Goal: Task Accomplishment & Management: Manage account settings

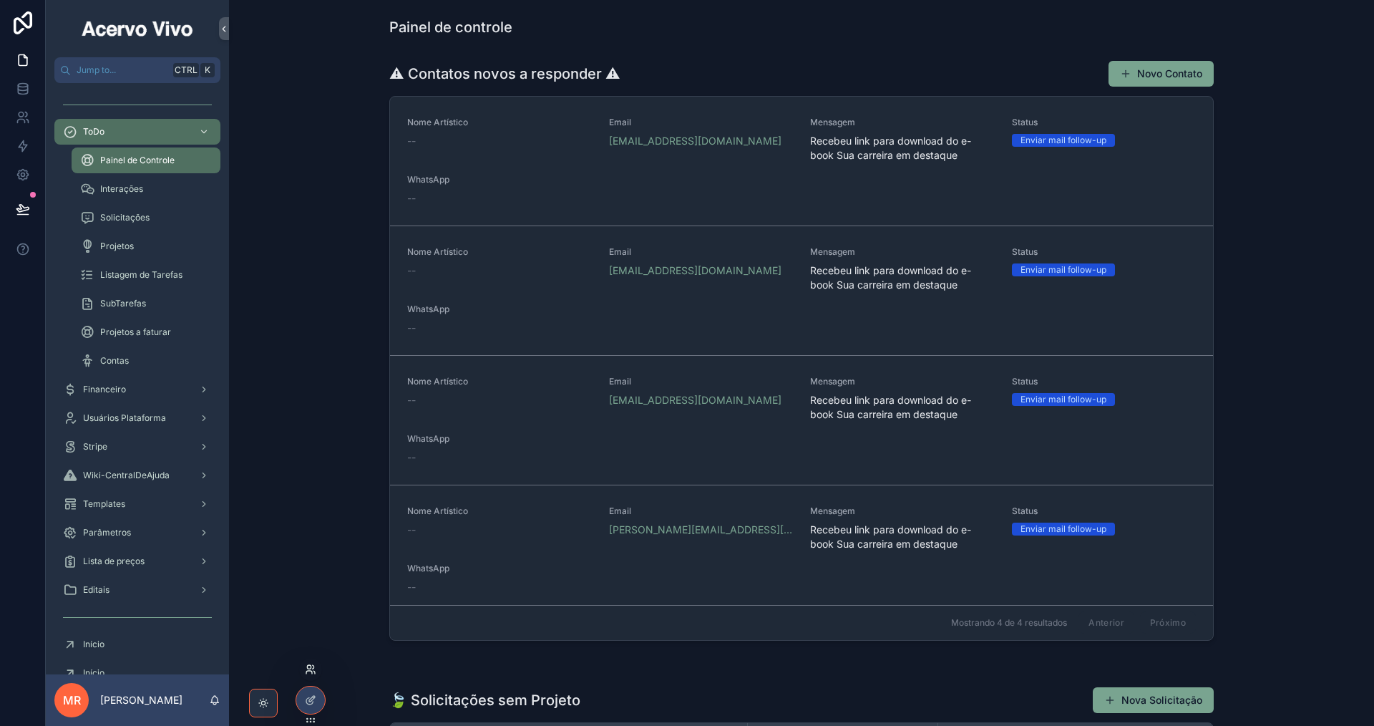
click at [309, 667] on icon at bounding box center [310, 669] width 11 height 11
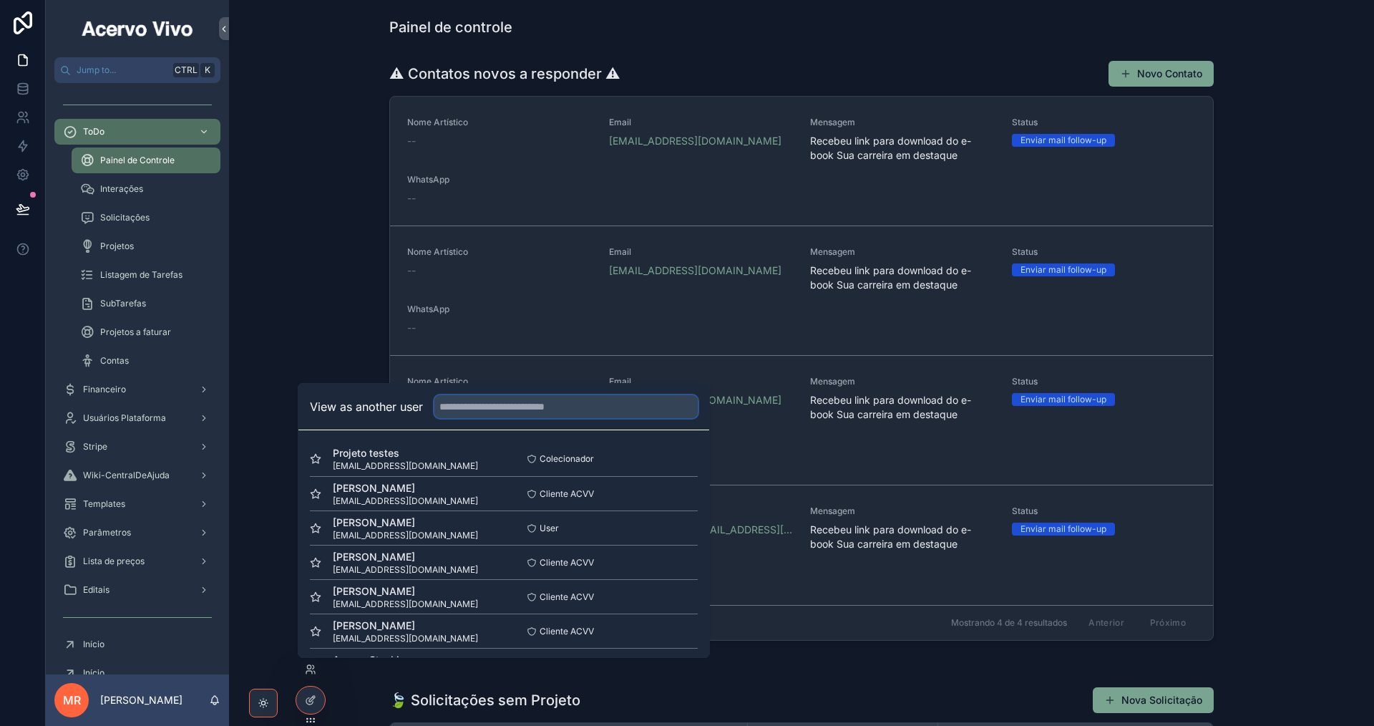
click at [530, 408] on input "text" at bounding box center [566, 406] width 263 height 23
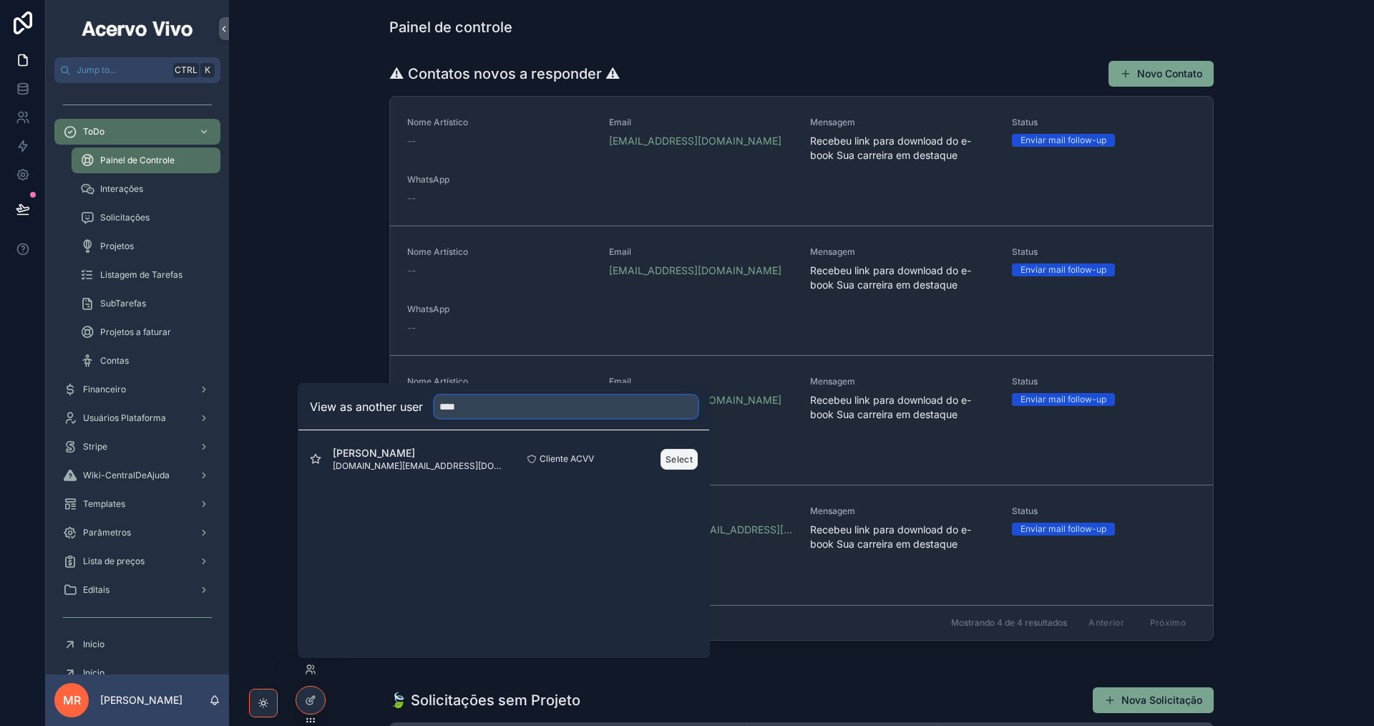
type input "****"
click at [674, 458] on button "Select" at bounding box center [679, 459] width 37 height 21
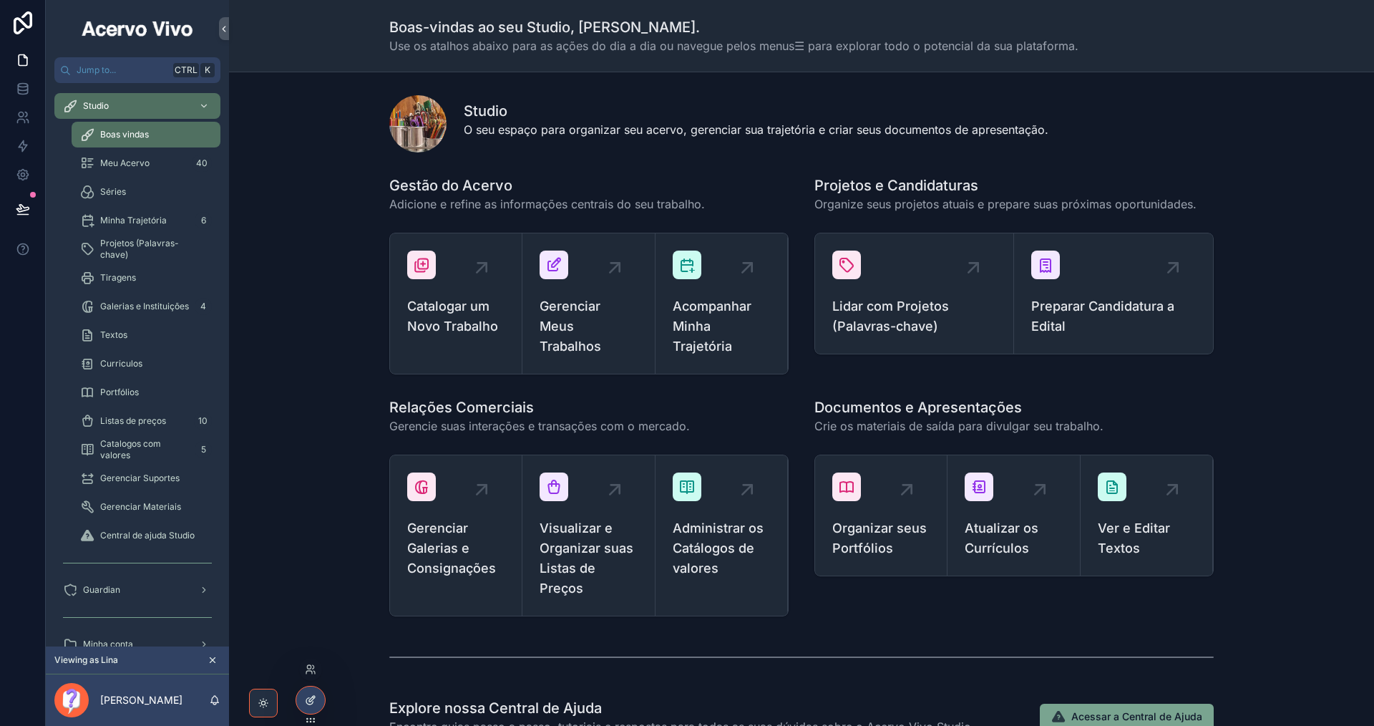
click at [316, 699] on icon at bounding box center [310, 699] width 11 height 11
click at [566, 331] on span "Gerenciar Meus Trabalhos" at bounding box center [588, 326] width 97 height 60
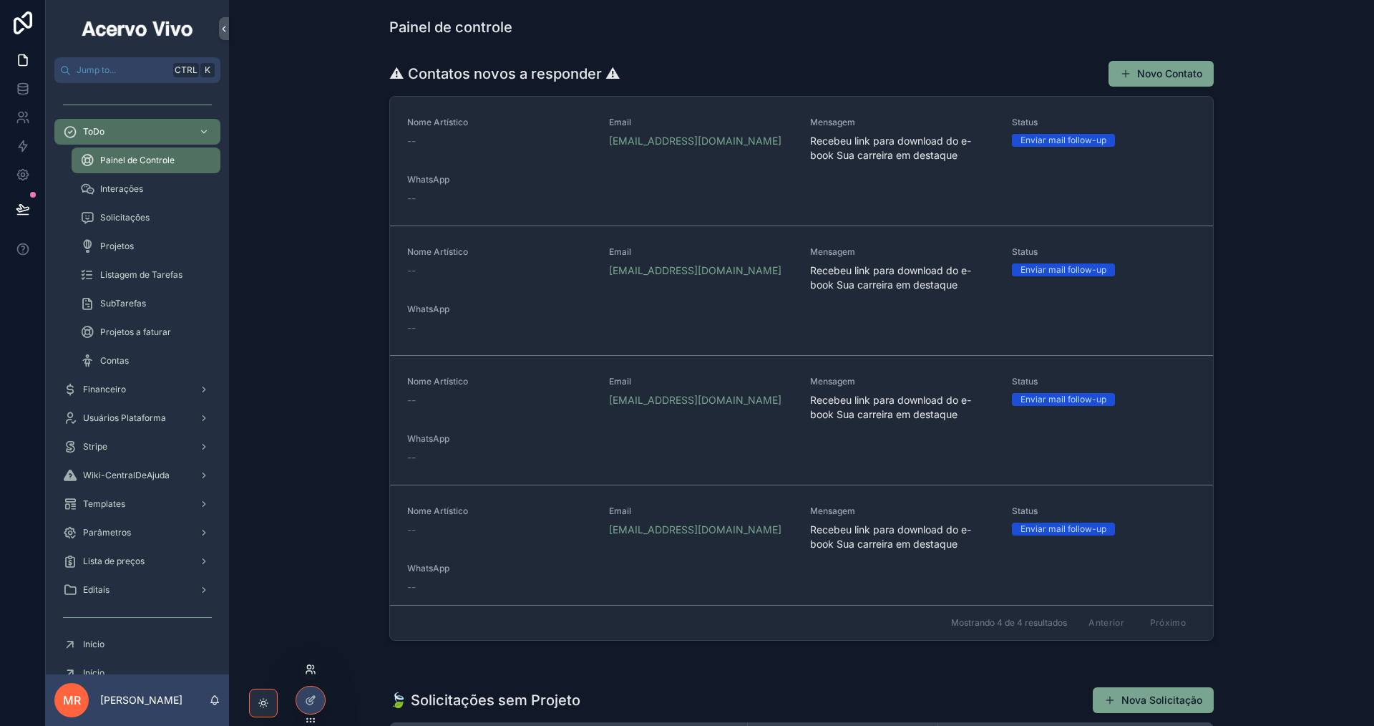
click at [313, 671] on icon at bounding box center [310, 669] width 11 height 11
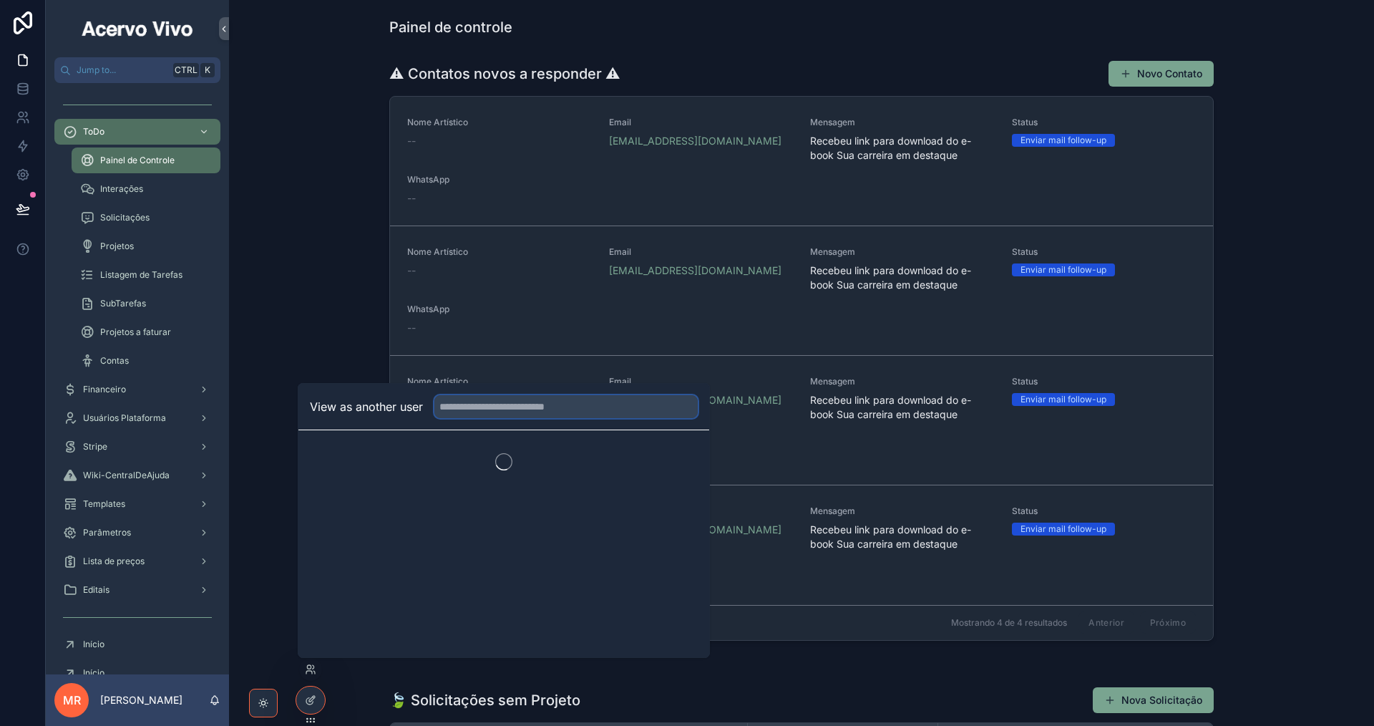
click at [608, 407] on input "text" at bounding box center [566, 406] width 263 height 23
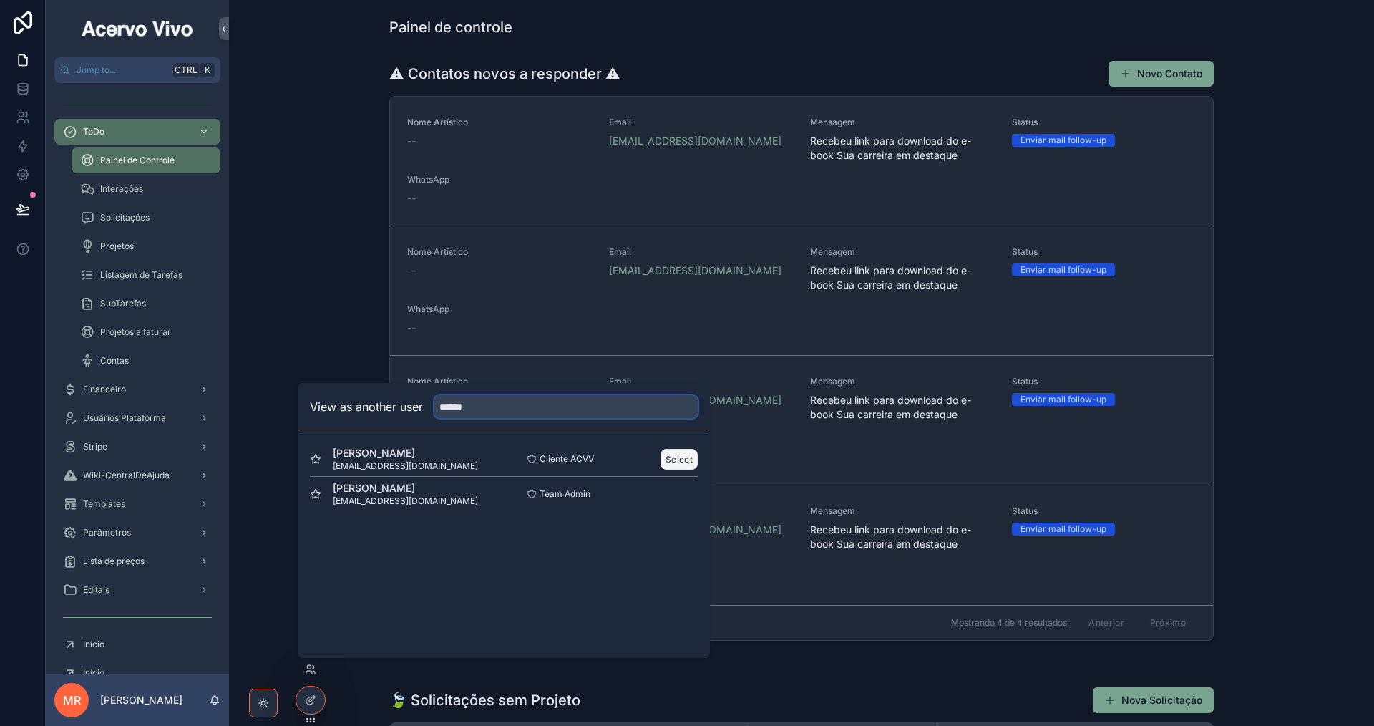
type input "******"
click at [681, 463] on button "Select" at bounding box center [679, 459] width 37 height 21
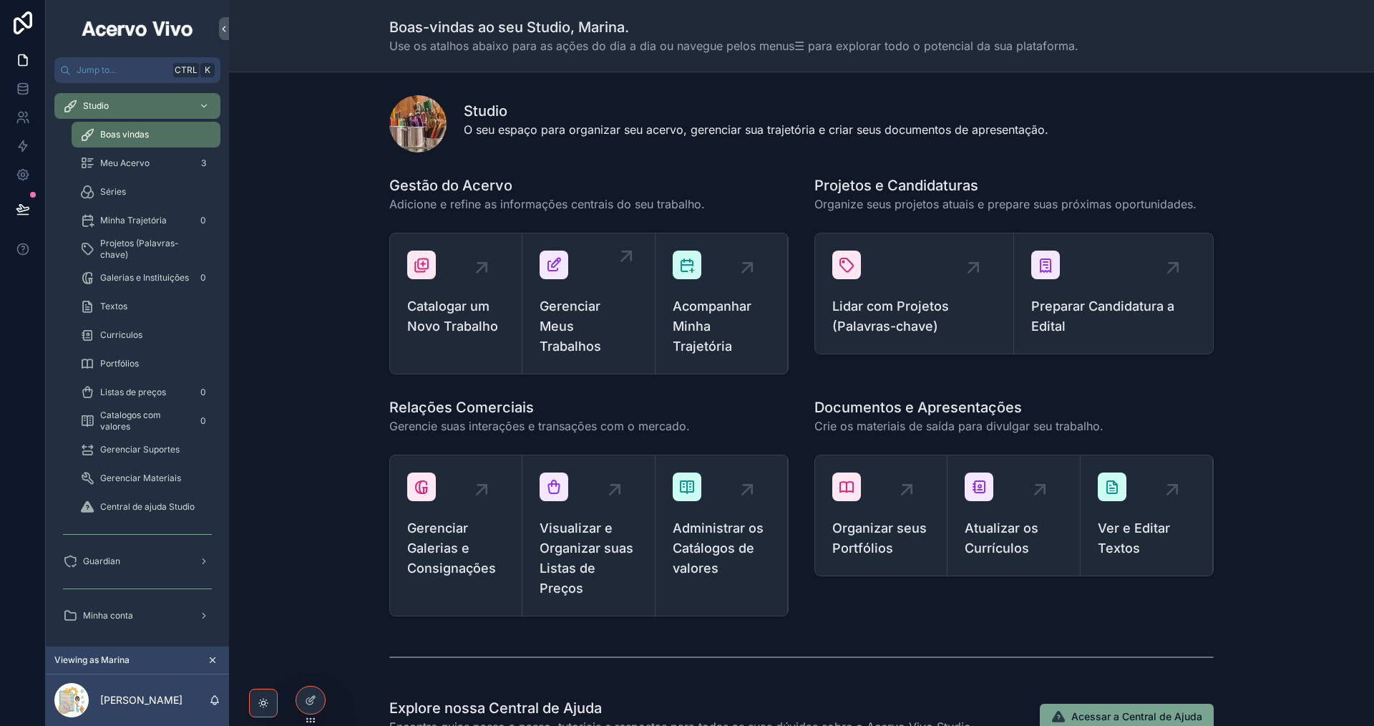
click at [556, 327] on span "Gerenciar Meus Trabalhos" at bounding box center [588, 326] width 97 height 60
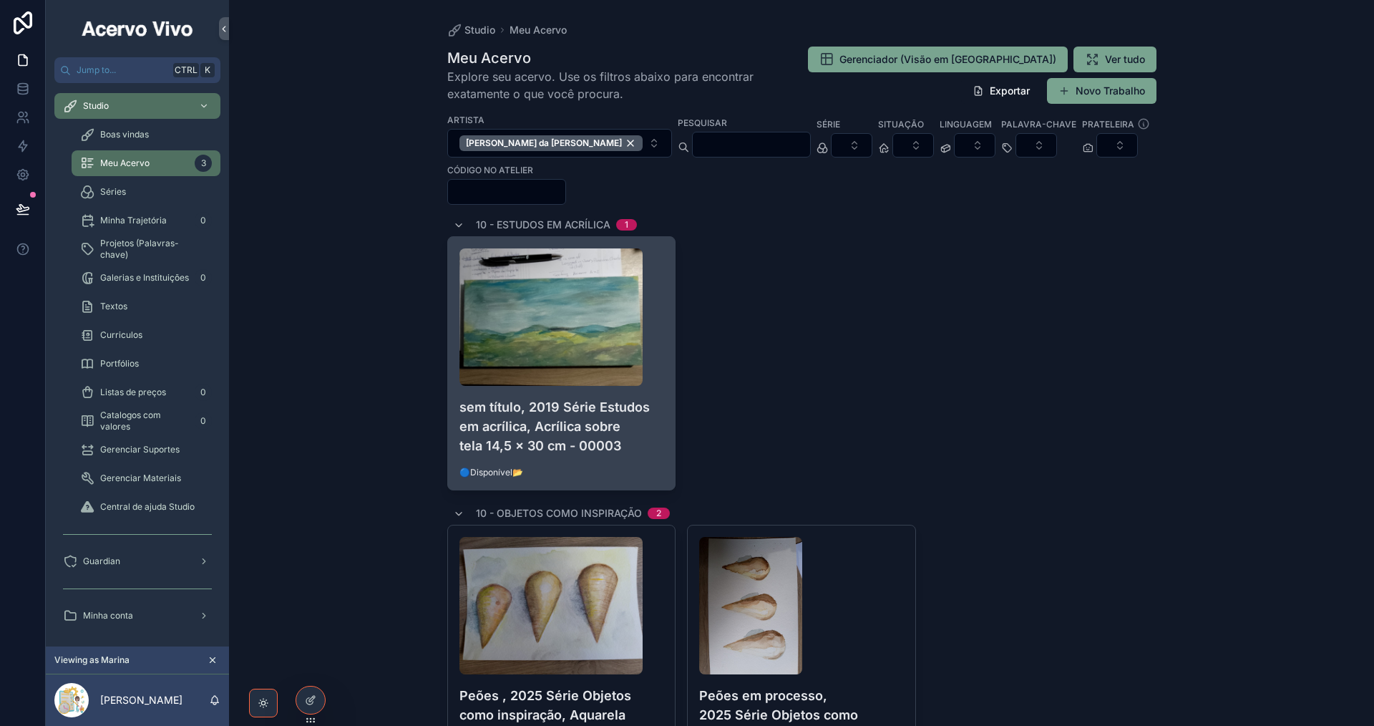
click at [561, 421] on h4 "sem título, 2019 Série Estudos em acrílica, Acrílica sobre tela 14,5 x 30 cm - …" at bounding box center [562, 426] width 205 height 58
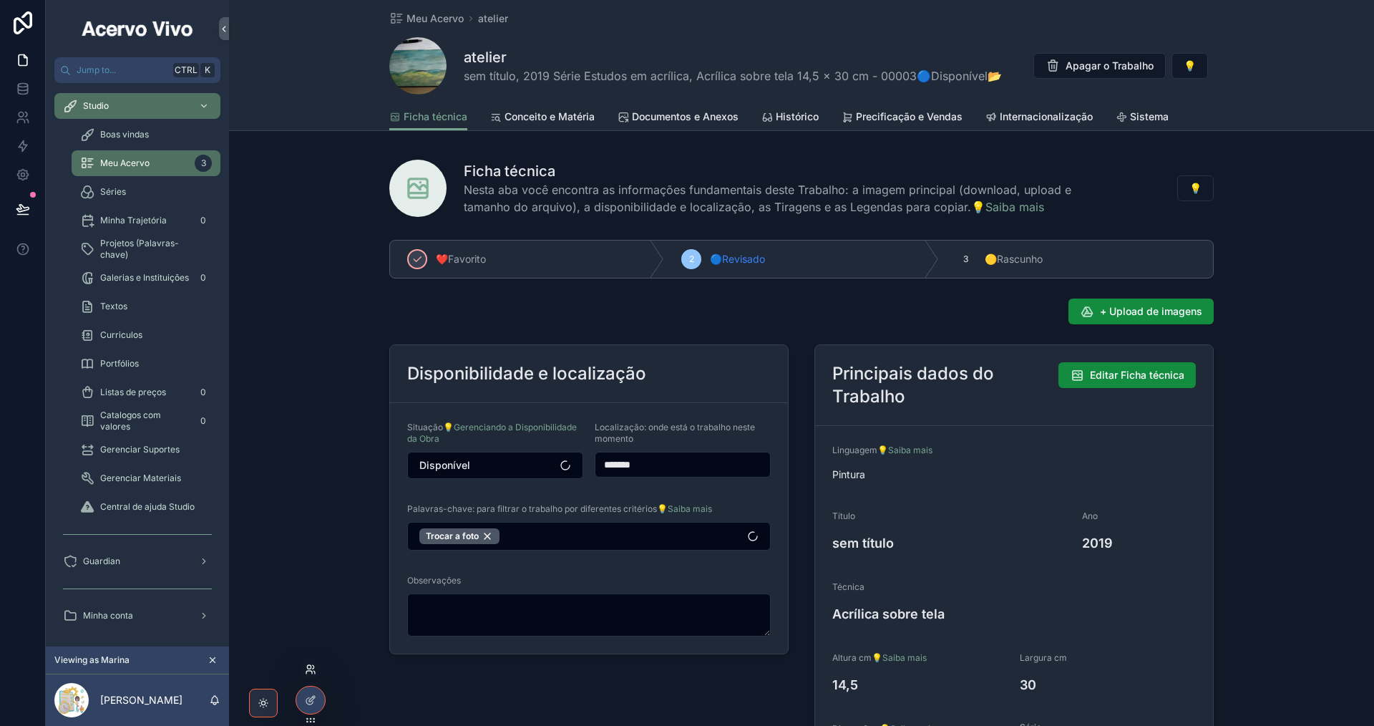
click at [308, 669] on icon at bounding box center [310, 669] width 11 height 11
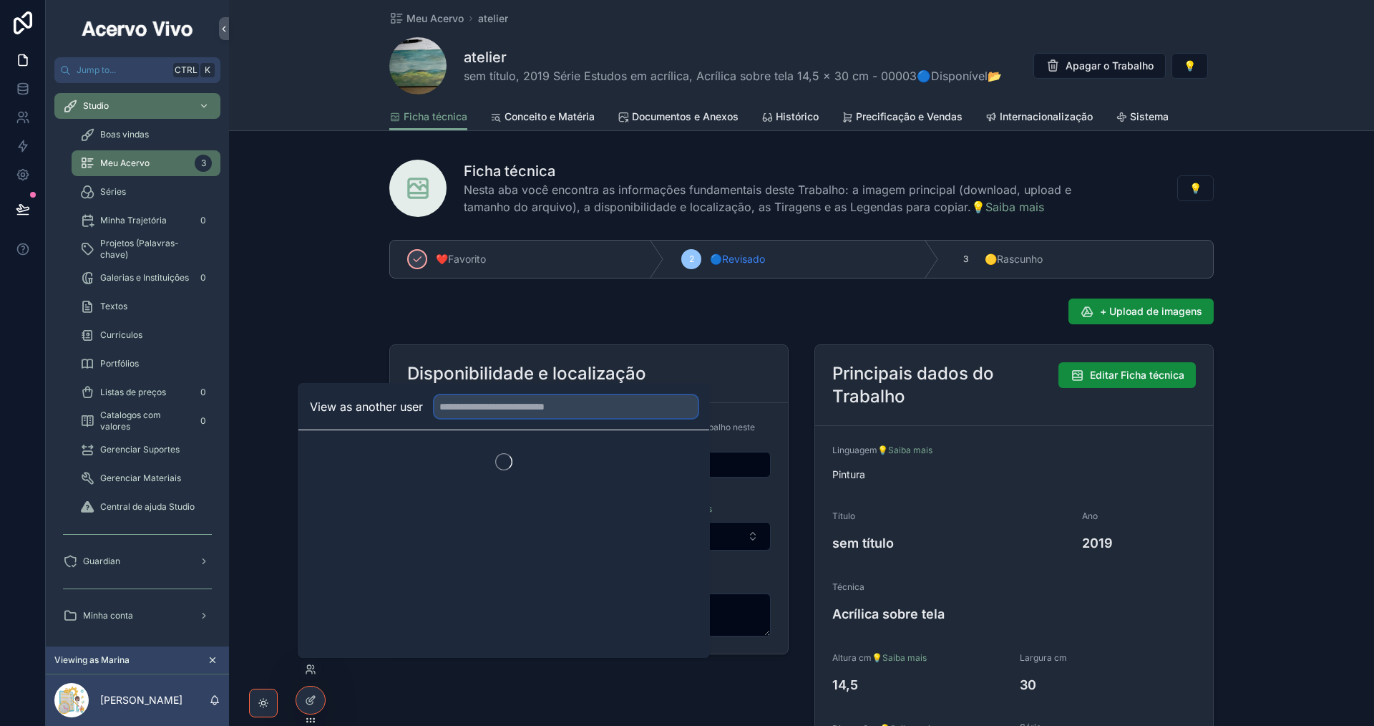
click at [488, 403] on input "text" at bounding box center [566, 406] width 263 height 23
type input "****"
click at [686, 460] on button "Select" at bounding box center [679, 459] width 37 height 21
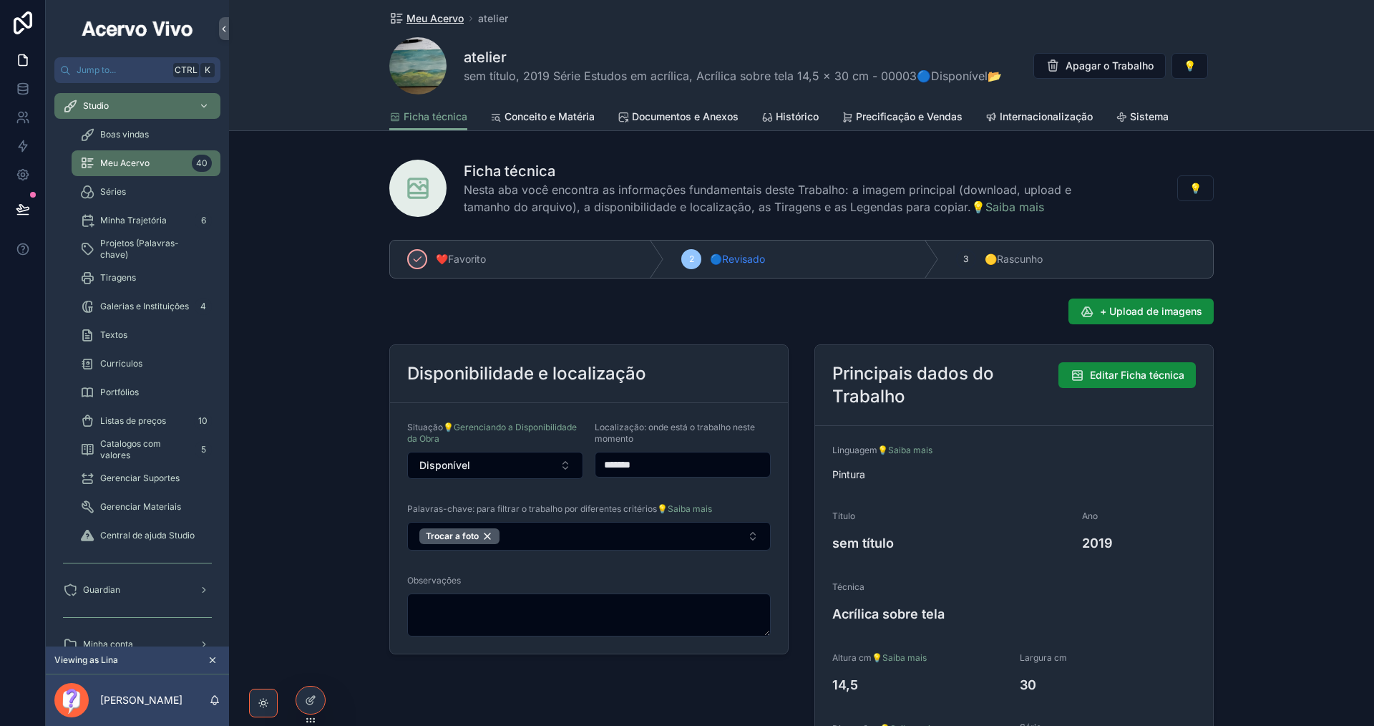
click at [425, 21] on span "Meu Acervo" at bounding box center [435, 18] width 57 height 14
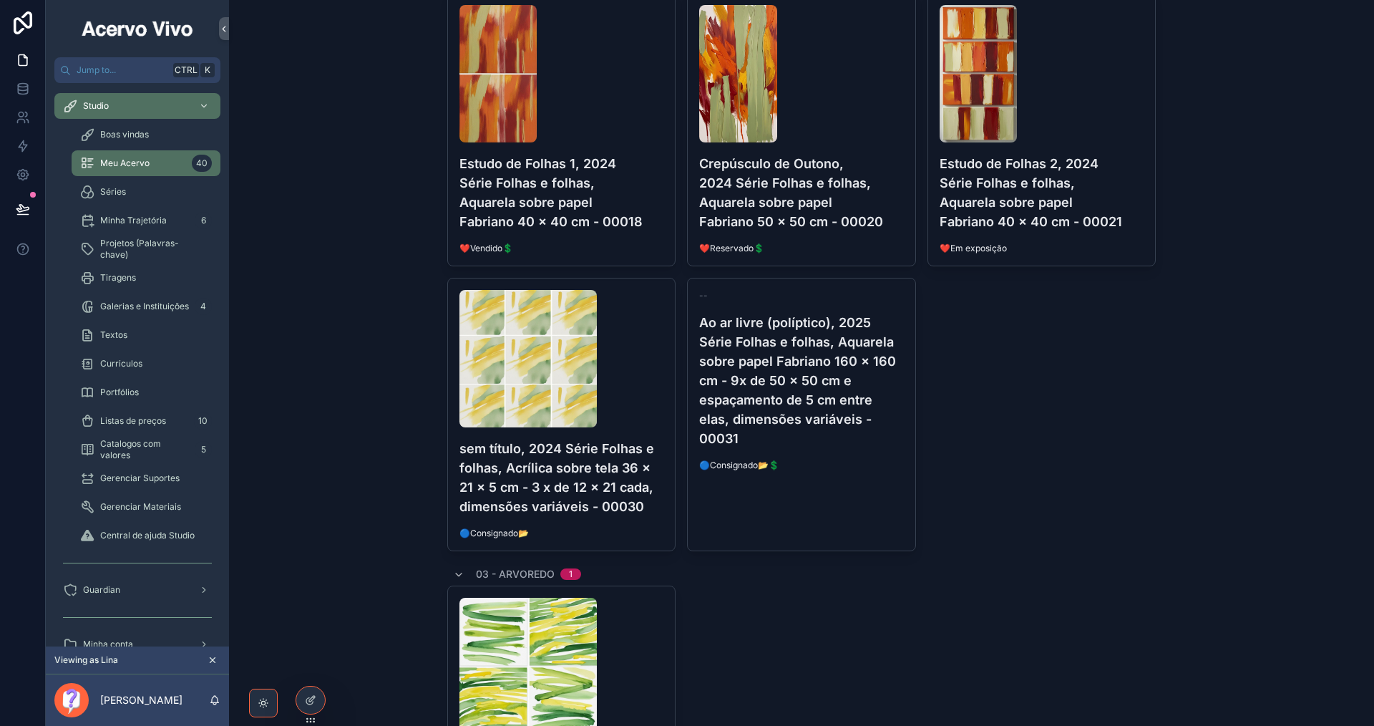
scroll to position [1145, 0]
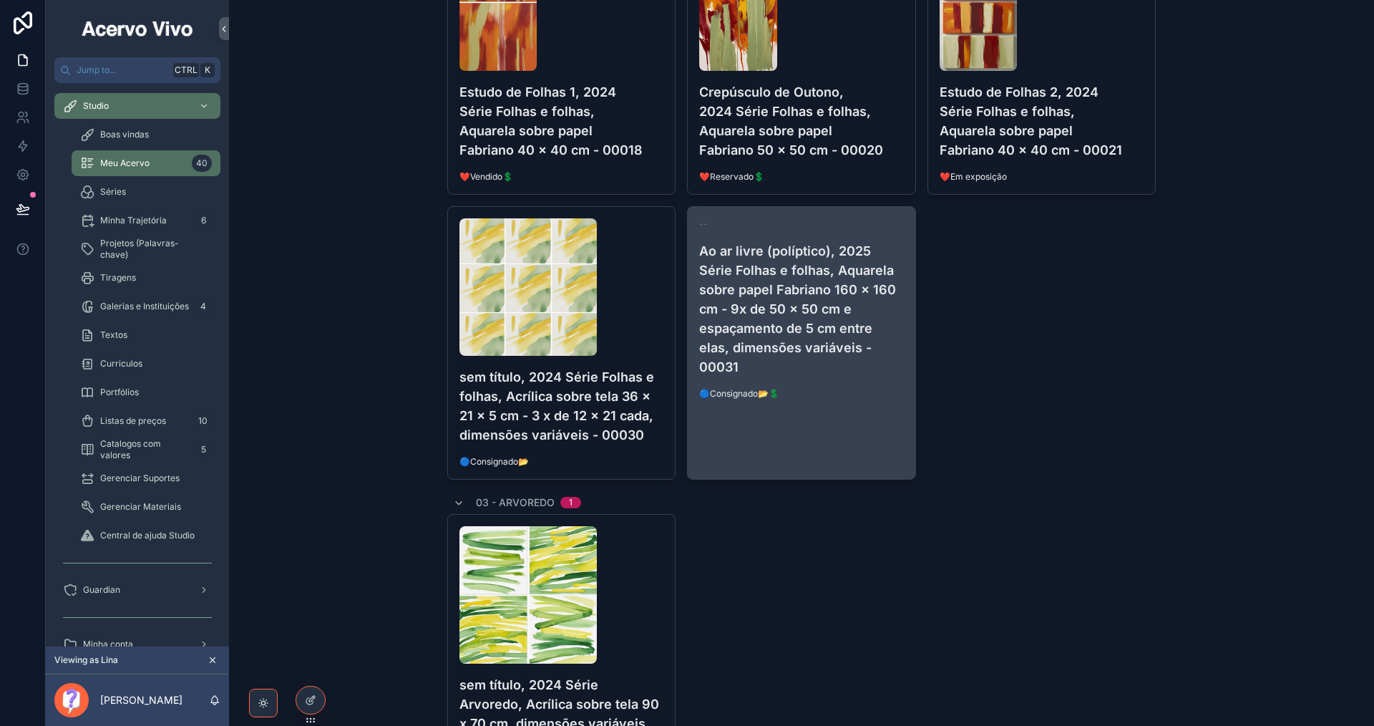
click at [854, 388] on span "🔵Consignado📂💲" at bounding box center [801, 393] width 205 height 11
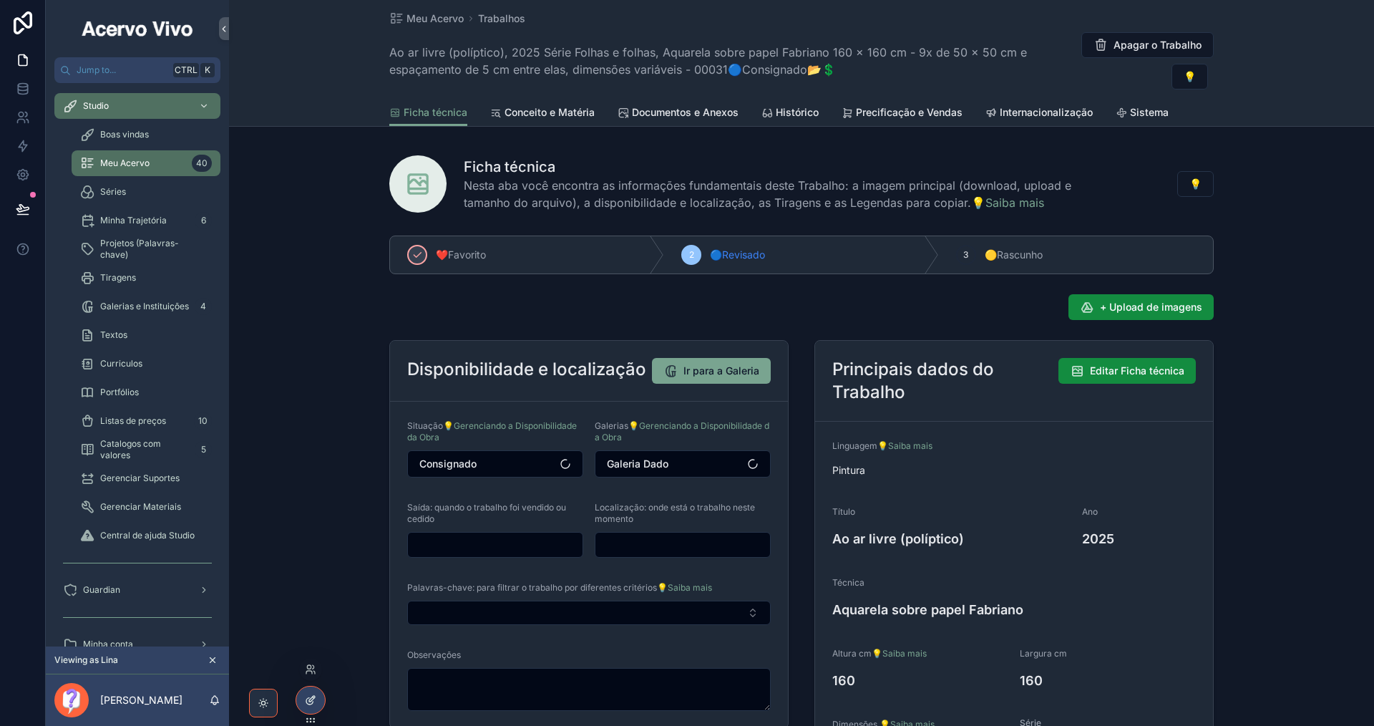
click at [307, 707] on div at bounding box center [310, 700] width 29 height 27
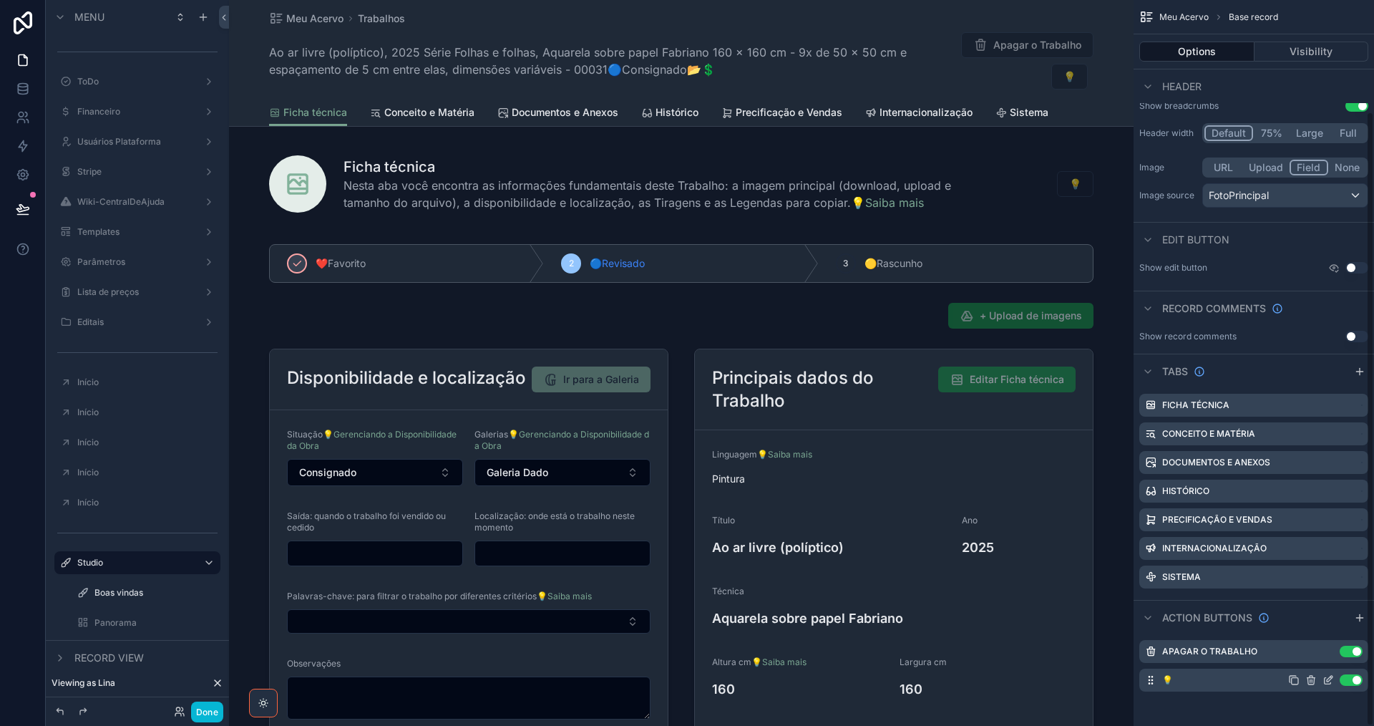
scroll to position [130, 0]
click at [1328, 651] on icon "scrollable content" at bounding box center [1328, 651] width 11 height 11
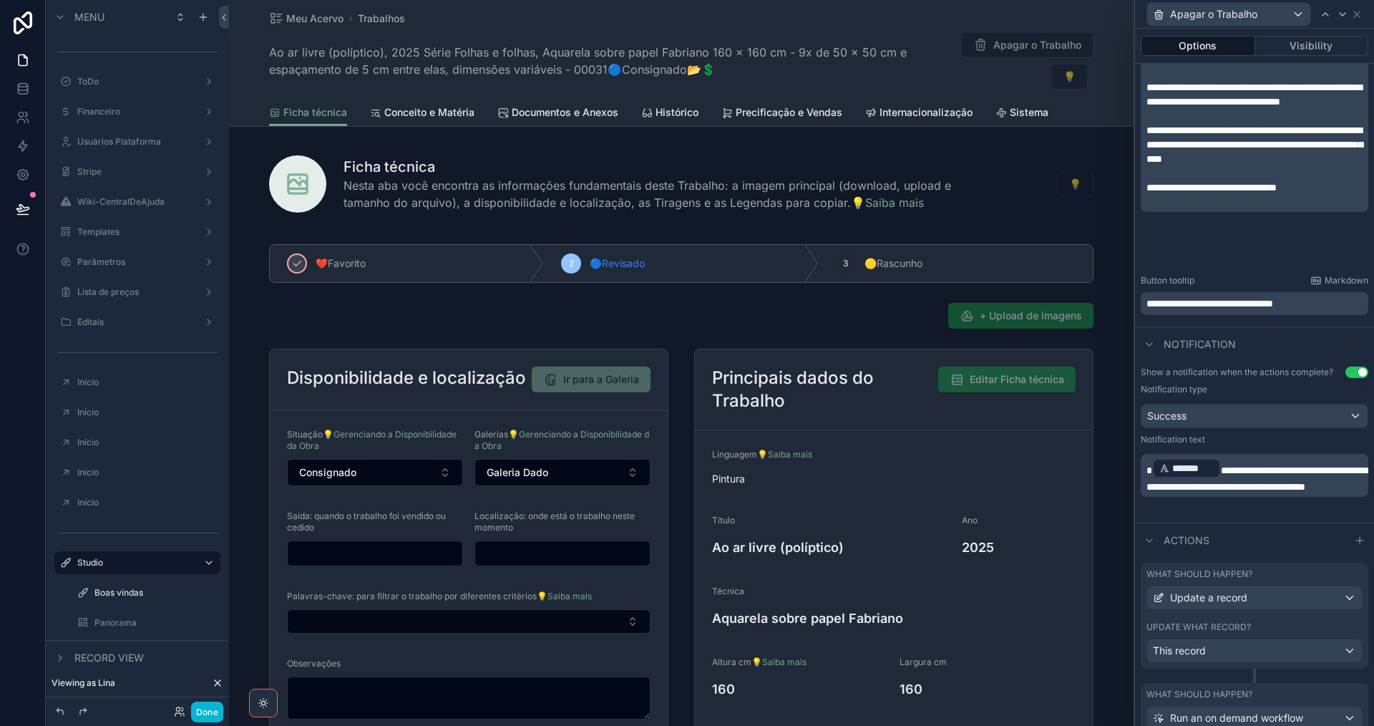
scroll to position [430, 0]
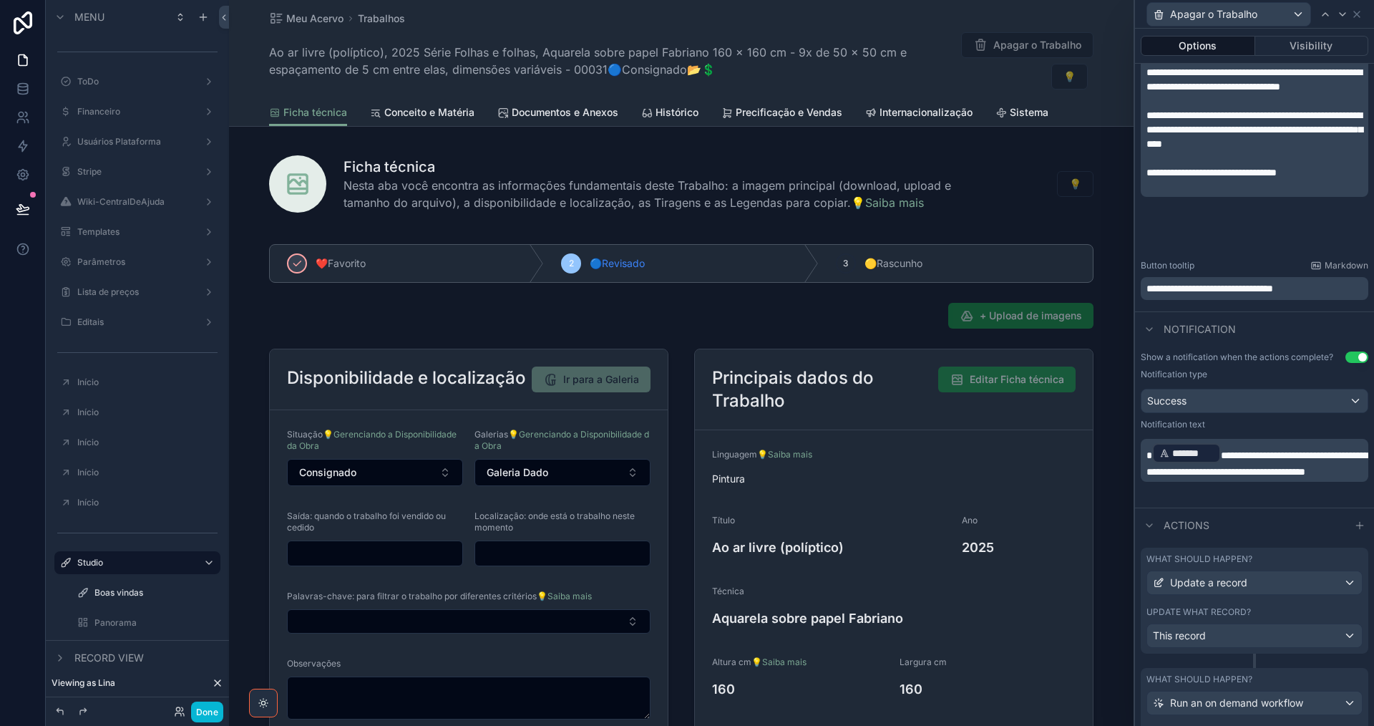
drag, startPoint x: 1271, startPoint y: 492, endPoint x: 1264, endPoint y: 488, distance: 8.6
click at [1264, 479] on p "**********" at bounding box center [1256, 460] width 219 height 37
drag, startPoint x: 1231, startPoint y: 452, endPoint x: 1284, endPoint y: 487, distance: 62.9
click at [1284, 479] on p "**********" at bounding box center [1256, 460] width 219 height 37
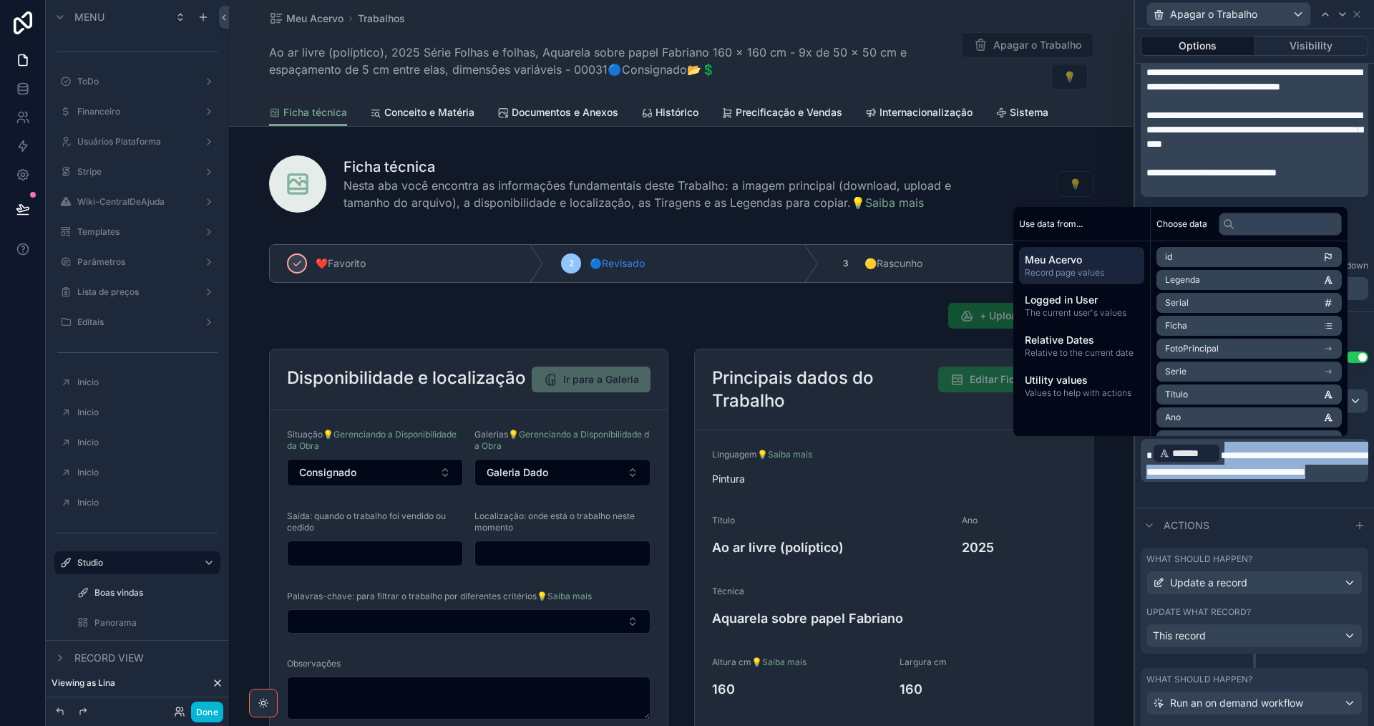
copy span "**********"
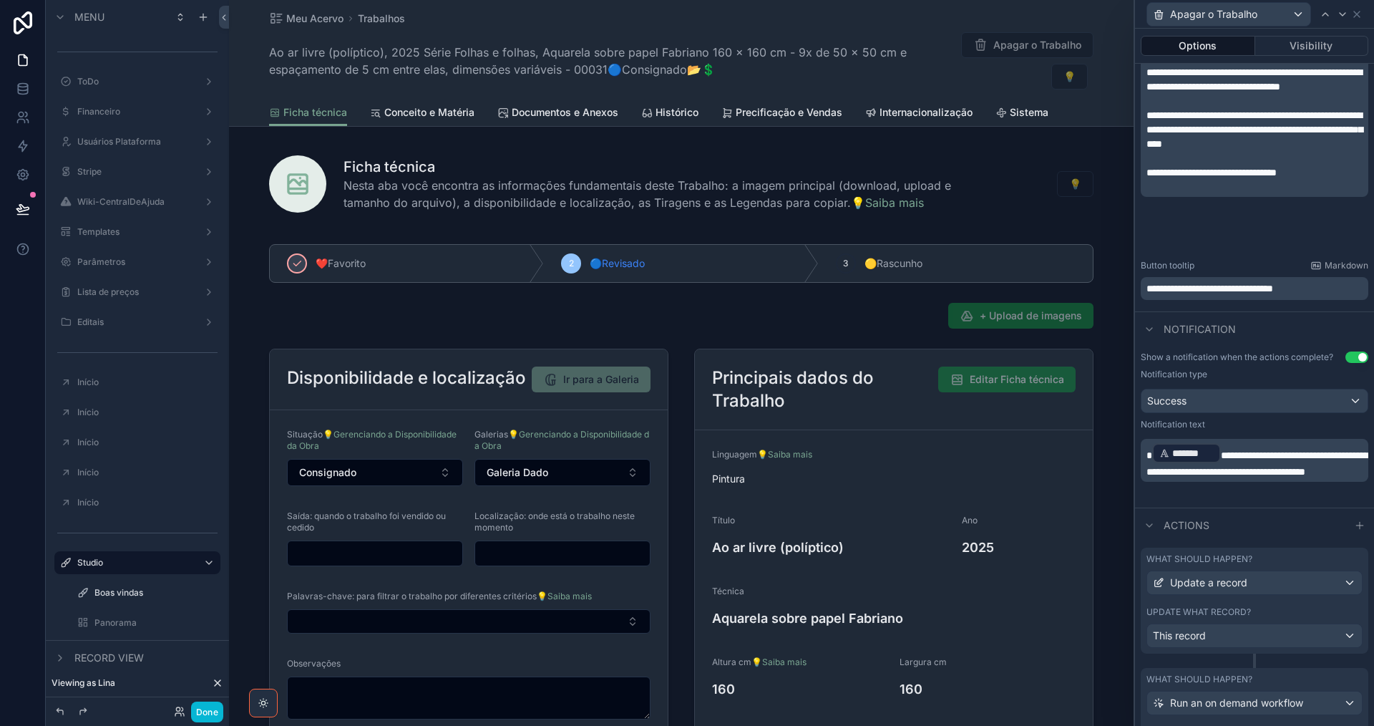
click at [1148, 450] on span "*" at bounding box center [1150, 455] width 6 height 10
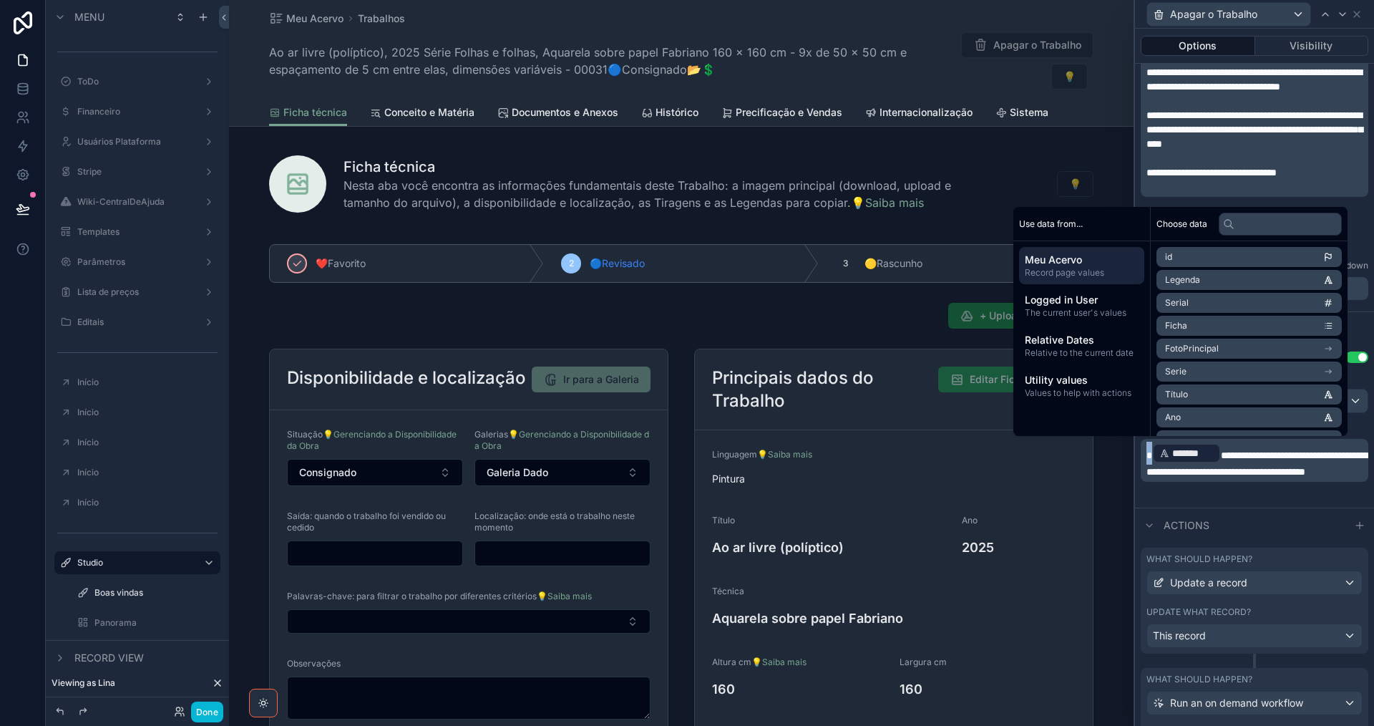
copy span "*"
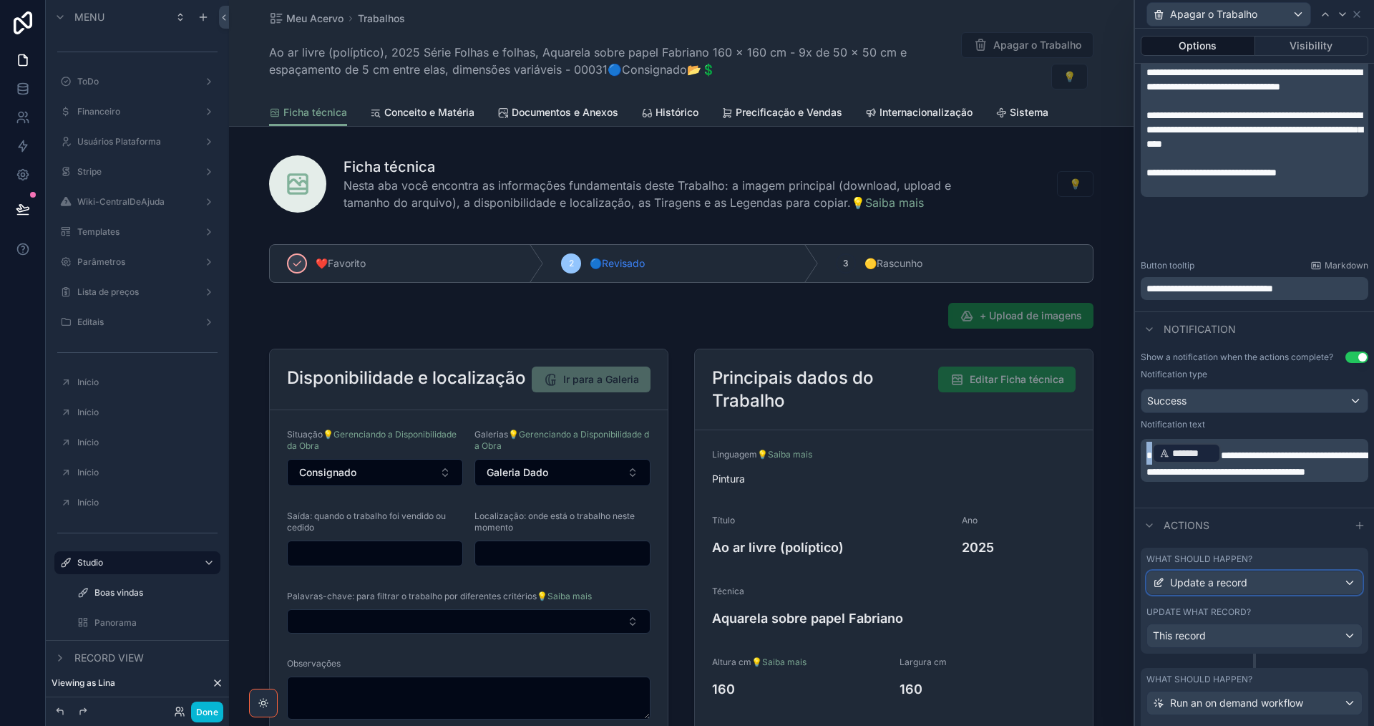
click at [1261, 585] on div "Update a record" at bounding box center [1255, 582] width 215 height 23
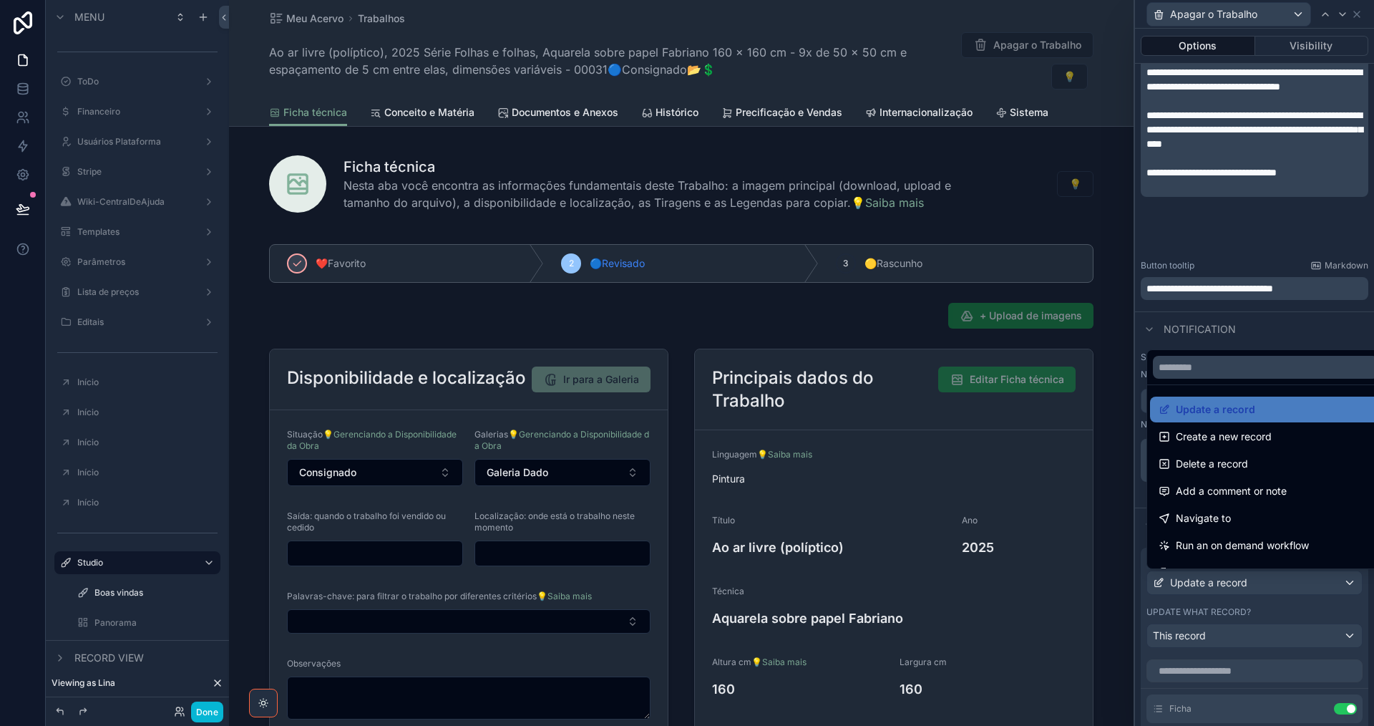
click at [1261, 585] on div at bounding box center [1254, 363] width 239 height 726
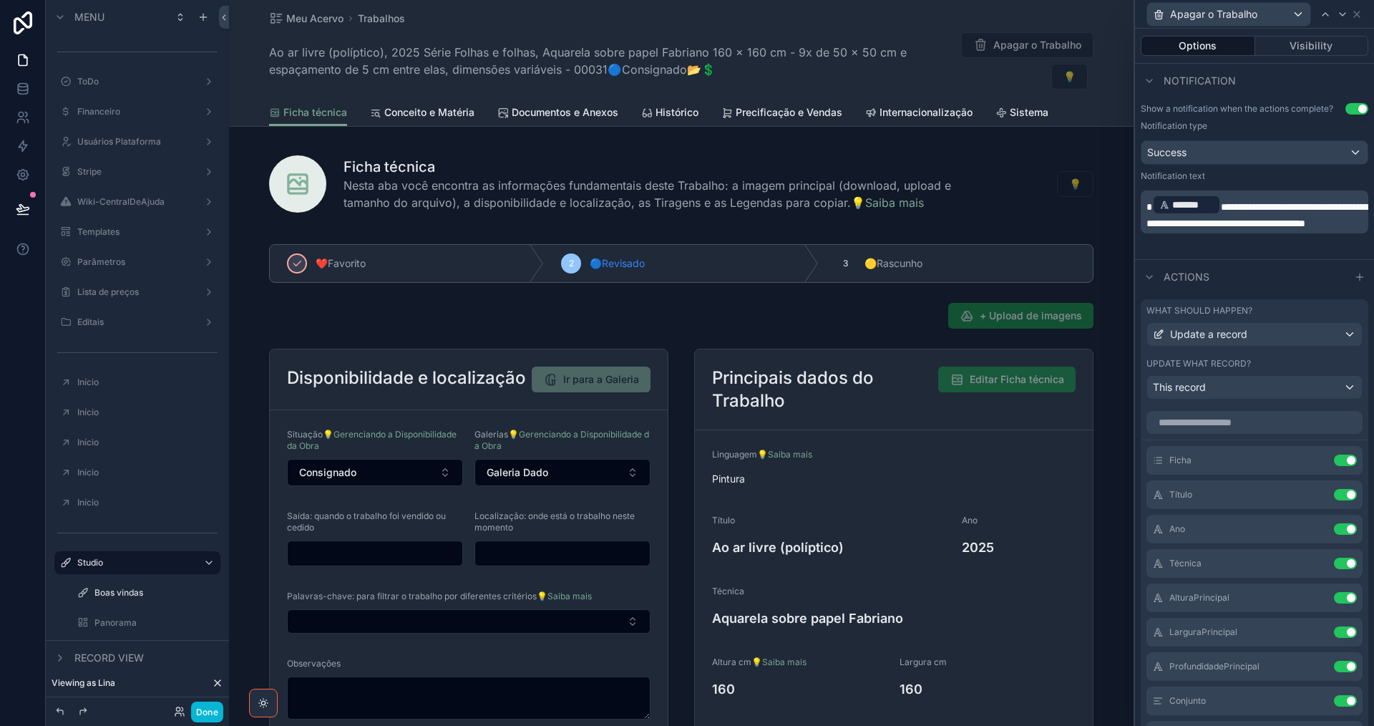
scroll to position [787, 0]
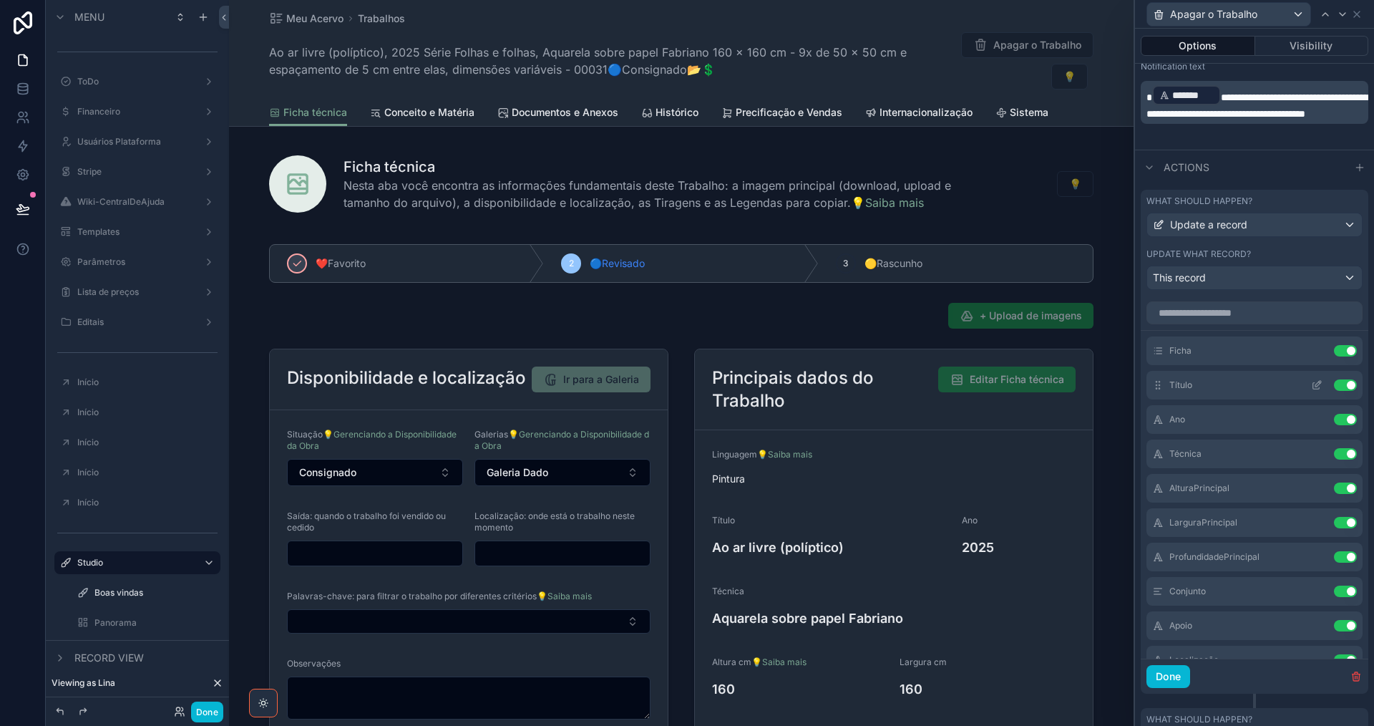
click at [1311, 382] on icon at bounding box center [1316, 384] width 11 height 11
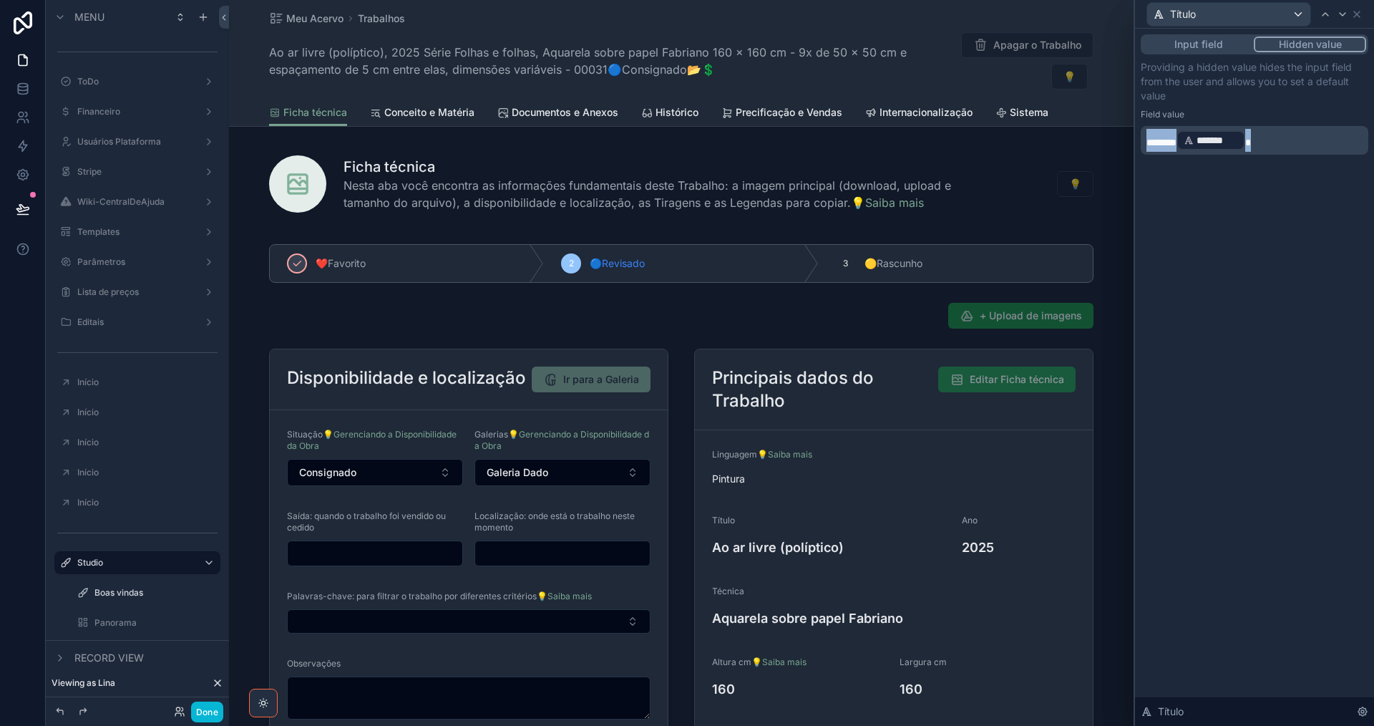
drag, startPoint x: 1287, startPoint y: 140, endPoint x: 1130, endPoint y: 137, distance: 156.8
click at [1130, 137] on div "**********" at bounding box center [687, 363] width 1374 height 726
copy p "******** ******* ﻿"
click at [1323, 14] on icon at bounding box center [1325, 14] width 11 height 11
click at [1345, 16] on icon at bounding box center [1342, 14] width 11 height 11
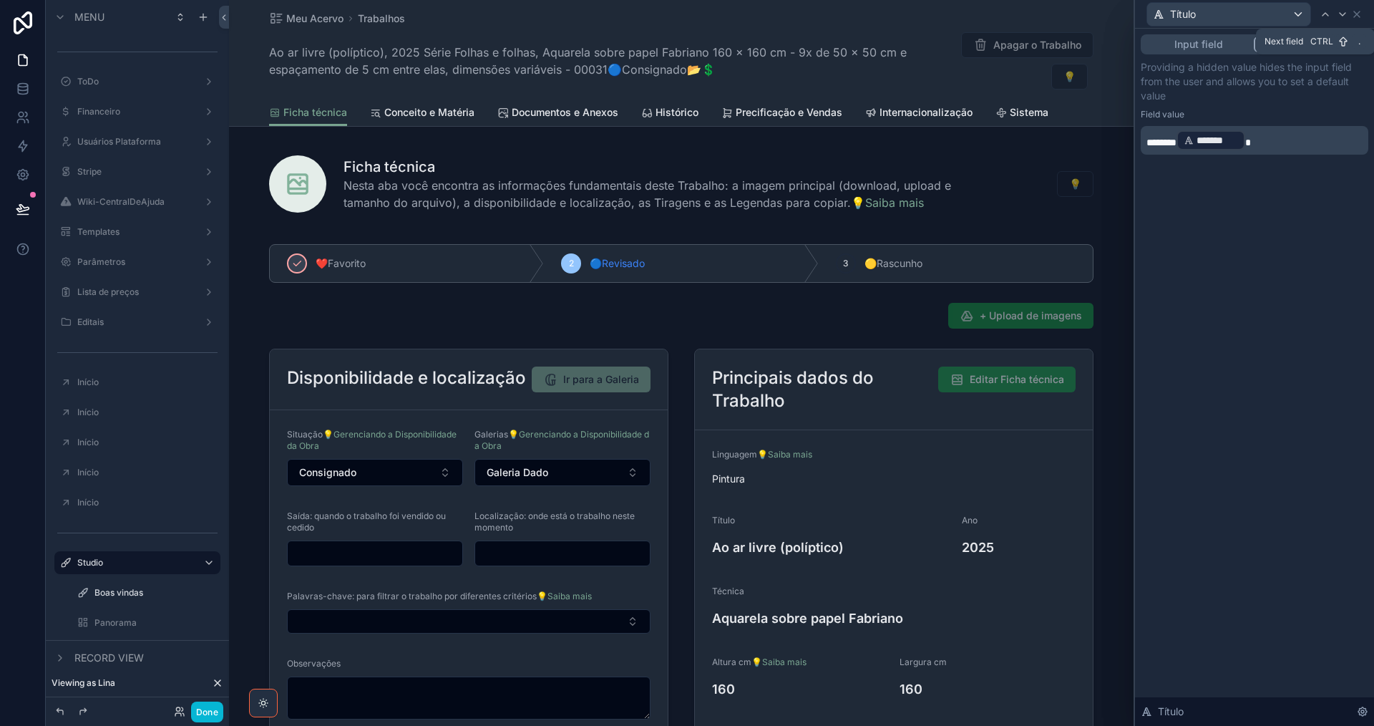
click at [1345, 16] on icon at bounding box center [1342, 14] width 11 height 11
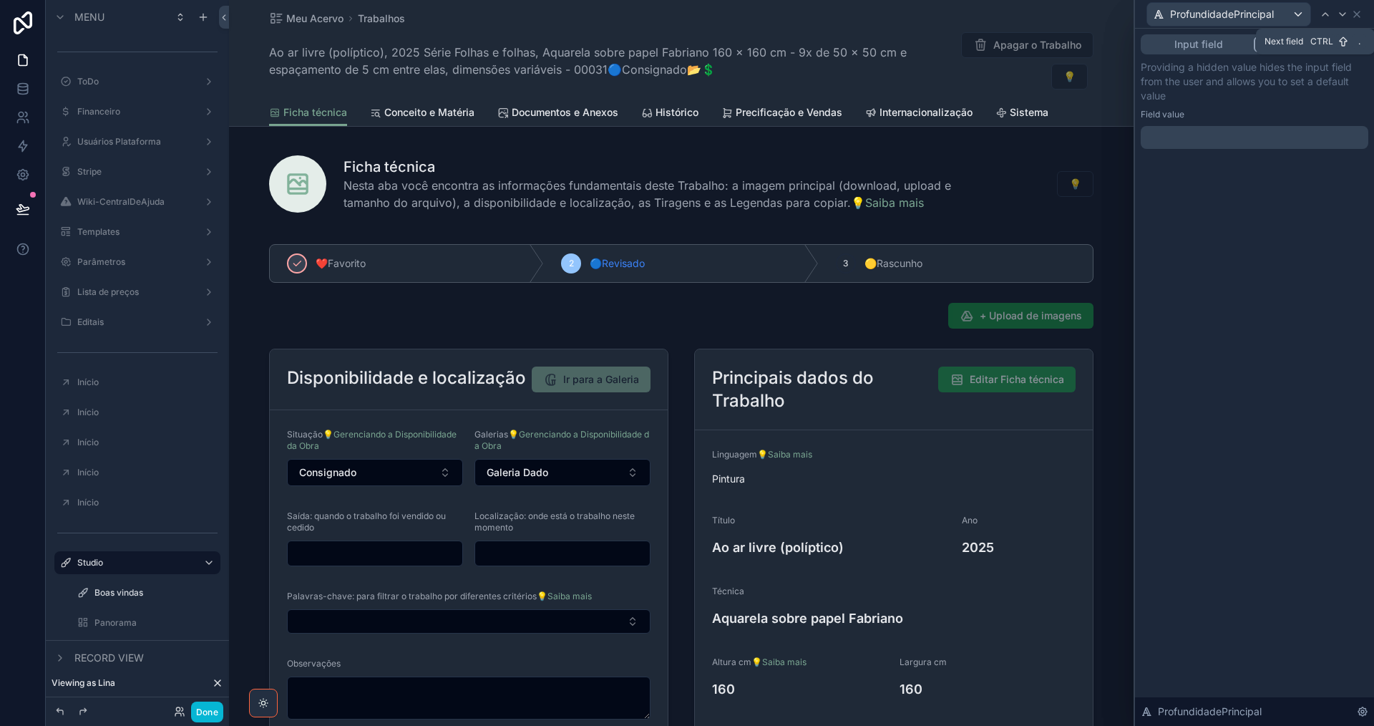
click at [1345, 16] on icon at bounding box center [1342, 14] width 11 height 11
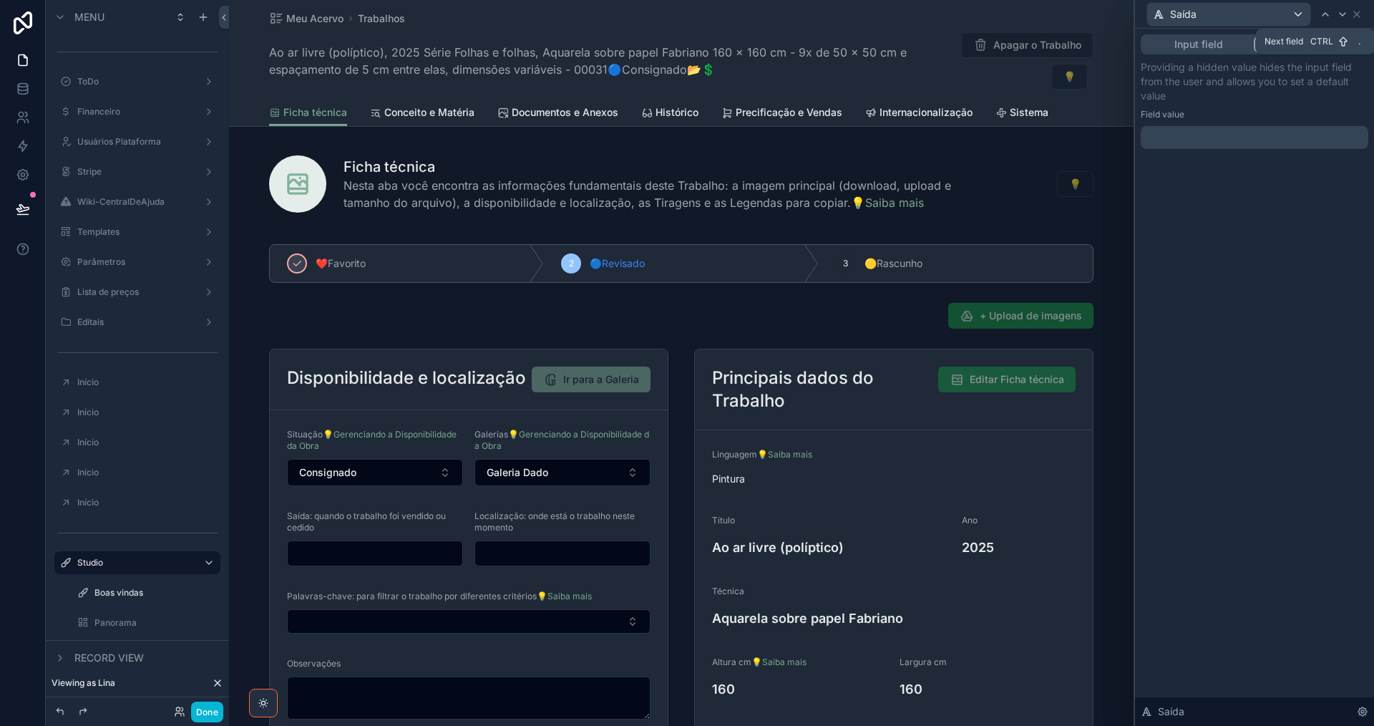
click at [1345, 16] on icon at bounding box center [1342, 14] width 11 height 11
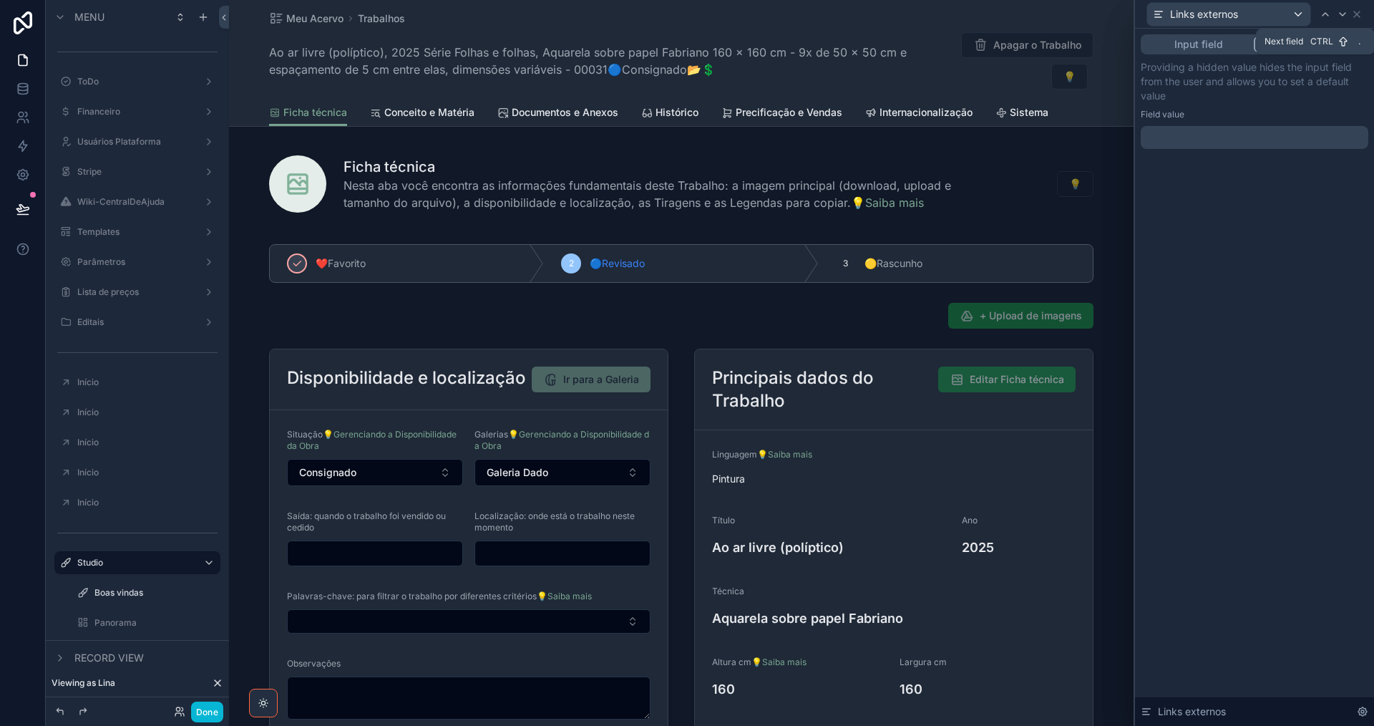
click at [1345, 16] on icon at bounding box center [1342, 14] width 11 height 11
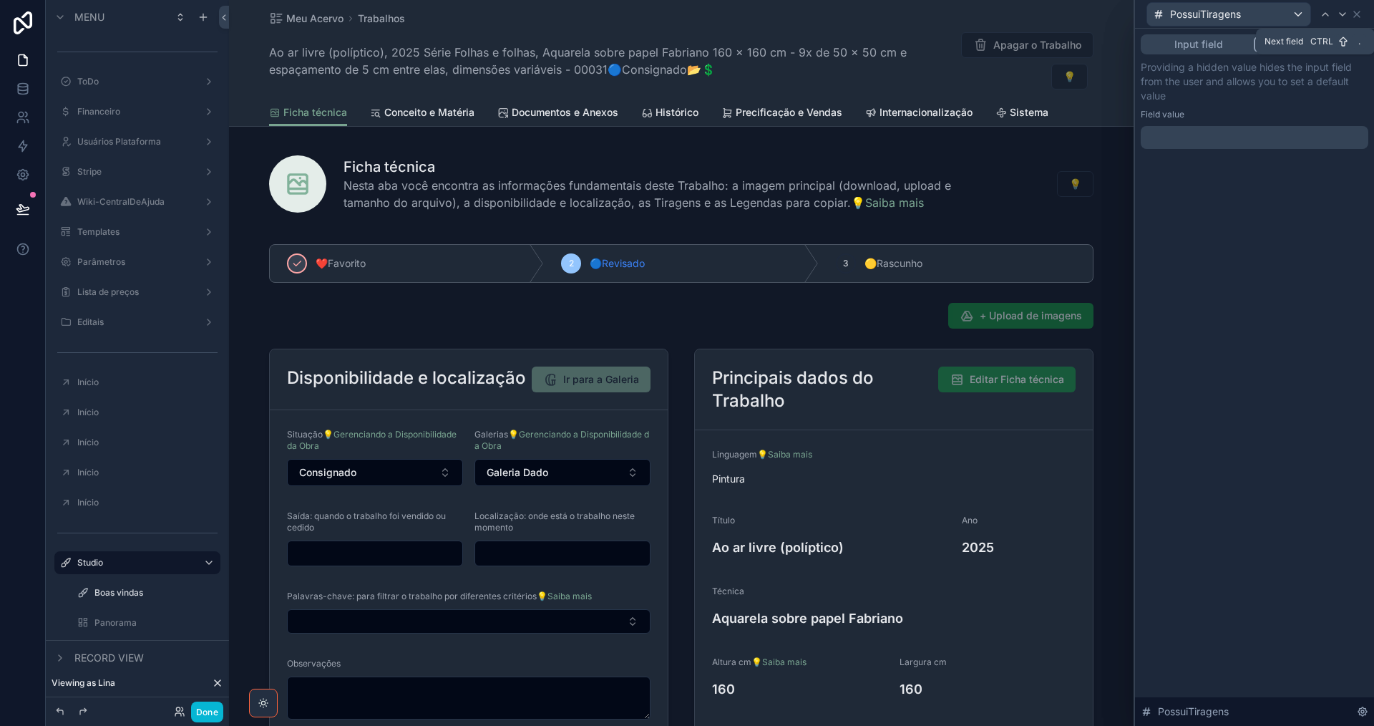
click at [1345, 16] on icon at bounding box center [1342, 14] width 11 height 11
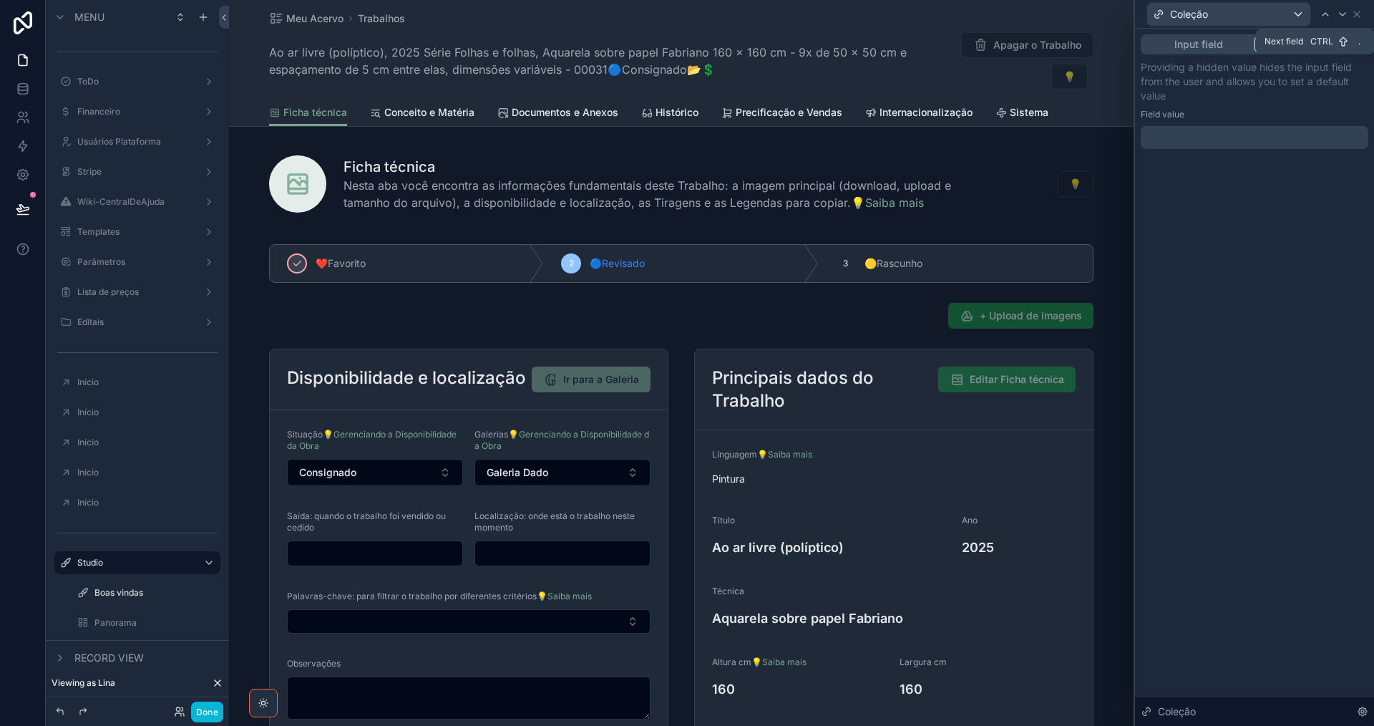
click at [1345, 16] on icon at bounding box center [1342, 14] width 11 height 11
click at [1345, 16] on icon at bounding box center [1349, 14] width 11 height 11
click at [1345, 16] on icon at bounding box center [1342, 14] width 11 height 11
click at [1321, 11] on icon at bounding box center [1325, 14] width 11 height 11
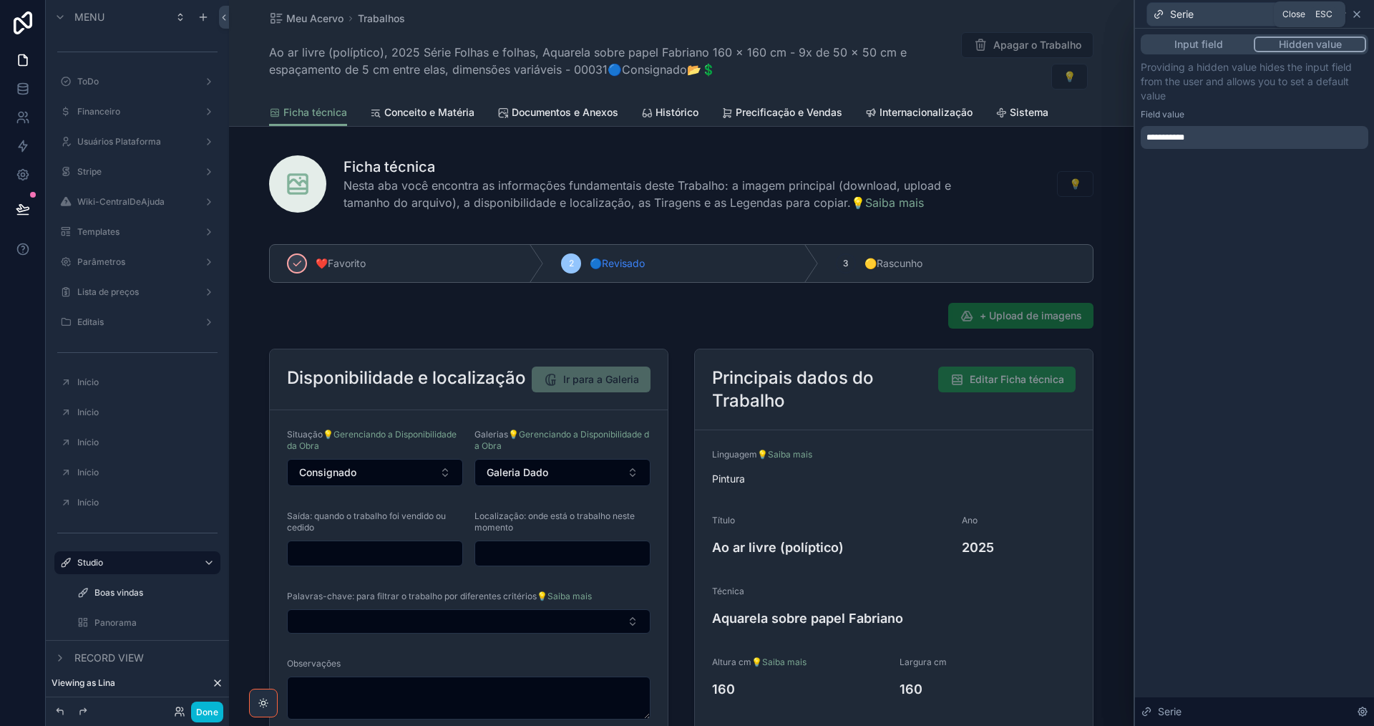
click at [1361, 14] on icon at bounding box center [1357, 14] width 11 height 11
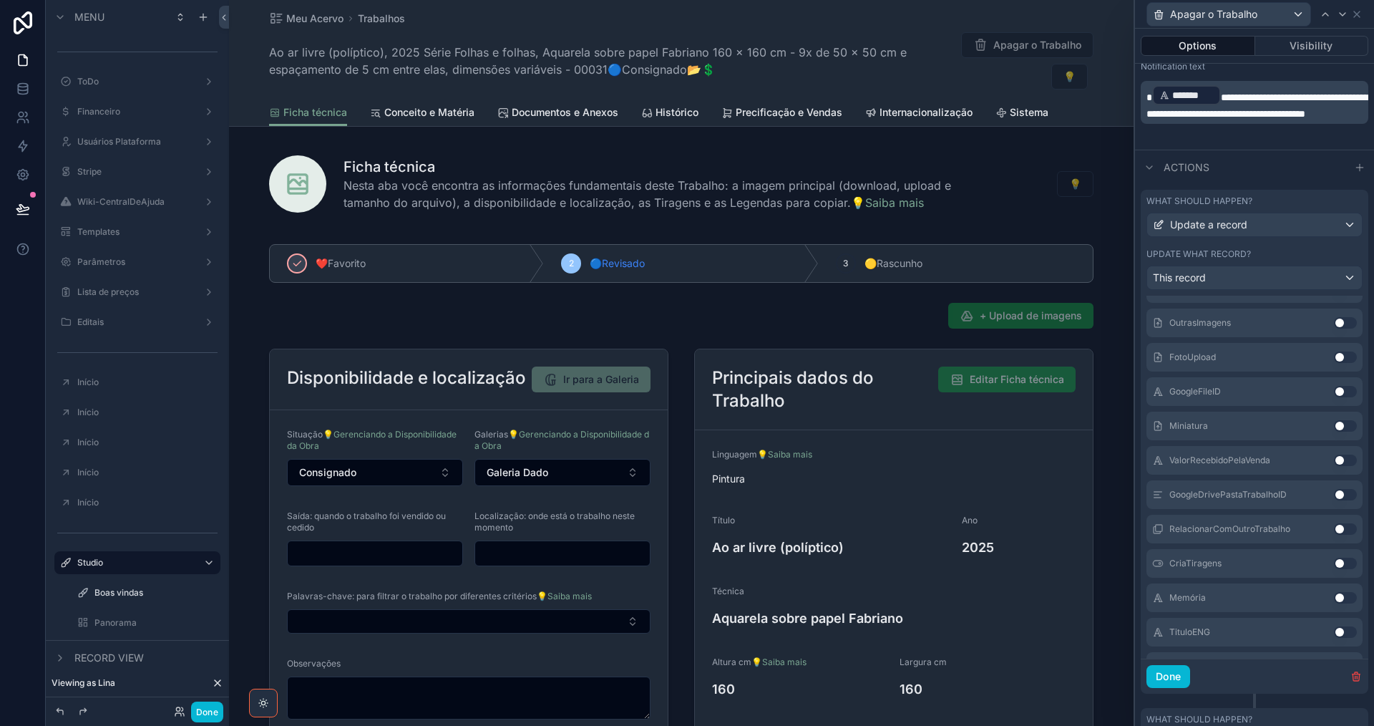
scroll to position [2076, 0]
click at [1334, 425] on button "Use setting" at bounding box center [1345, 425] width 23 height 11
click at [1334, 566] on button "Use setting" at bounding box center [1345, 563] width 23 height 11
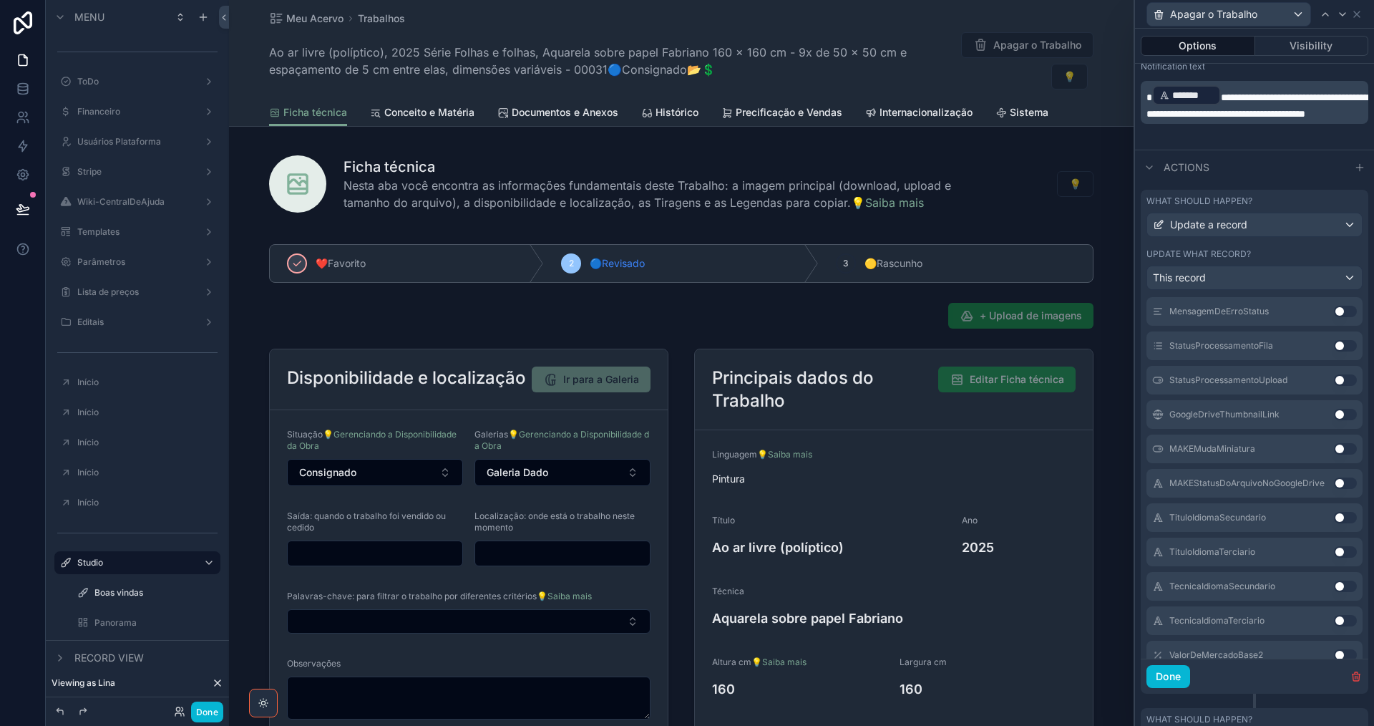
scroll to position [2431, 0]
click at [1334, 483] on button "Use setting" at bounding box center [1345, 482] width 23 height 11
click at [1334, 512] on button "Use setting" at bounding box center [1345, 517] width 23 height 11
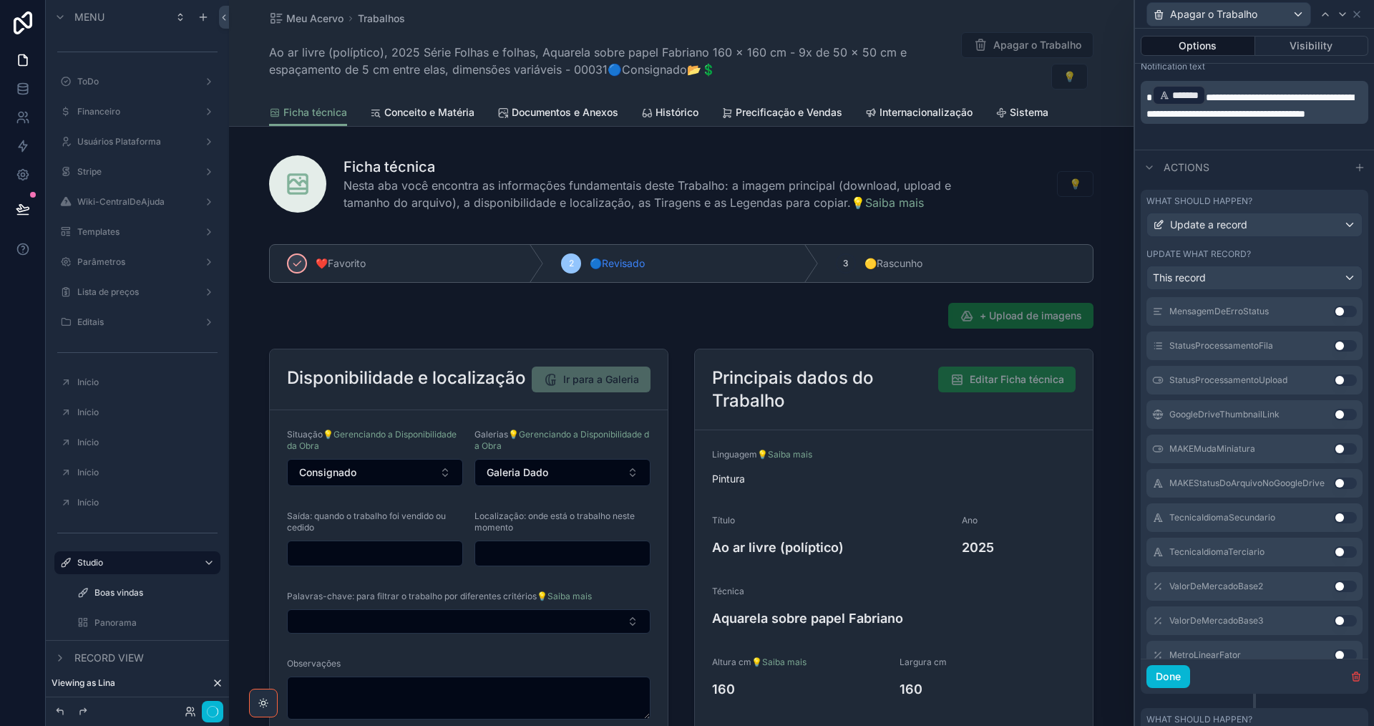
click at [1334, 546] on button "Use setting" at bounding box center [1345, 551] width 23 height 11
click at [1334, 483] on button "Use setting" at bounding box center [1345, 482] width 23 height 11
click at [1334, 512] on button "Use setting" at bounding box center [1345, 517] width 23 height 11
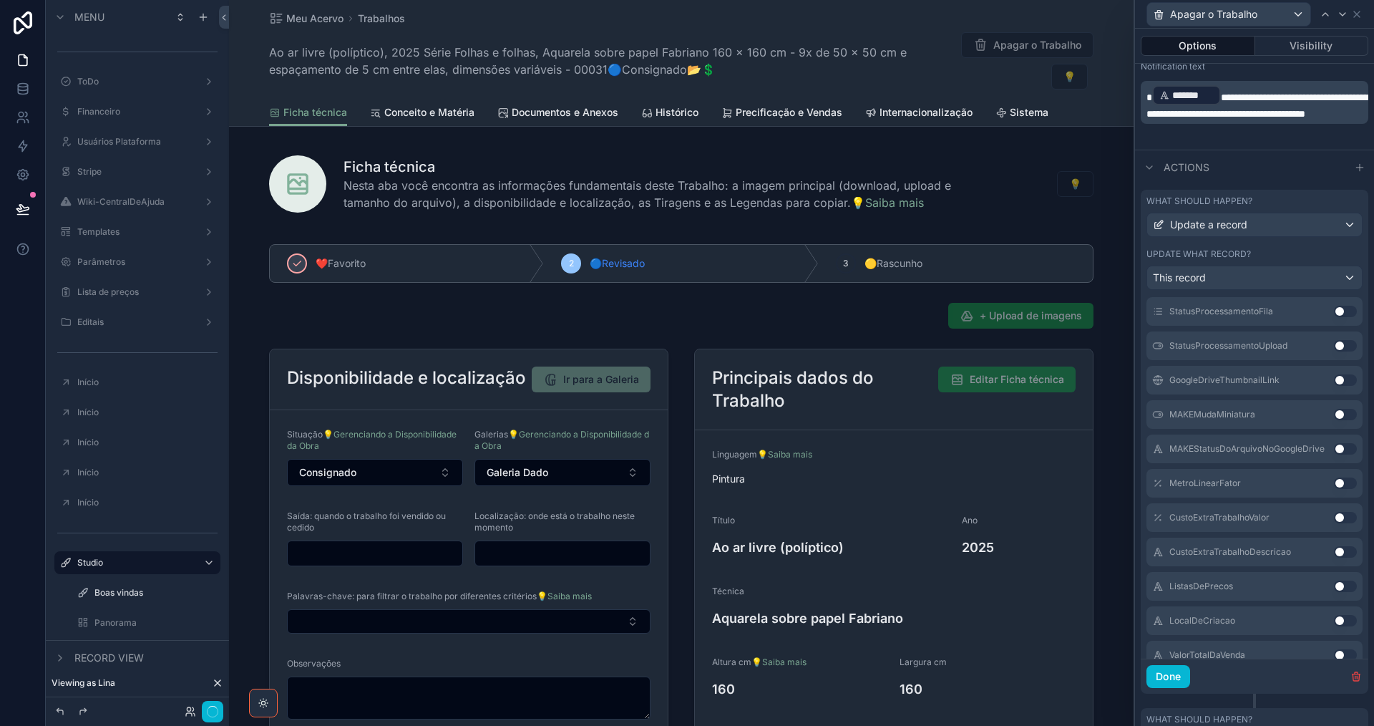
click at [1334, 483] on button "Use setting" at bounding box center [1345, 482] width 23 height 11
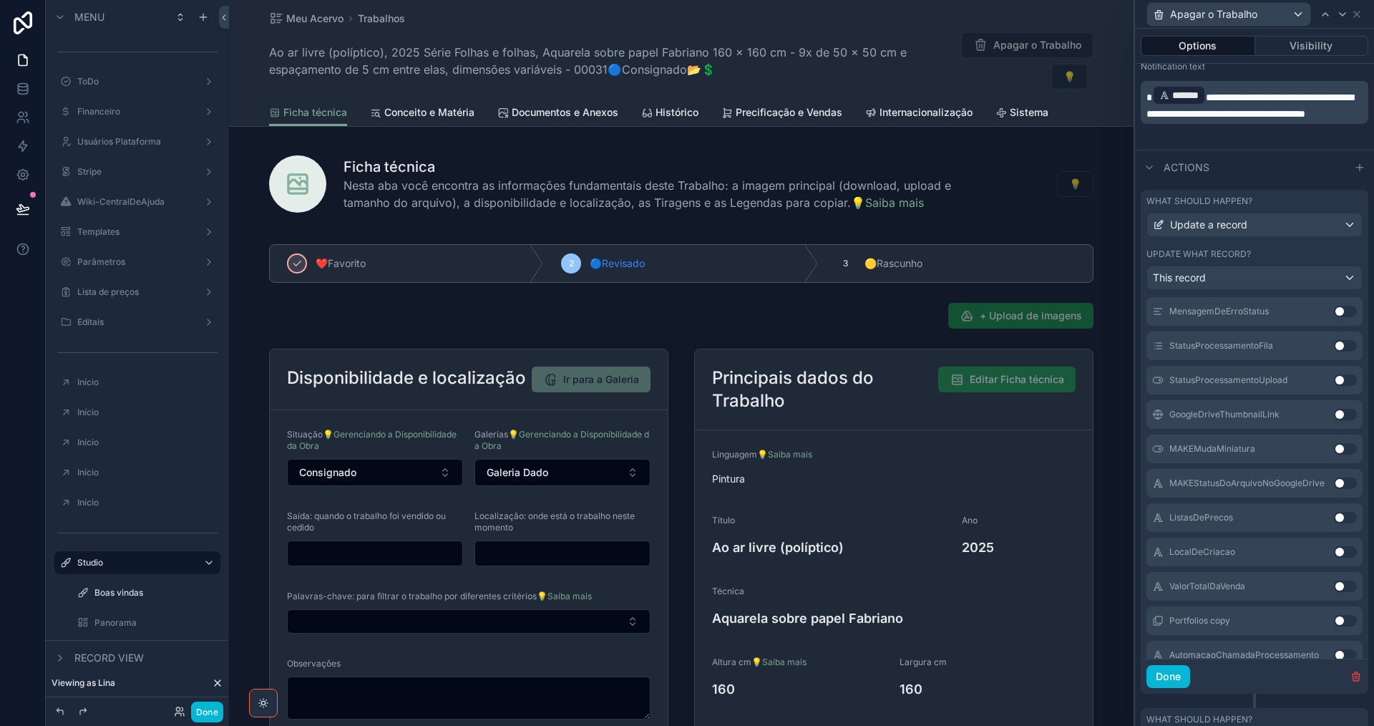
scroll to position [2740, 0]
click at [1334, 483] on button "Use setting" at bounding box center [1345, 482] width 23 height 11
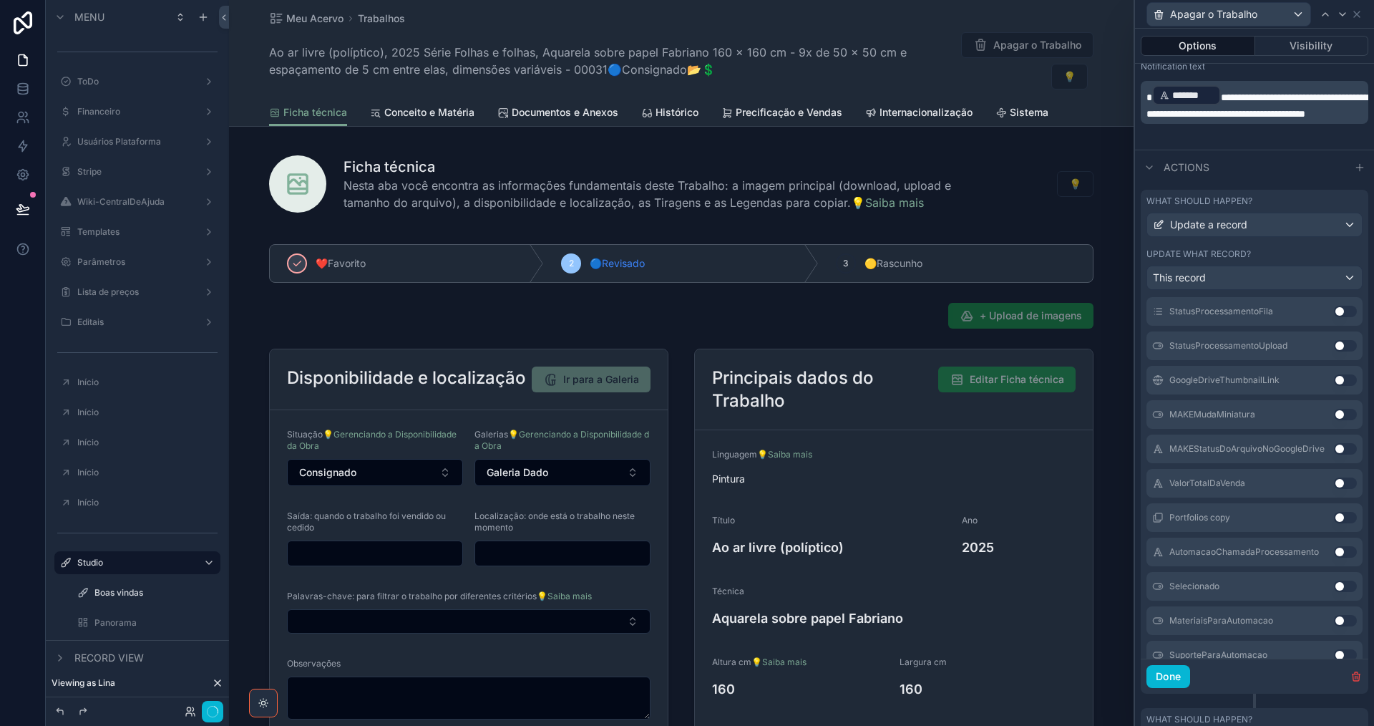
click at [1334, 483] on button "Use setting" at bounding box center [1345, 482] width 23 height 11
click at [1334, 512] on button "Use setting" at bounding box center [1345, 517] width 23 height 11
click at [1334, 483] on button "Use setting" at bounding box center [1345, 482] width 23 height 11
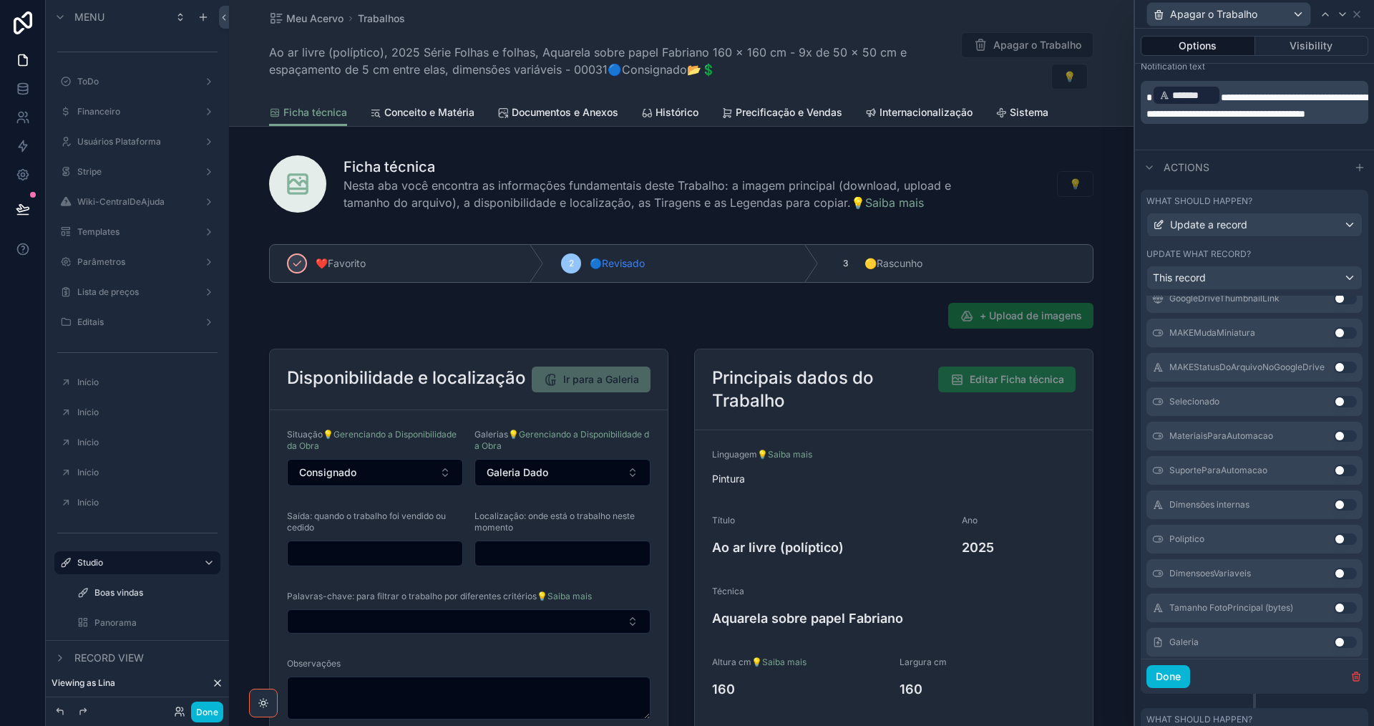
scroll to position [3055, 0]
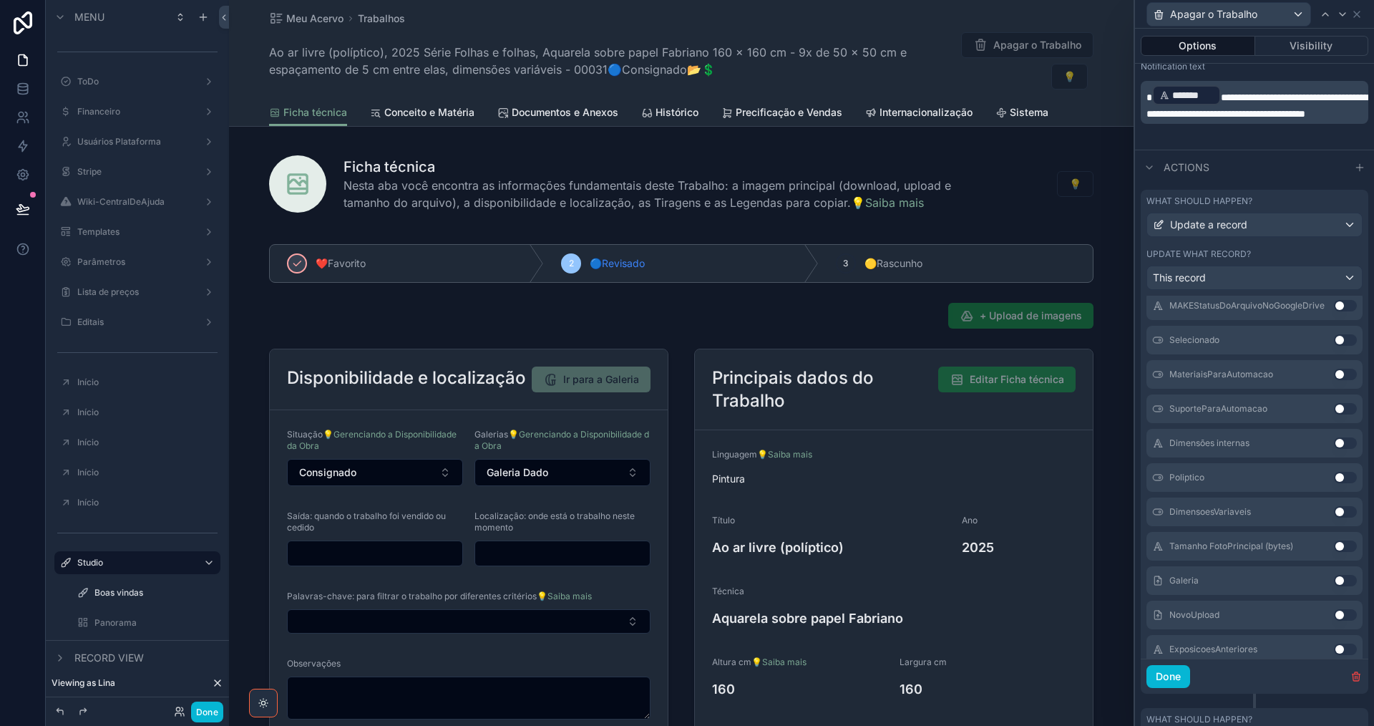
click at [1334, 445] on button "Use setting" at bounding box center [1345, 442] width 23 height 11
click at [1334, 472] on button "Use setting" at bounding box center [1345, 477] width 23 height 11
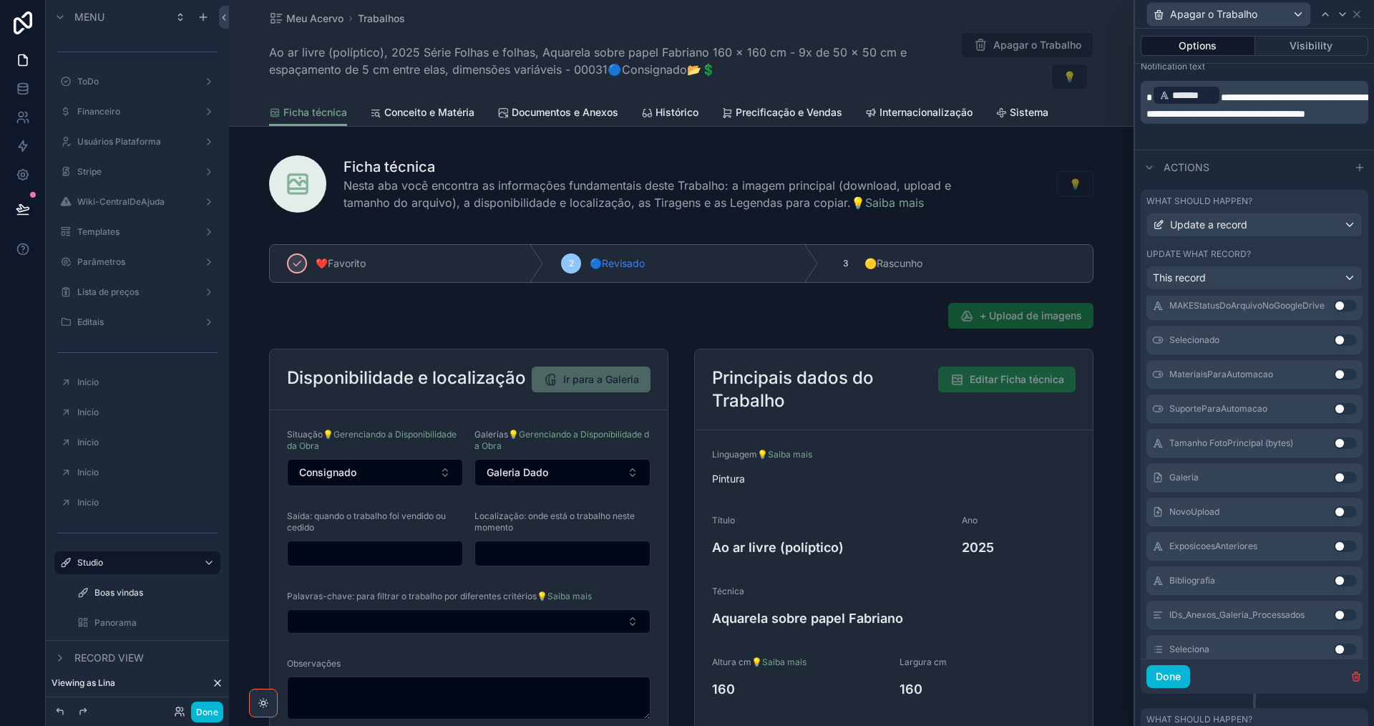
click at [1334, 445] on button "Use setting" at bounding box center [1345, 442] width 23 height 11
click at [1334, 512] on button "Use setting" at bounding box center [1345, 511] width 23 height 11
click at [1334, 540] on button "Use setting" at bounding box center [1345, 545] width 23 height 11
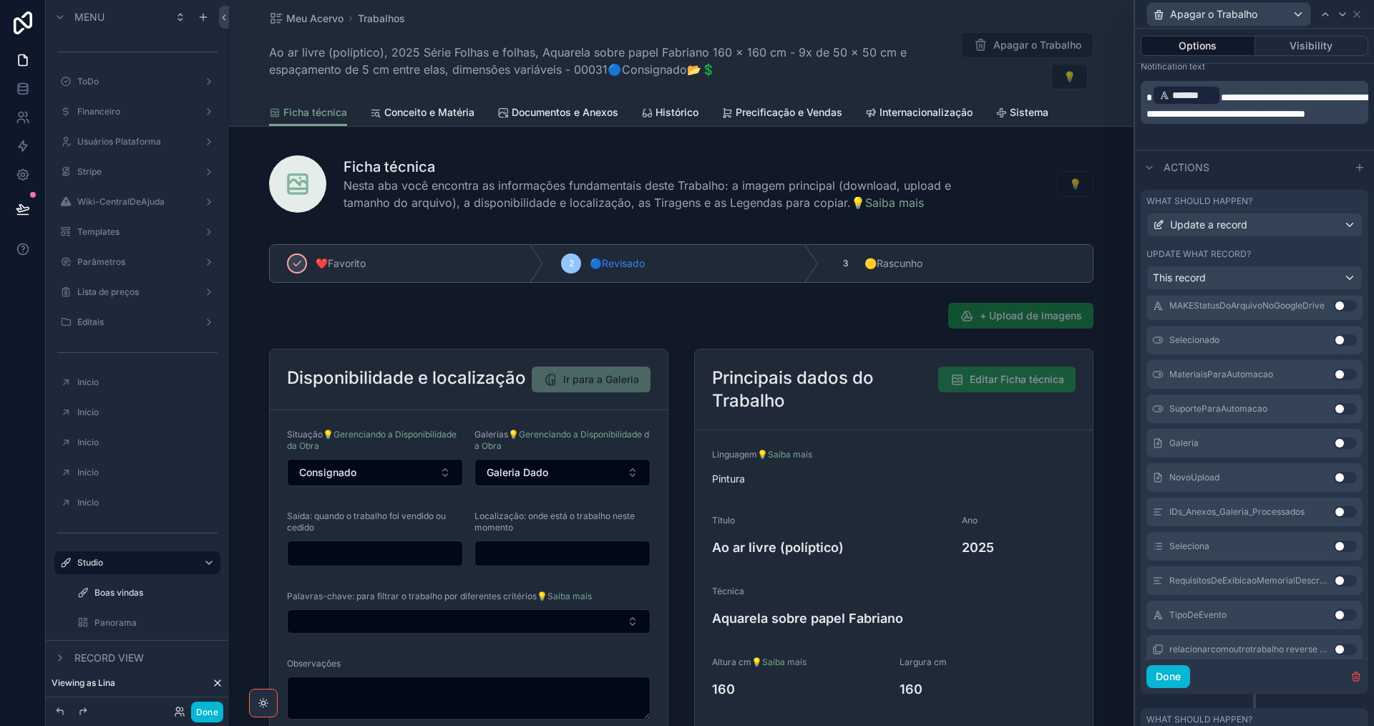
click at [1334, 581] on button "Use setting" at bounding box center [1345, 580] width 23 height 11
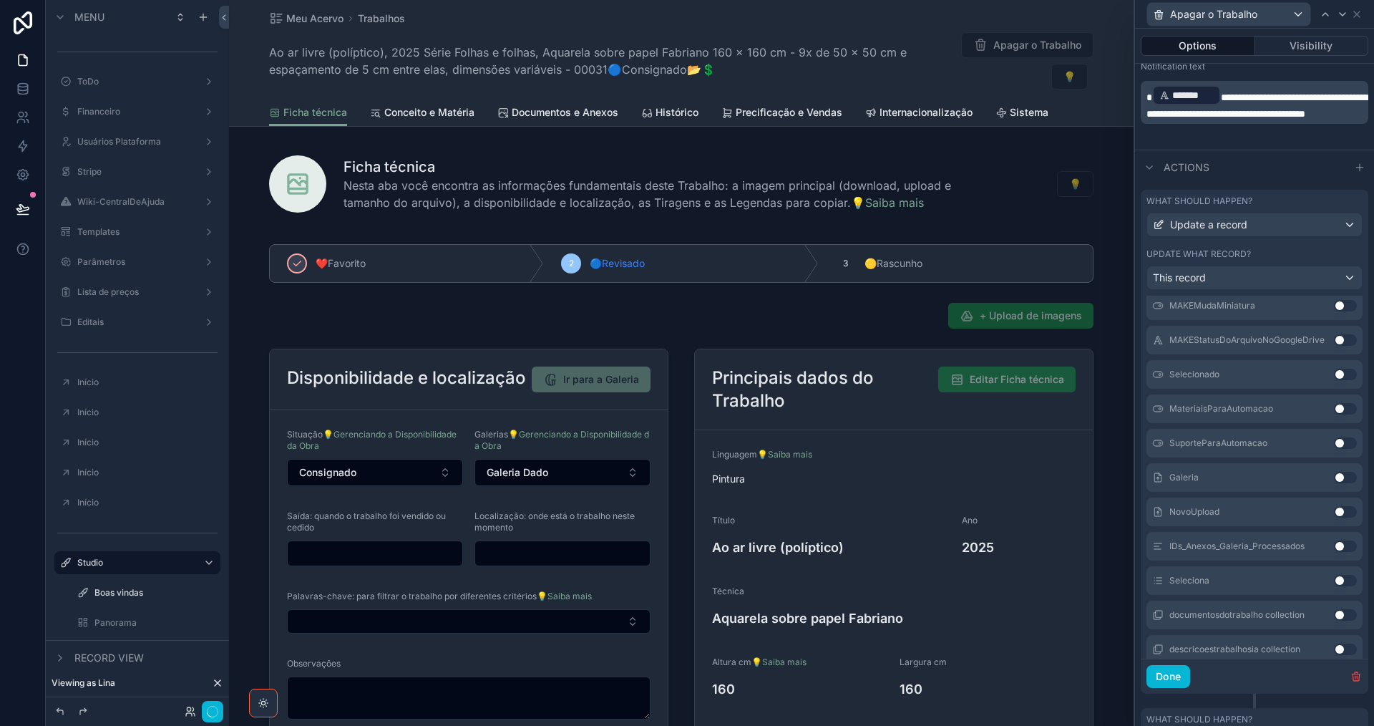
scroll to position [3365, 0]
click at [1334, 581] on button "Use setting" at bounding box center [1345, 580] width 23 height 11
click at [1334, 609] on button "Use setting" at bounding box center [1345, 614] width 23 height 11
click at [1334, 581] on button "Use setting" at bounding box center [1345, 580] width 23 height 11
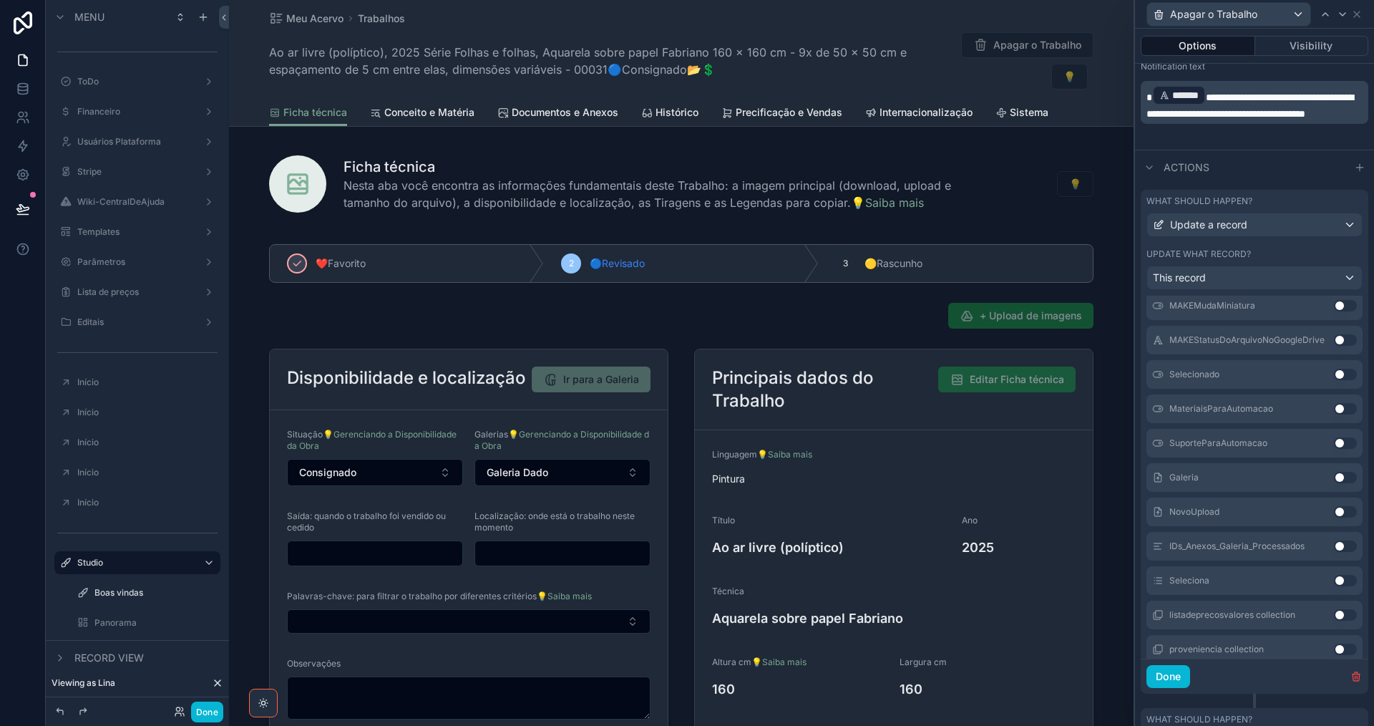
scroll to position [3468, 0]
click at [1334, 581] on button "Use setting" at bounding box center [1345, 580] width 23 height 11
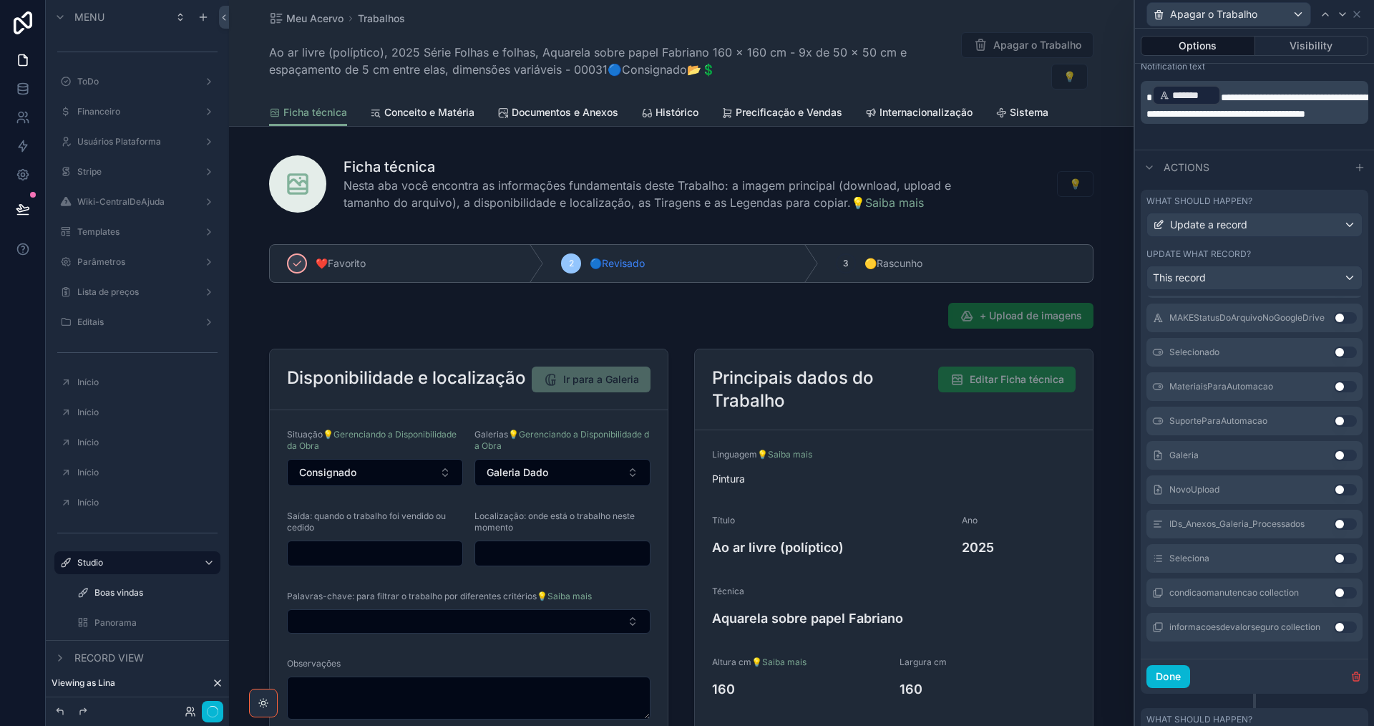
click at [1327, 581] on div "condicaomanutencao collection Use setting" at bounding box center [1255, 592] width 216 height 29
click at [1334, 593] on button "Use setting" at bounding box center [1345, 592] width 23 height 11
click at [1334, 596] on button "Use setting" at bounding box center [1345, 592] width 23 height 11
click at [1334, 629] on button "Use setting" at bounding box center [1345, 626] width 23 height 11
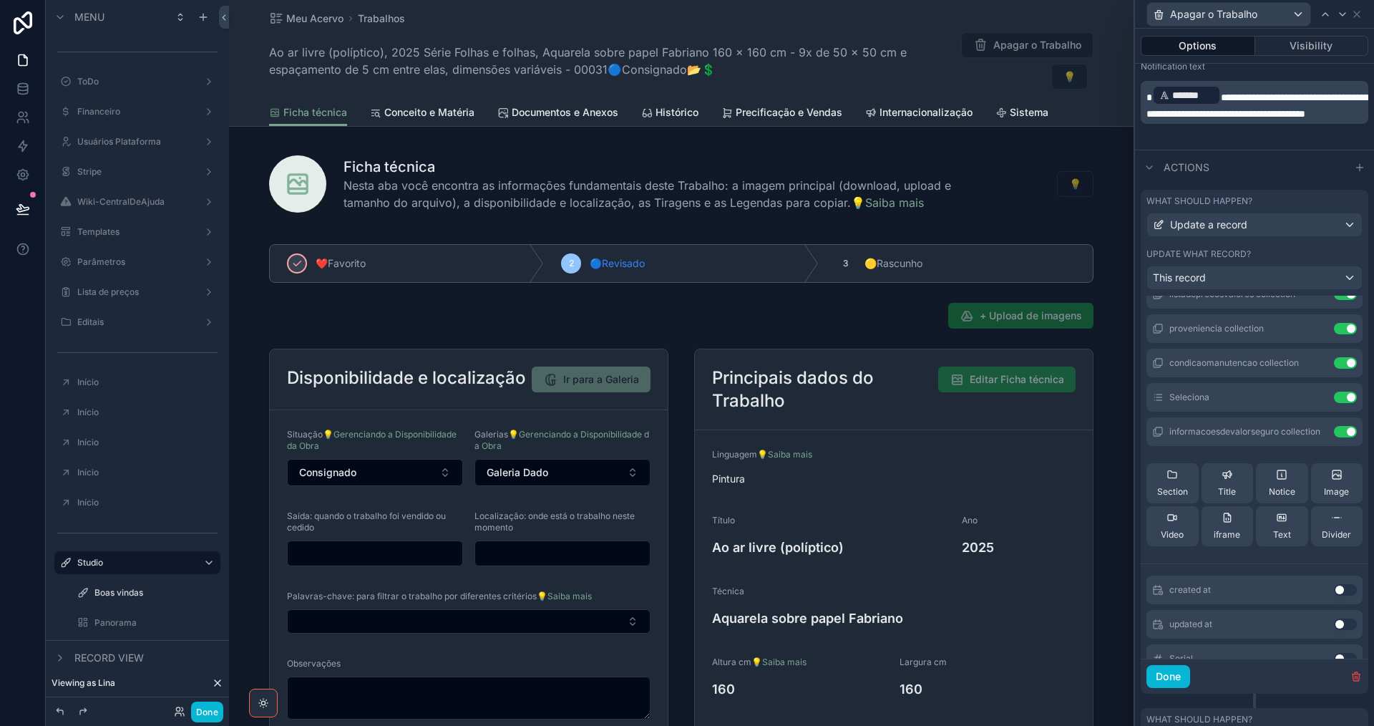
scroll to position [2665, 0]
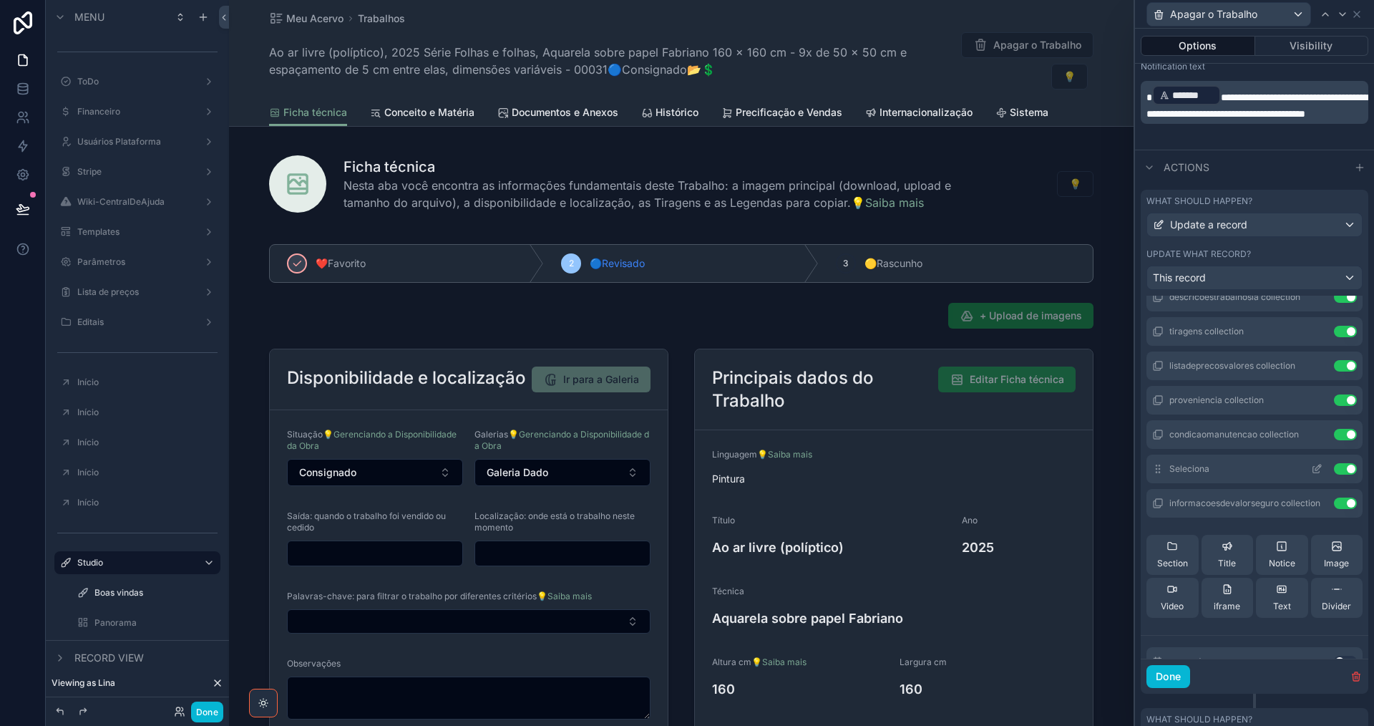
click at [1334, 469] on button "Use setting" at bounding box center [1345, 468] width 23 height 11
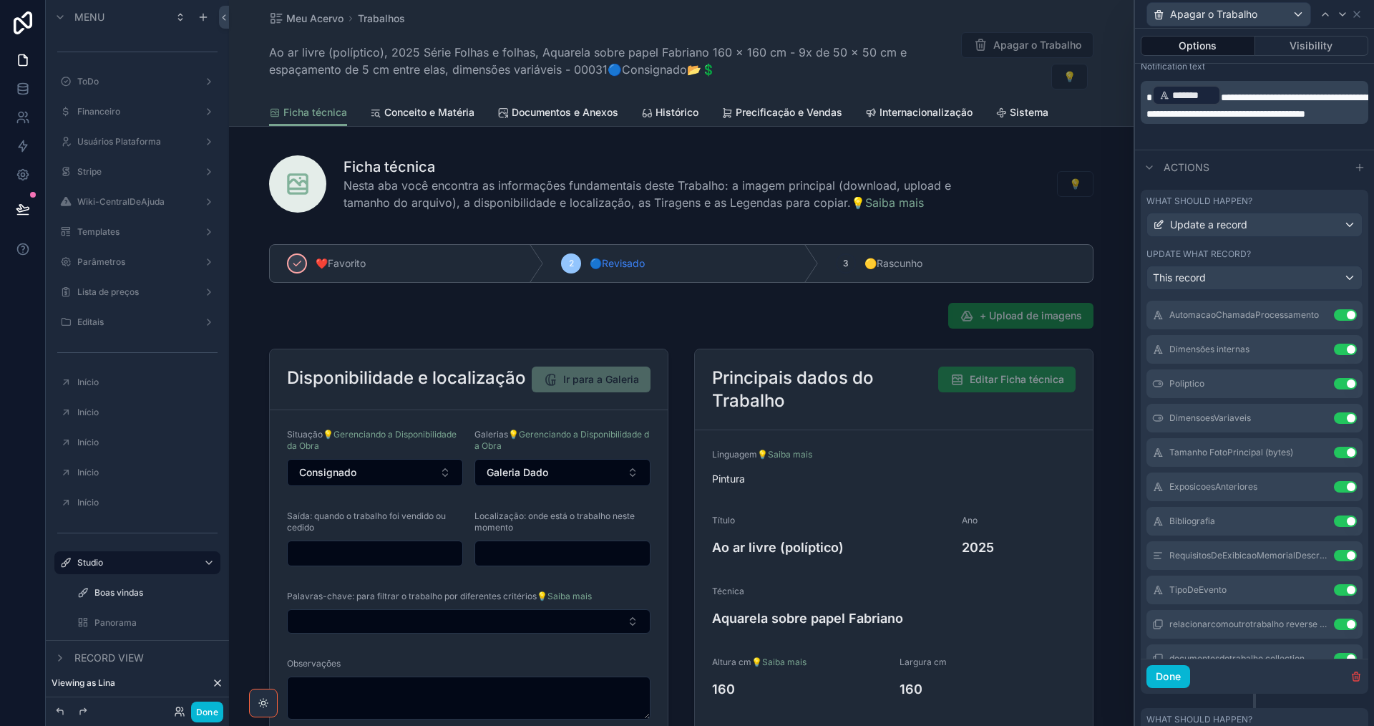
scroll to position [2236, 0]
click at [1334, 351] on button "Use setting" at bounding box center [1345, 348] width 23 height 11
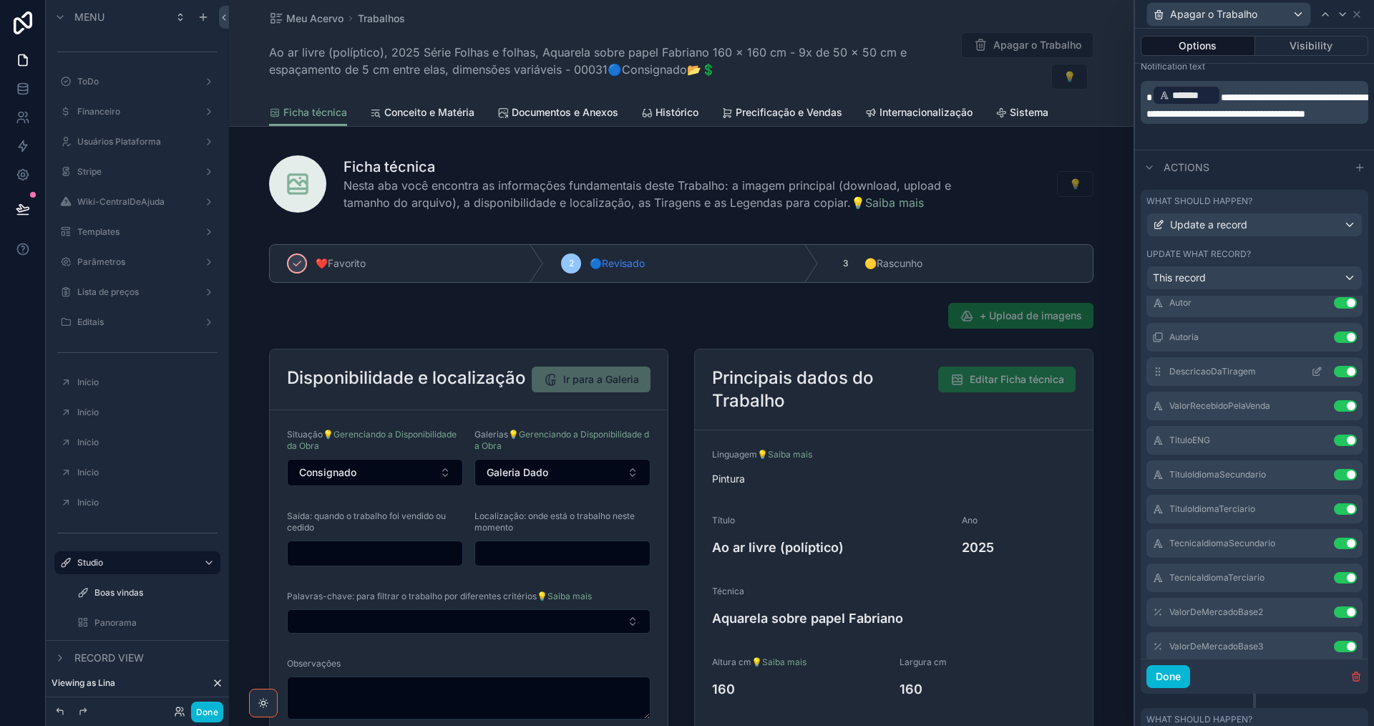
click at [1297, 365] on div "DescricaoDaTiragem Use setting" at bounding box center [1255, 371] width 216 height 29
click at [1316, 369] on icon at bounding box center [1319, 370] width 6 height 6
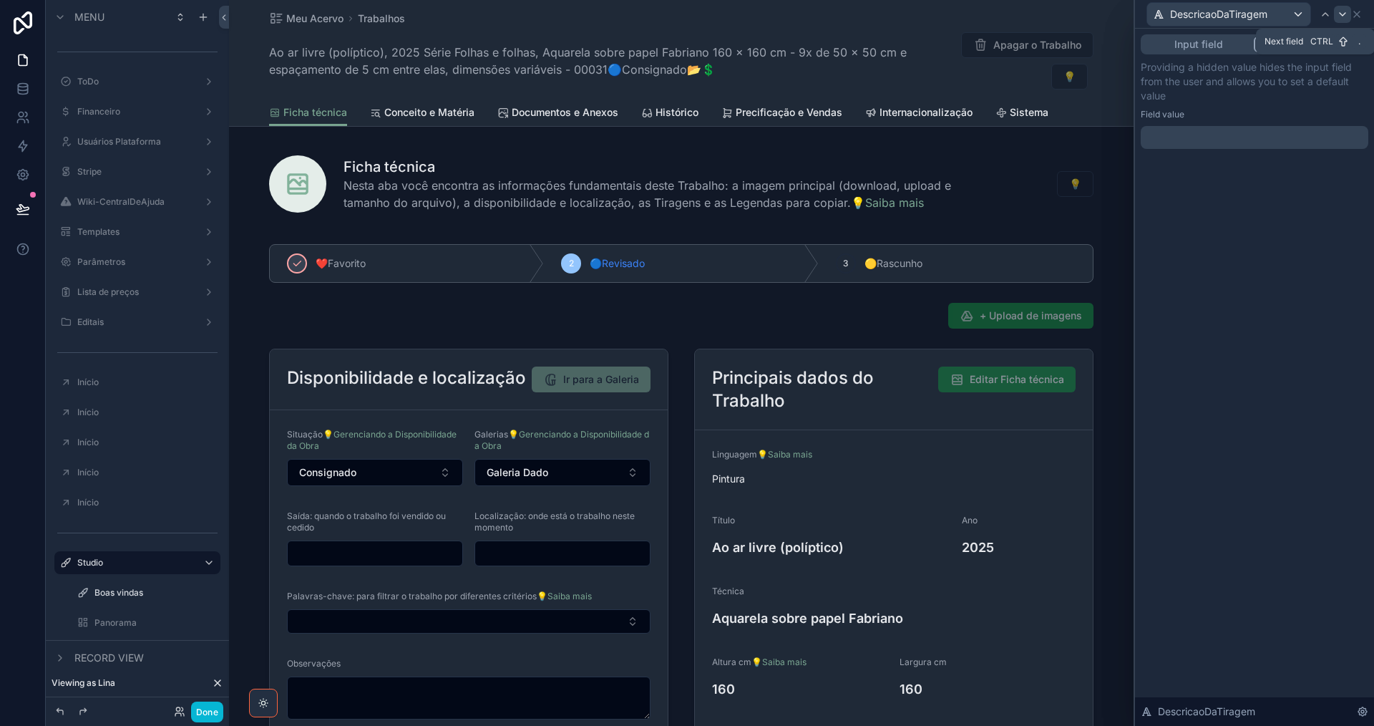
click at [1347, 12] on icon at bounding box center [1342, 14] width 11 height 11
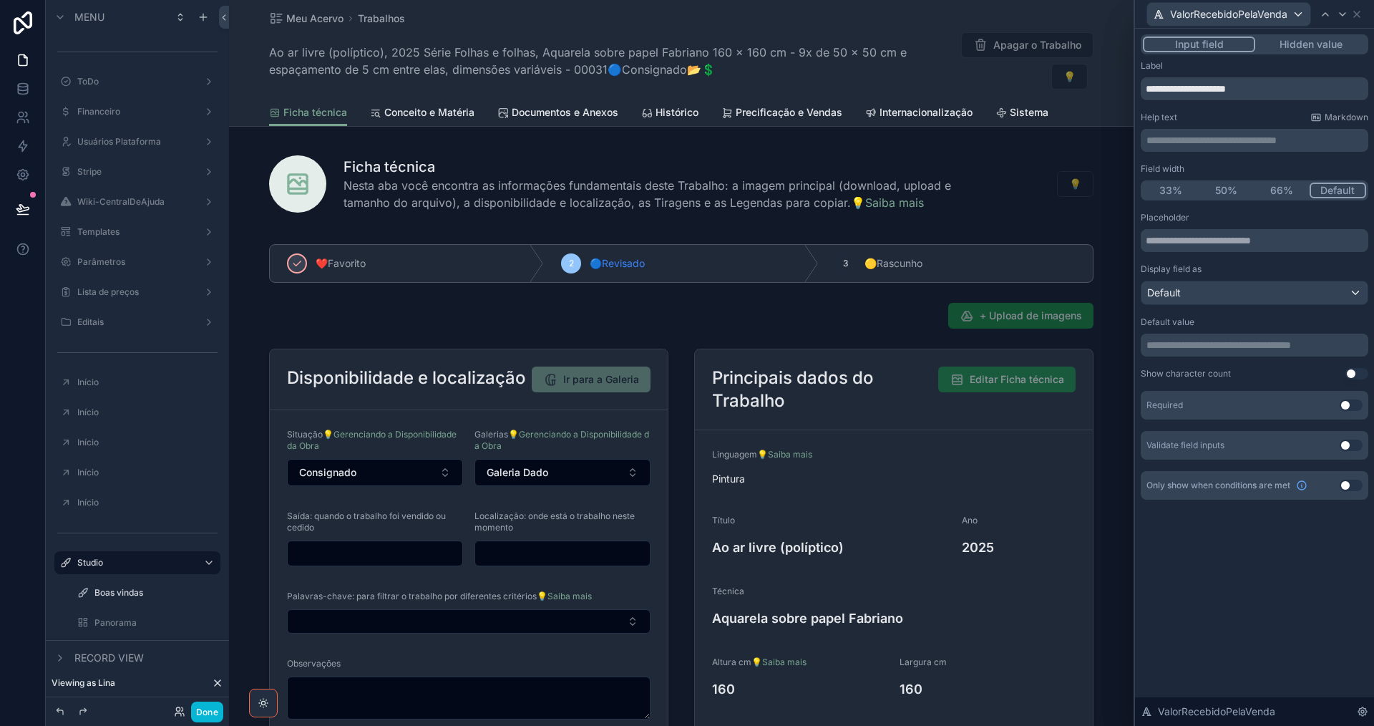
click at [1321, 51] on button "Hidden value" at bounding box center [1311, 45] width 111 height 16
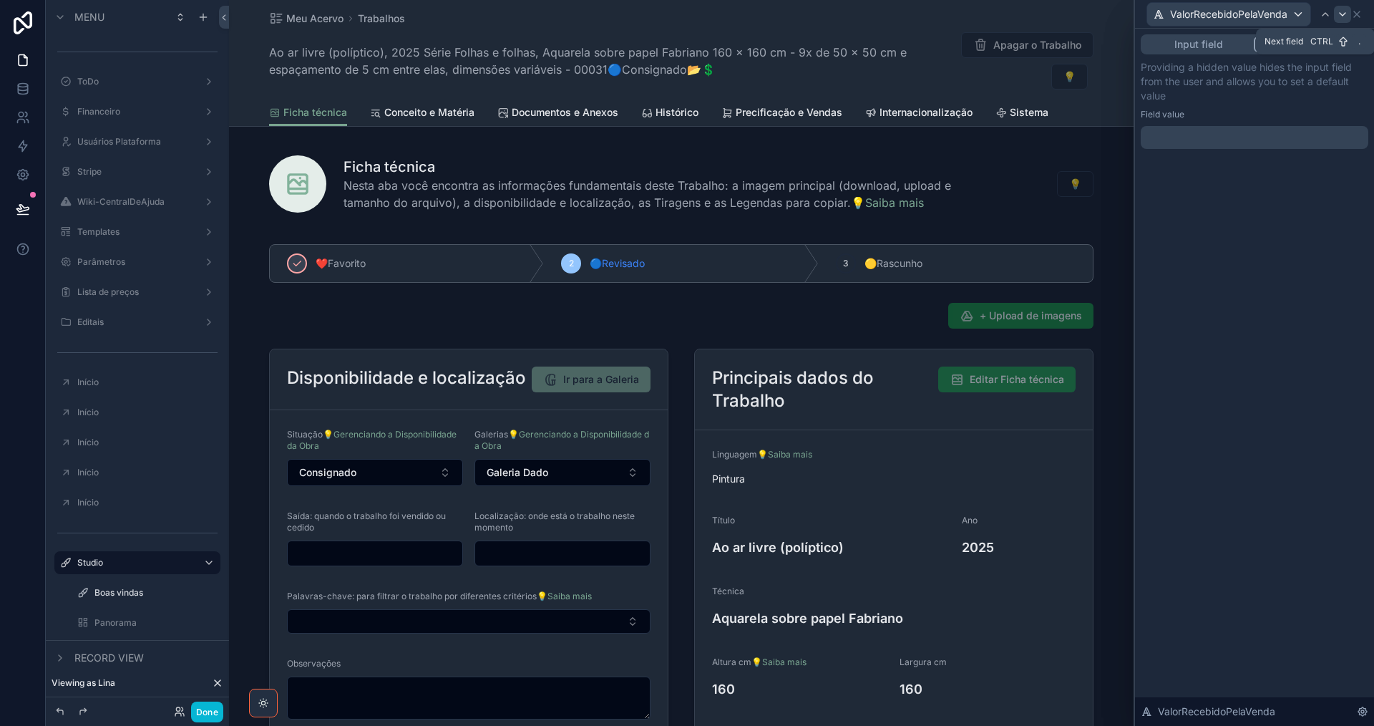
click at [1341, 16] on icon at bounding box center [1342, 14] width 11 height 11
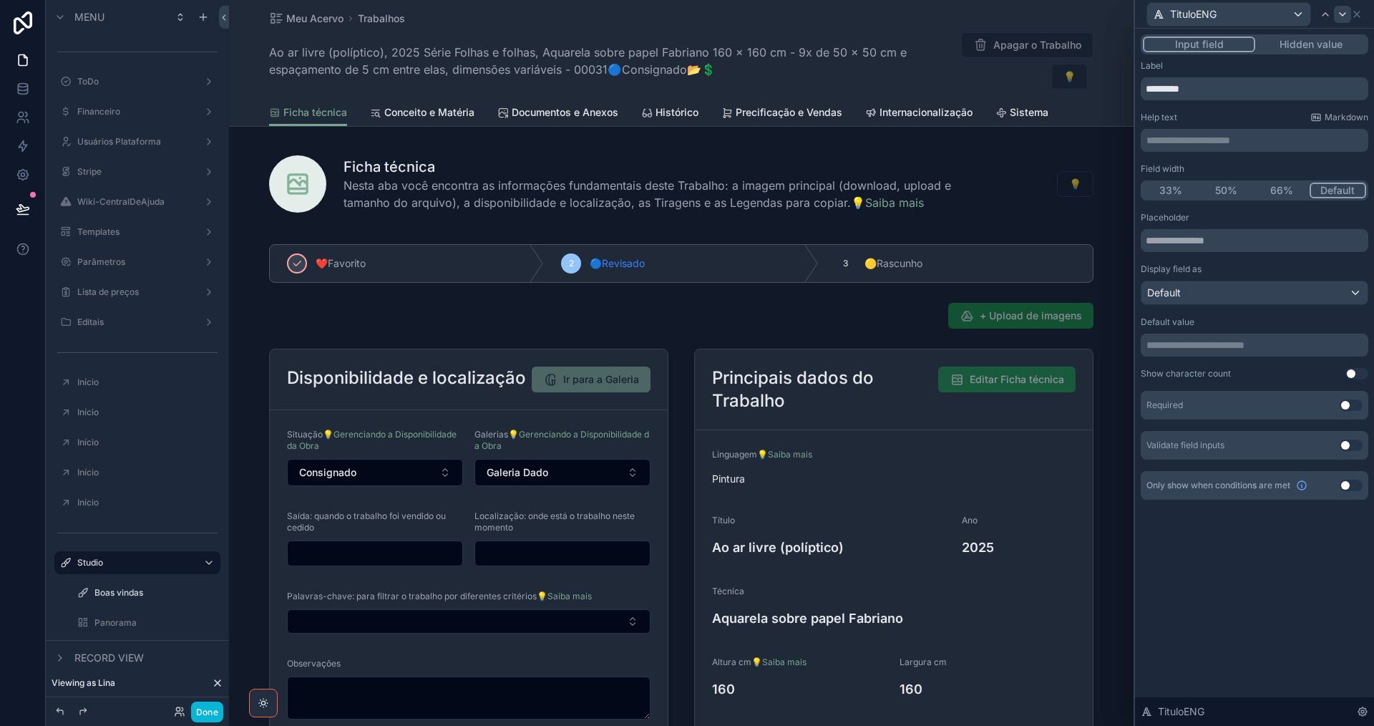
click at [1330, 43] on button "Hidden value" at bounding box center [1311, 45] width 111 height 16
click at [1343, 19] on icon at bounding box center [1342, 14] width 11 height 11
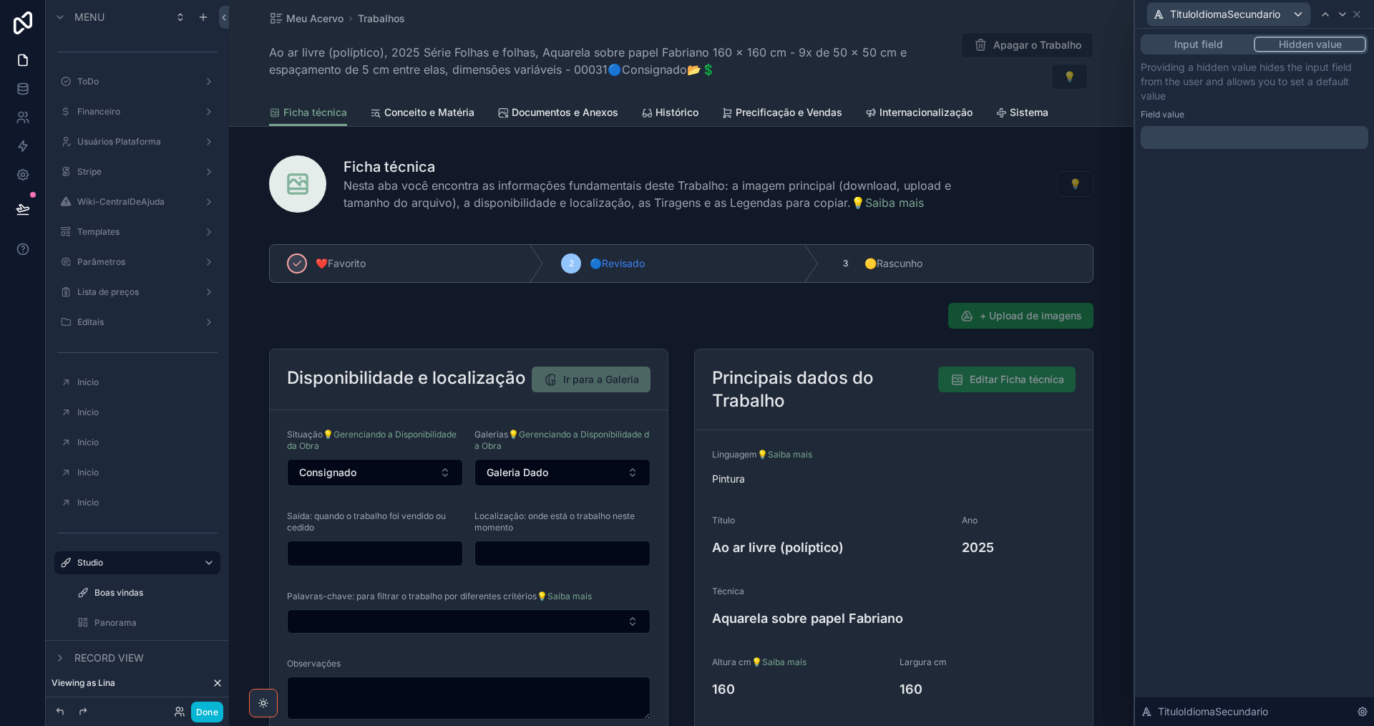
click at [1333, 49] on button "Hidden value" at bounding box center [1310, 45] width 112 height 16
click at [1348, 14] on icon at bounding box center [1342, 14] width 11 height 11
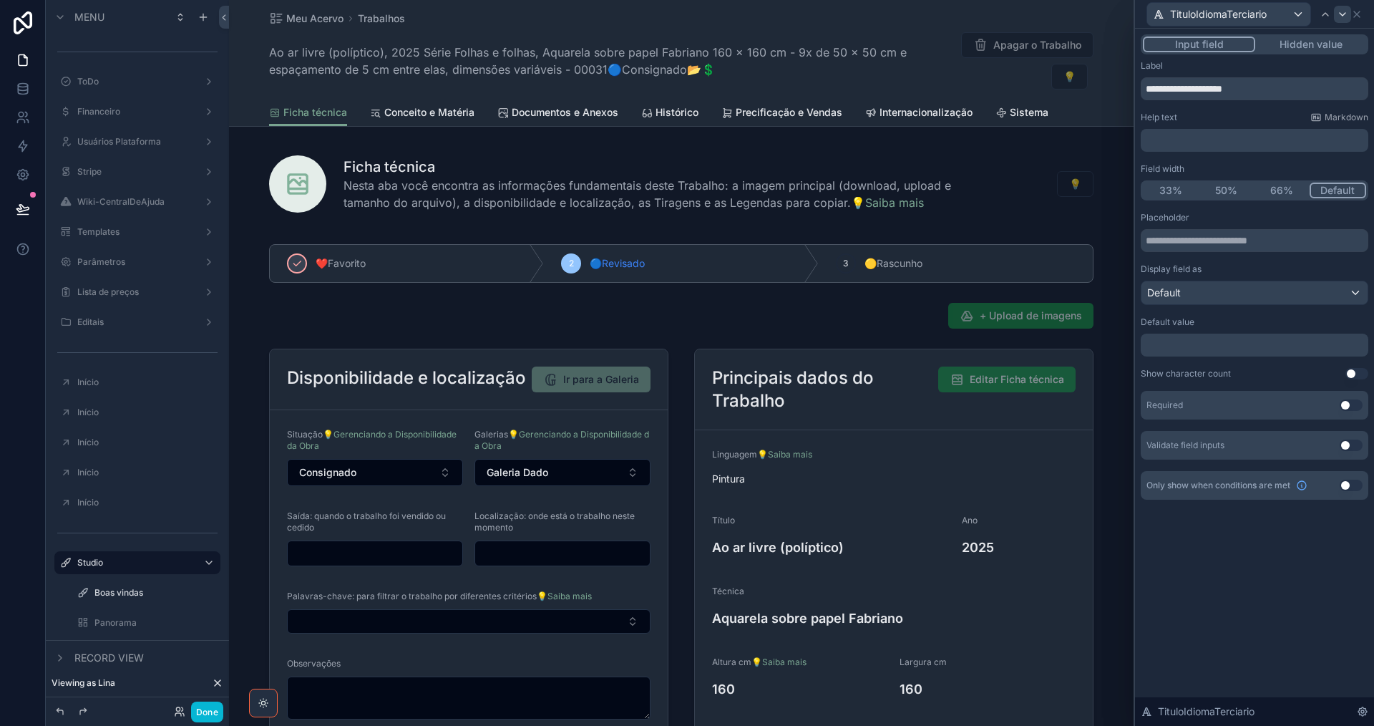
click at [1330, 44] on button "Hidden value" at bounding box center [1311, 45] width 111 height 16
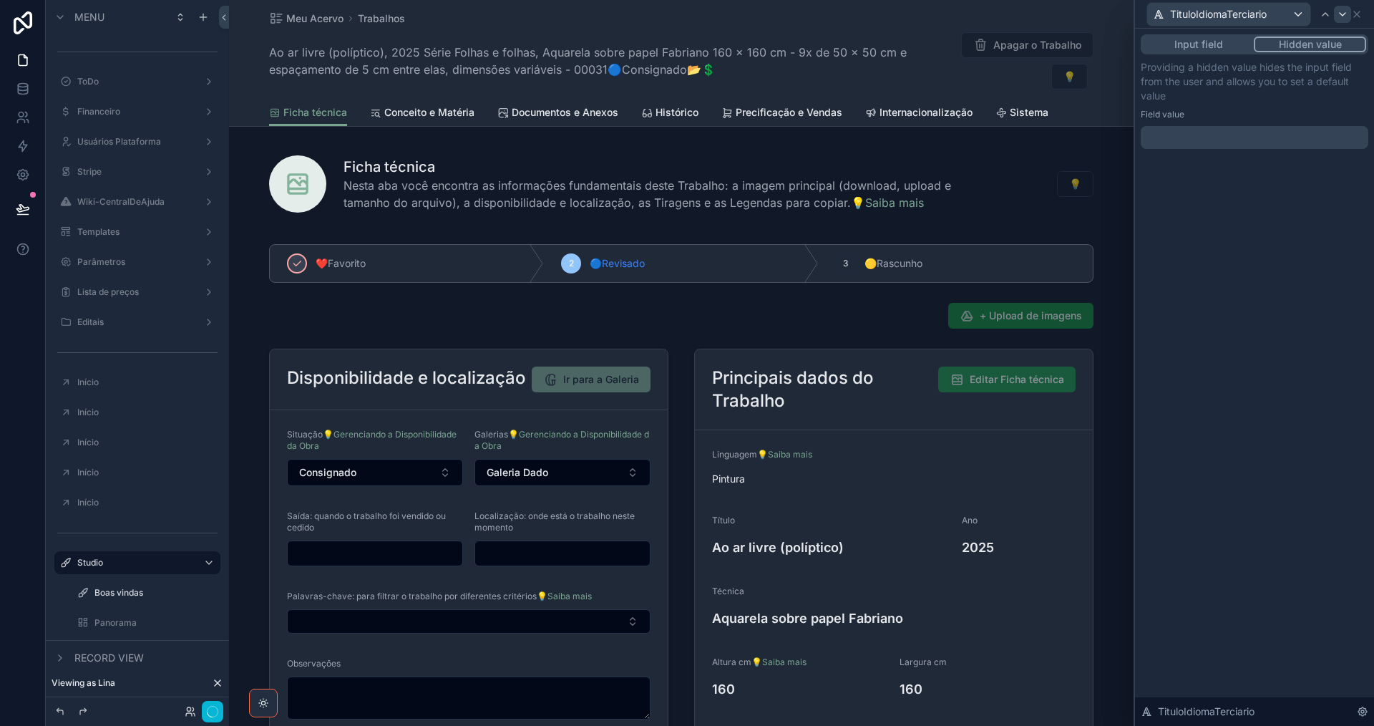
click at [1343, 18] on icon at bounding box center [1342, 14] width 11 height 11
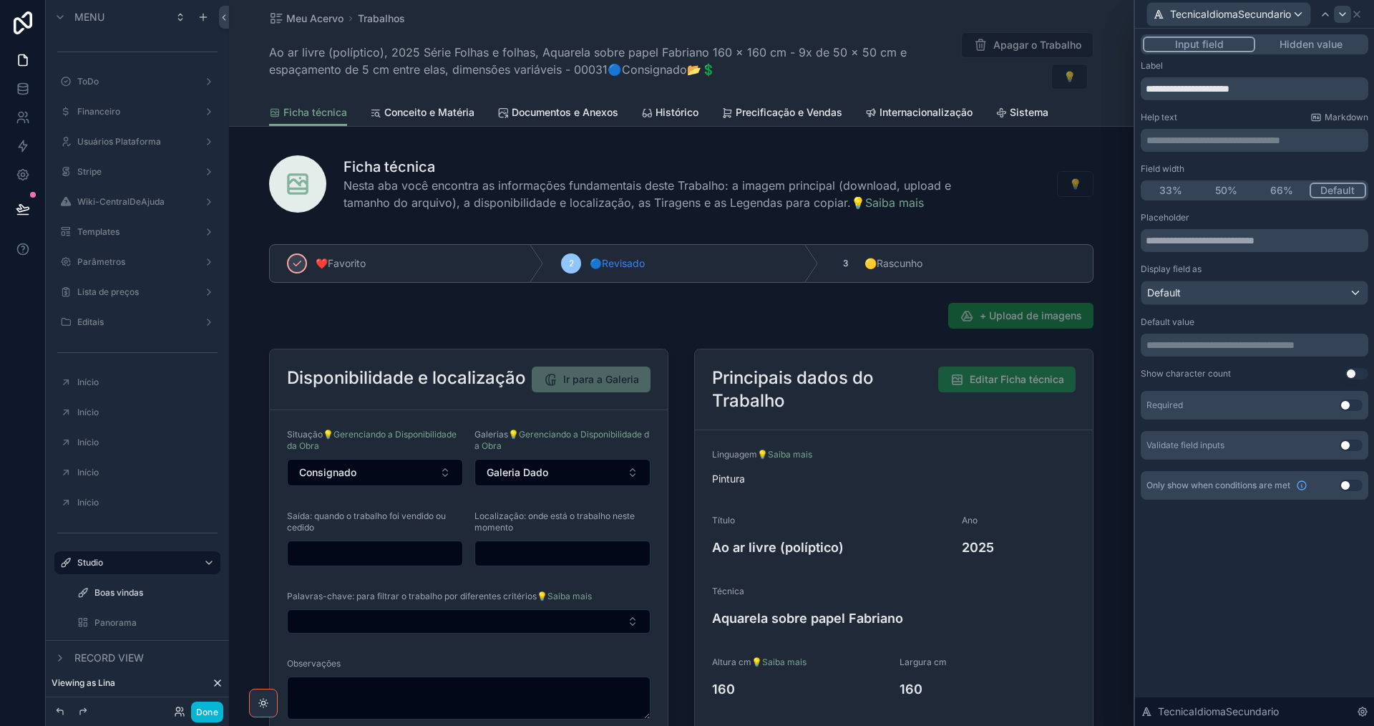
click at [1332, 47] on button "Hidden value" at bounding box center [1311, 45] width 111 height 16
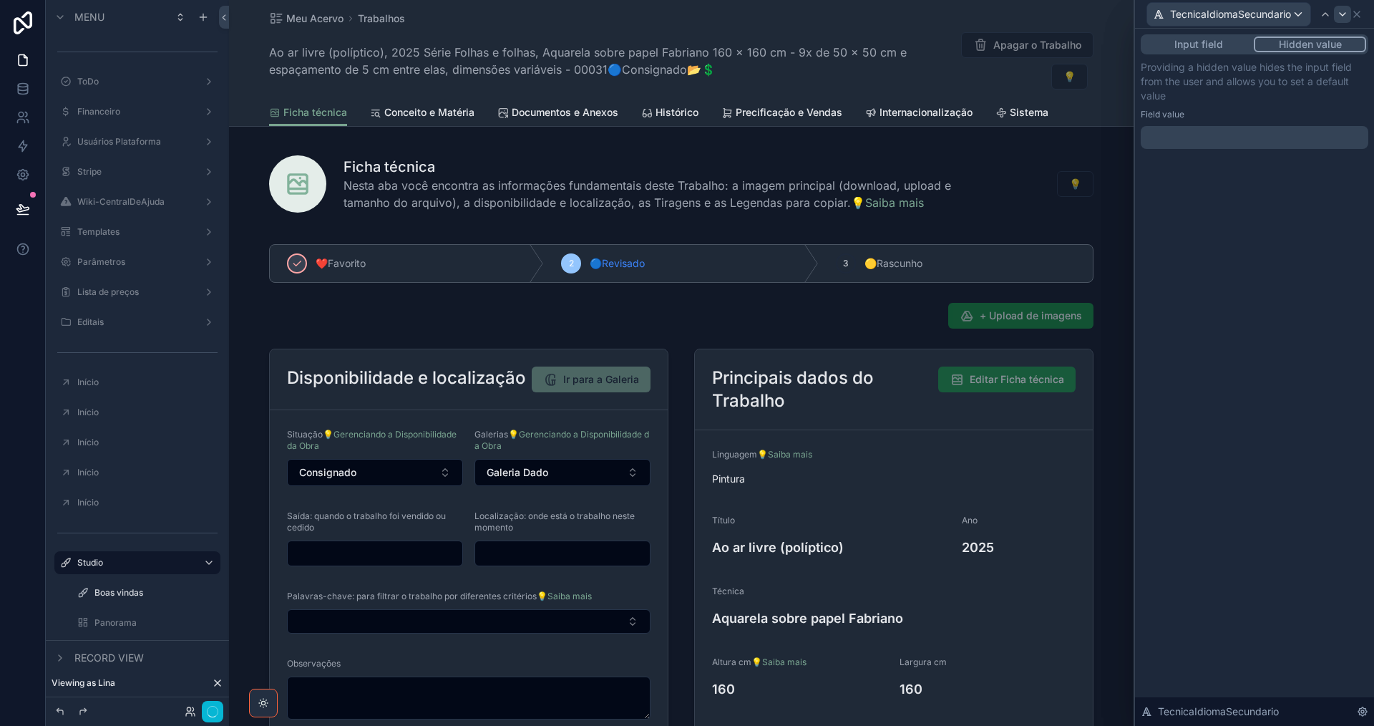
click at [1347, 17] on icon at bounding box center [1342, 14] width 11 height 11
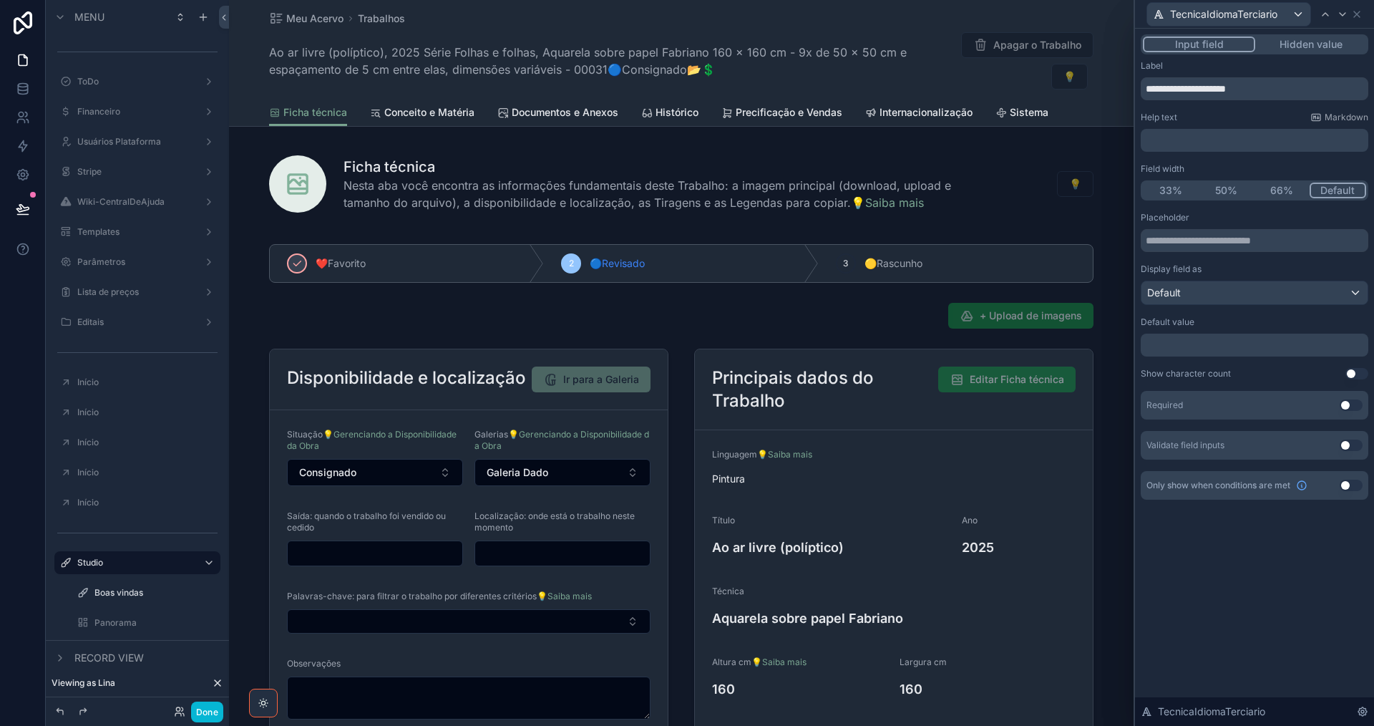
click at [1335, 47] on button "Hidden value" at bounding box center [1311, 45] width 111 height 16
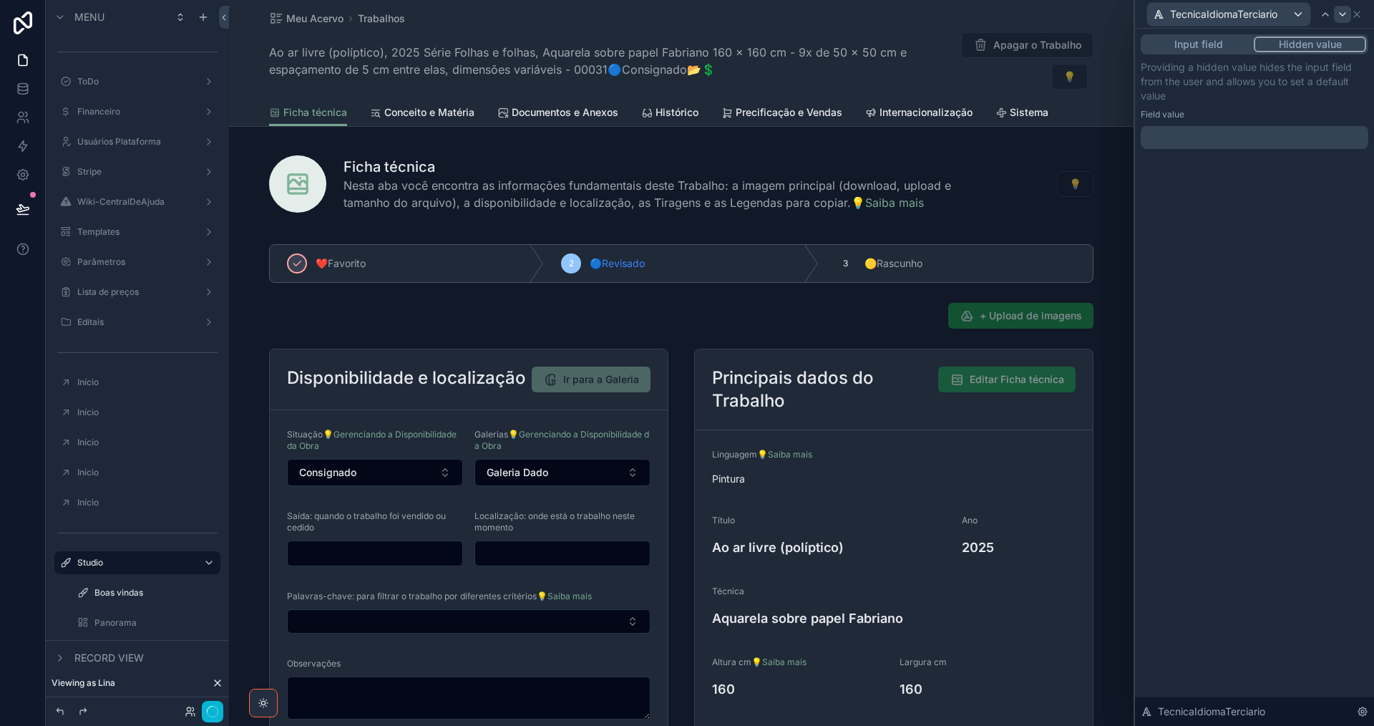
click at [1345, 18] on icon at bounding box center [1342, 14] width 11 height 11
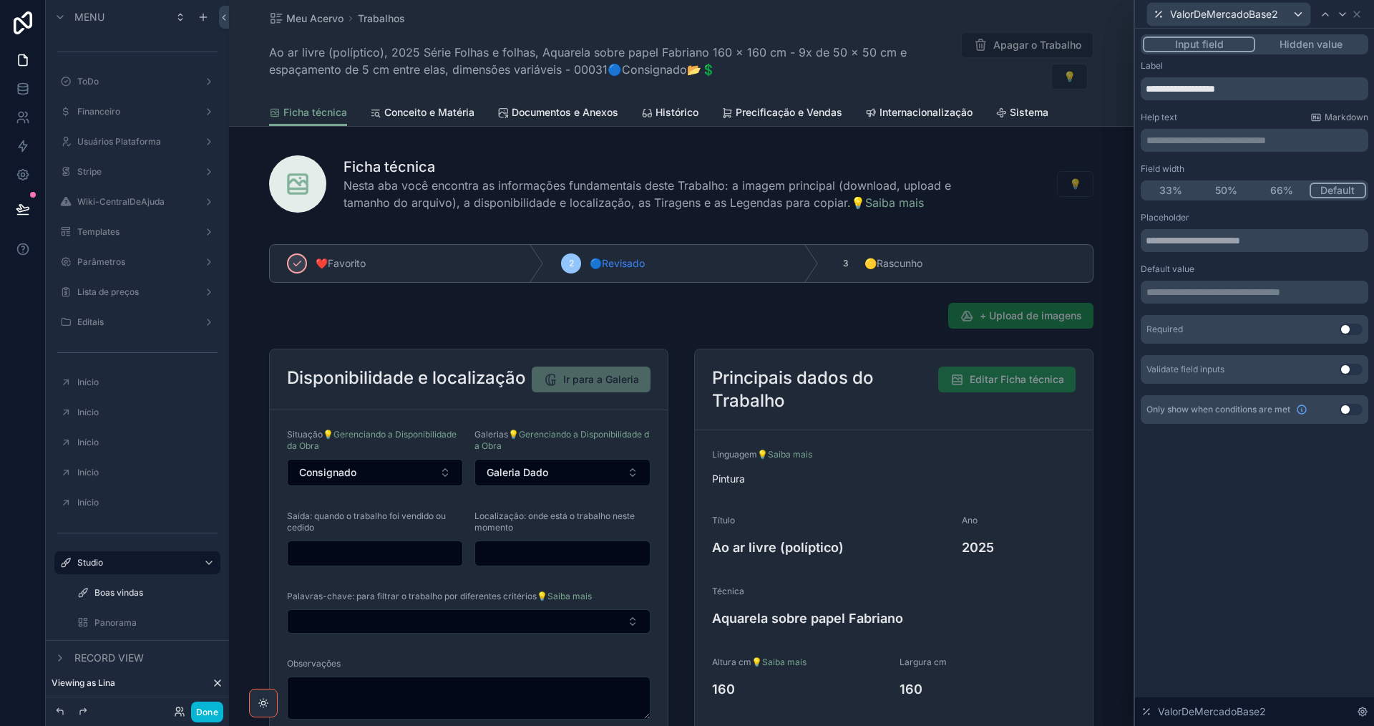
click at [1334, 39] on button "Hidden value" at bounding box center [1311, 45] width 111 height 16
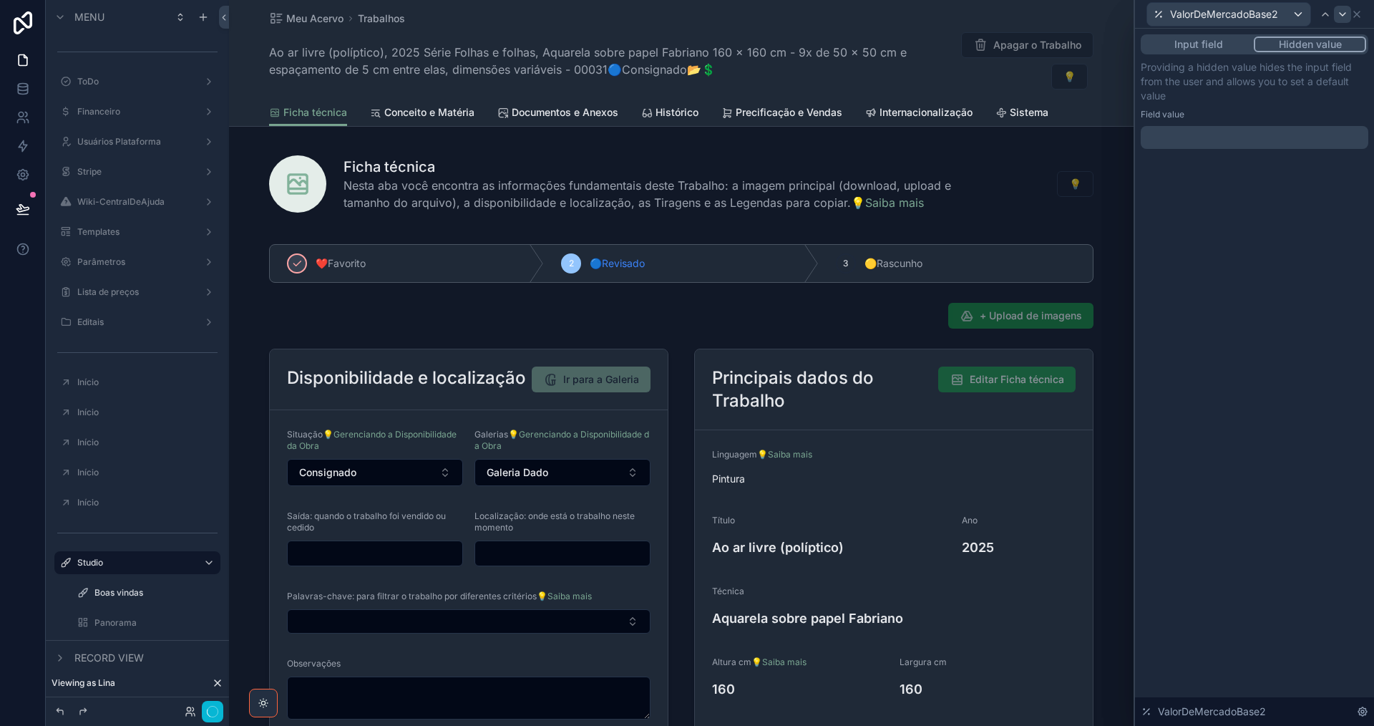
click at [1343, 16] on icon at bounding box center [1343, 14] width 6 height 3
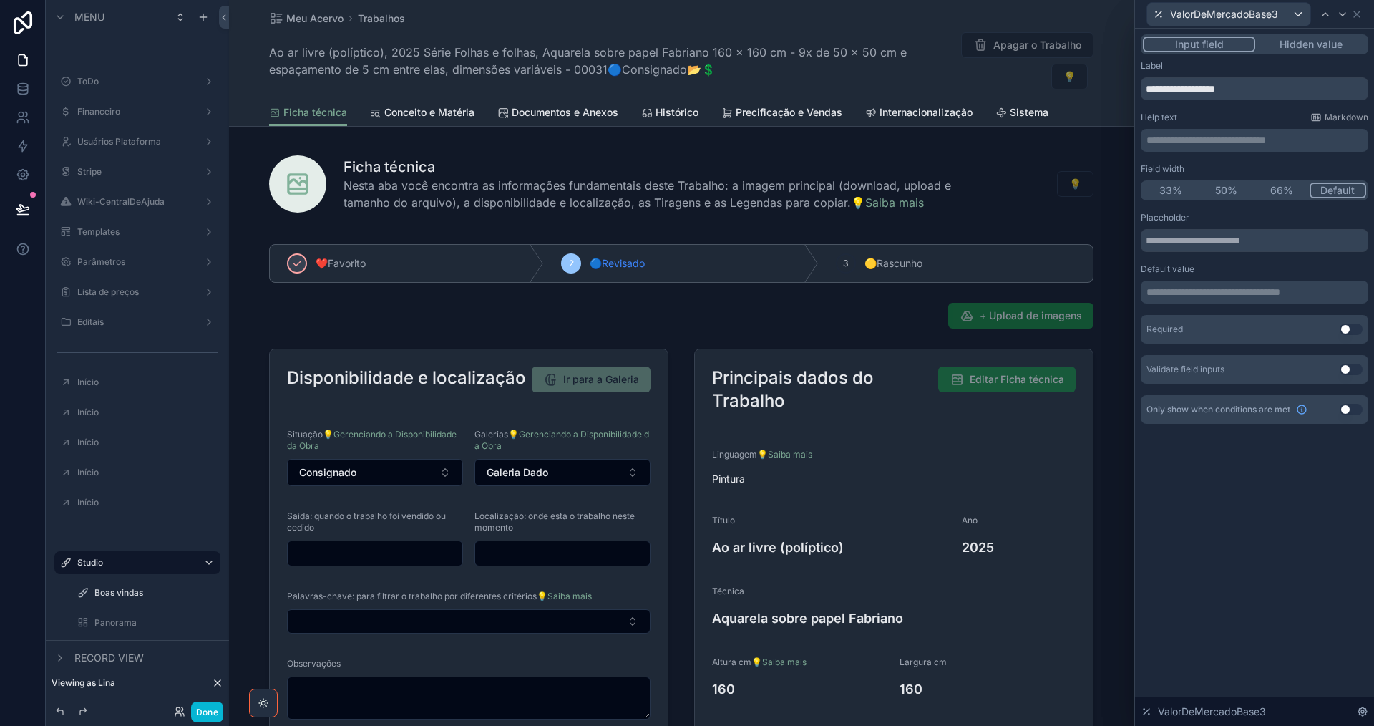
click at [1335, 45] on button "Hidden value" at bounding box center [1311, 45] width 111 height 16
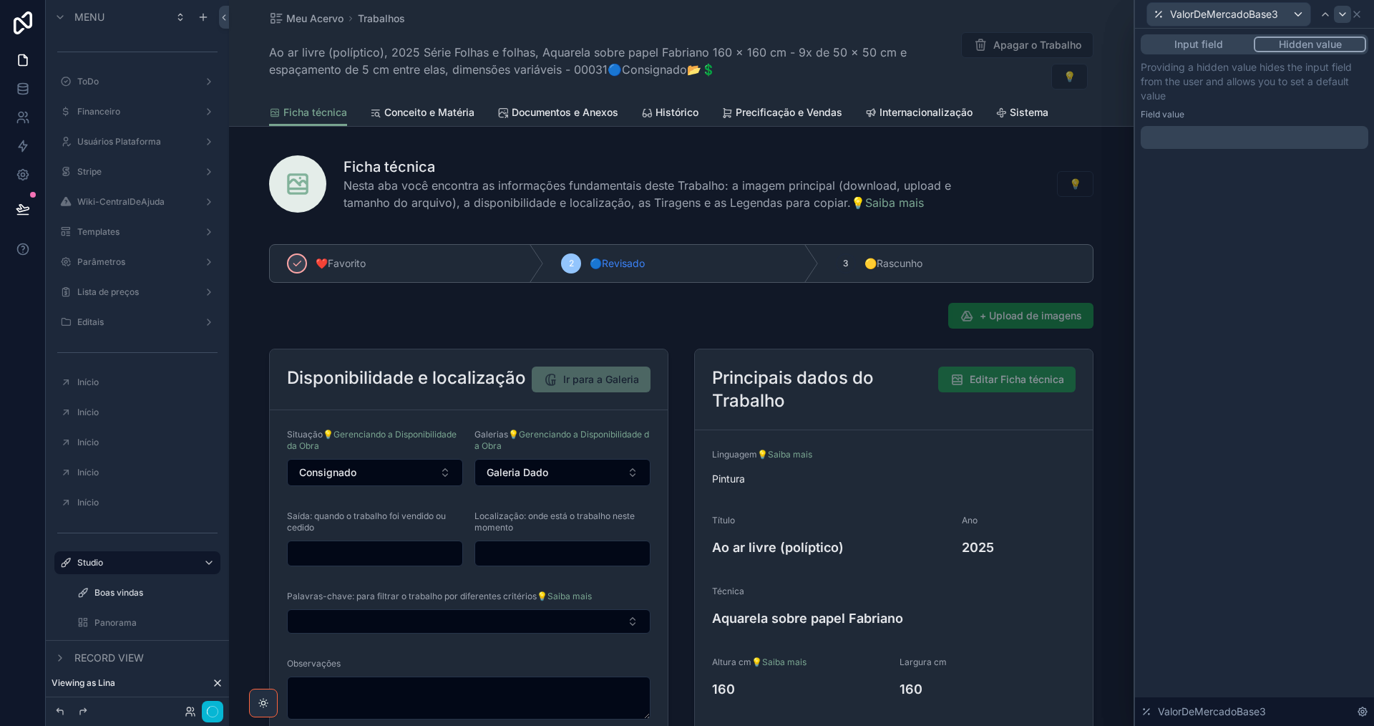
click at [1343, 11] on icon at bounding box center [1342, 14] width 11 height 11
click at [1342, 14] on icon at bounding box center [1343, 14] width 6 height 3
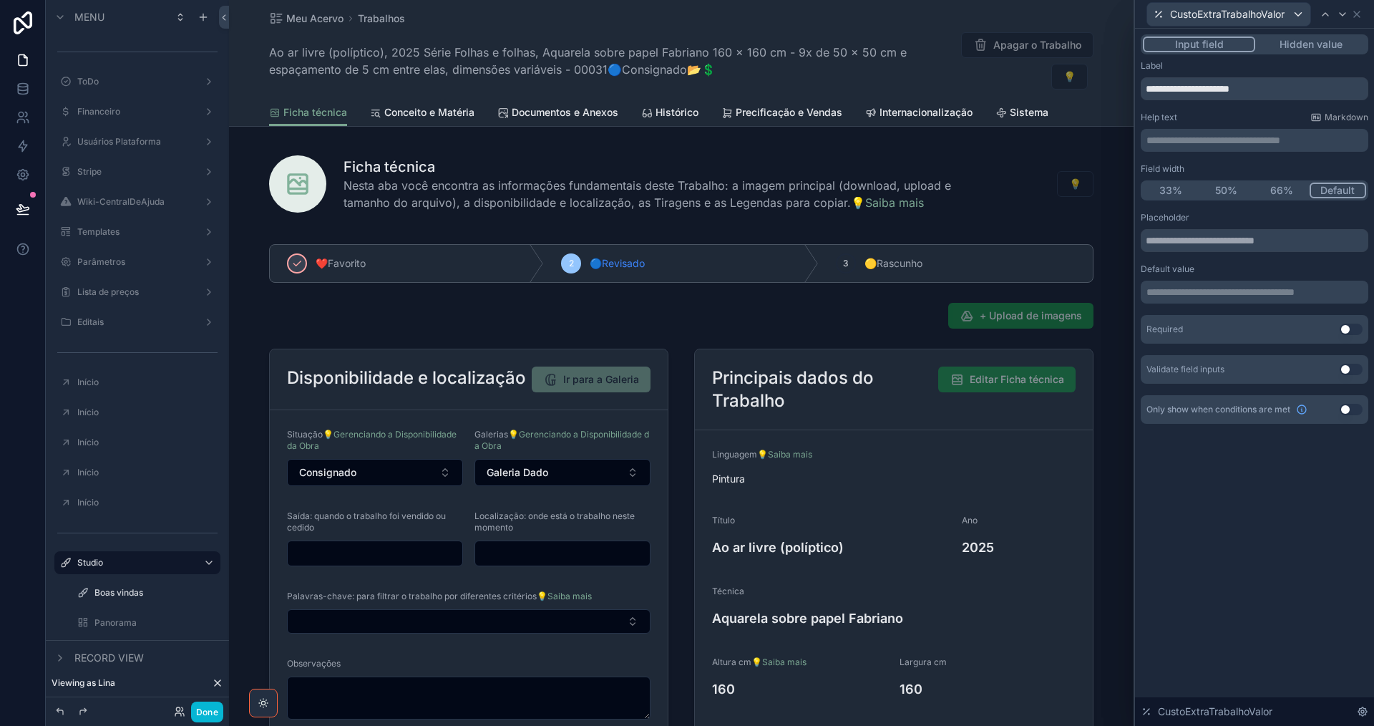
click at [1330, 44] on button "Hidden value" at bounding box center [1311, 45] width 111 height 16
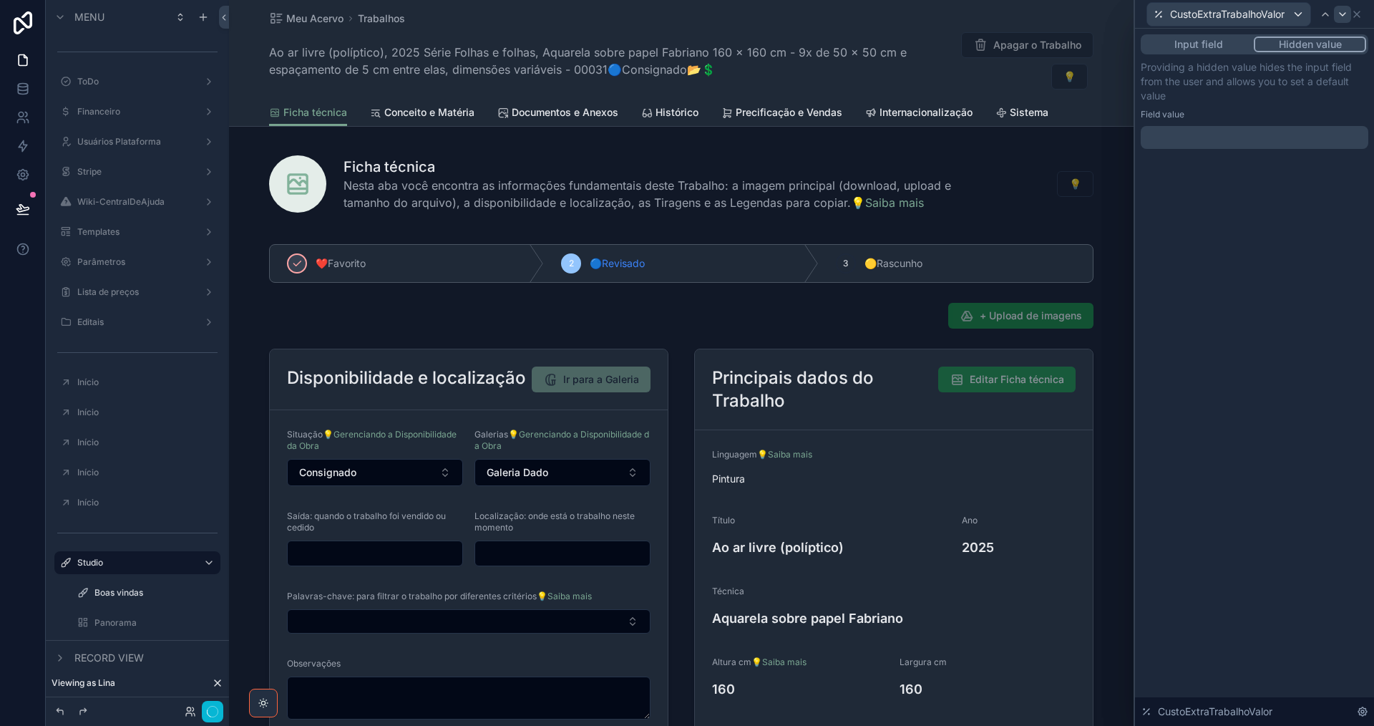
click at [1344, 14] on icon at bounding box center [1343, 14] width 6 height 3
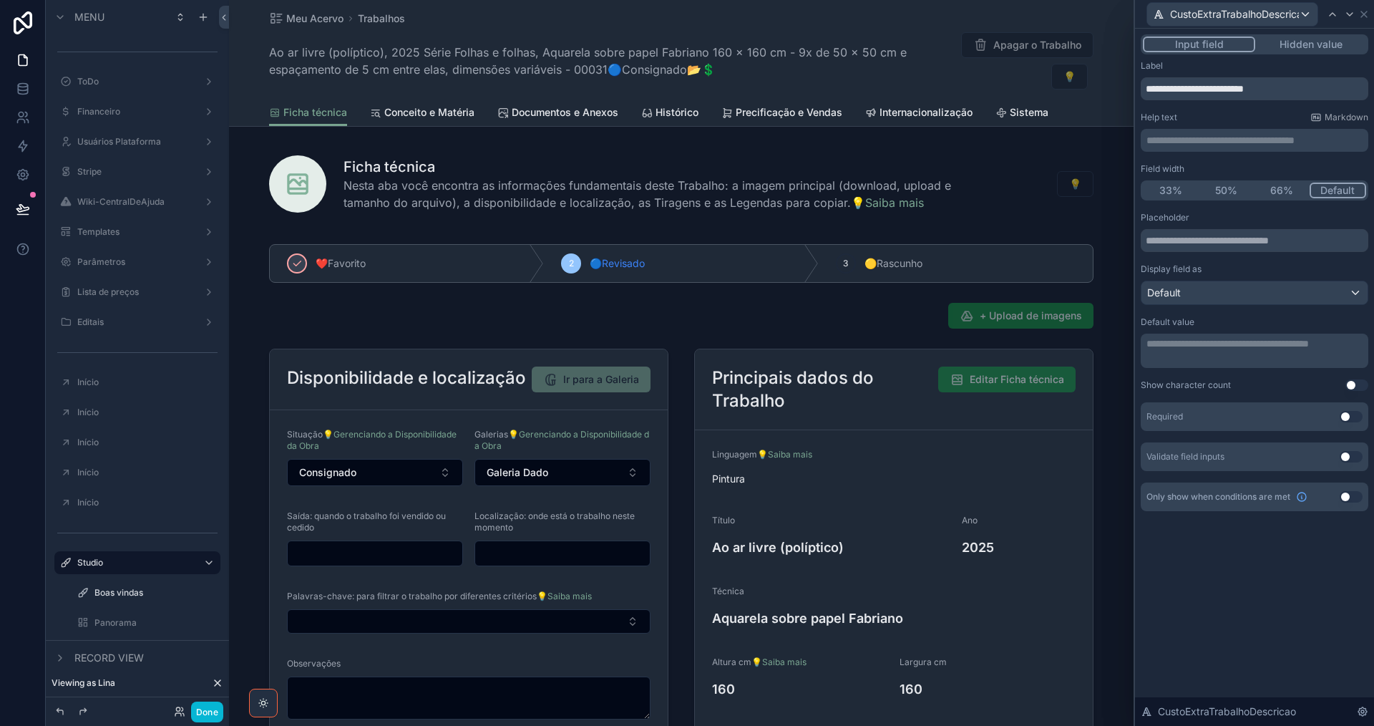
click at [1334, 45] on button "Hidden value" at bounding box center [1311, 45] width 111 height 16
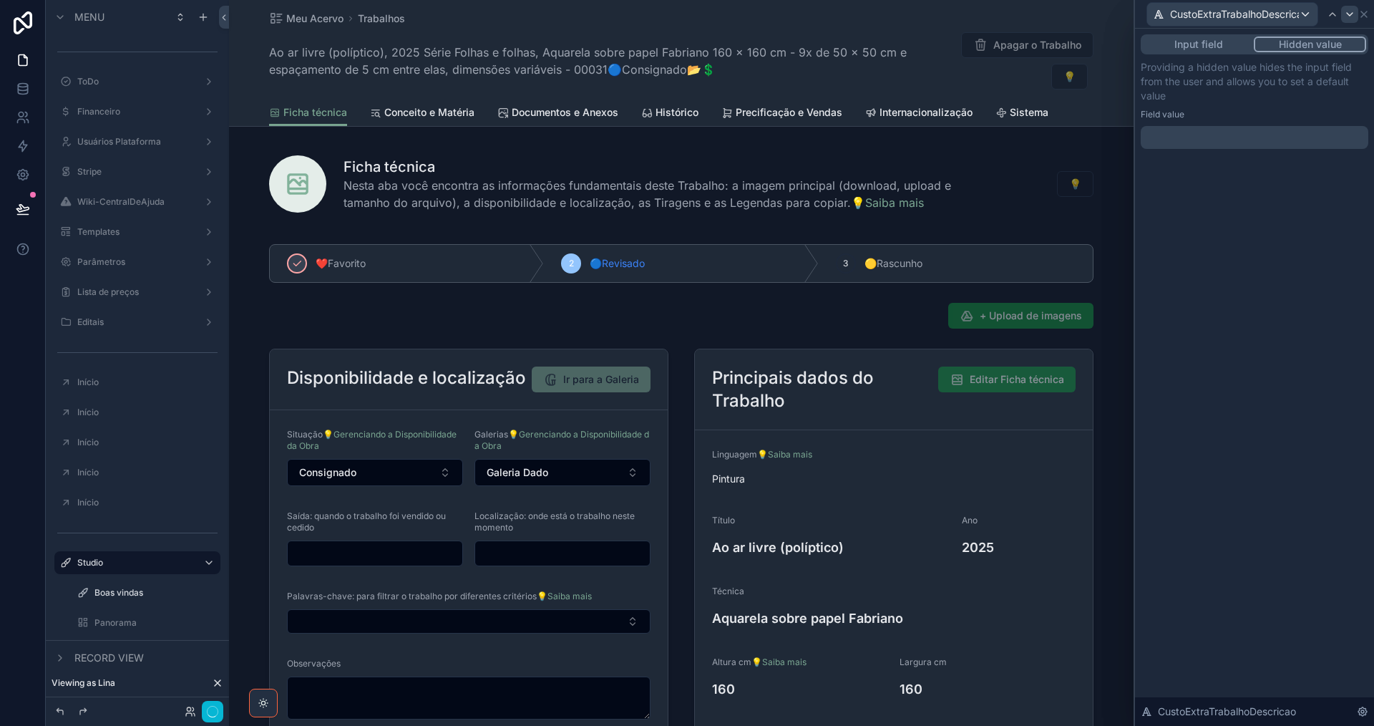
click at [1350, 17] on icon at bounding box center [1349, 14] width 11 height 11
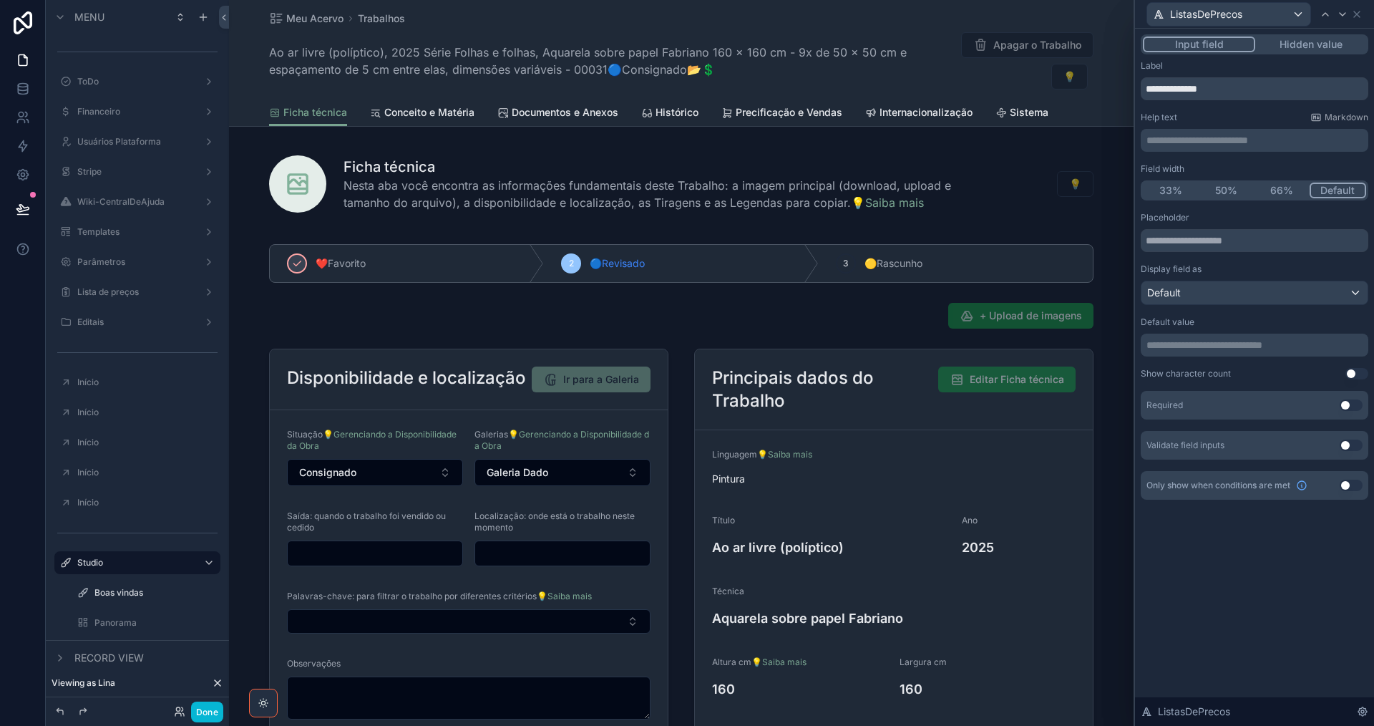
click at [1333, 44] on button "Hidden value" at bounding box center [1311, 45] width 111 height 16
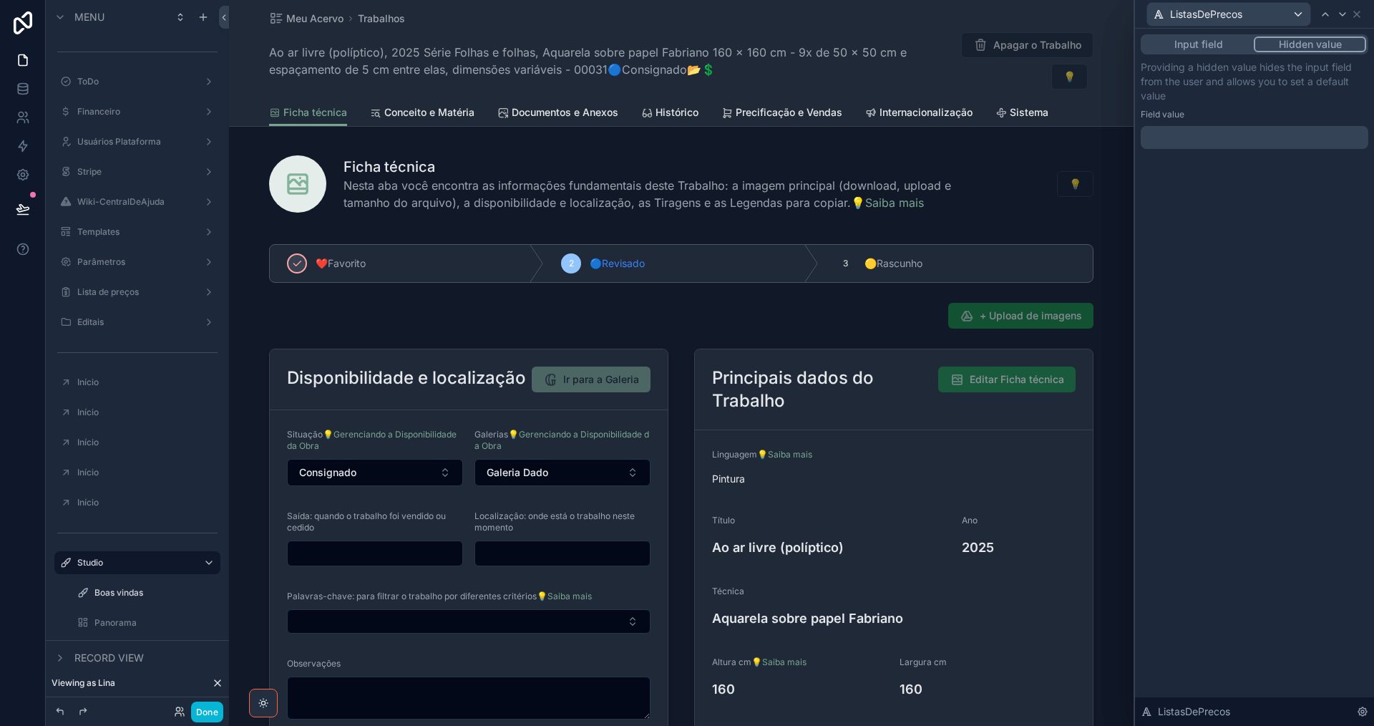
click at [1219, 138] on p "﻿" at bounding box center [1256, 137] width 219 height 14
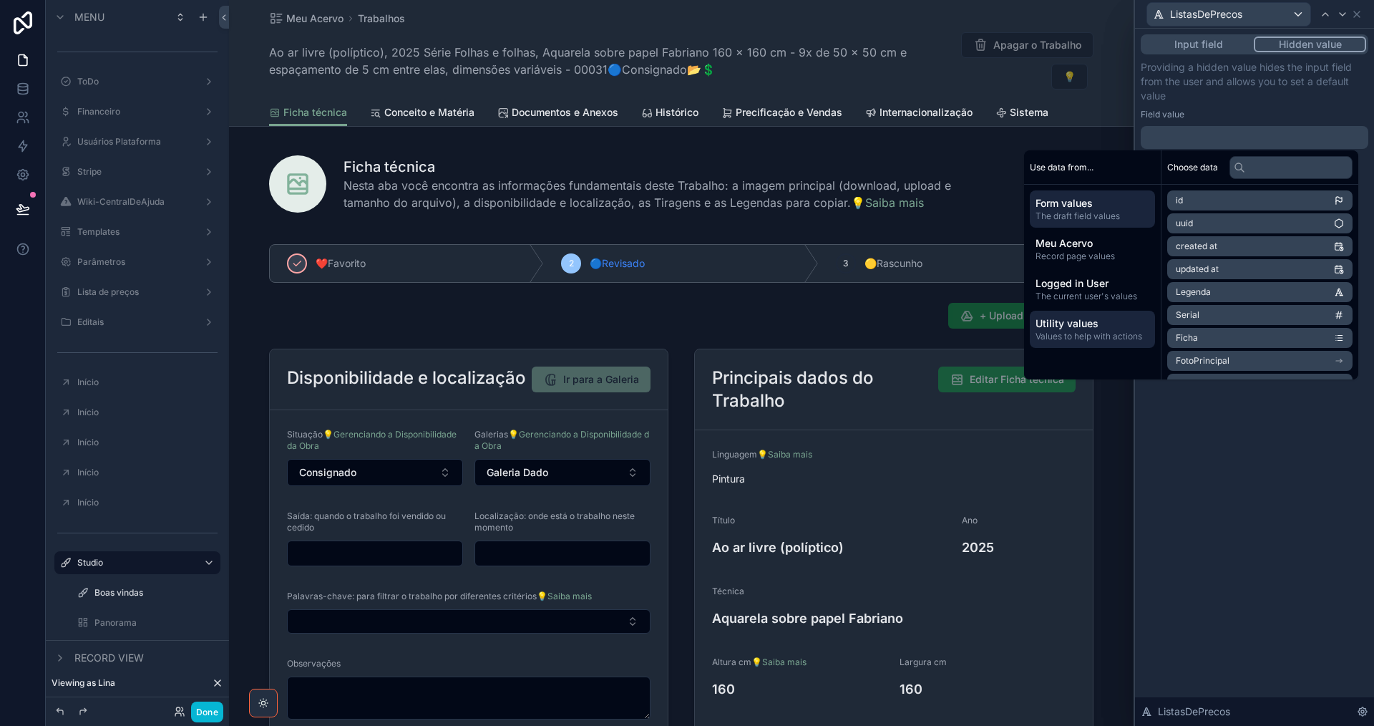
click at [1091, 329] on span "Utility values" at bounding box center [1093, 323] width 114 height 14
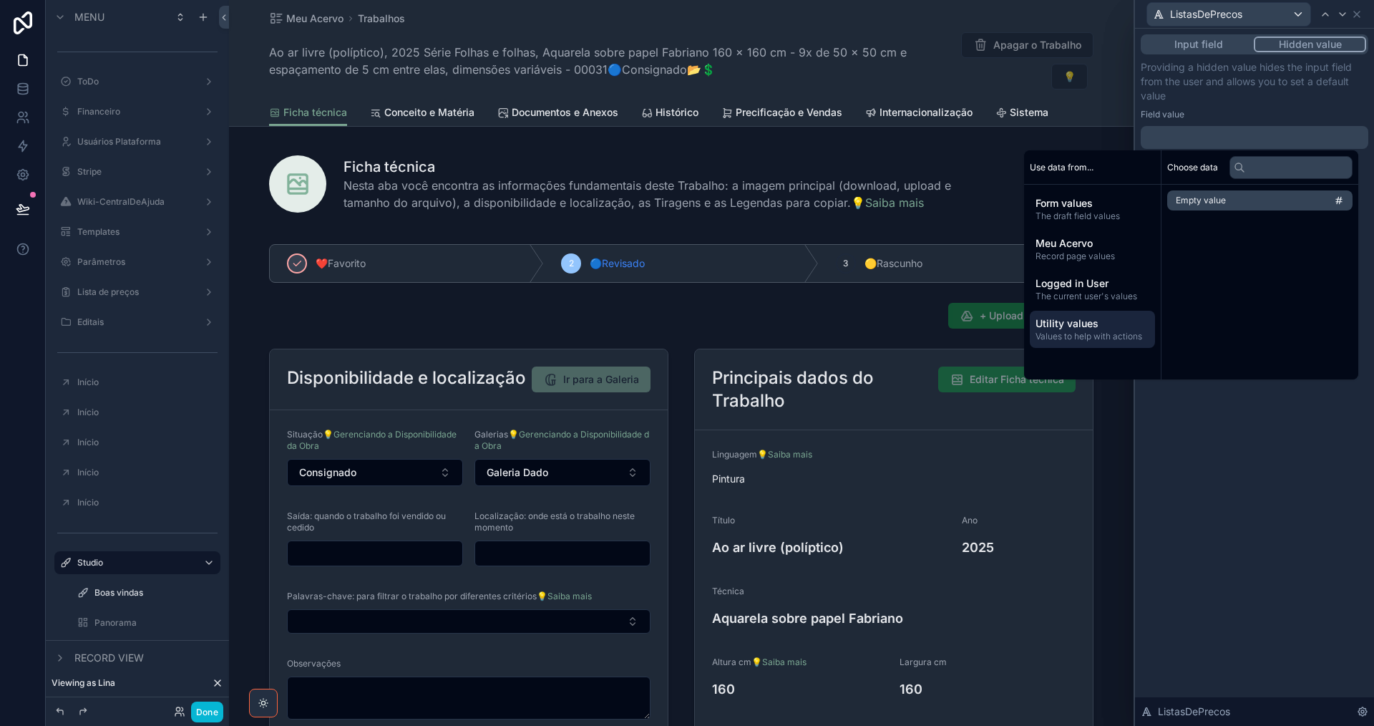
click at [1216, 203] on span "Empty value" at bounding box center [1201, 200] width 50 height 11
click at [1343, 13] on icon at bounding box center [1342, 14] width 11 height 11
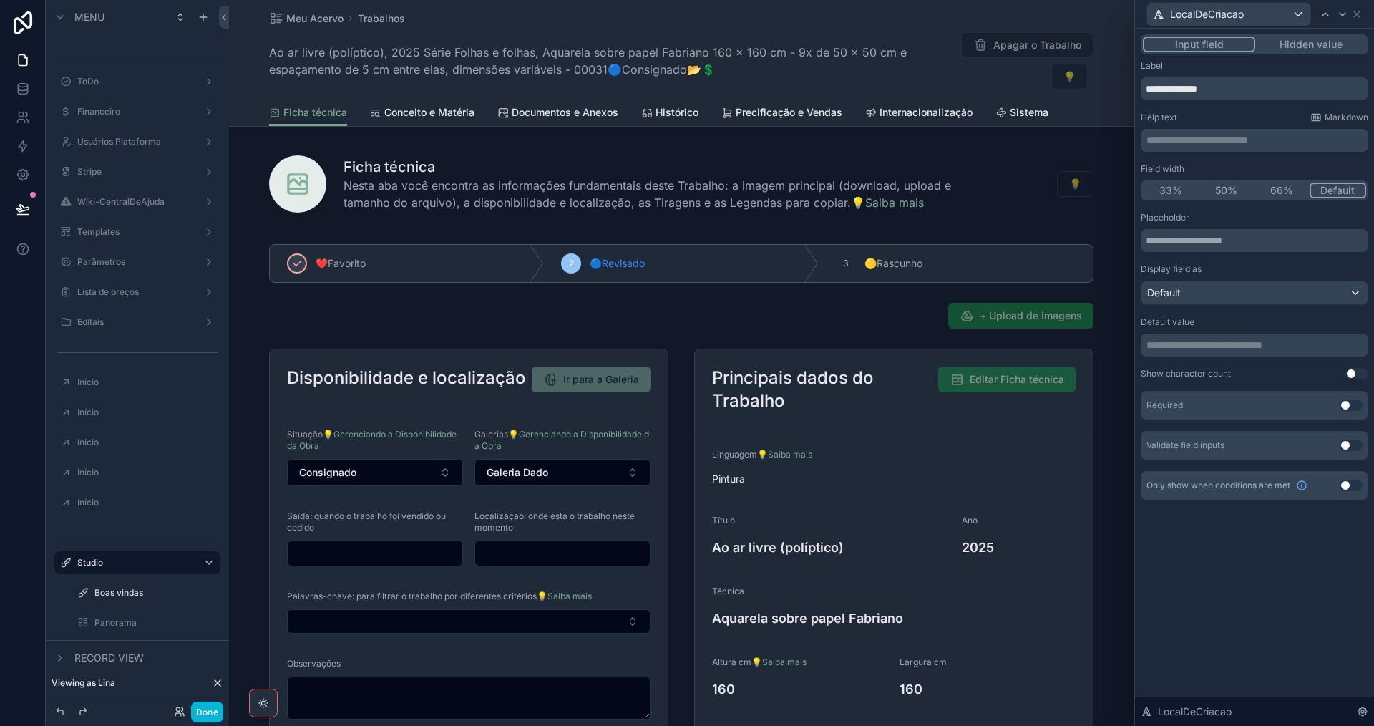
click at [1296, 46] on button "Hidden value" at bounding box center [1311, 45] width 111 height 16
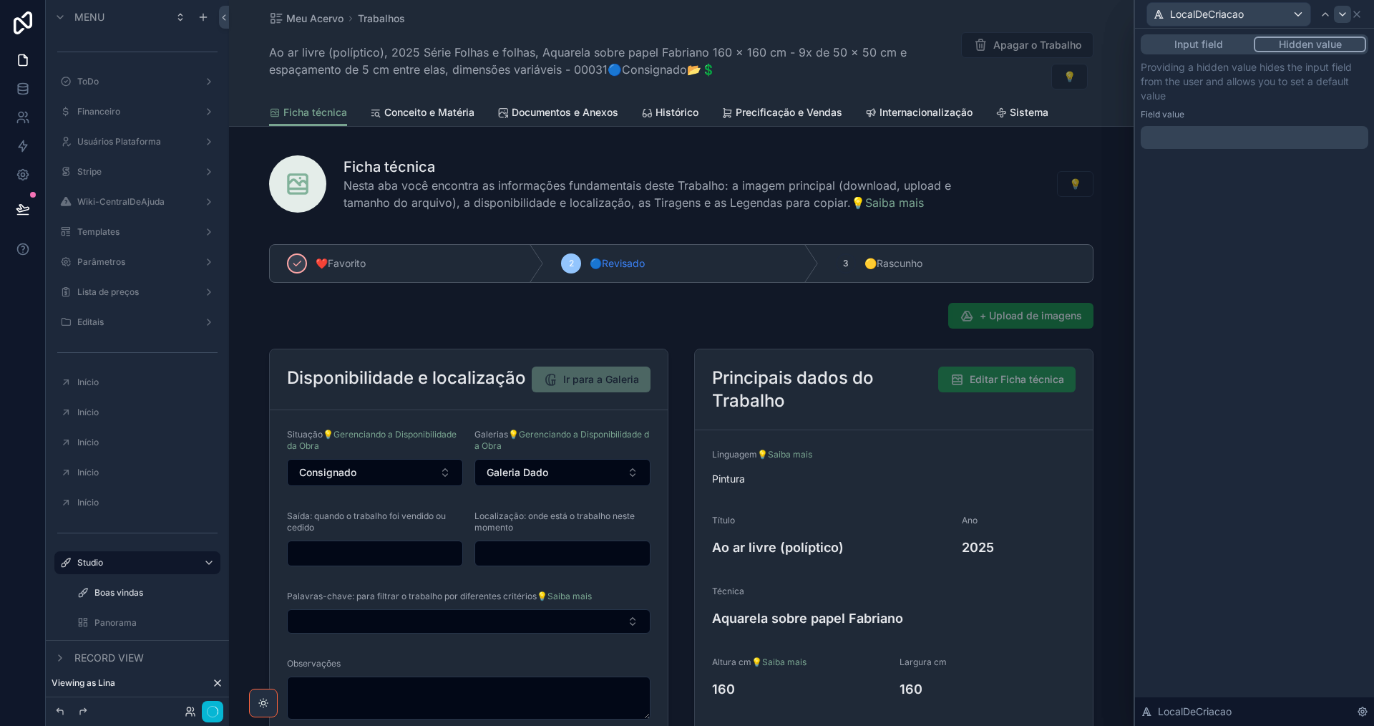
click at [1346, 14] on icon at bounding box center [1342, 14] width 11 height 11
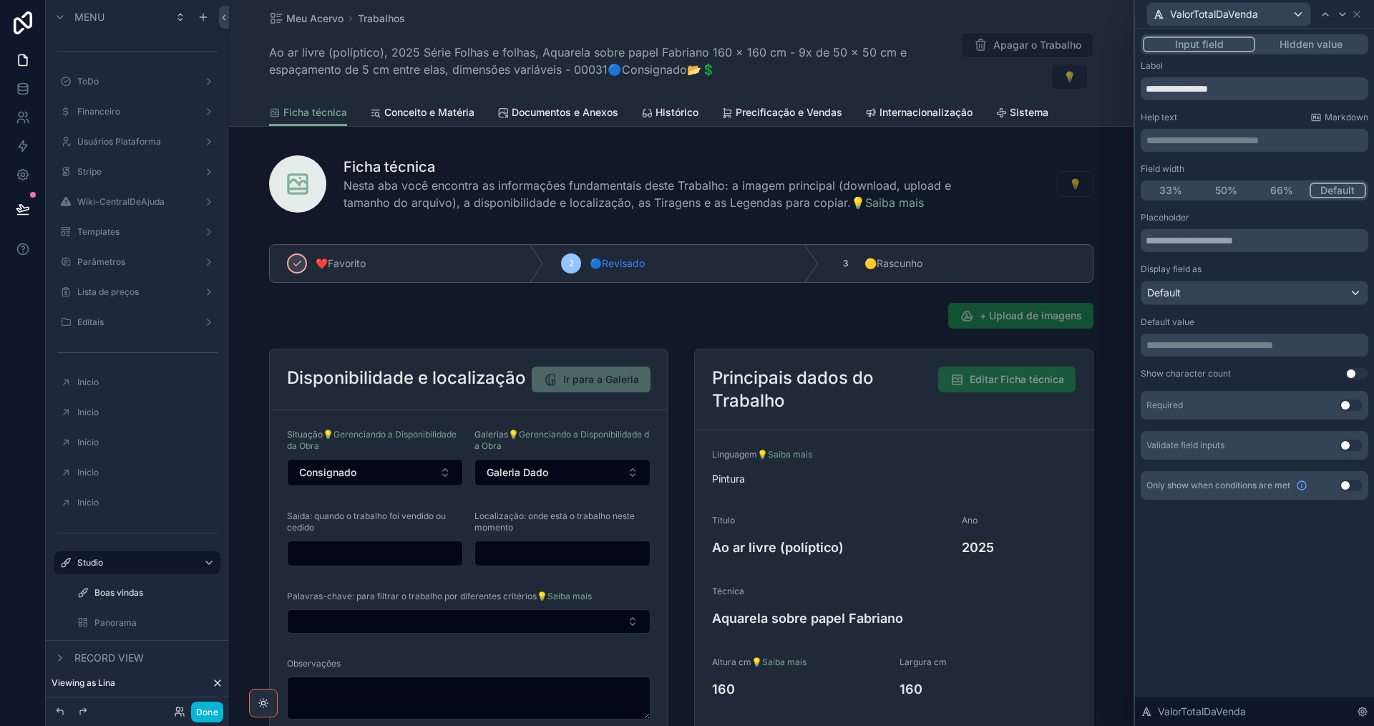
click at [1311, 46] on button "Hidden value" at bounding box center [1311, 45] width 111 height 16
click at [1347, 16] on icon at bounding box center [1342, 14] width 11 height 11
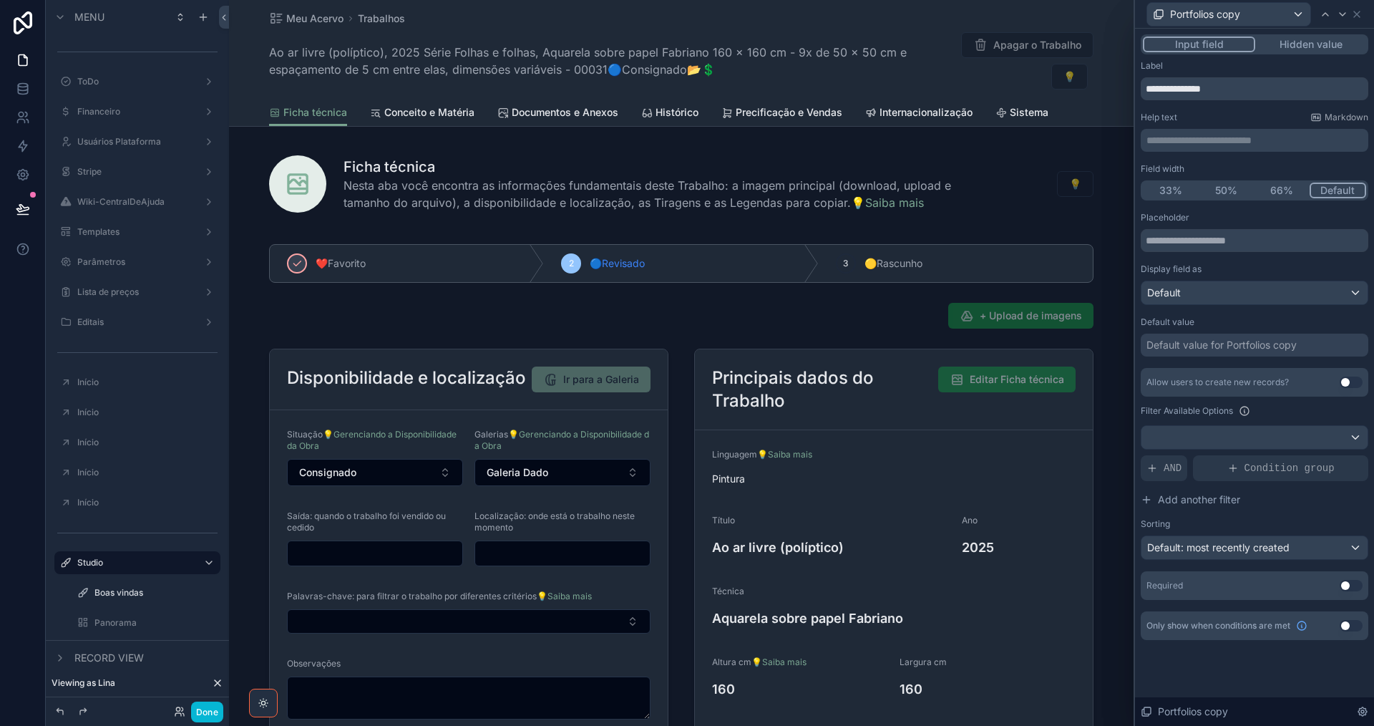
click at [1334, 40] on button "Hidden value" at bounding box center [1311, 45] width 111 height 16
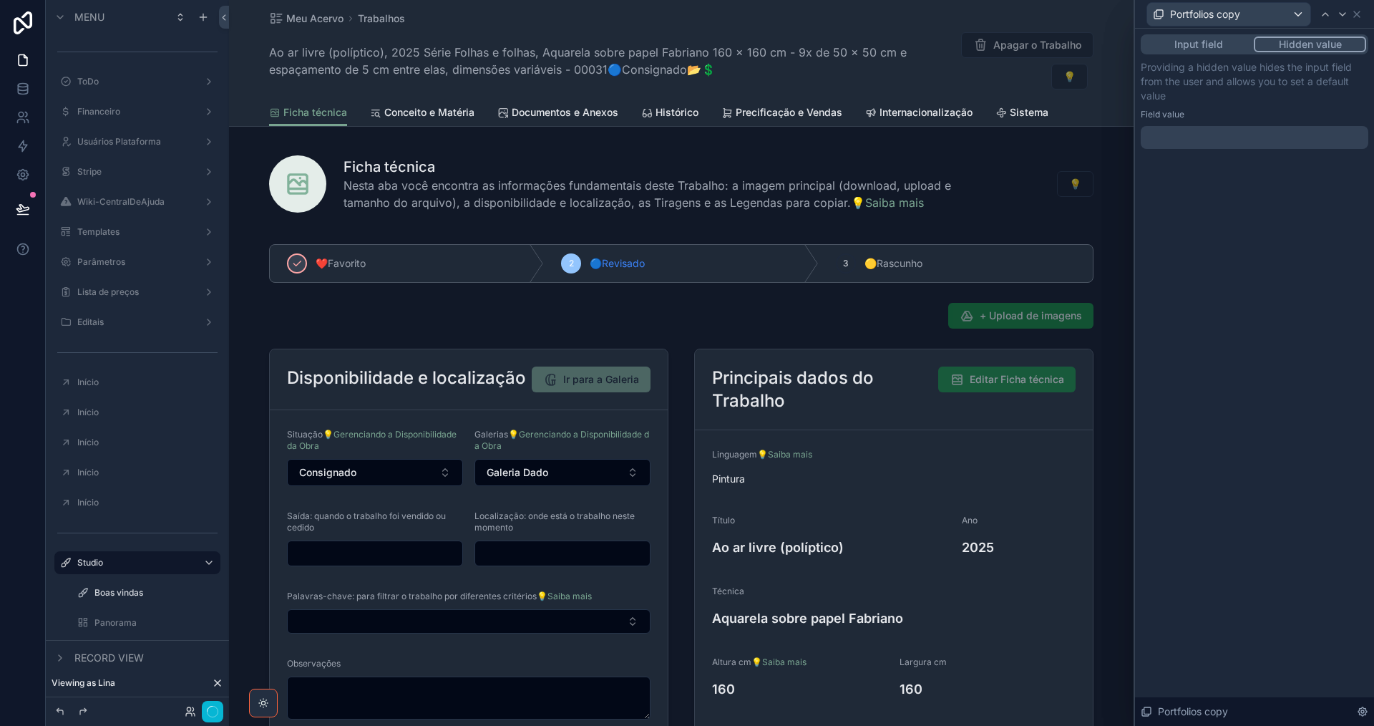
click at [1214, 143] on div at bounding box center [1255, 137] width 228 height 23
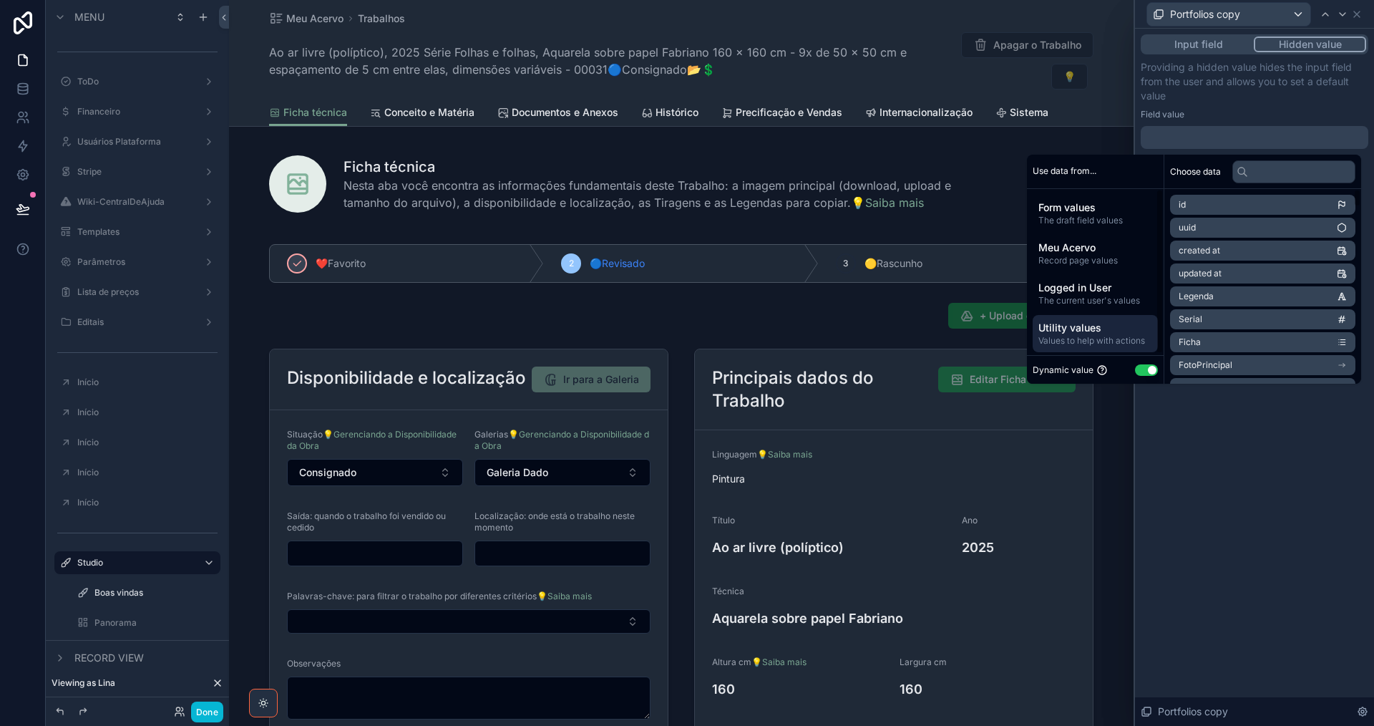
click at [1110, 339] on span "Values to help with actions" at bounding box center [1096, 340] width 114 height 11
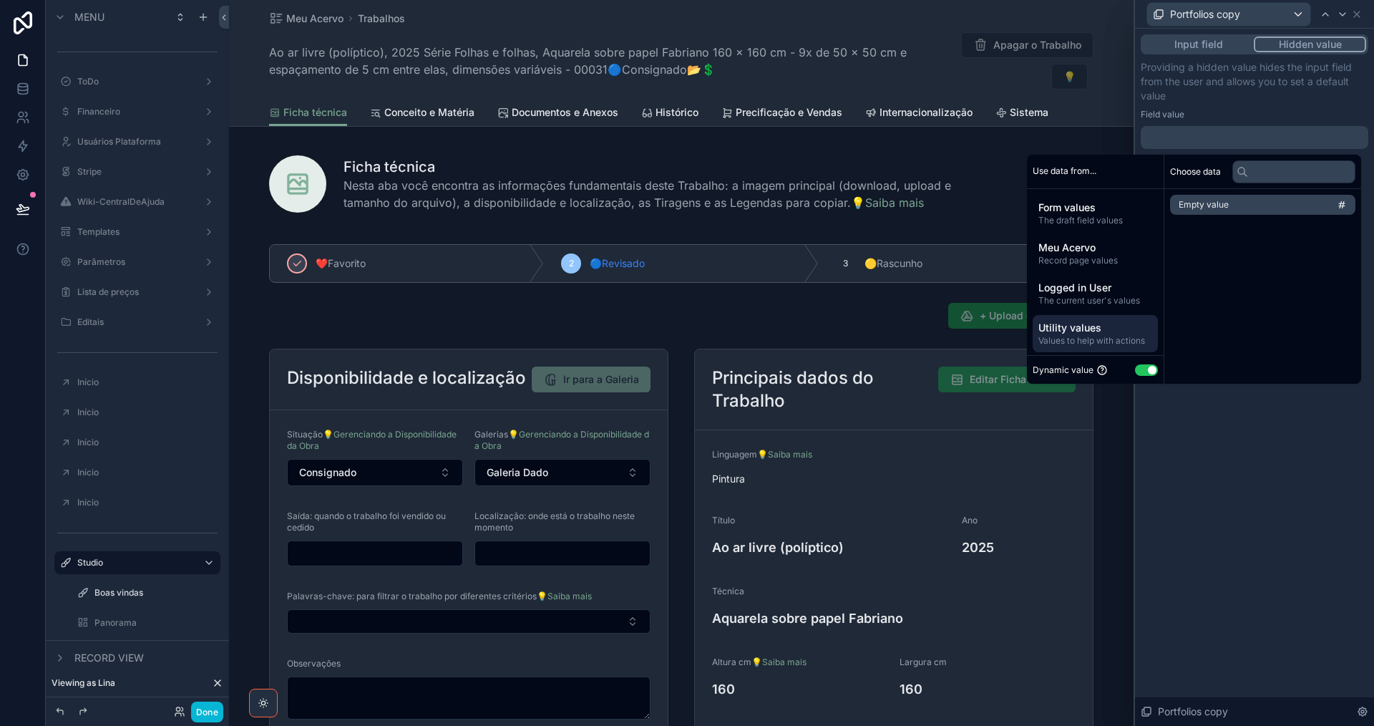
click at [1216, 204] on span "Empty value" at bounding box center [1204, 204] width 50 height 11
click at [1344, 16] on icon at bounding box center [1342, 14] width 11 height 11
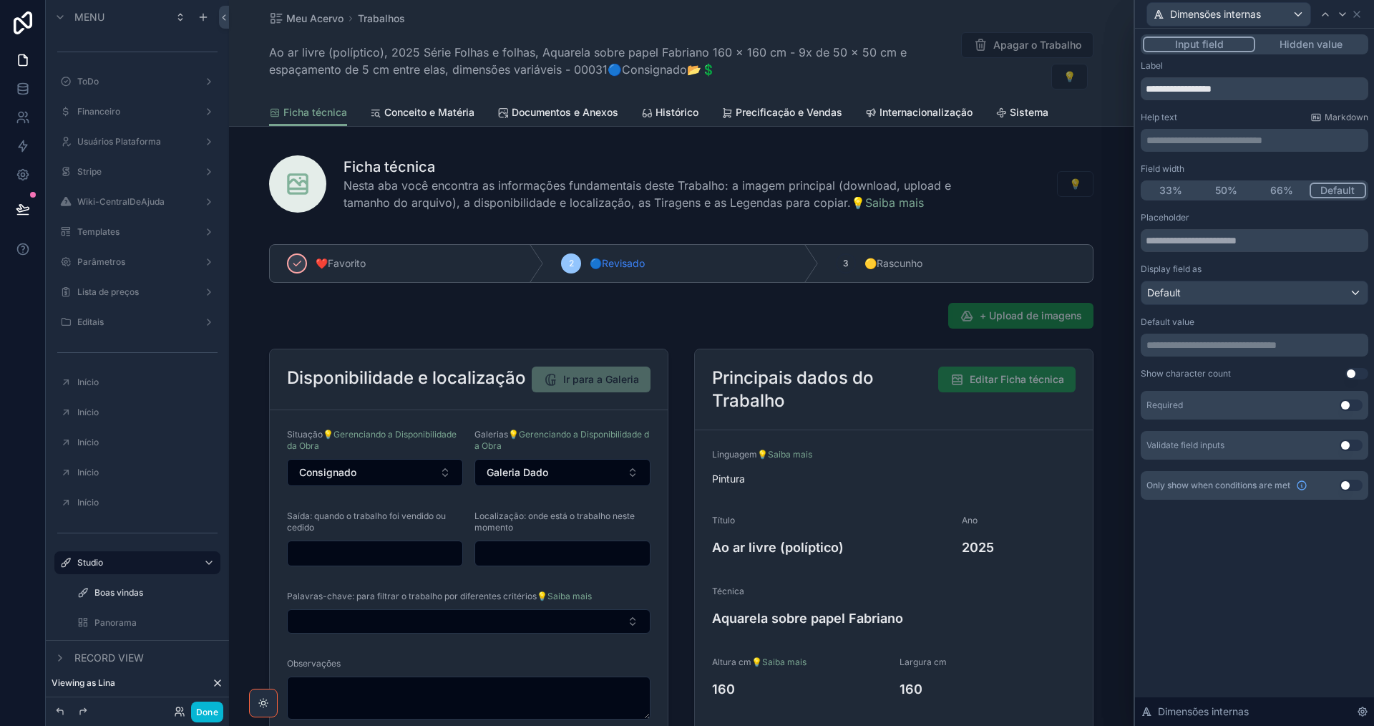
click at [1339, 48] on button "Hidden value" at bounding box center [1311, 45] width 111 height 16
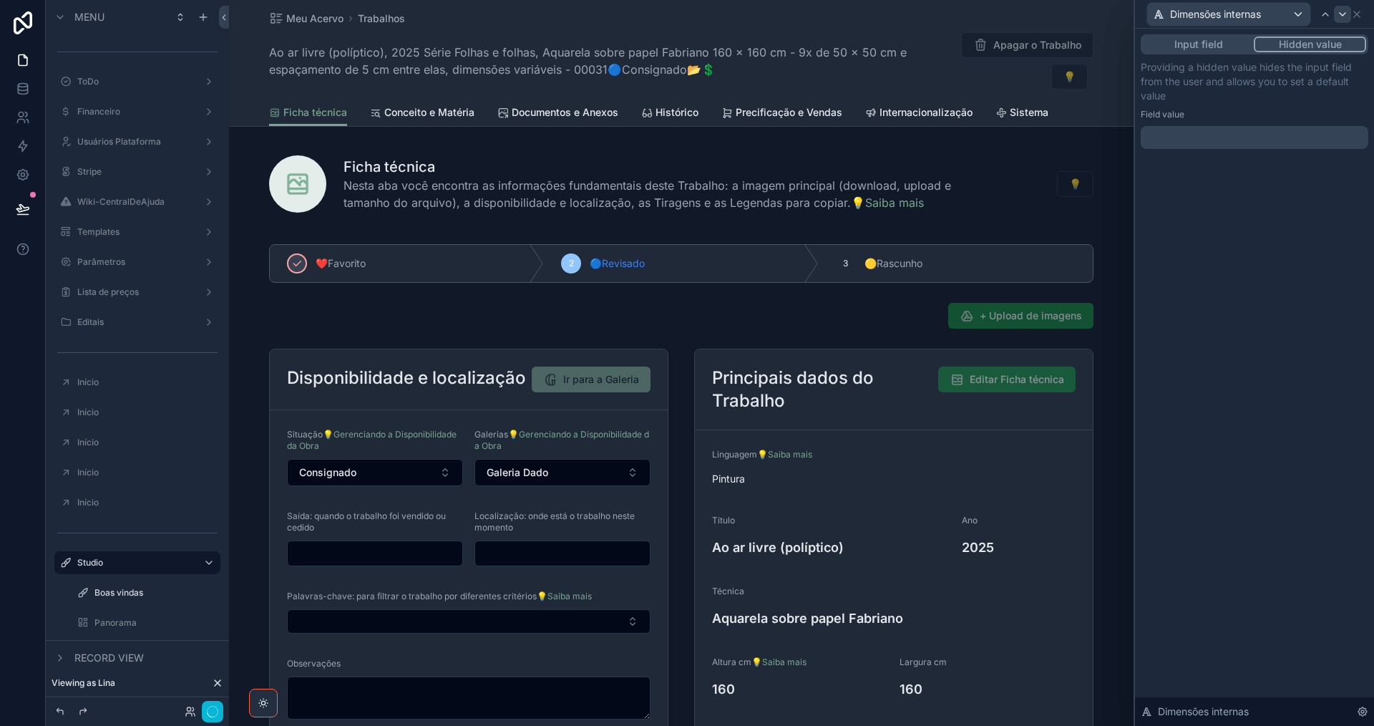
click at [1344, 14] on icon at bounding box center [1343, 14] width 6 height 3
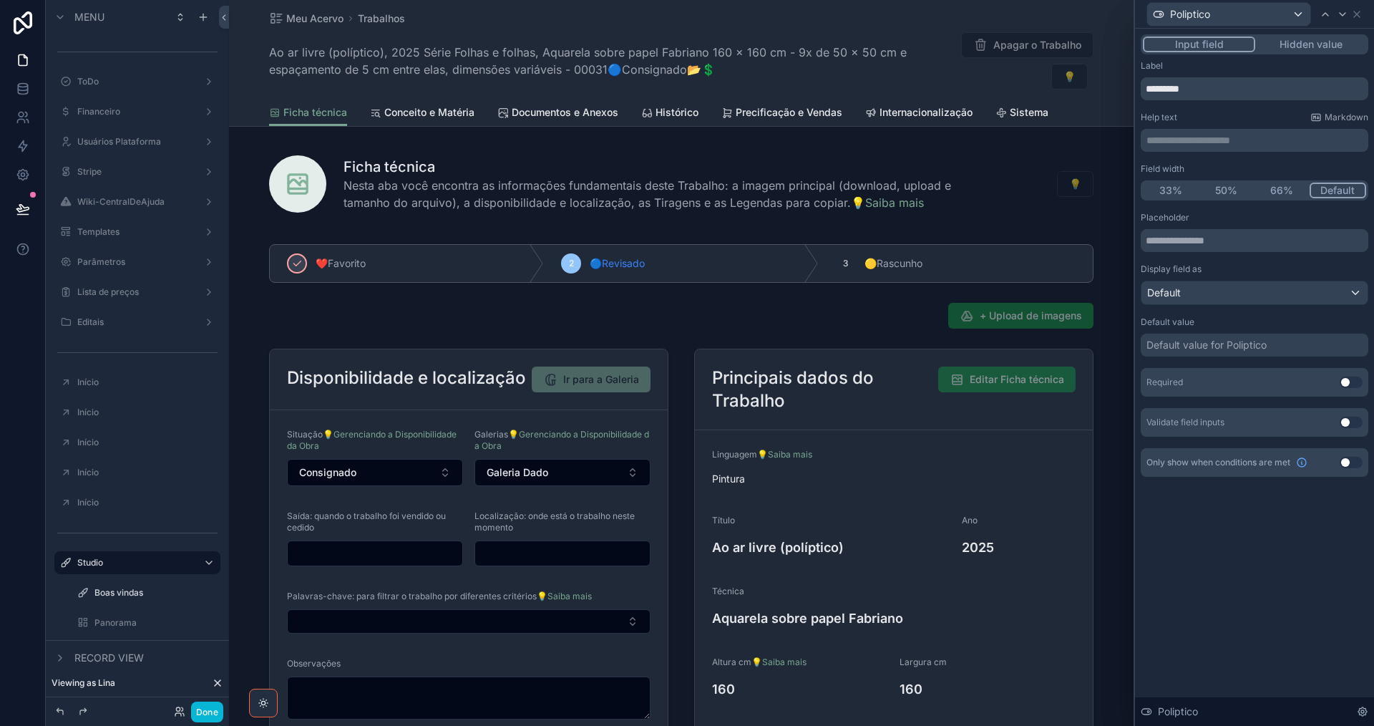
click at [1338, 44] on button "Hidden value" at bounding box center [1311, 45] width 111 height 16
click at [1344, 15] on icon at bounding box center [1342, 14] width 11 height 11
click at [1334, 42] on button "Hidden value" at bounding box center [1311, 45] width 111 height 16
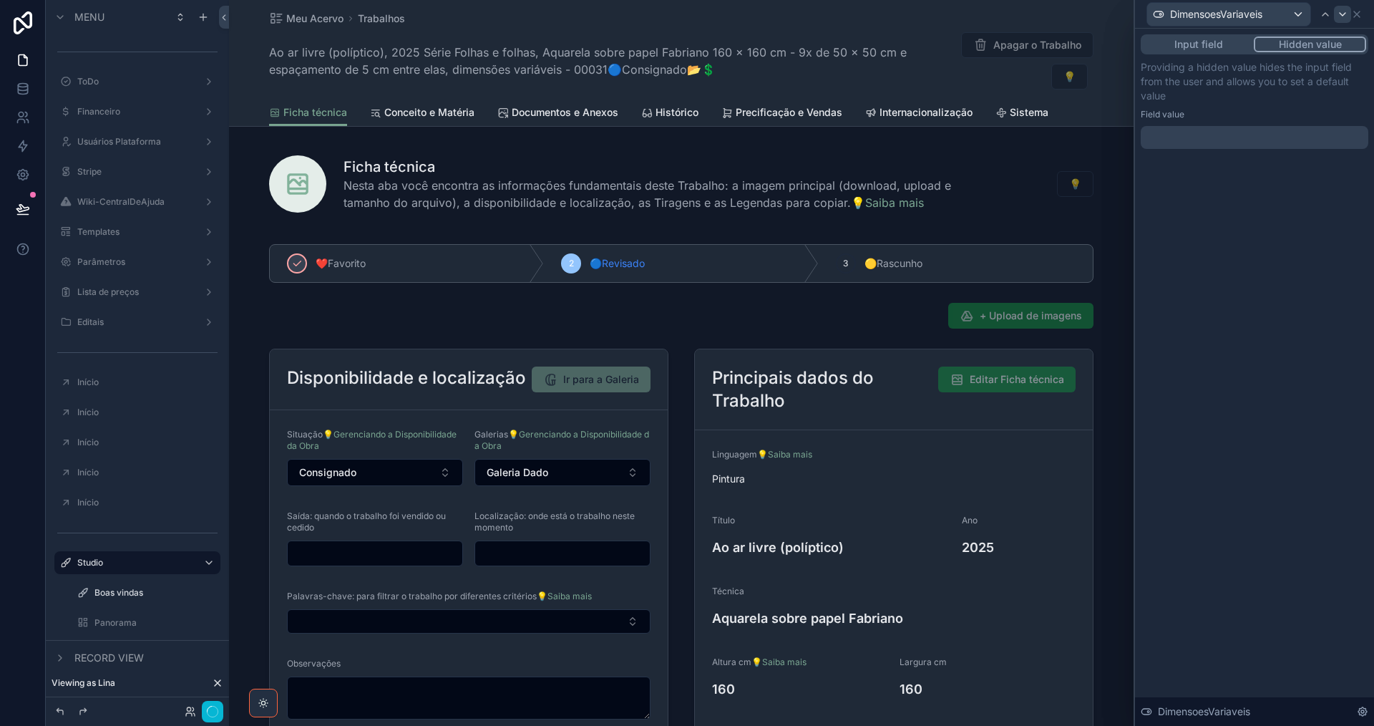
click at [1344, 11] on icon at bounding box center [1342, 14] width 11 height 11
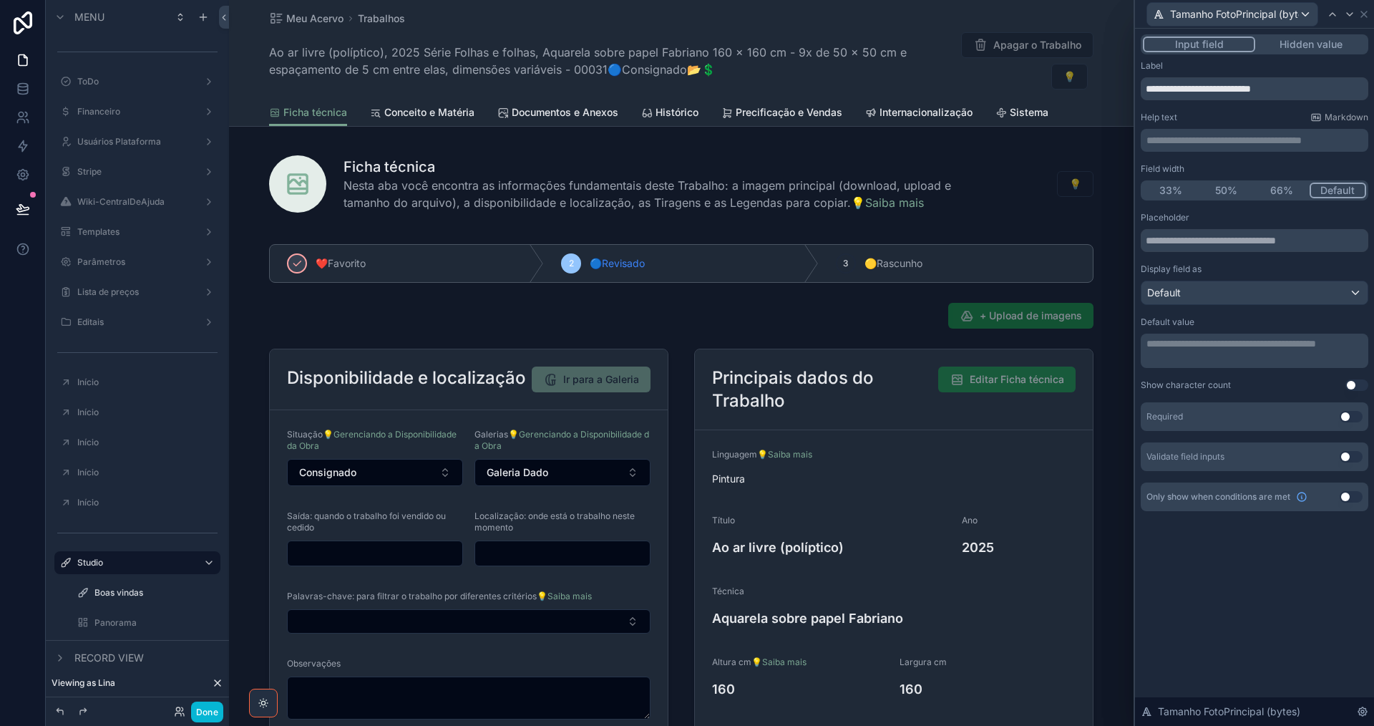
click at [1334, 42] on button "Hidden value" at bounding box center [1311, 45] width 111 height 16
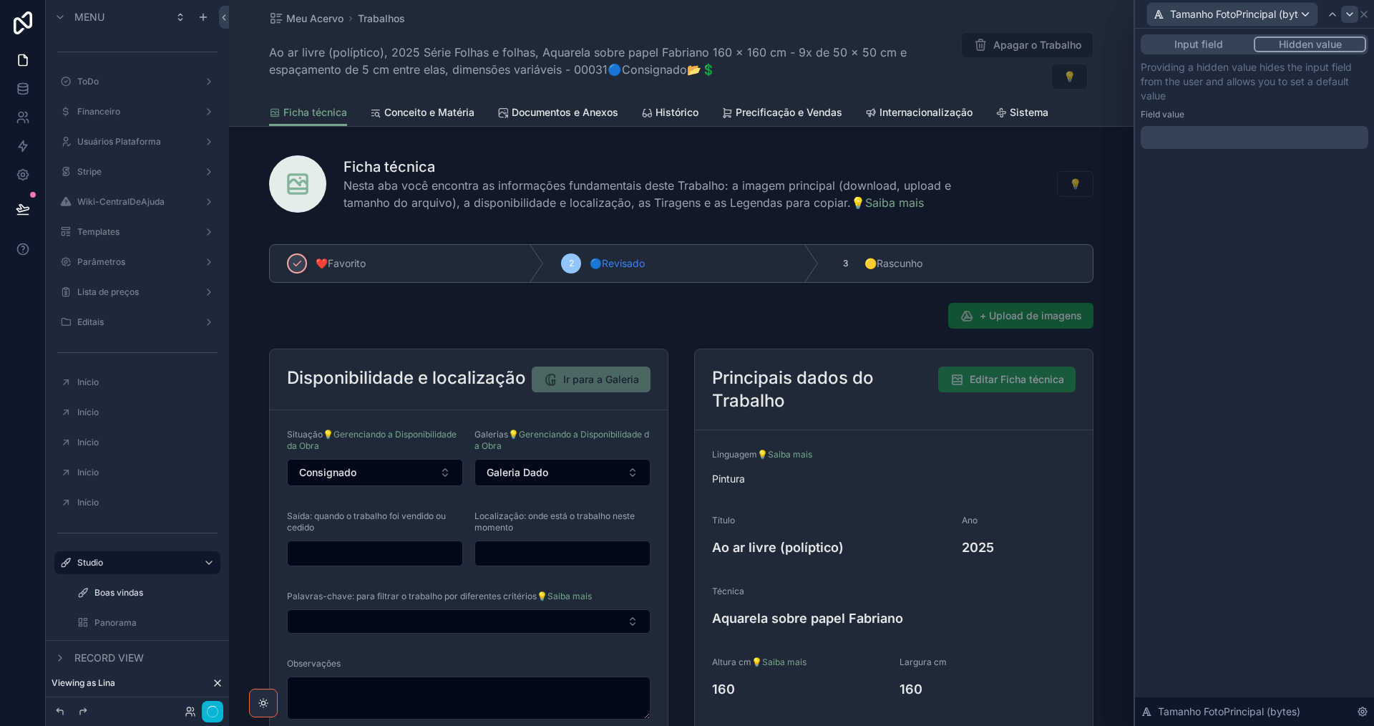
click at [1350, 12] on icon at bounding box center [1349, 14] width 11 height 11
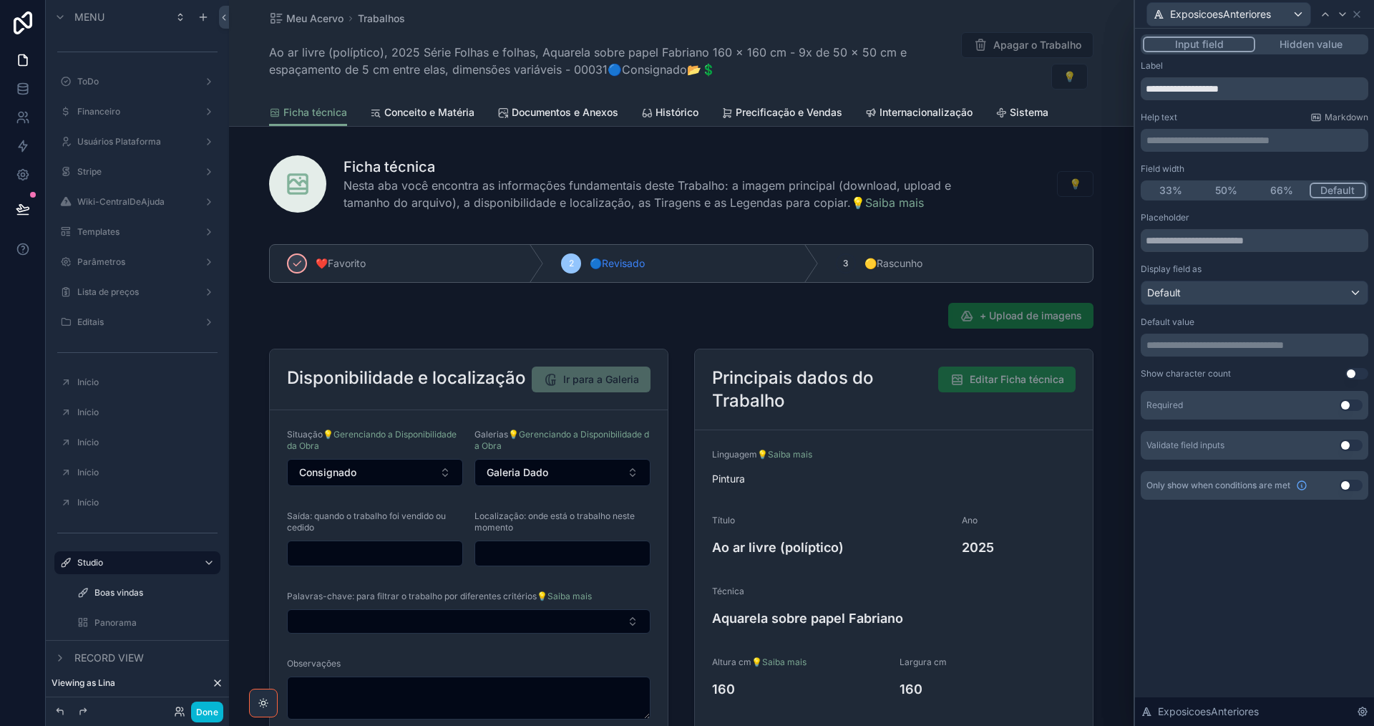
click at [1344, 49] on button "Hidden value" at bounding box center [1311, 45] width 111 height 16
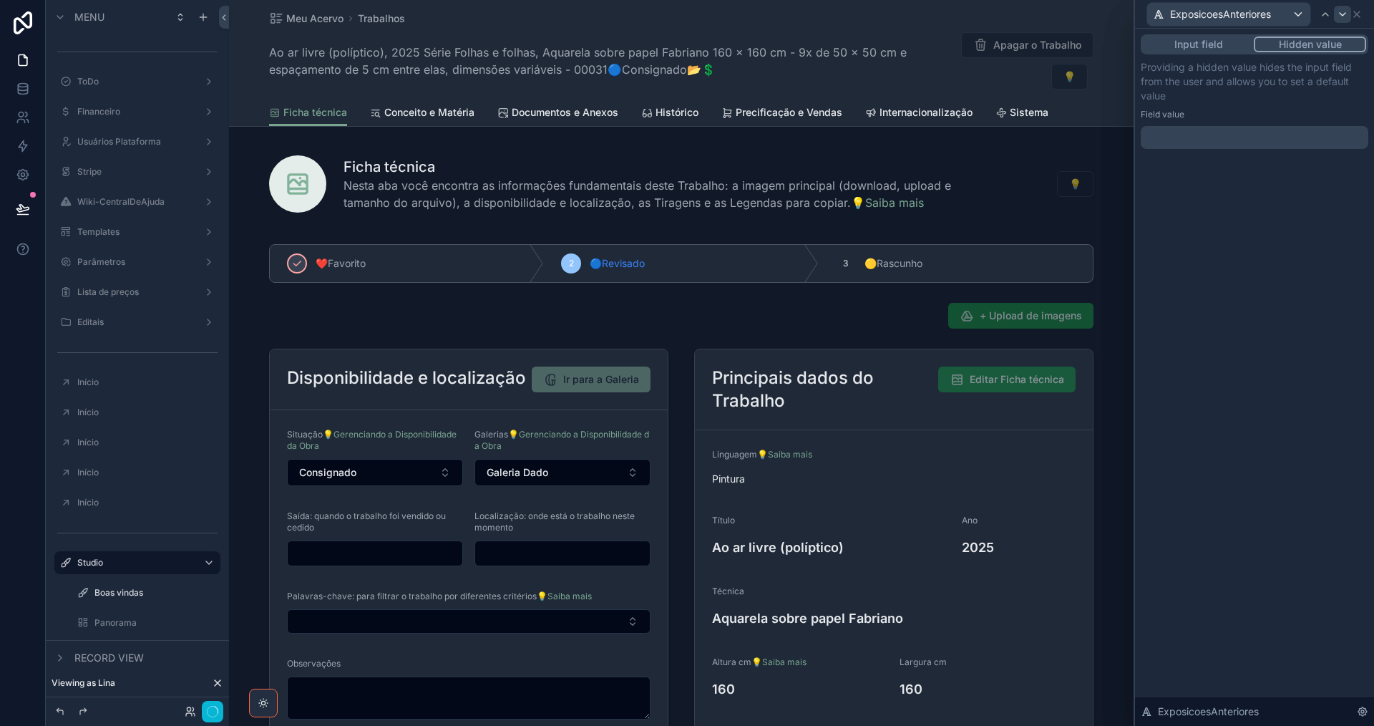
click at [1344, 13] on icon at bounding box center [1342, 14] width 11 height 11
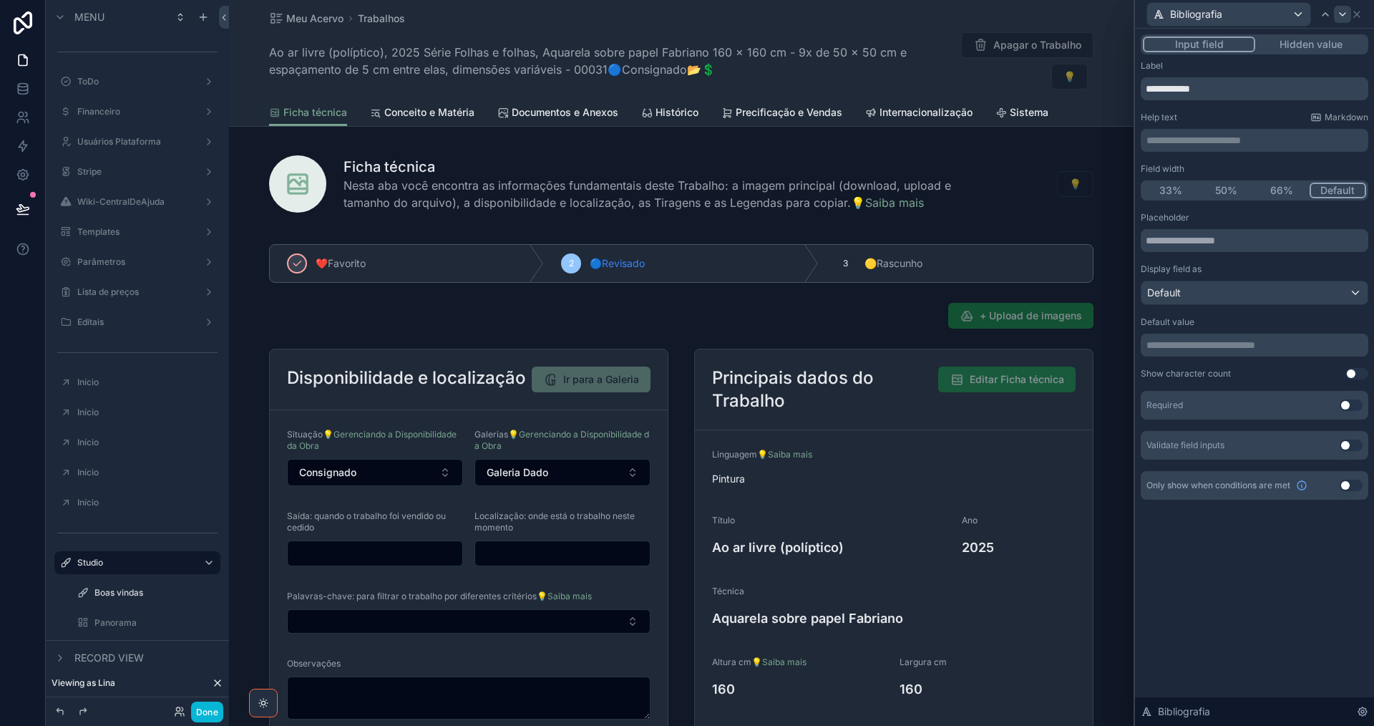
click at [1335, 47] on button "Hidden value" at bounding box center [1311, 45] width 111 height 16
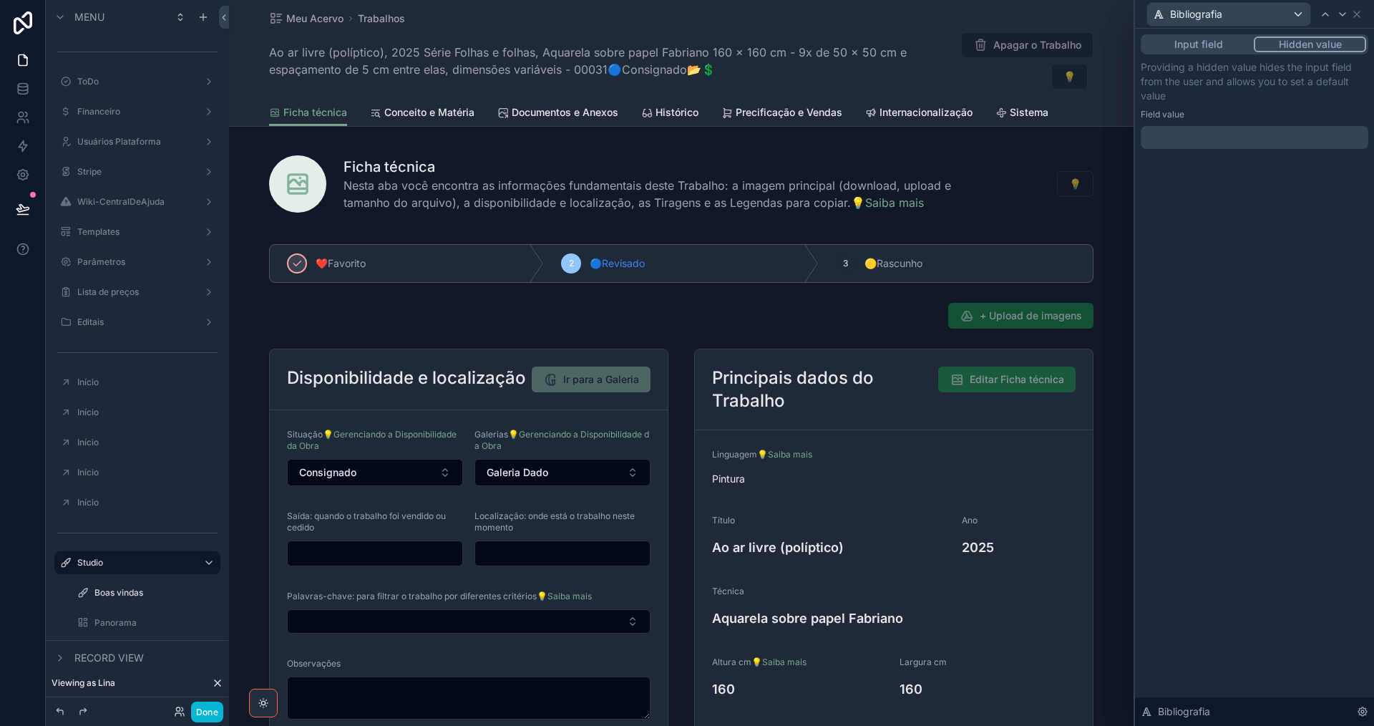
click at [1343, 14] on icon at bounding box center [1342, 14] width 11 height 11
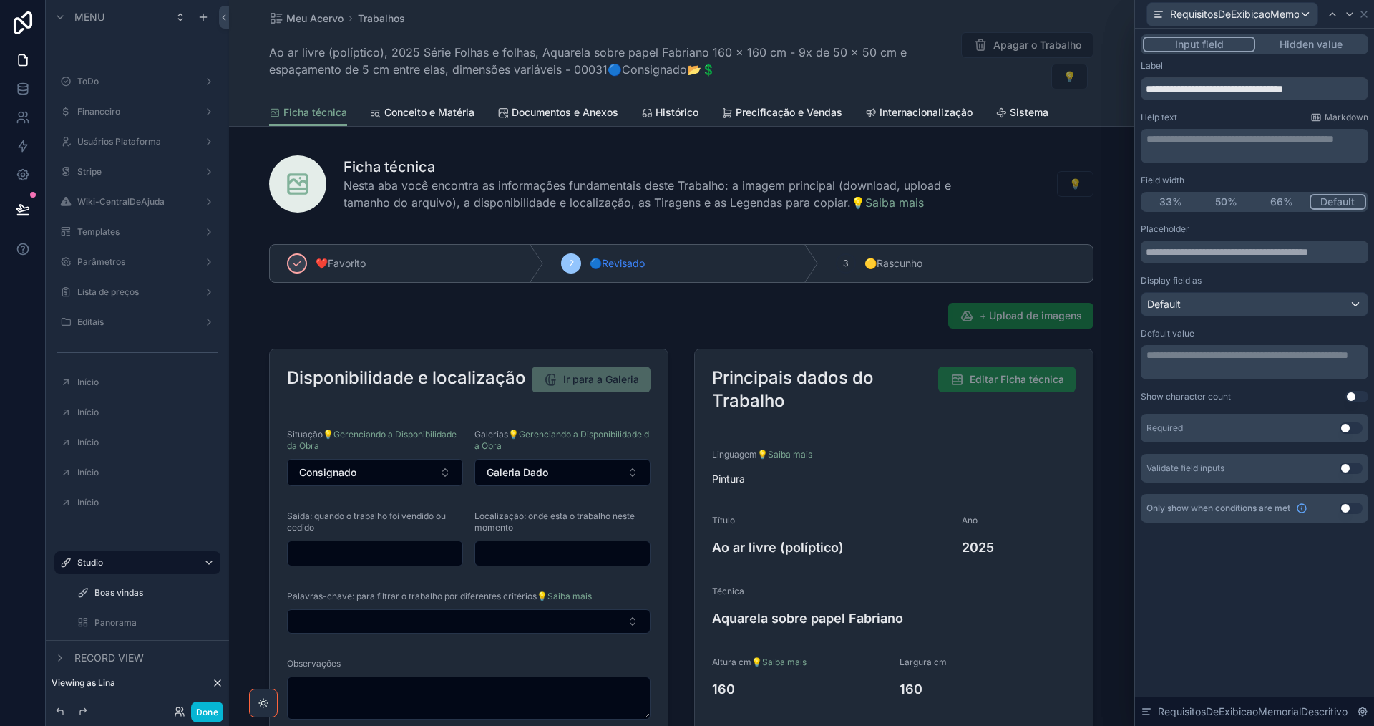
click at [1333, 49] on button "Hidden value" at bounding box center [1311, 45] width 111 height 16
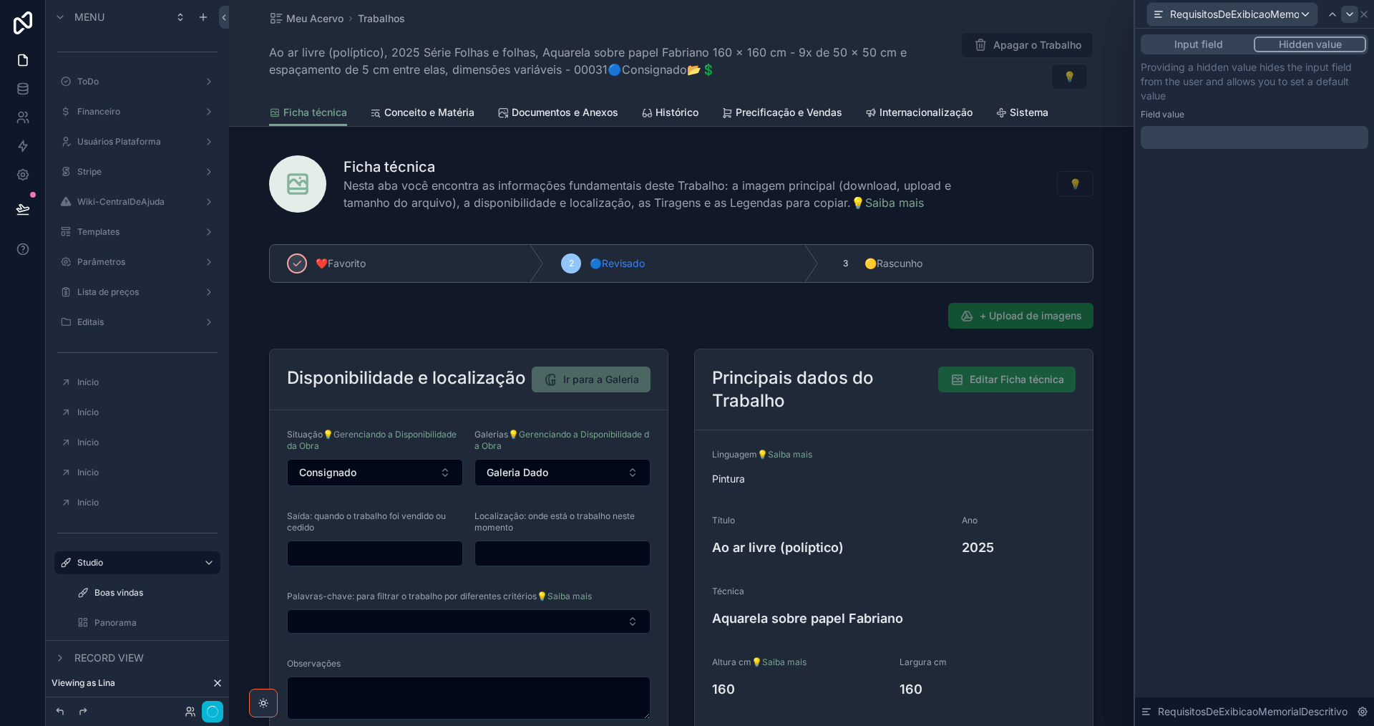
click at [1348, 16] on icon at bounding box center [1349, 14] width 11 height 11
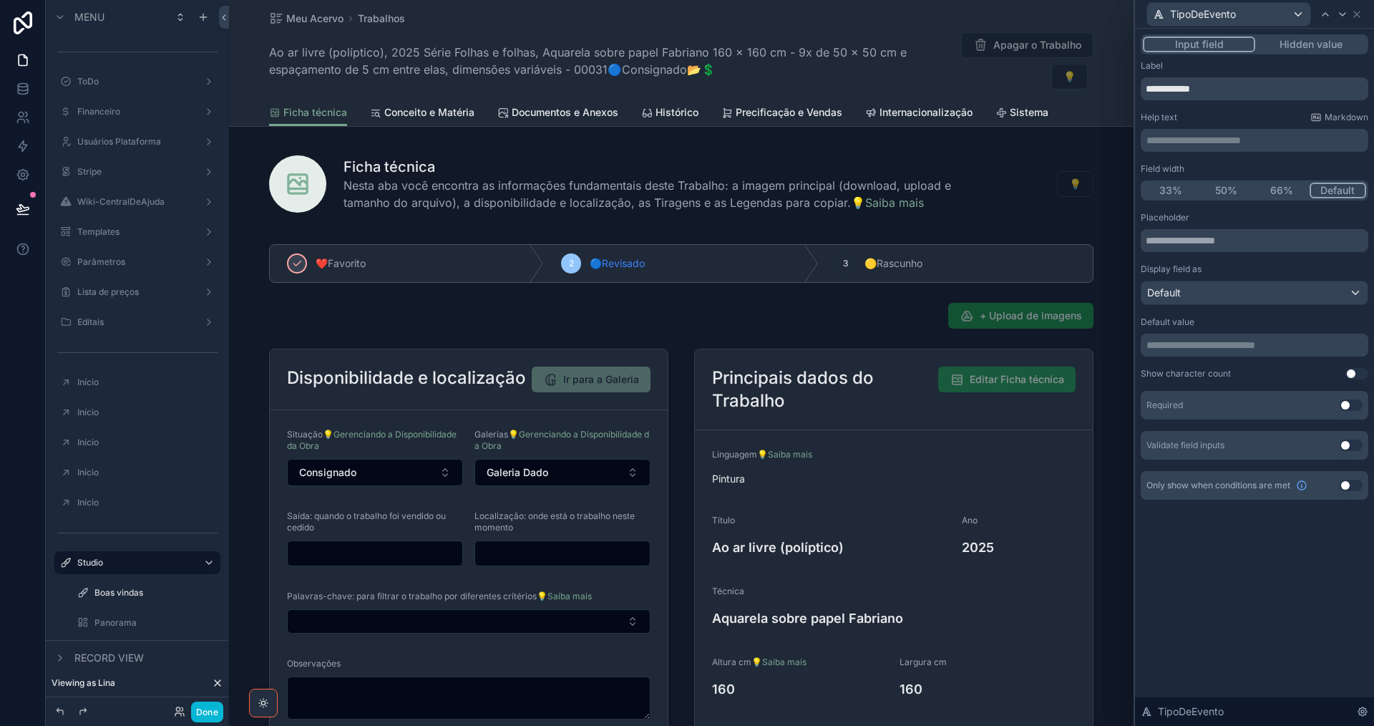
click at [1334, 44] on button "Hidden value" at bounding box center [1311, 45] width 111 height 16
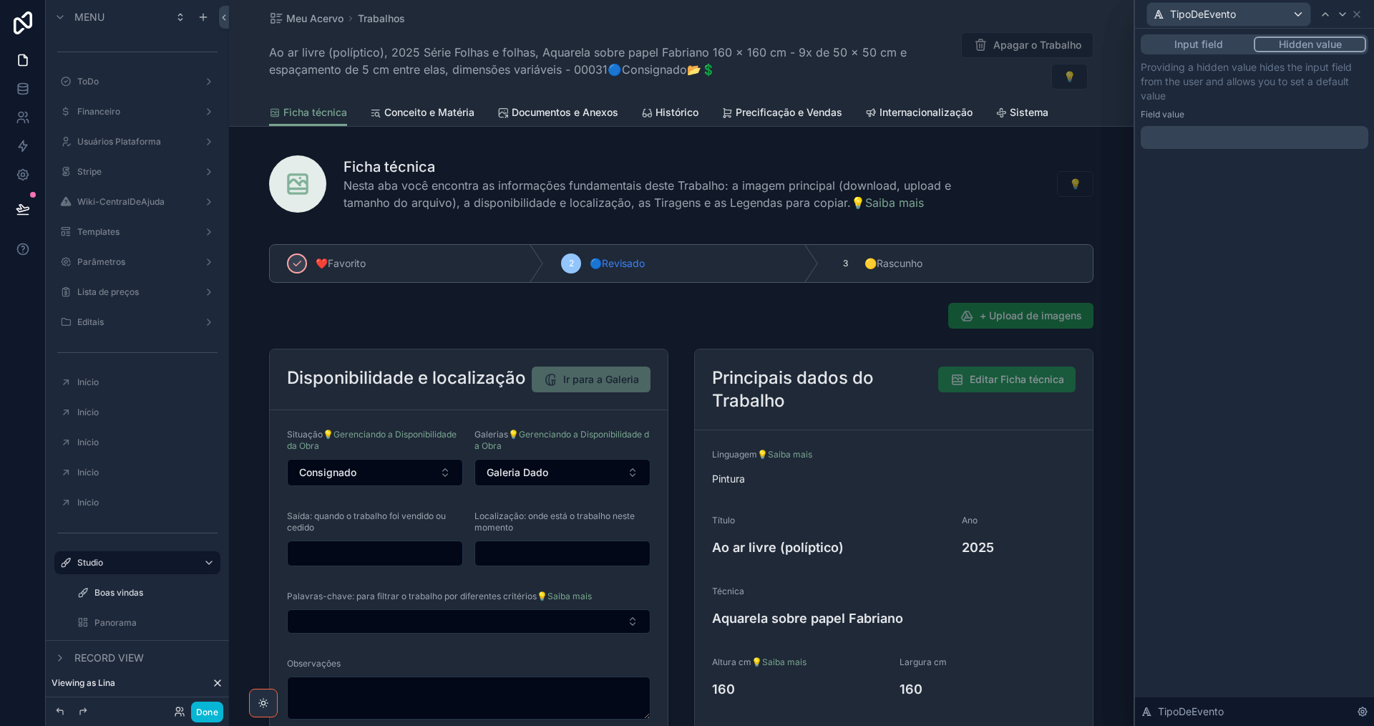
click at [1228, 47] on button "Input field" at bounding box center [1198, 45] width 111 height 16
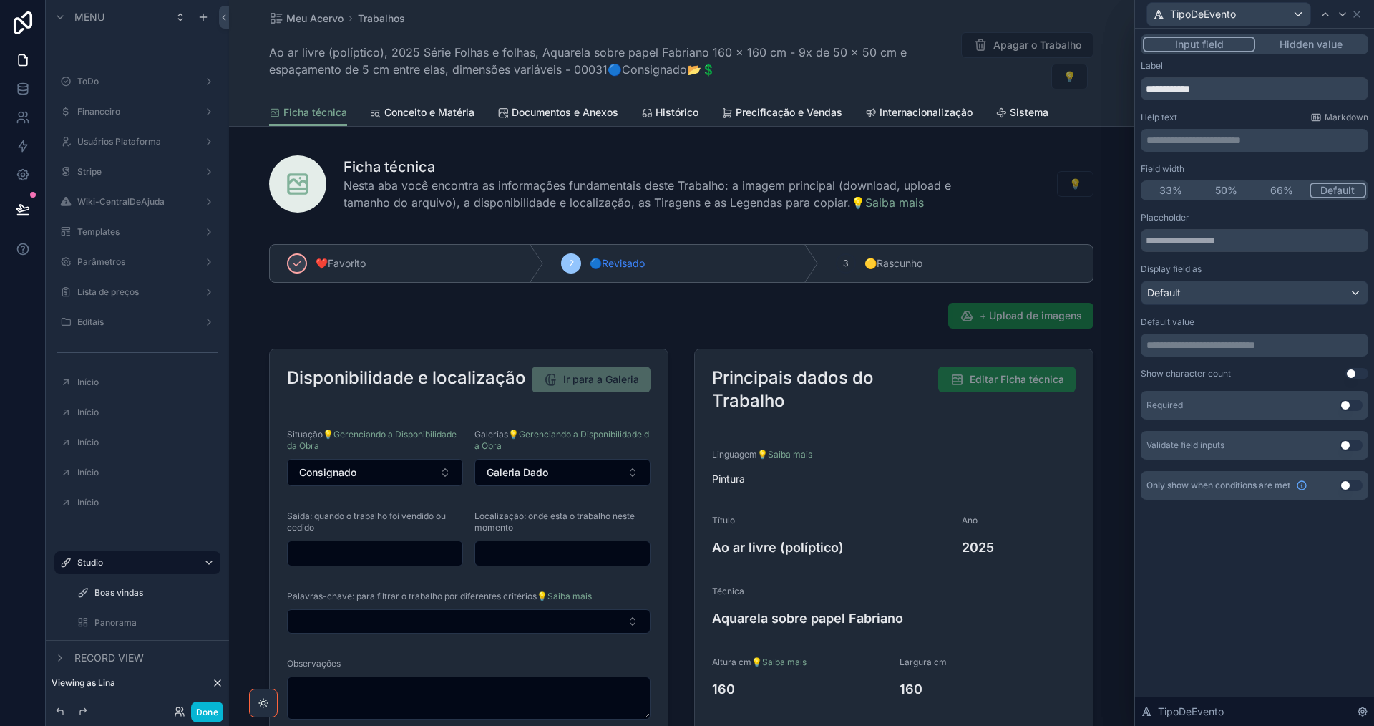
click at [1307, 42] on button "Hidden value" at bounding box center [1311, 45] width 111 height 16
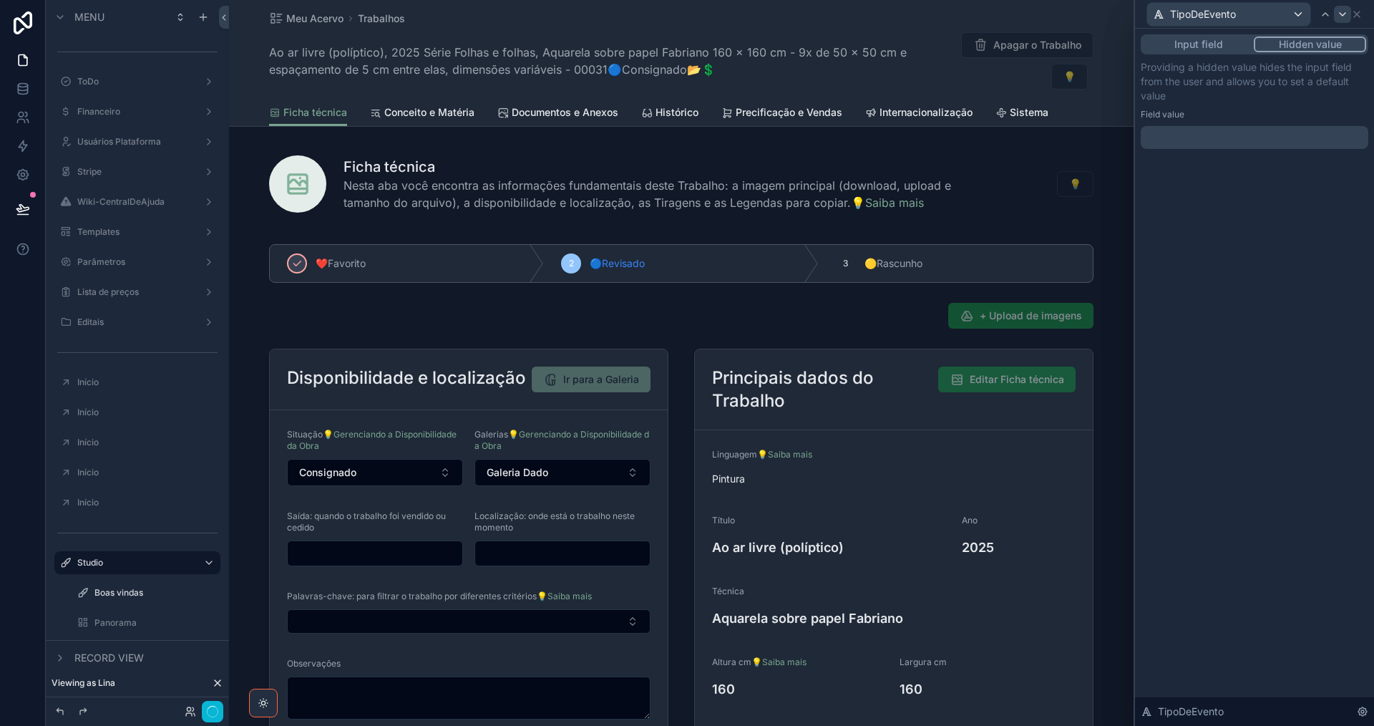
click at [1342, 16] on icon at bounding box center [1342, 14] width 11 height 11
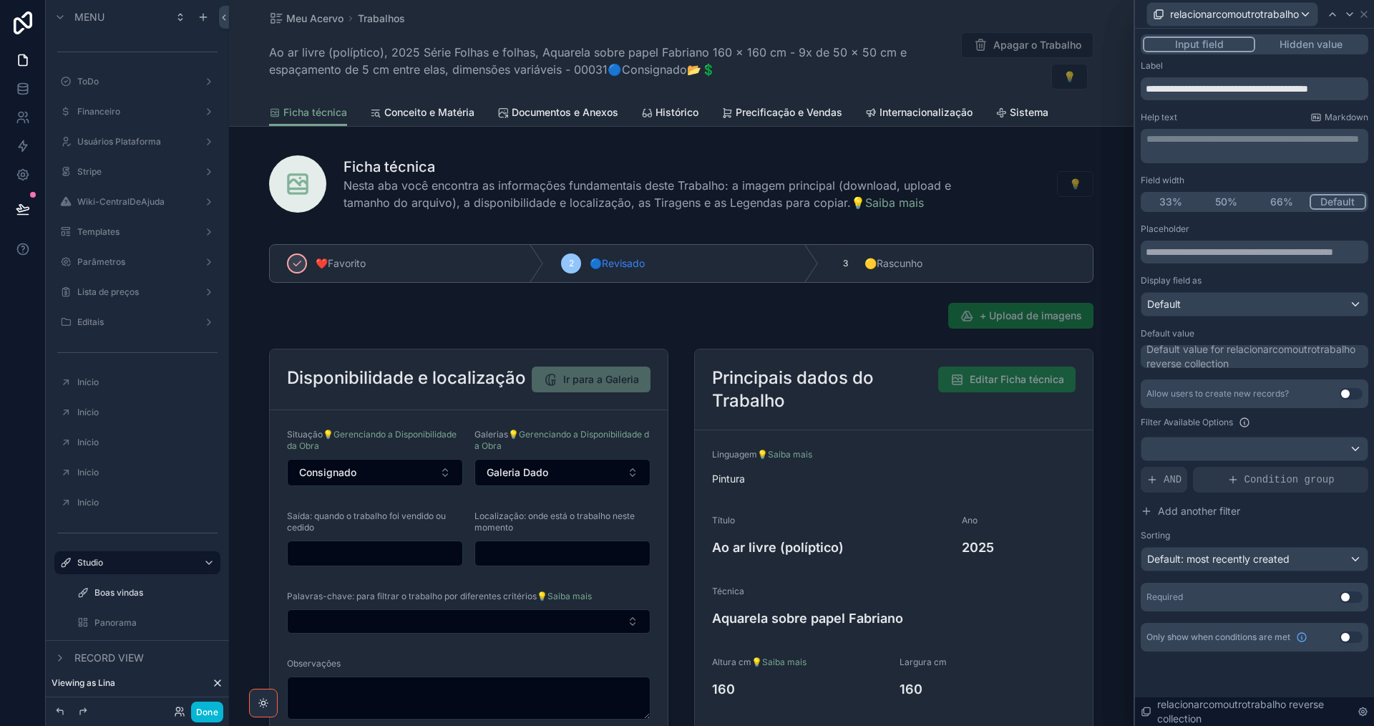
click at [1319, 42] on button "Hidden value" at bounding box center [1311, 45] width 111 height 16
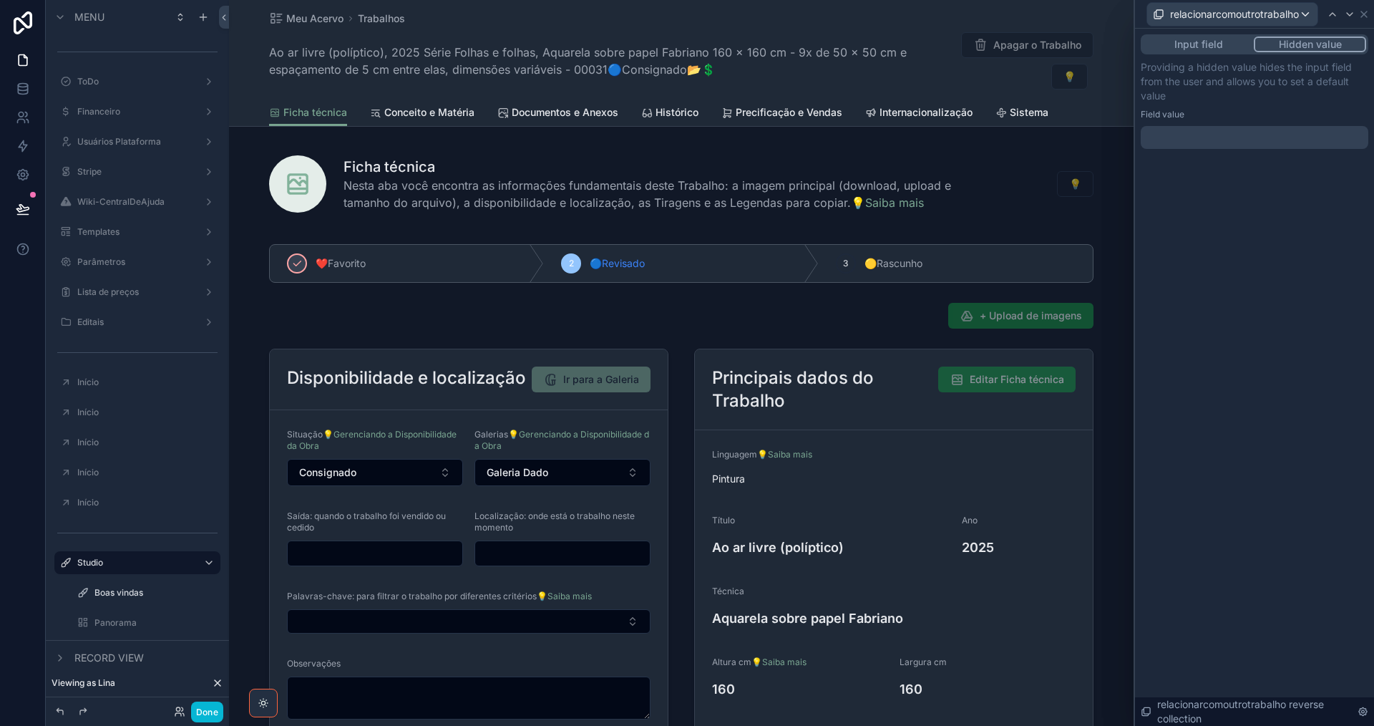
click at [1175, 140] on div at bounding box center [1255, 137] width 228 height 23
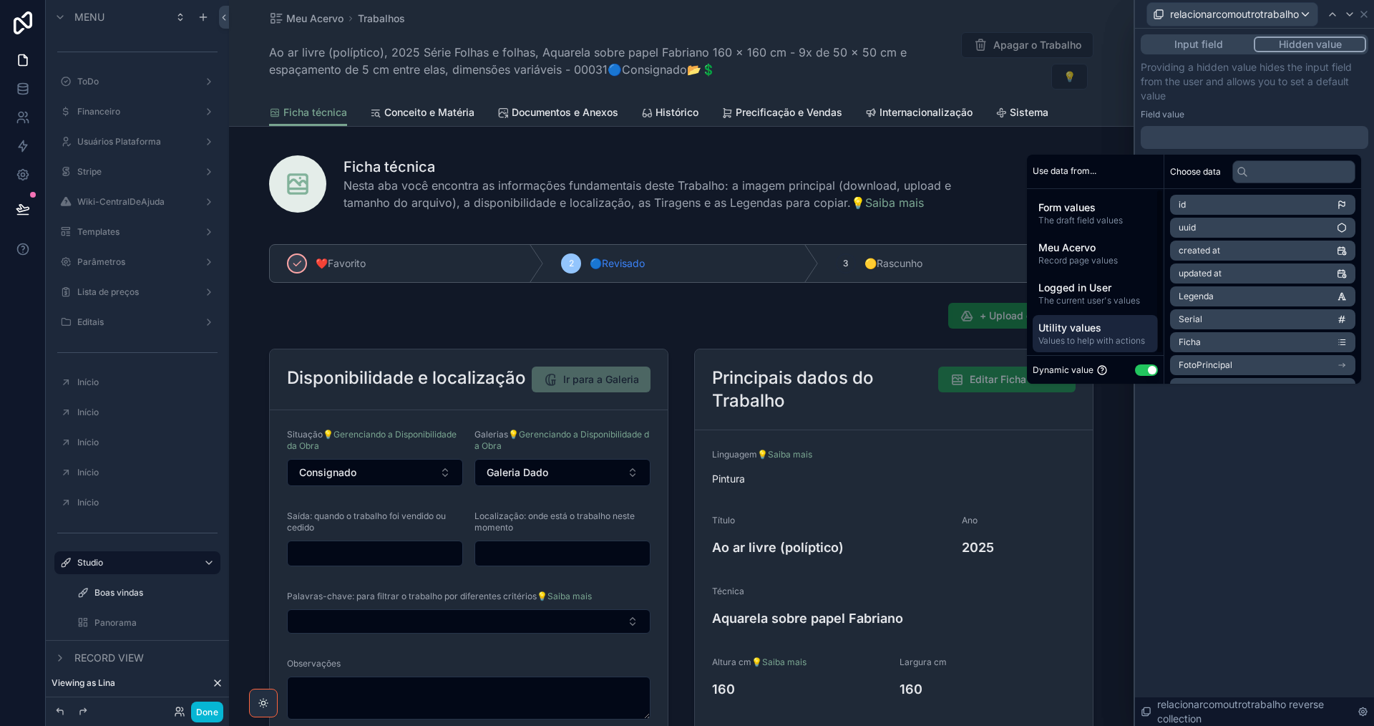
click at [1099, 338] on span "Values to help with actions" at bounding box center [1096, 340] width 114 height 11
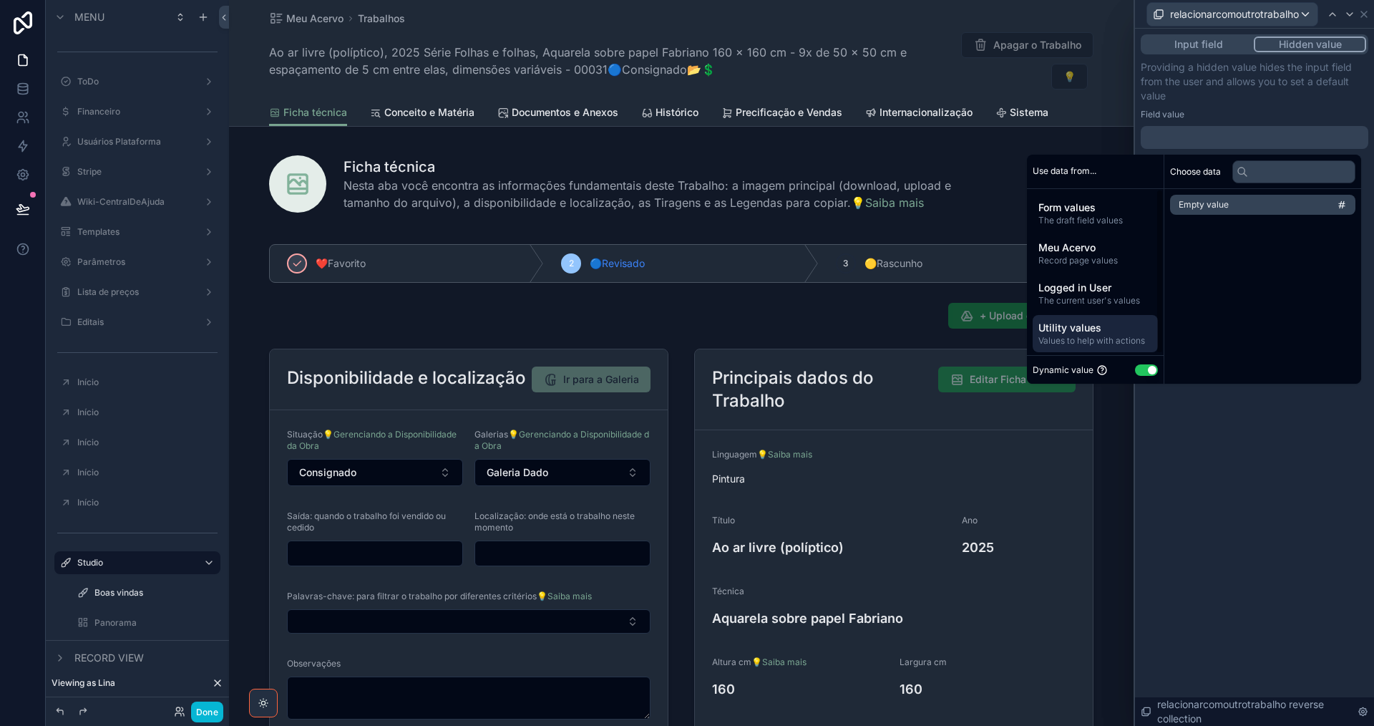
click at [1198, 205] on span "Empty value" at bounding box center [1204, 204] width 50 height 11
click at [1347, 15] on icon at bounding box center [1349, 14] width 11 height 11
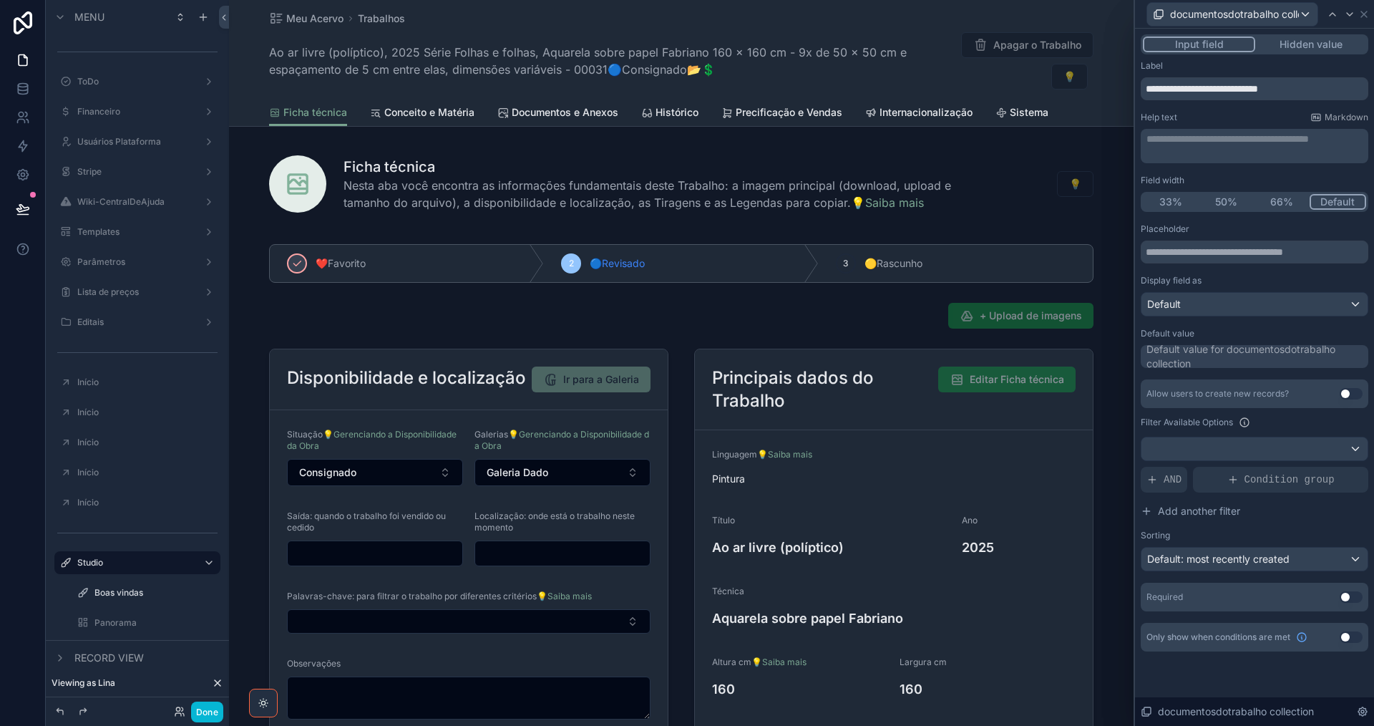
click at [1307, 46] on button "Hidden value" at bounding box center [1311, 45] width 111 height 16
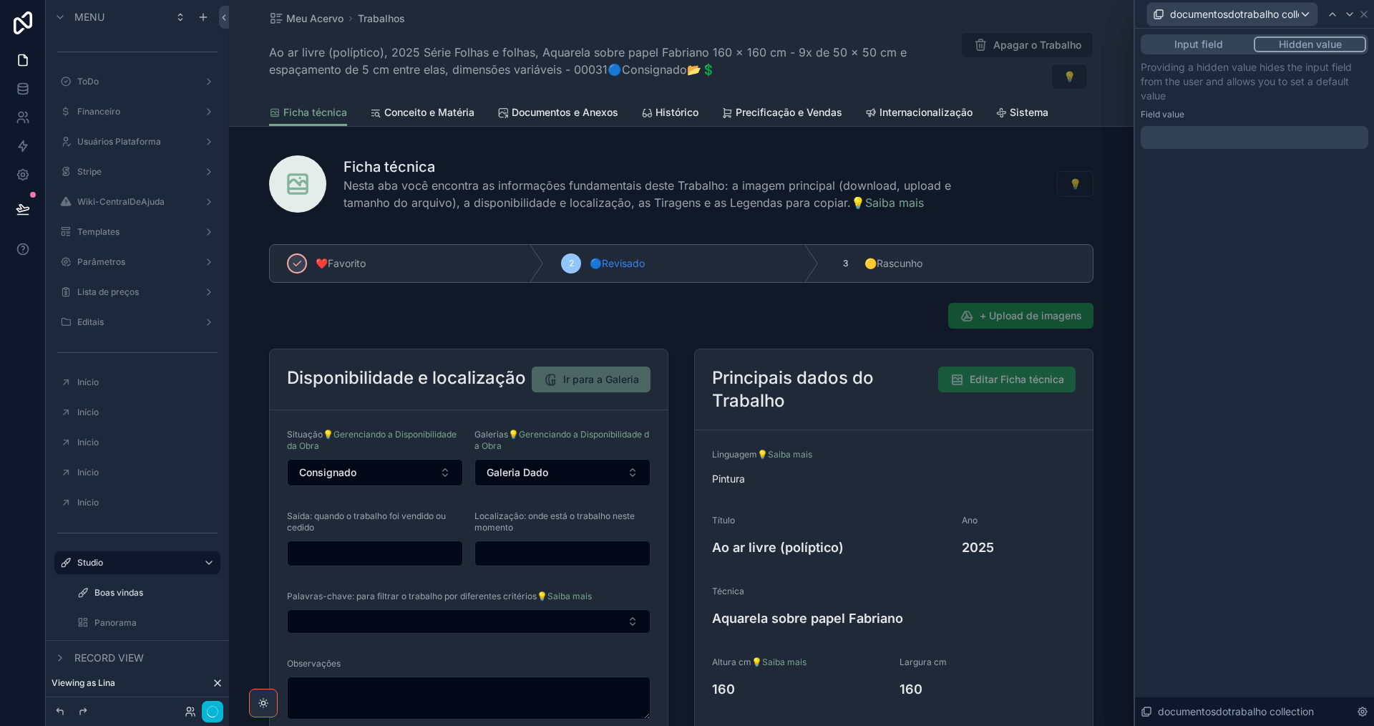
click at [1192, 137] on div at bounding box center [1255, 137] width 228 height 23
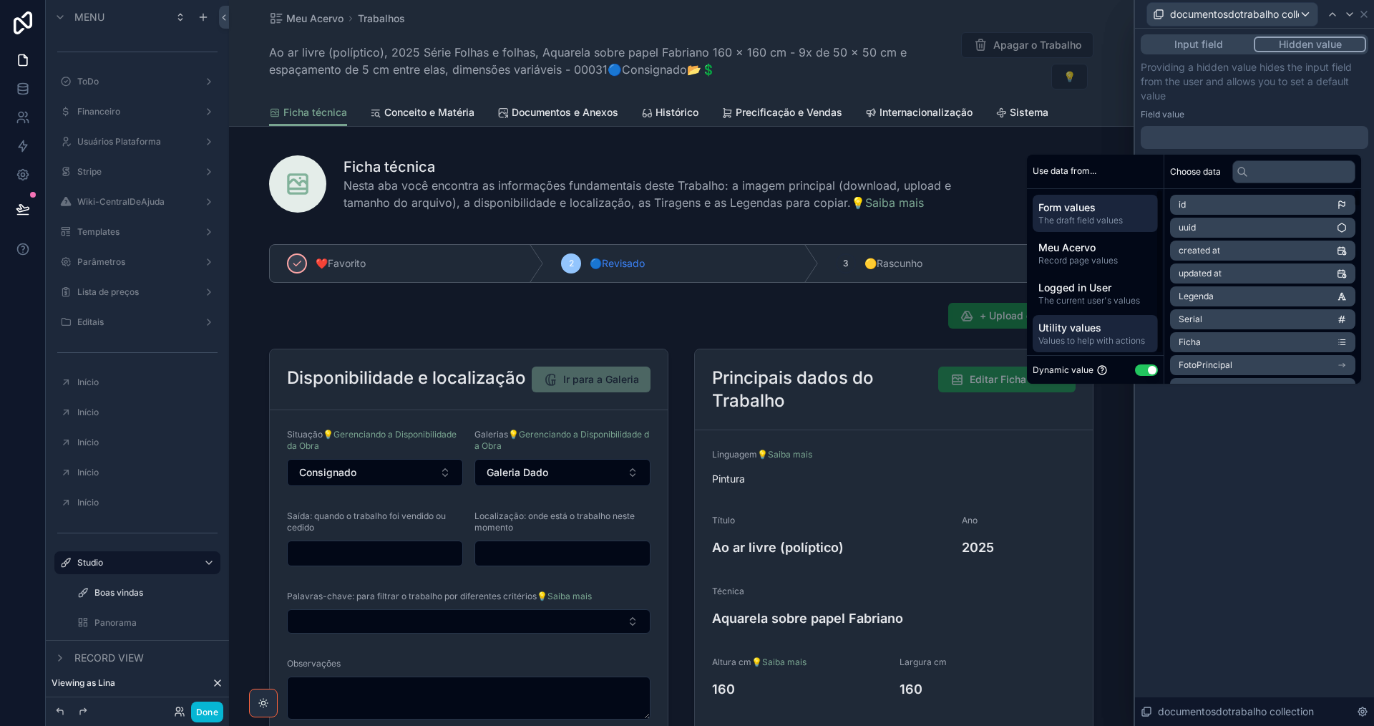
click at [1109, 331] on span "Utility values" at bounding box center [1096, 328] width 114 height 14
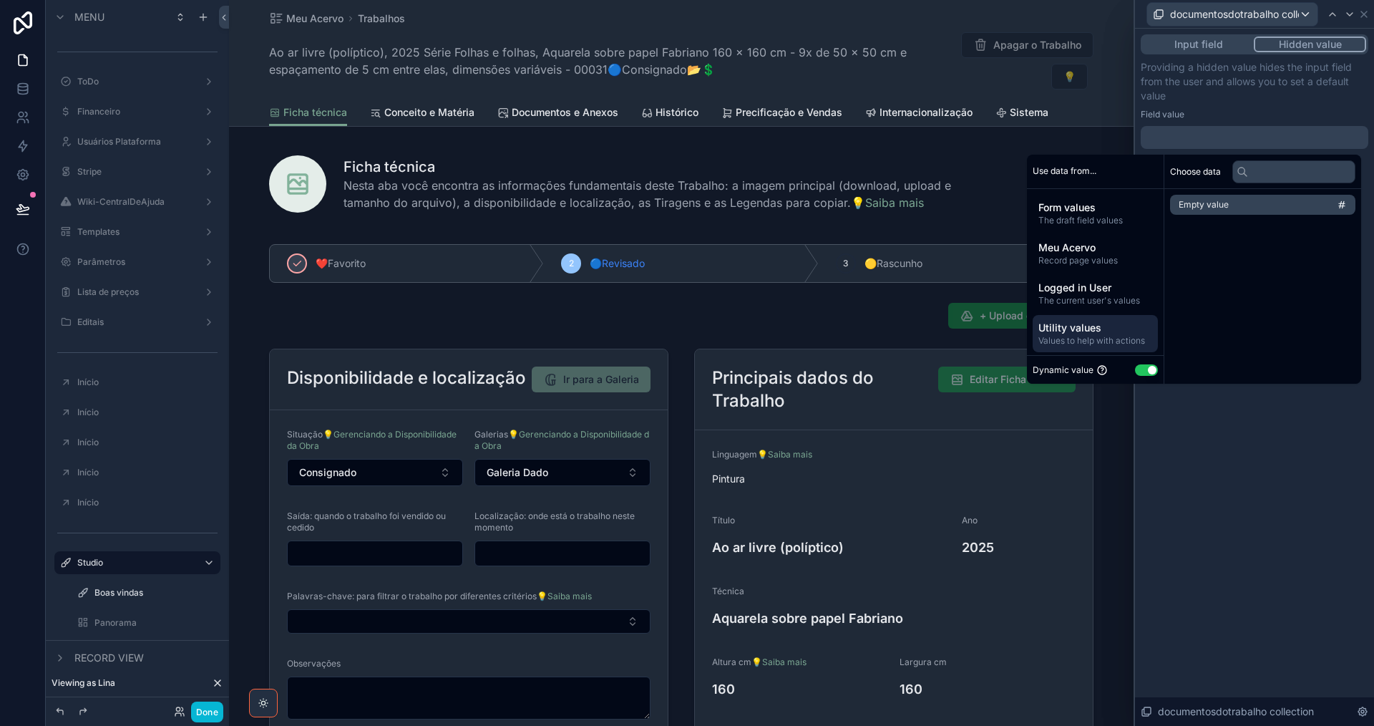
click at [1223, 206] on li "Empty value" at bounding box center [1262, 205] width 185 height 20
click at [1352, 14] on icon at bounding box center [1350, 14] width 6 height 3
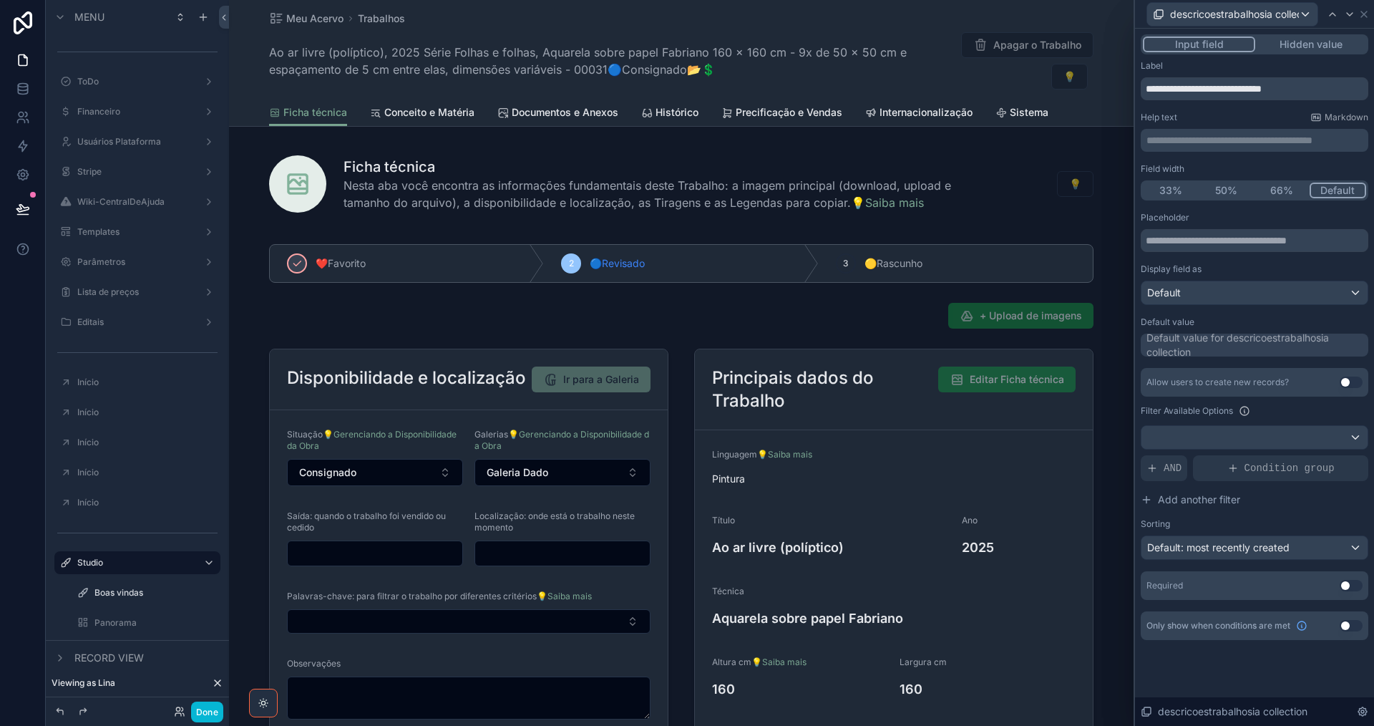
click at [1313, 42] on button "Hidden value" at bounding box center [1311, 45] width 111 height 16
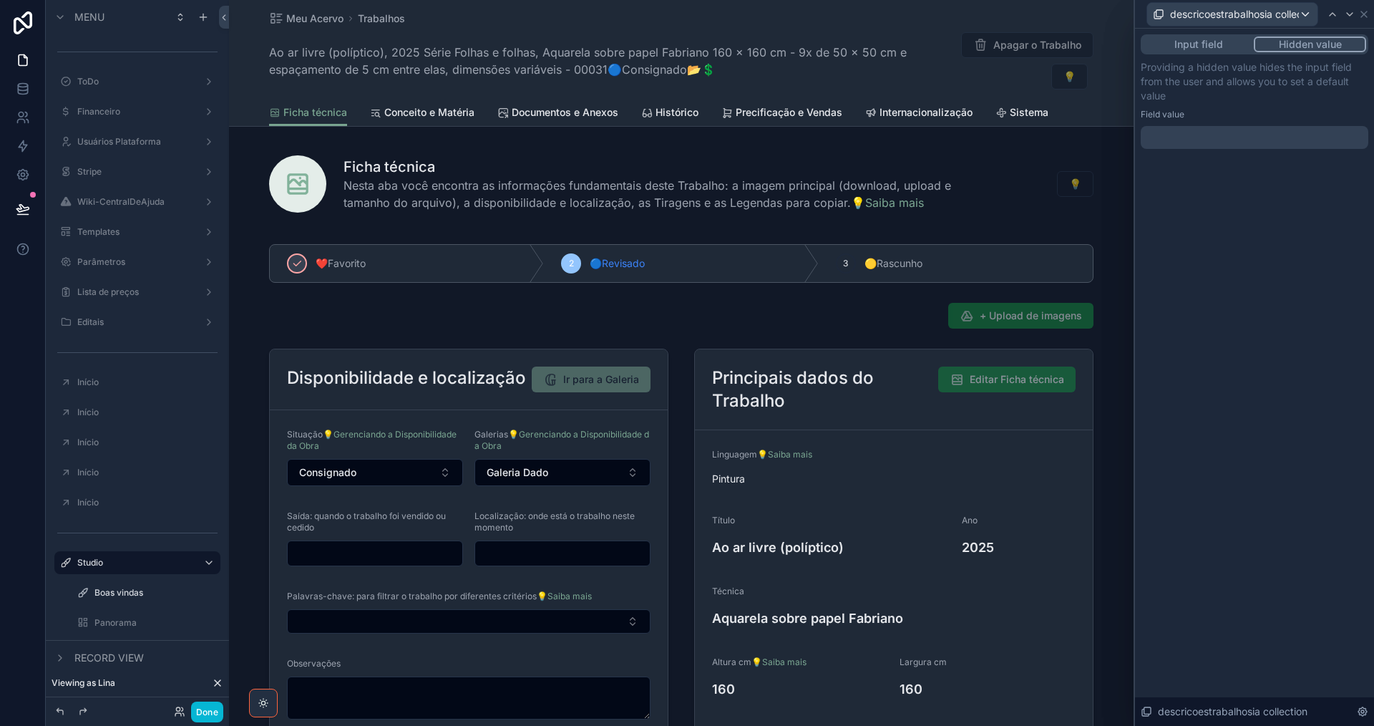
click at [1201, 135] on div at bounding box center [1255, 137] width 228 height 23
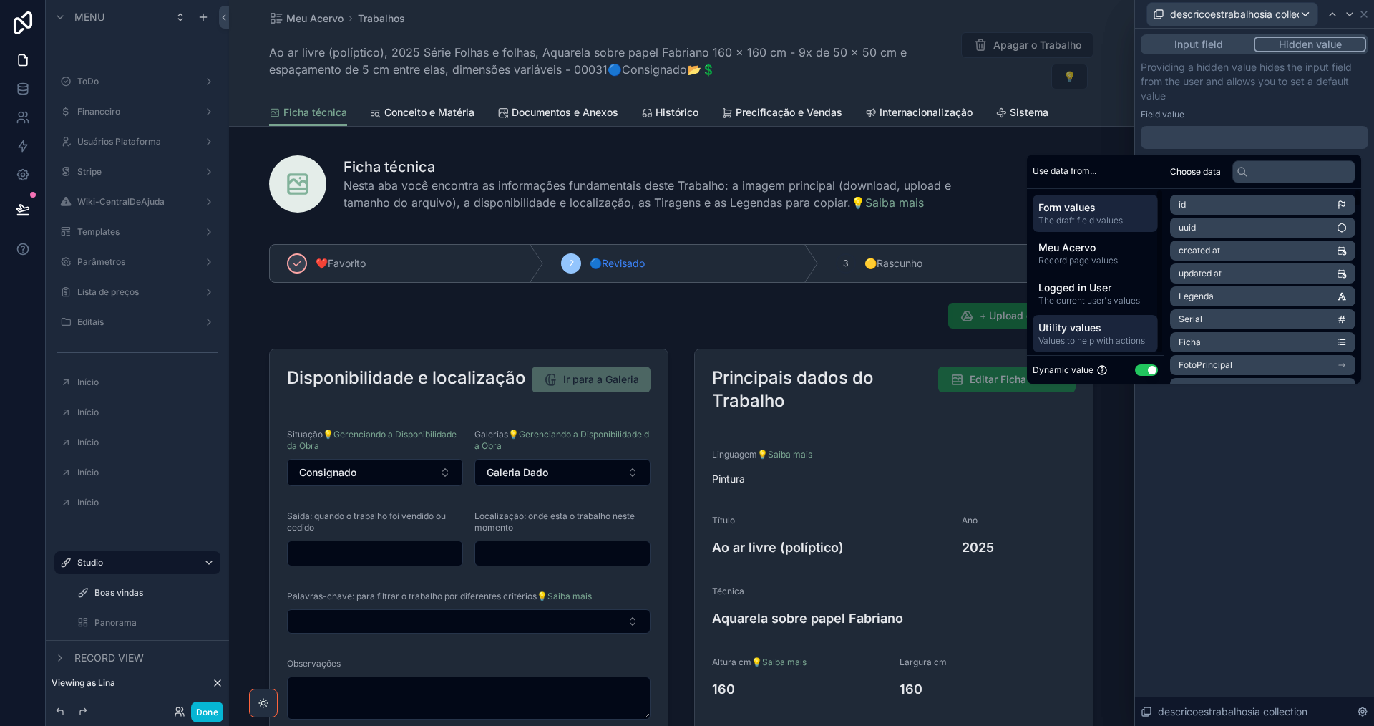
click at [1096, 332] on span "Utility values" at bounding box center [1096, 328] width 114 height 14
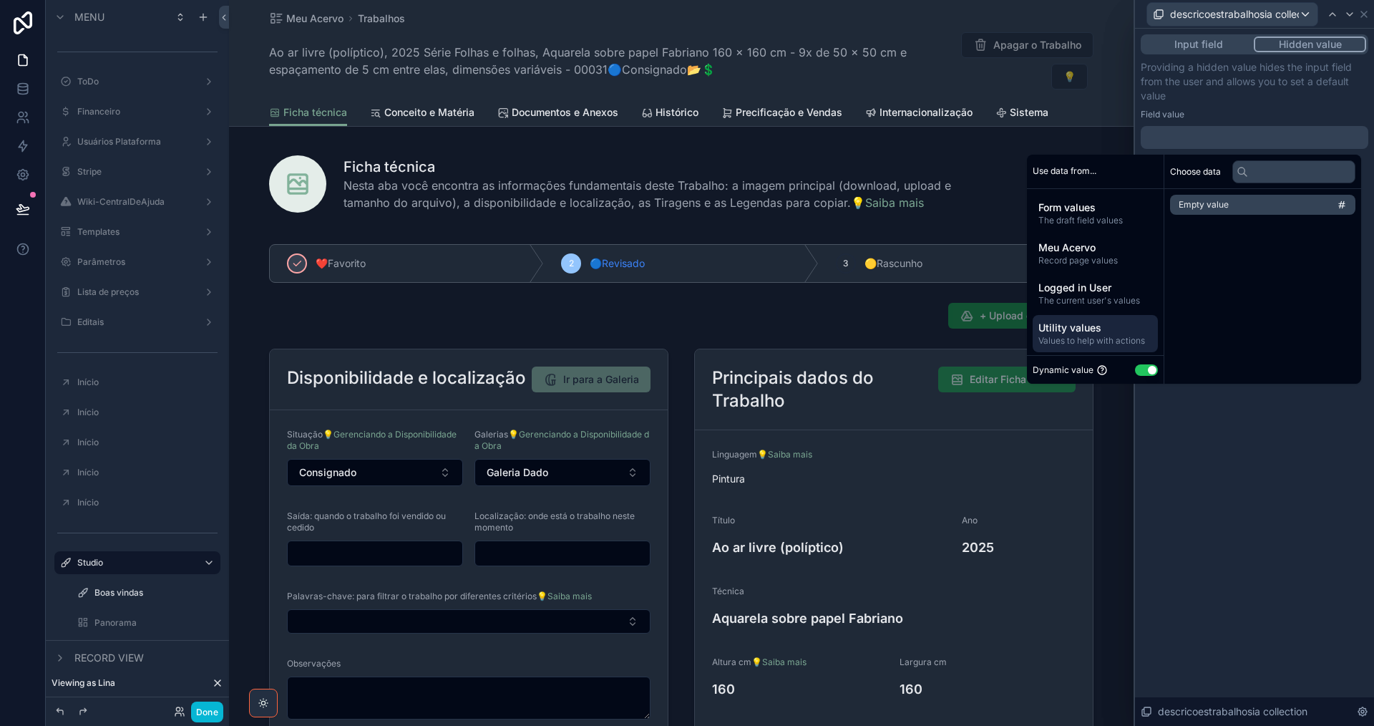
click at [1221, 203] on span "Empty value" at bounding box center [1204, 204] width 50 height 11
click at [1350, 14] on icon at bounding box center [1349, 14] width 11 height 11
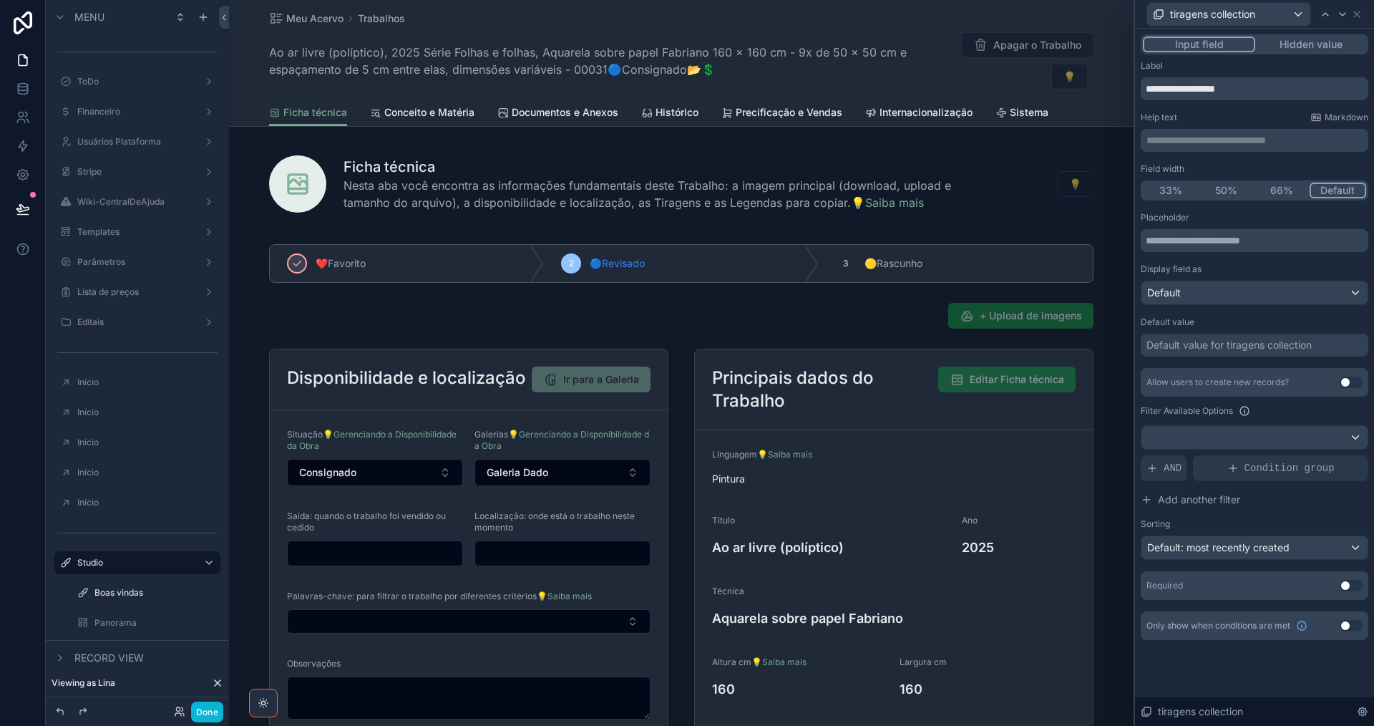
click at [1327, 42] on button "Hidden value" at bounding box center [1311, 45] width 111 height 16
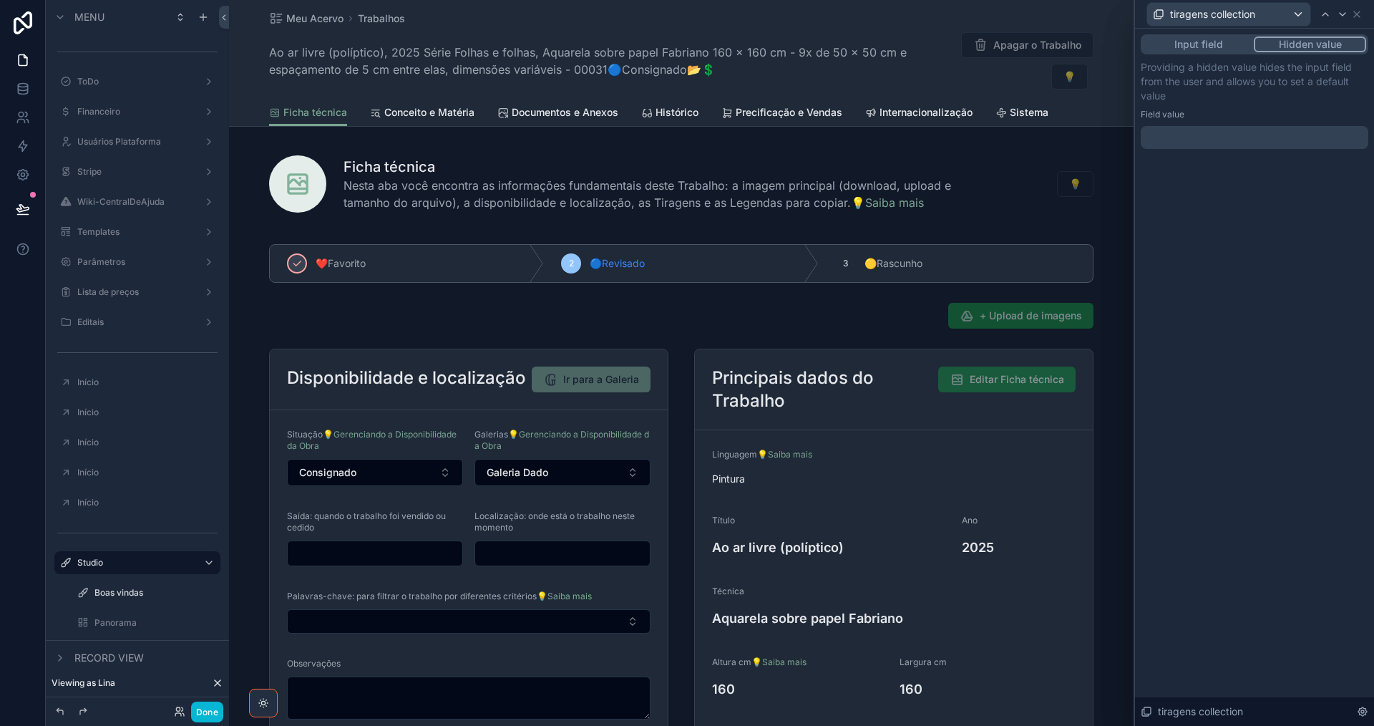
click at [1184, 140] on div at bounding box center [1255, 137] width 228 height 23
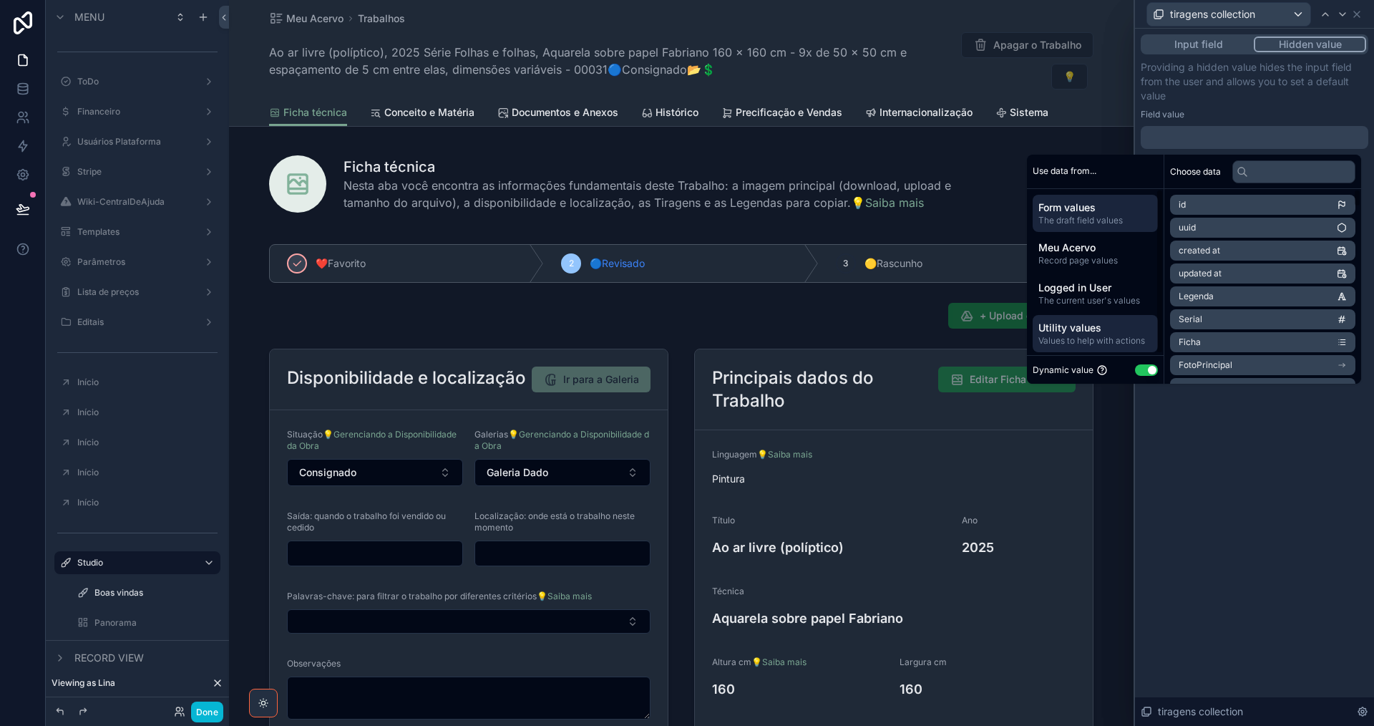
click at [1133, 324] on span "Utility values" at bounding box center [1096, 328] width 114 height 14
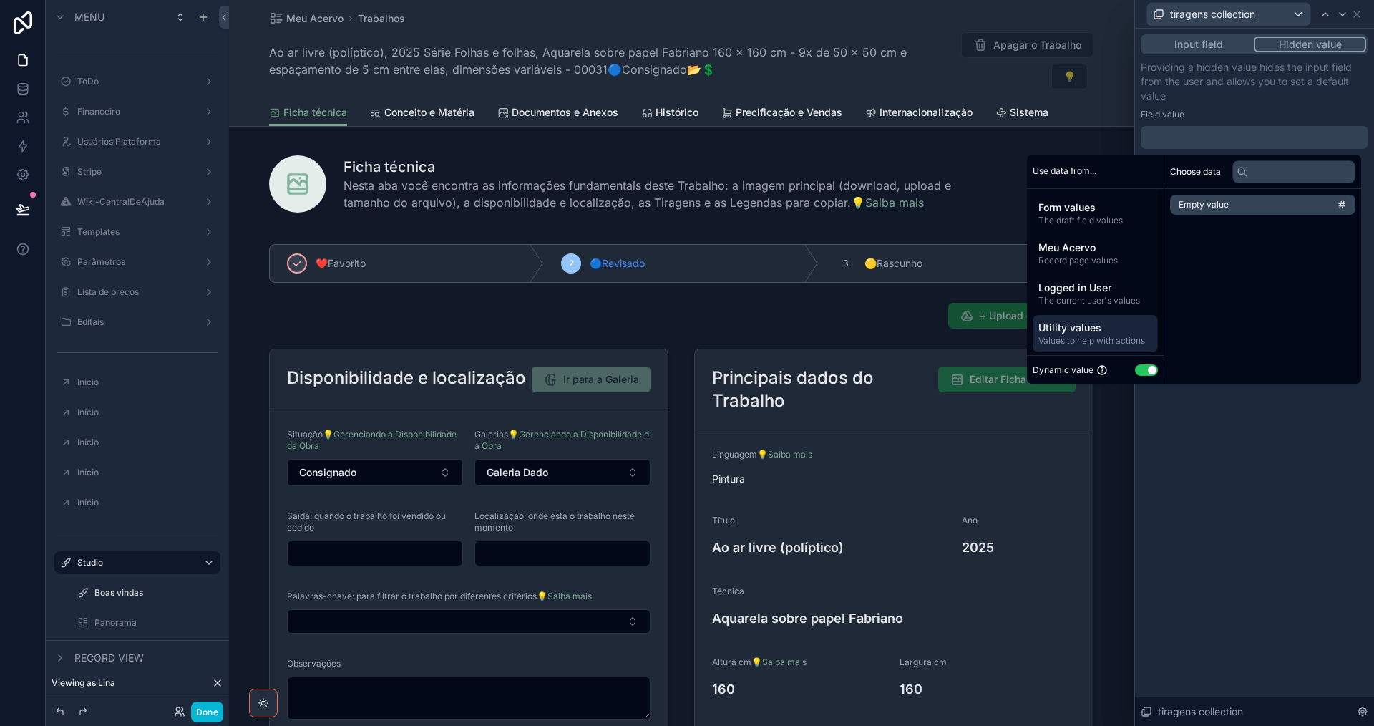
click at [1232, 210] on li "Empty value" at bounding box center [1262, 205] width 185 height 20
click at [1345, 14] on icon at bounding box center [1342, 14] width 11 height 11
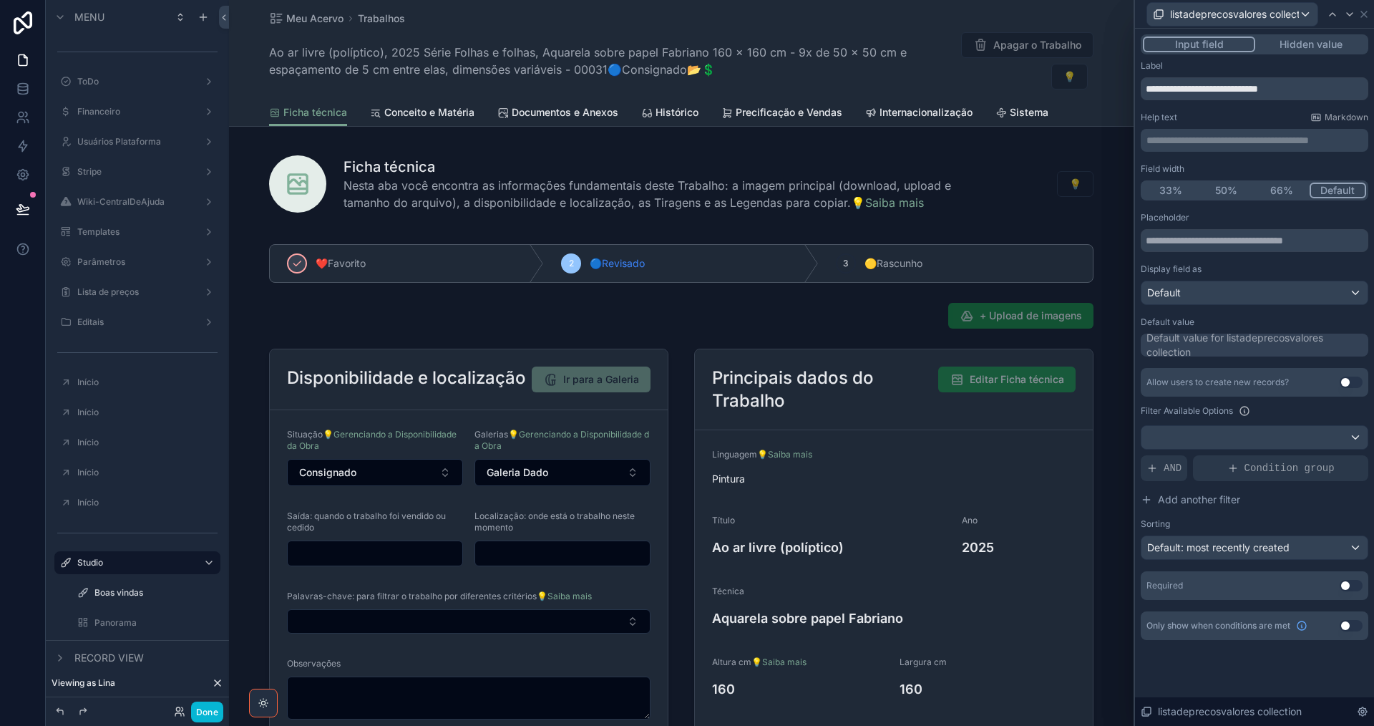
click at [1317, 48] on button "Hidden value" at bounding box center [1311, 45] width 111 height 16
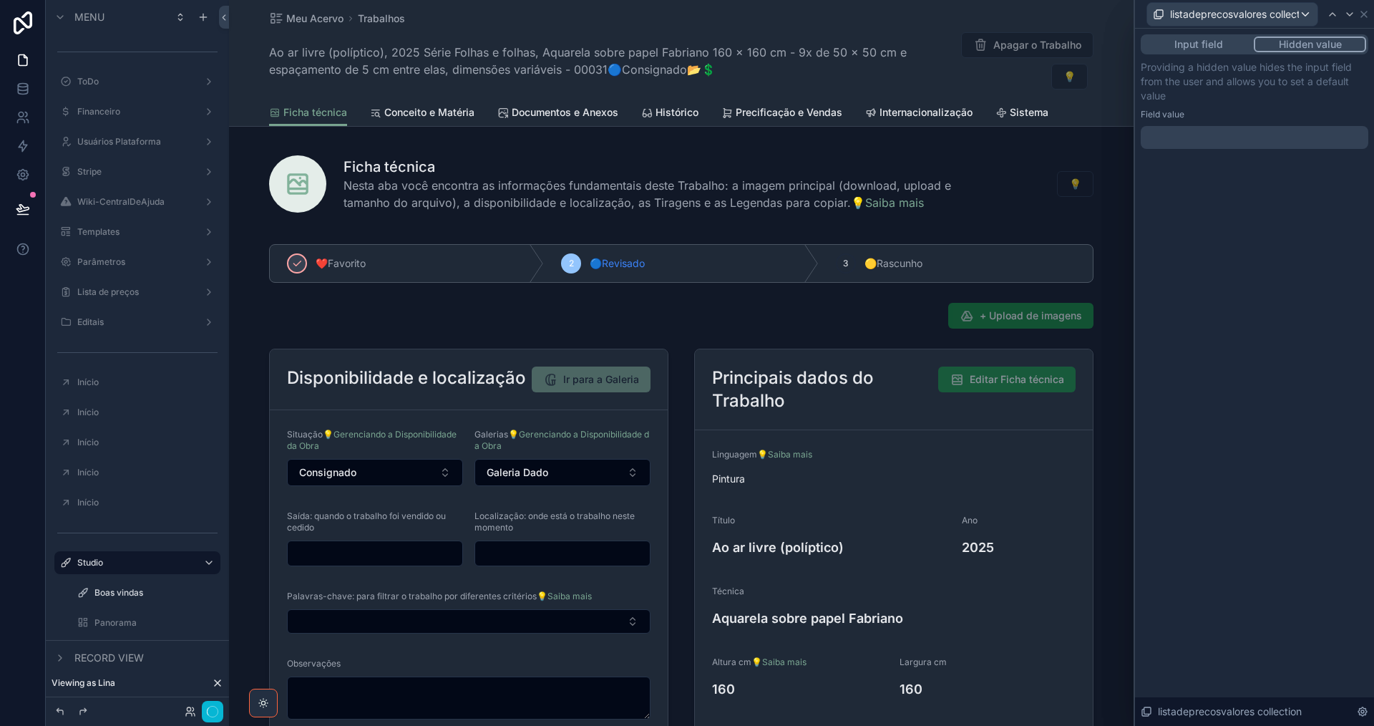
click at [1188, 137] on div at bounding box center [1255, 137] width 228 height 23
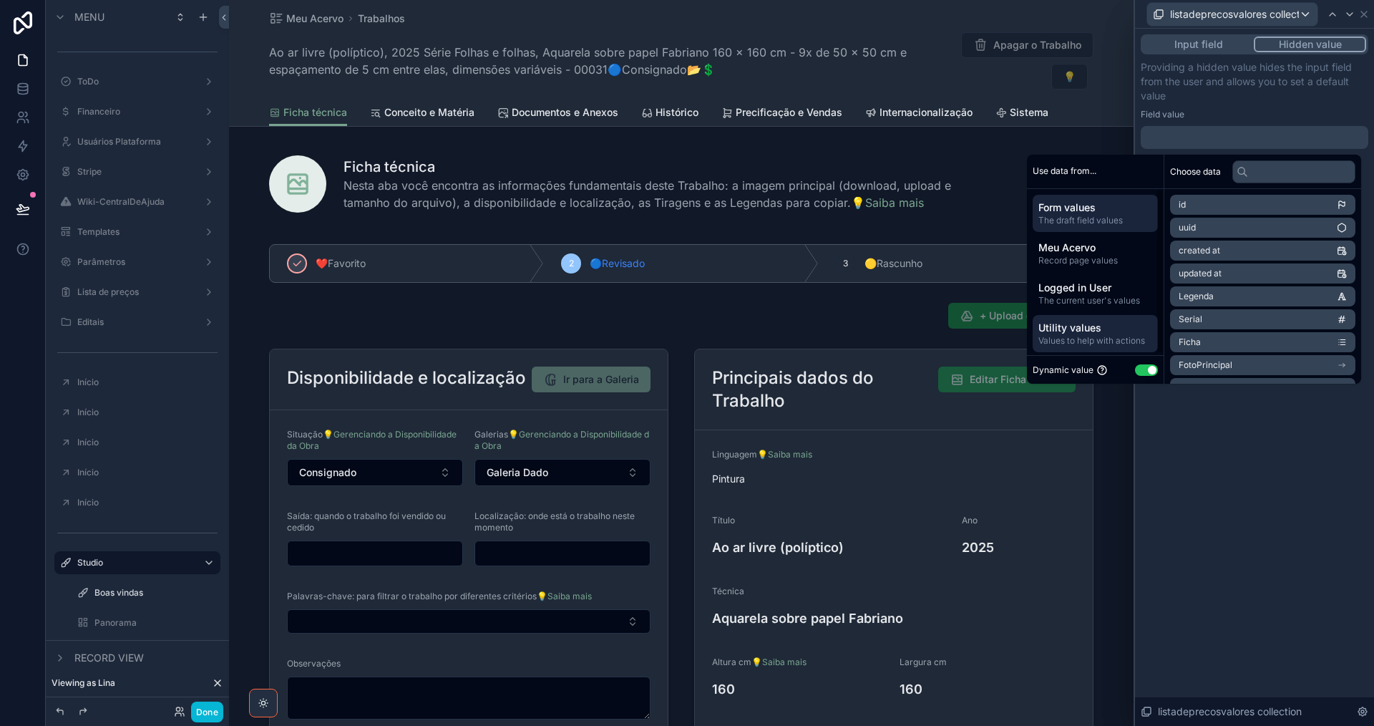
click at [1093, 329] on span "Utility values" at bounding box center [1096, 328] width 114 height 14
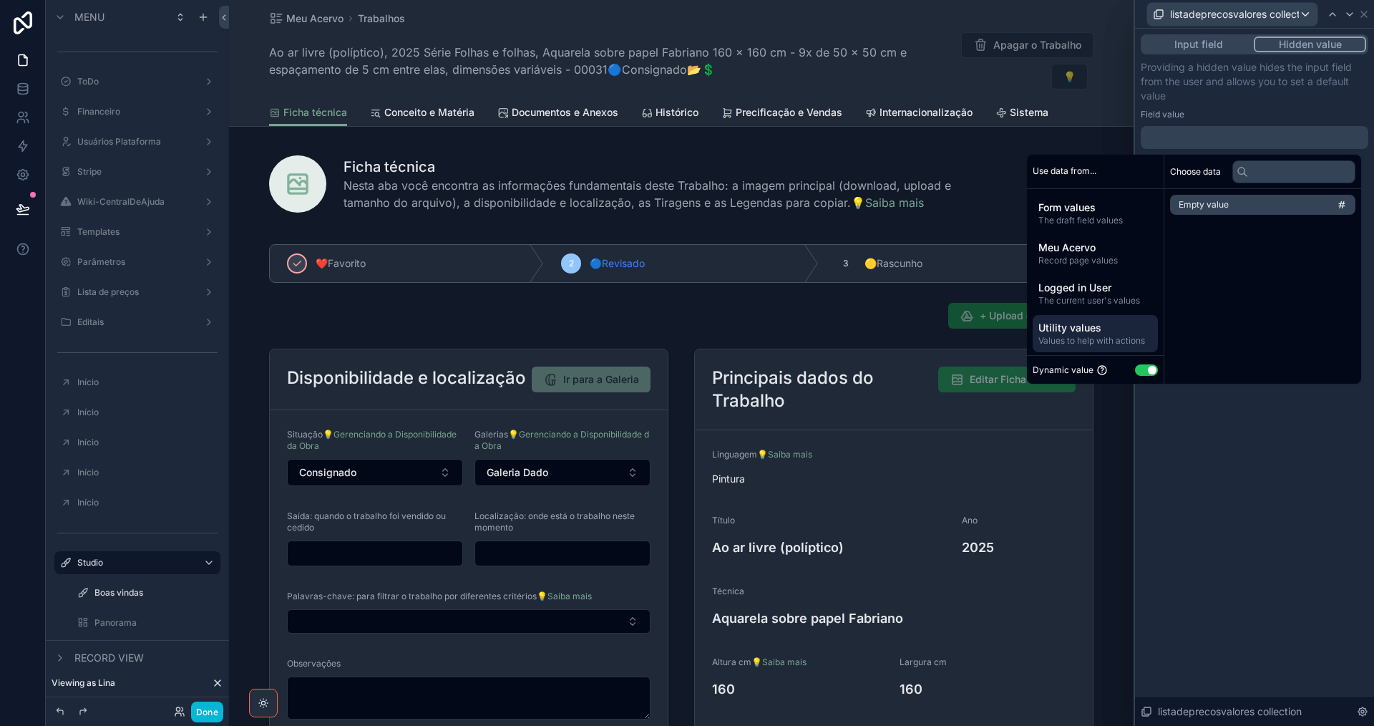
click at [1205, 203] on span "Empty value" at bounding box center [1204, 204] width 50 height 11
click at [1348, 10] on icon at bounding box center [1349, 14] width 11 height 11
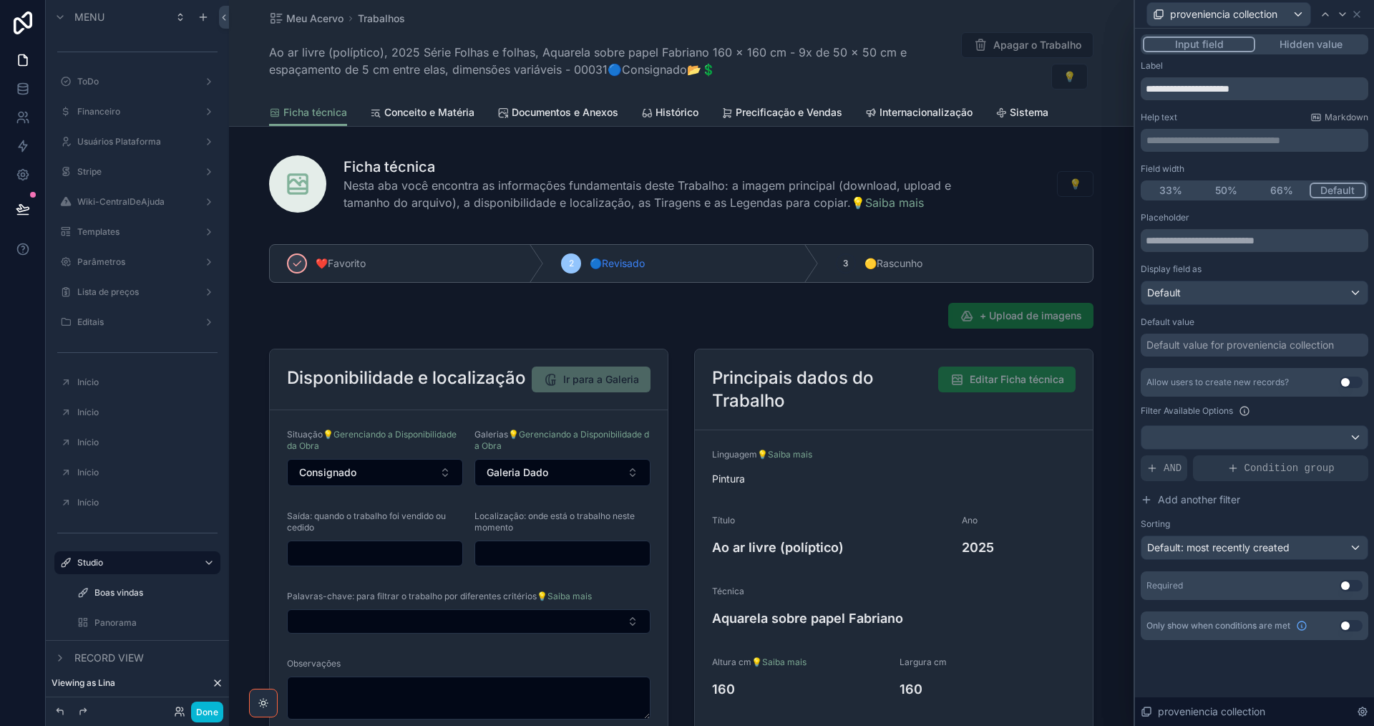
click at [1281, 44] on button "Hidden value" at bounding box center [1311, 45] width 111 height 16
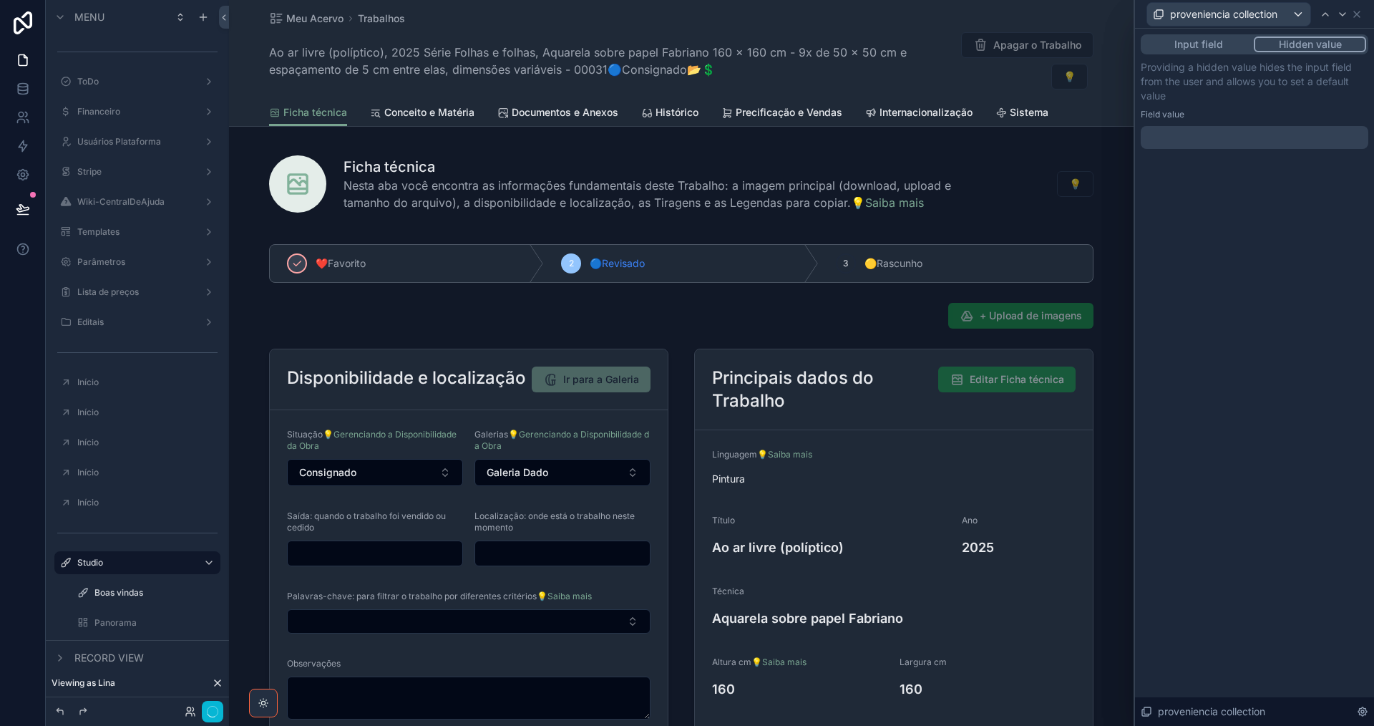
click at [1177, 139] on div at bounding box center [1255, 137] width 228 height 23
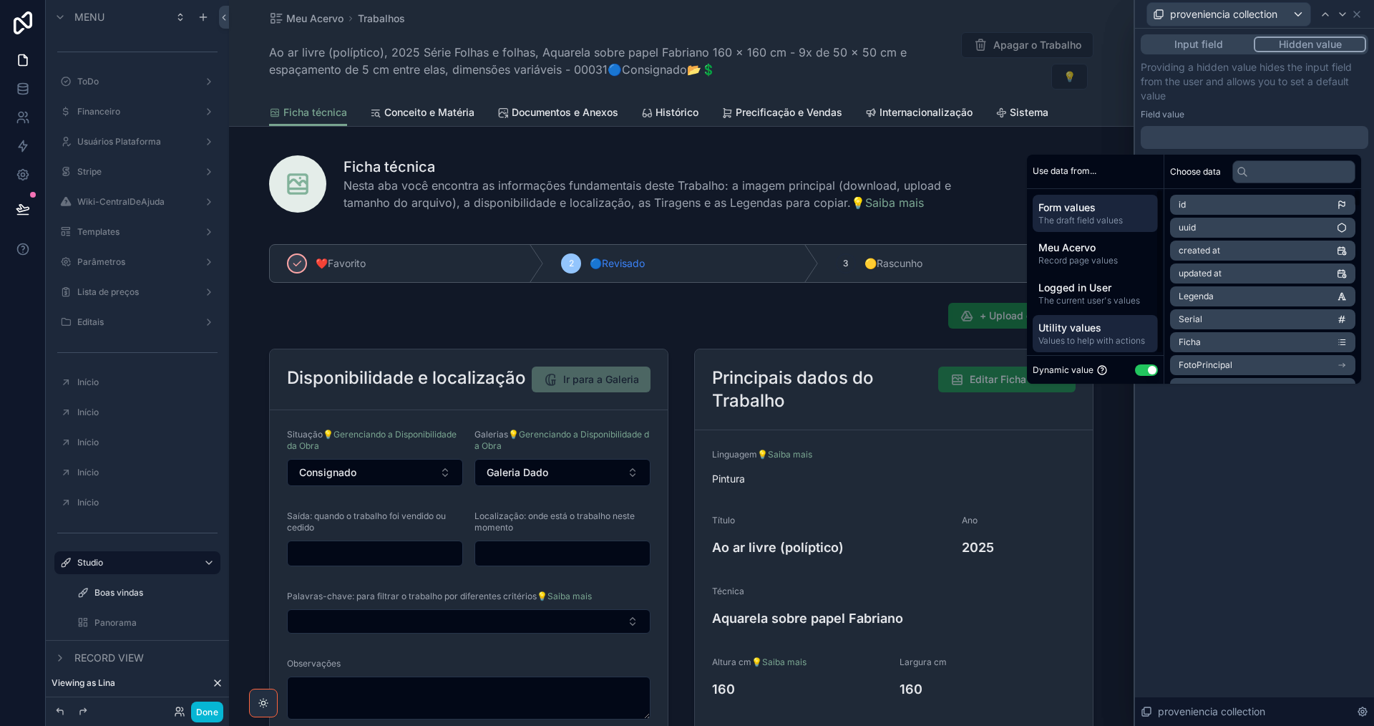
click at [1084, 334] on span "Utility values" at bounding box center [1096, 328] width 114 height 14
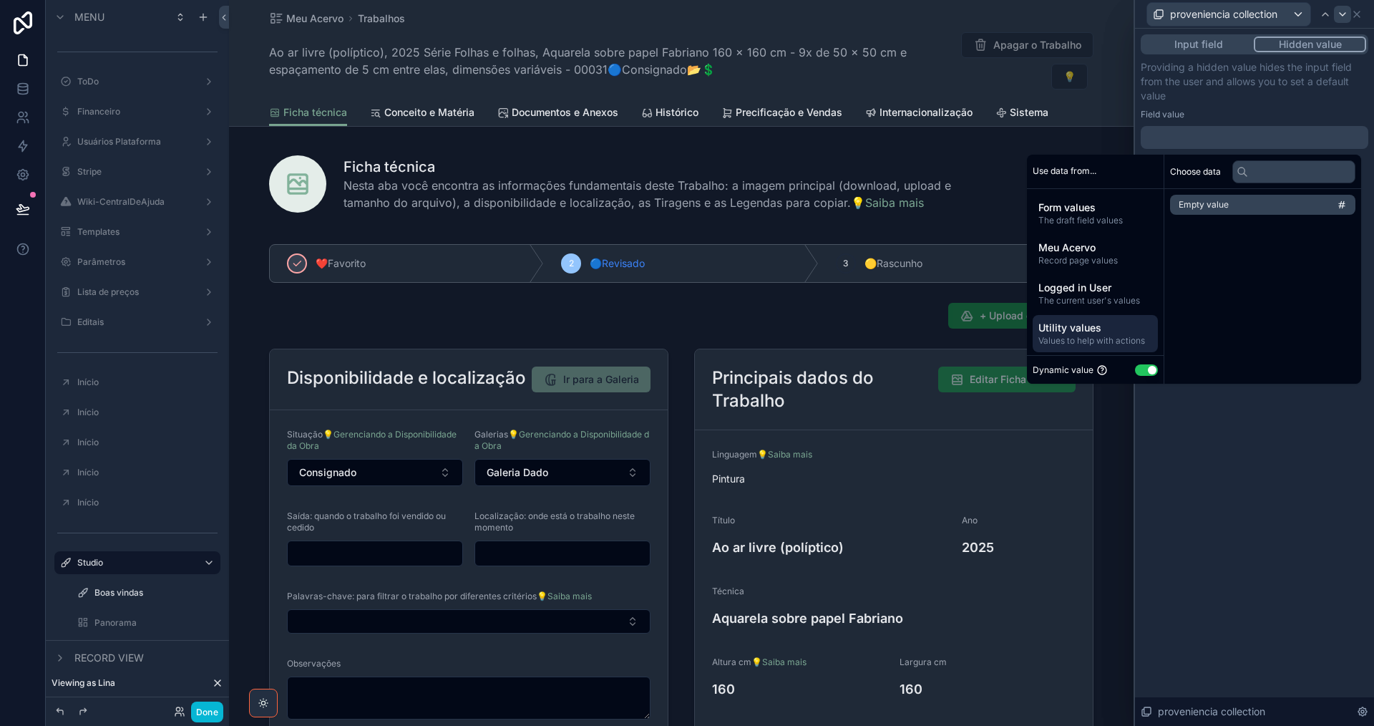
click at [1227, 205] on li "Empty value" at bounding box center [1262, 205] width 185 height 20
click at [1346, 14] on icon at bounding box center [1342, 14] width 11 height 11
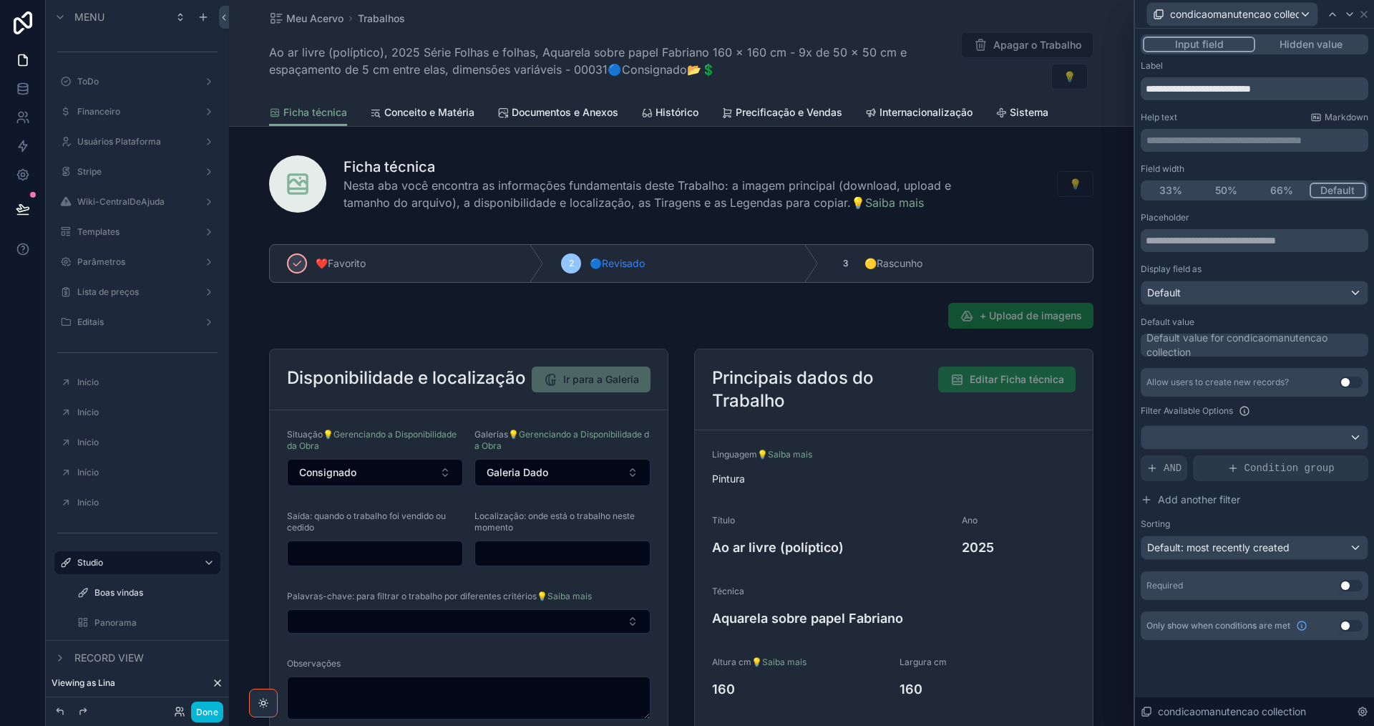
click at [1318, 40] on button "Hidden value" at bounding box center [1311, 45] width 111 height 16
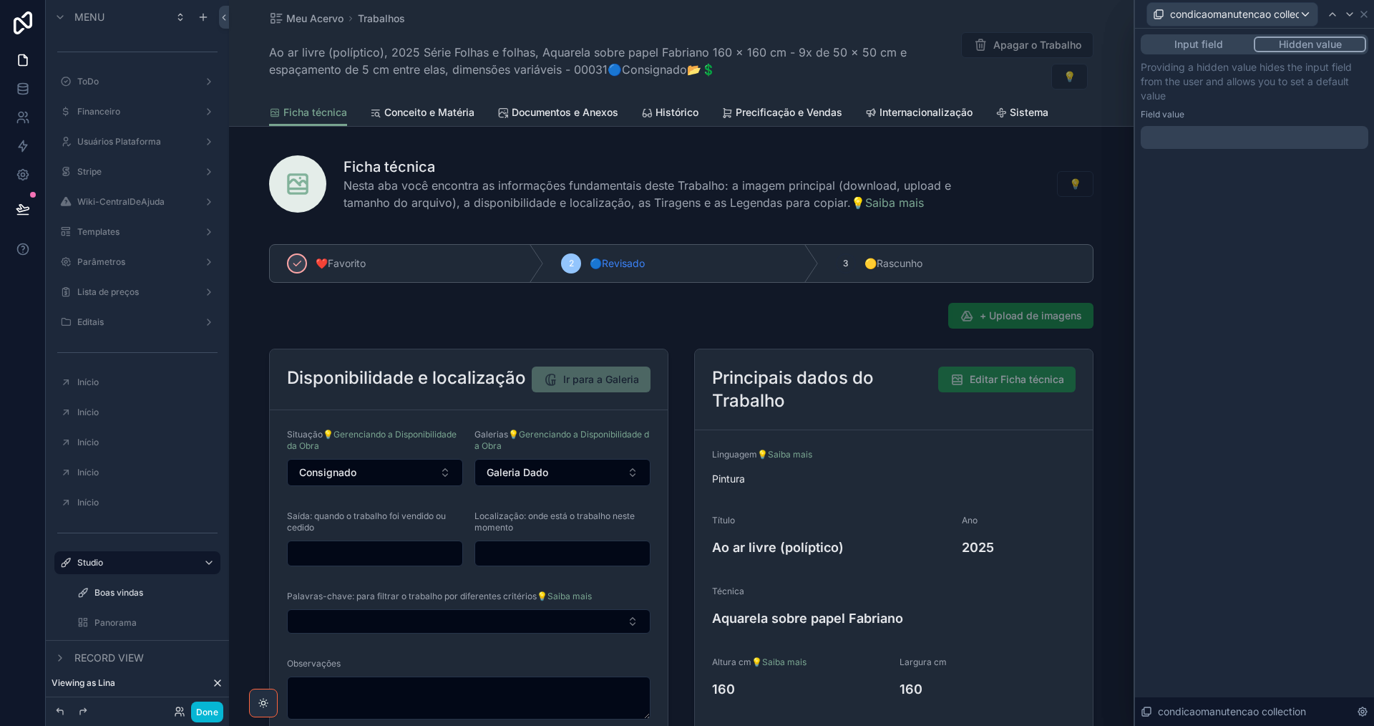
click at [1174, 130] on div at bounding box center [1255, 137] width 228 height 23
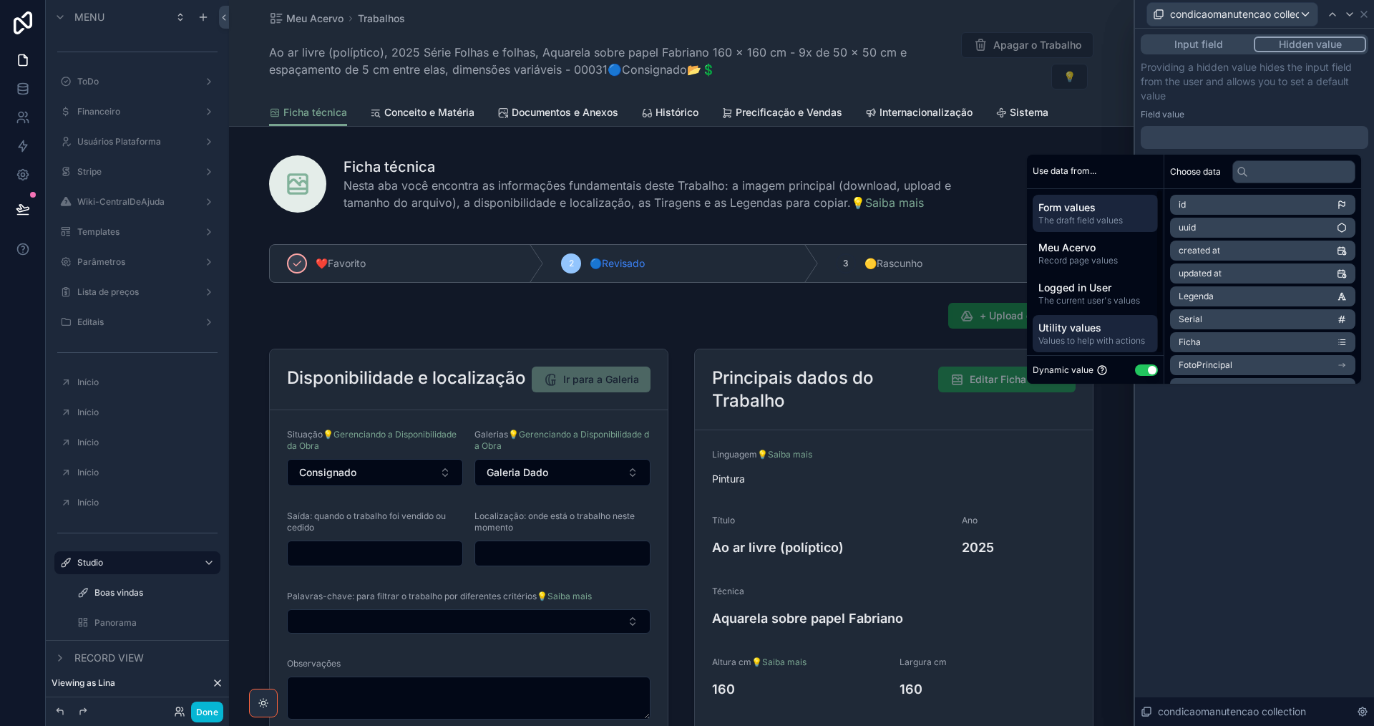
click at [1122, 321] on span "Utility values" at bounding box center [1096, 328] width 114 height 14
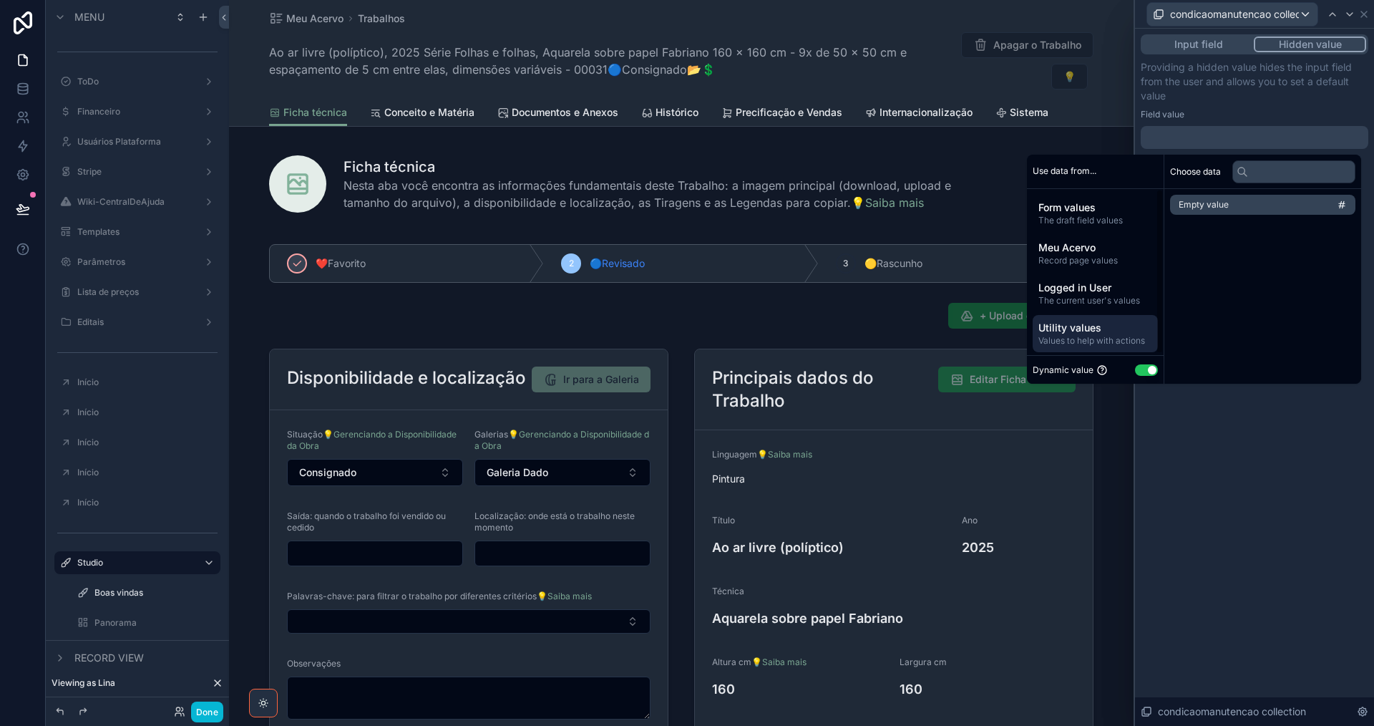
click at [1211, 202] on span "Empty value" at bounding box center [1204, 204] width 50 height 11
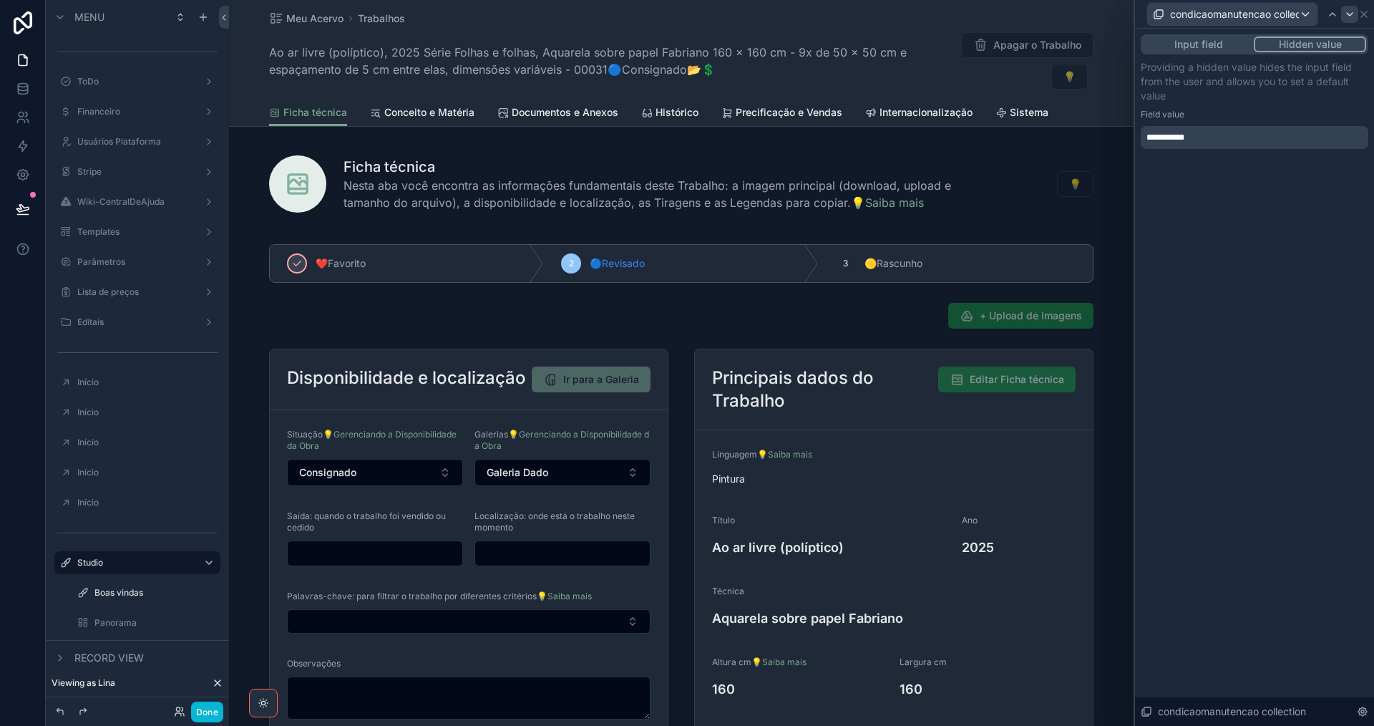
click at [1348, 14] on icon at bounding box center [1349, 14] width 11 height 11
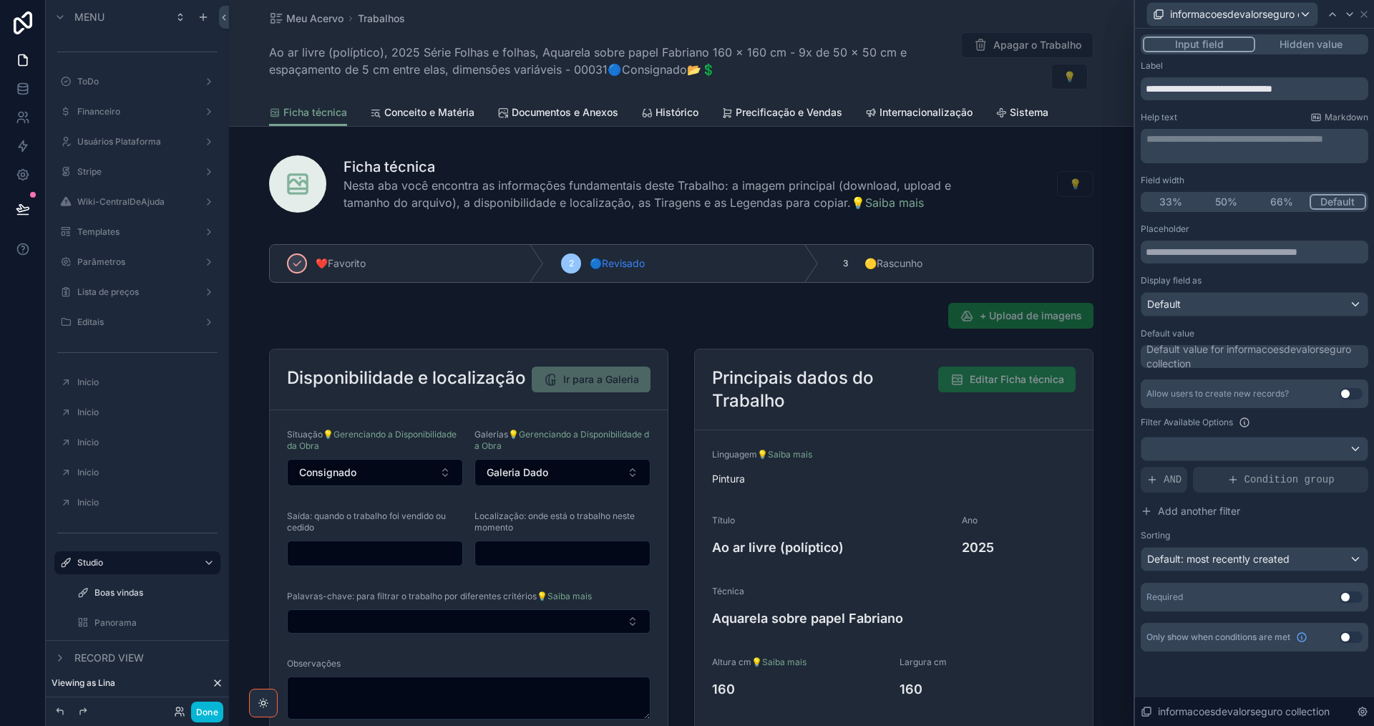
click at [1306, 45] on button "Hidden value" at bounding box center [1311, 45] width 111 height 16
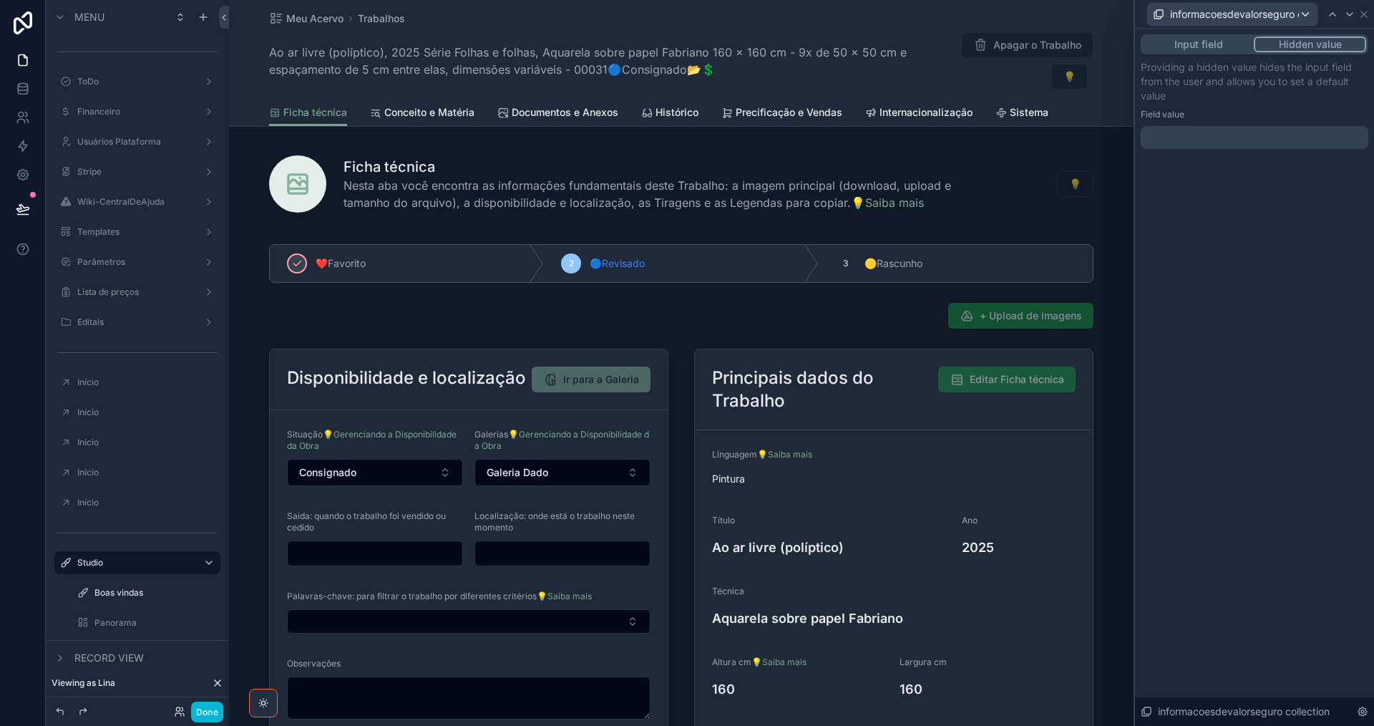
click at [1241, 138] on div at bounding box center [1255, 137] width 228 height 23
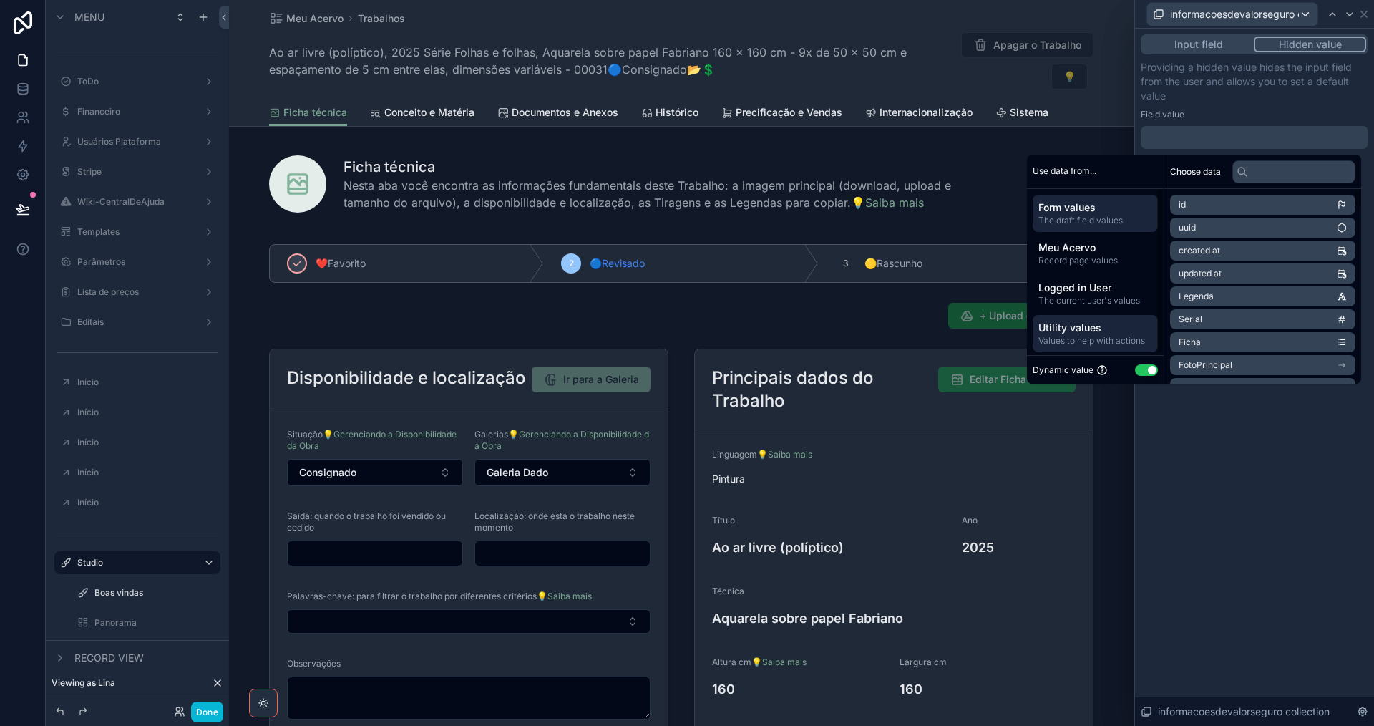
click at [1118, 338] on span "Values to help with actions" at bounding box center [1096, 340] width 114 height 11
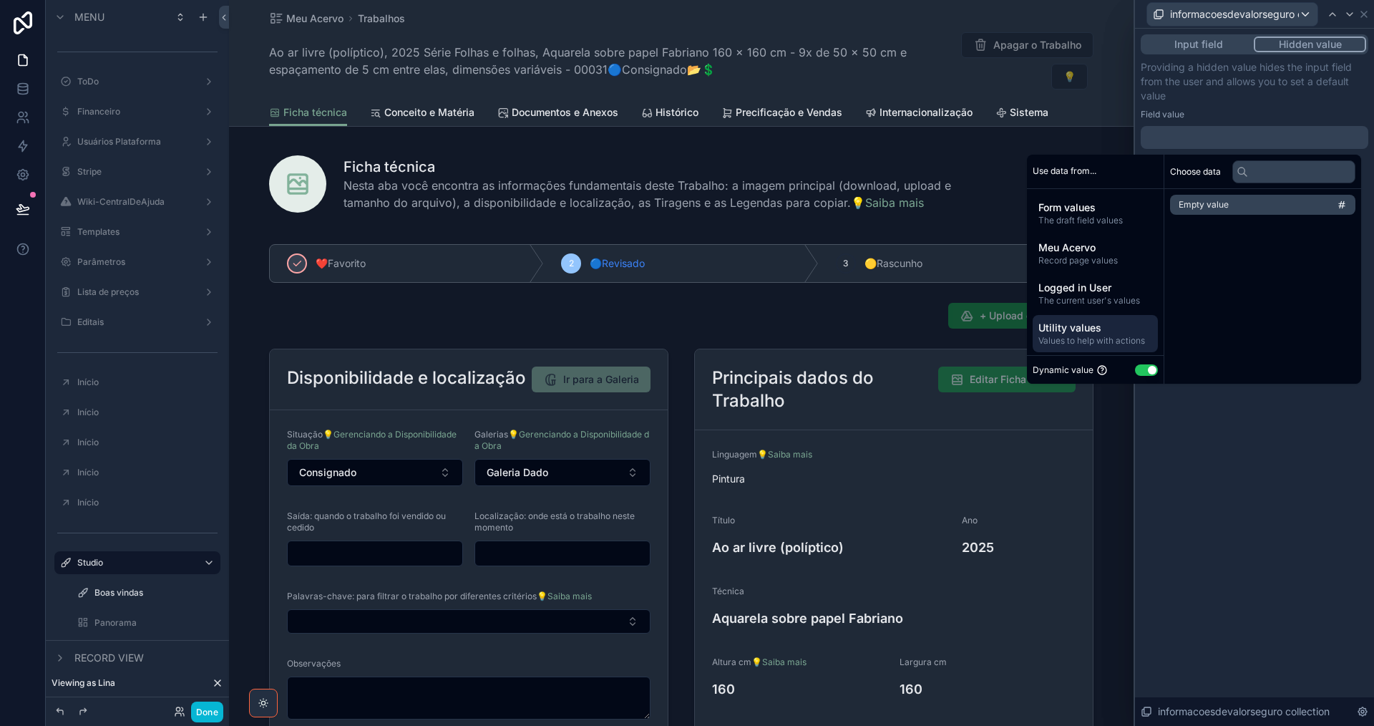
click at [1255, 196] on li "Empty value" at bounding box center [1262, 205] width 185 height 20
click at [1352, 12] on icon at bounding box center [1349, 14] width 11 height 11
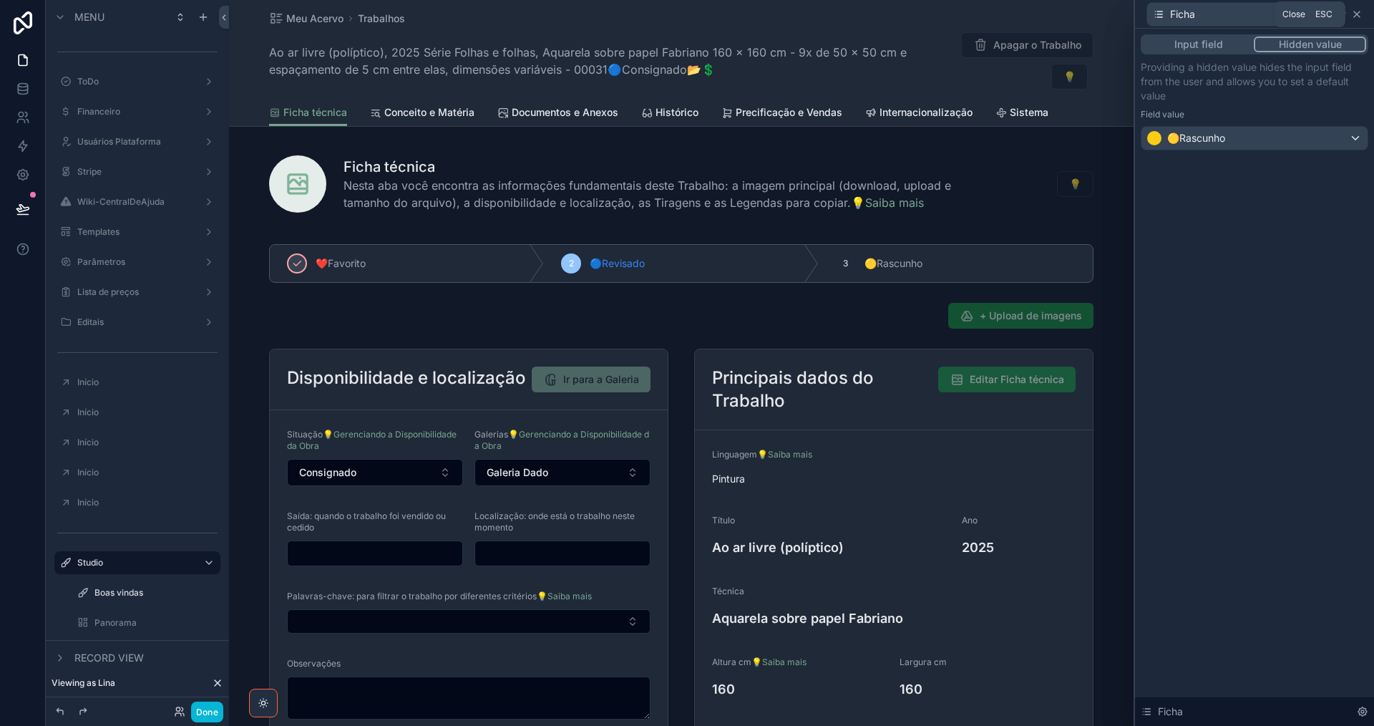
click at [1361, 14] on icon at bounding box center [1357, 14] width 11 height 11
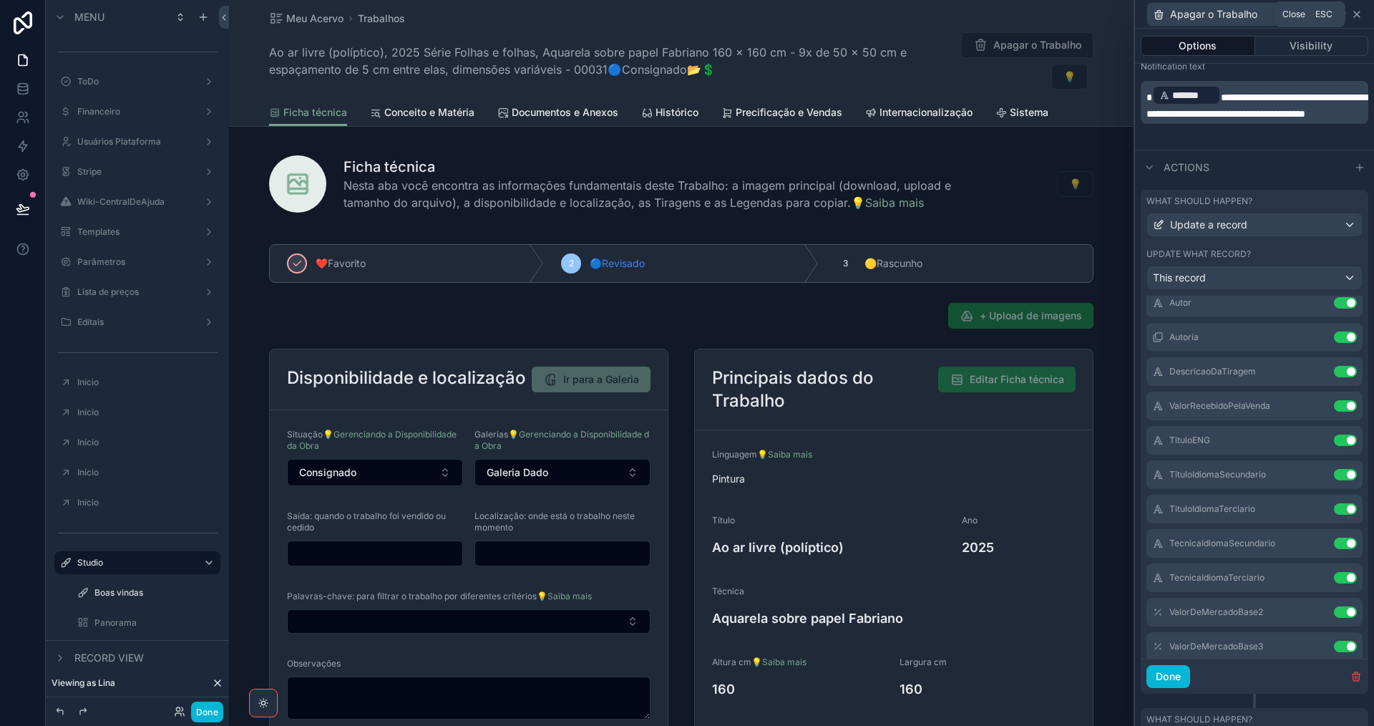
click at [1359, 18] on icon at bounding box center [1357, 14] width 11 height 11
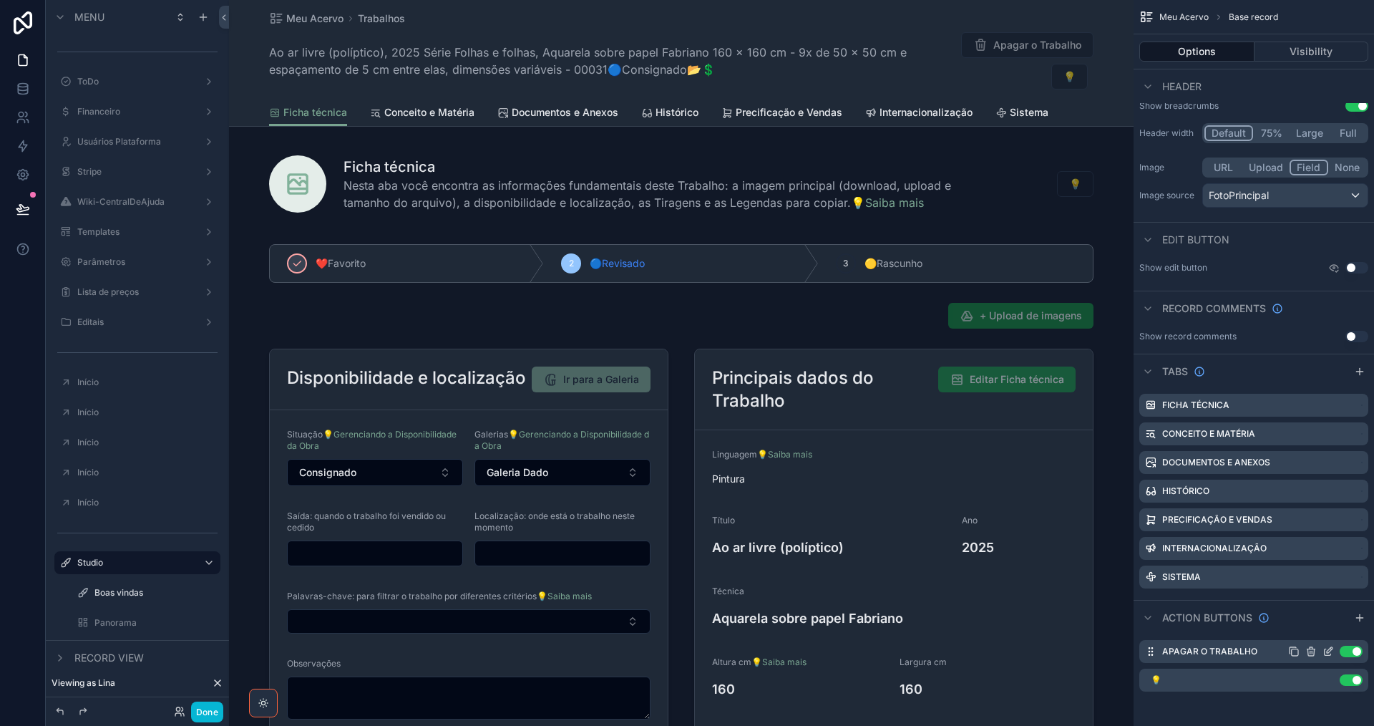
click at [1329, 655] on icon "scrollable content" at bounding box center [1328, 652] width 6 height 6
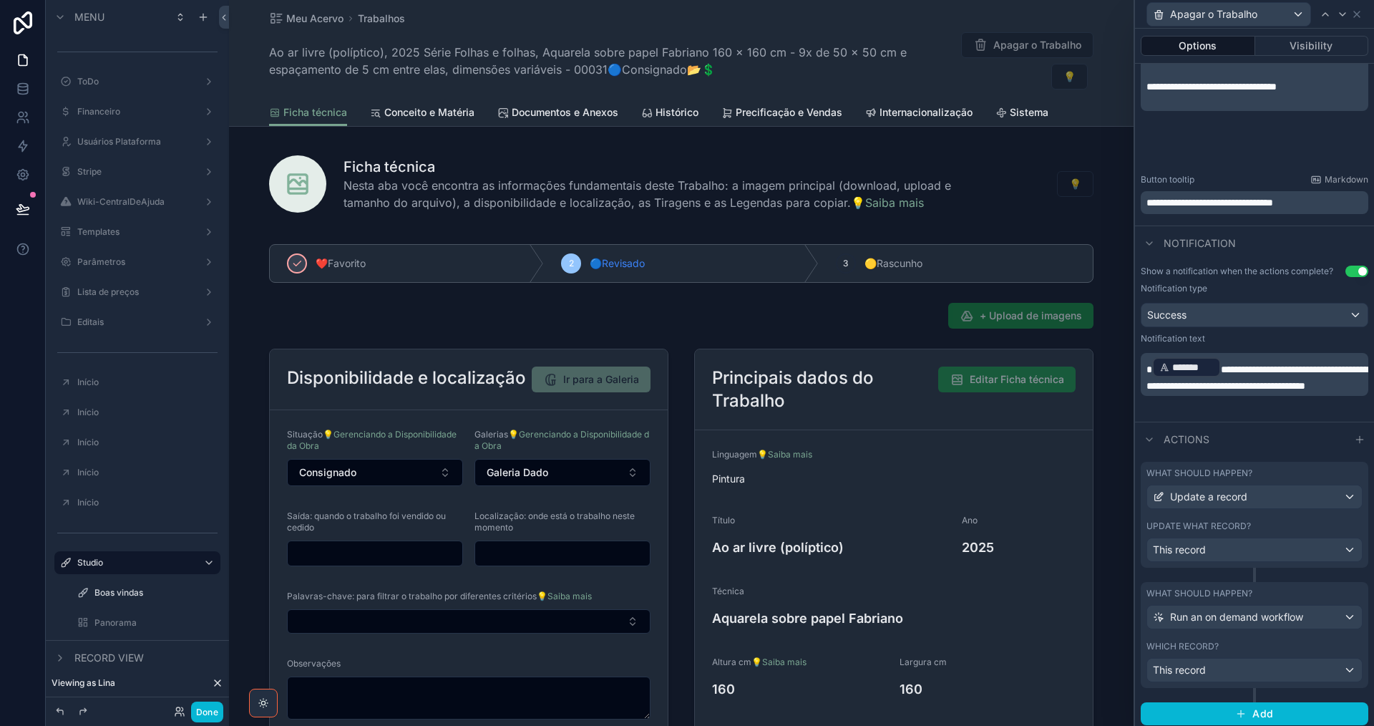
scroll to position [520, 0]
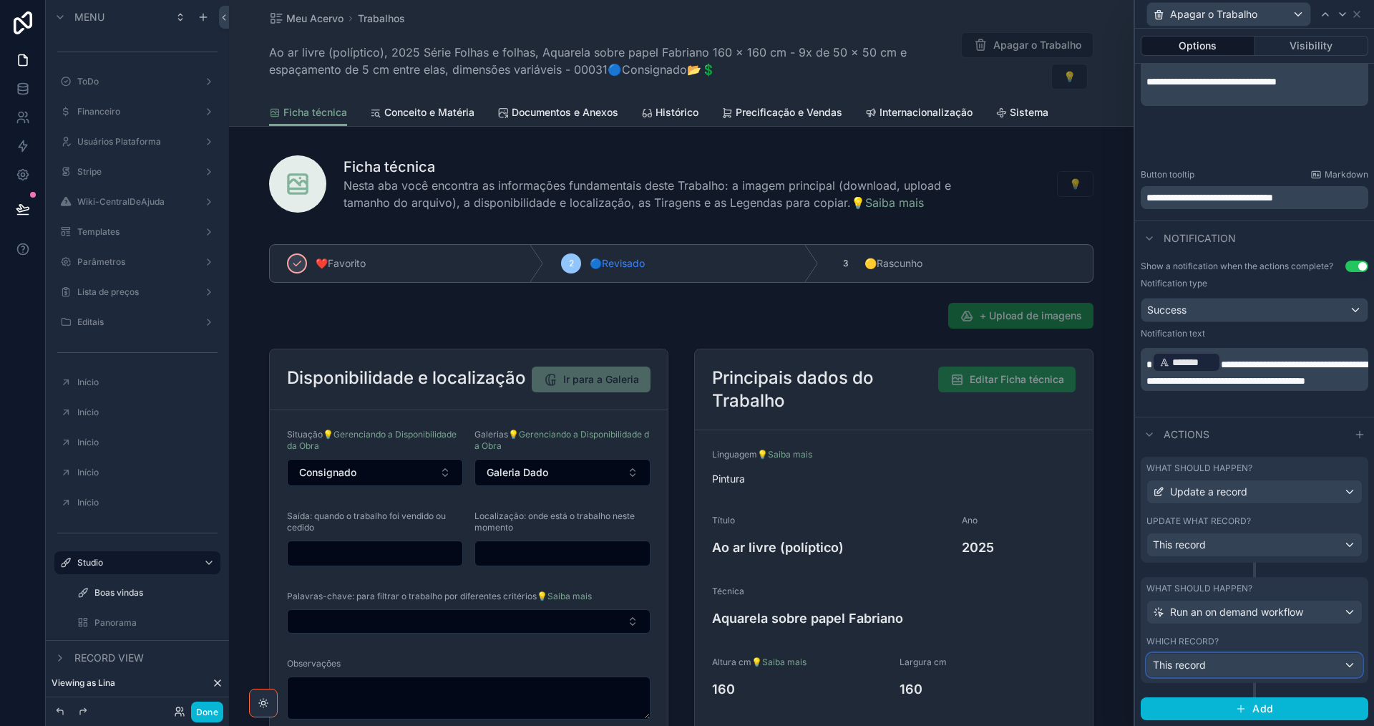
click at [1242, 659] on div "This record" at bounding box center [1255, 665] width 215 height 23
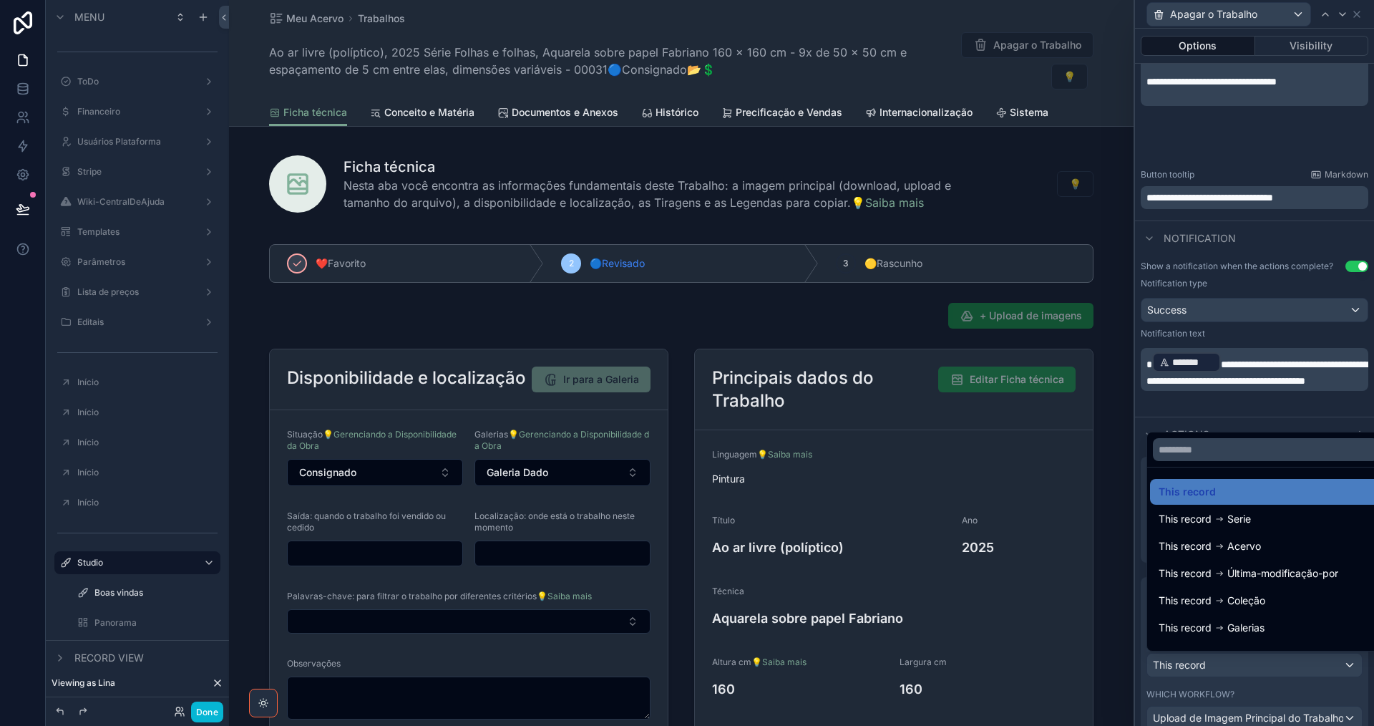
click at [1246, 667] on div at bounding box center [1254, 363] width 239 height 726
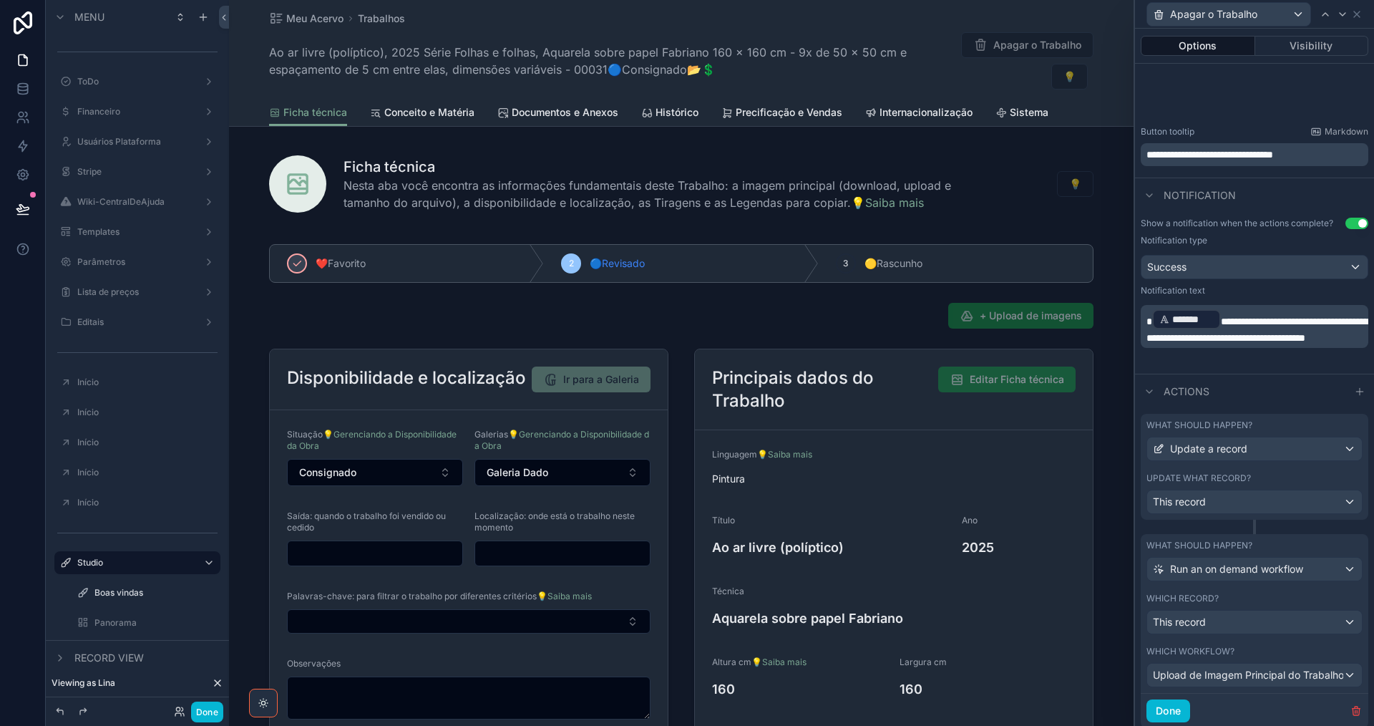
scroll to position [608, 0]
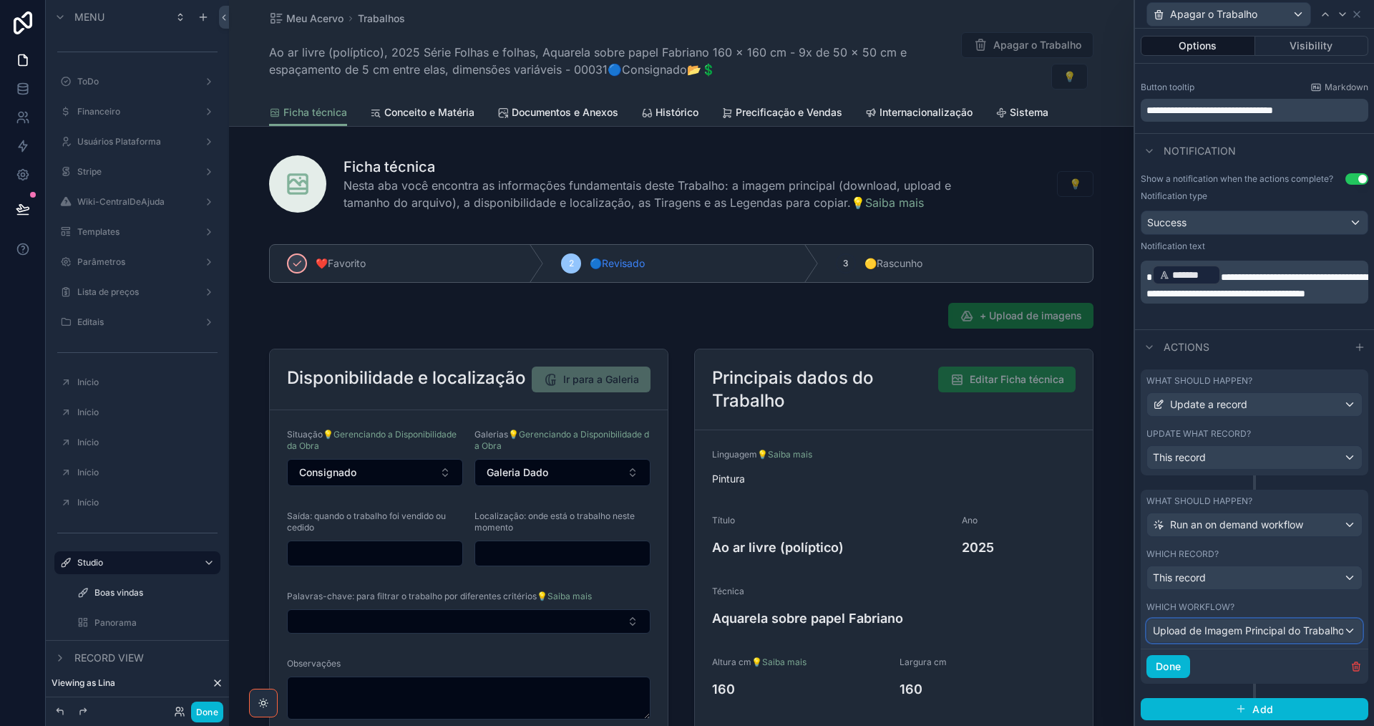
click at [1207, 629] on span "Upload de Imagem Principal do Trabalho" at bounding box center [1248, 631] width 190 height 14
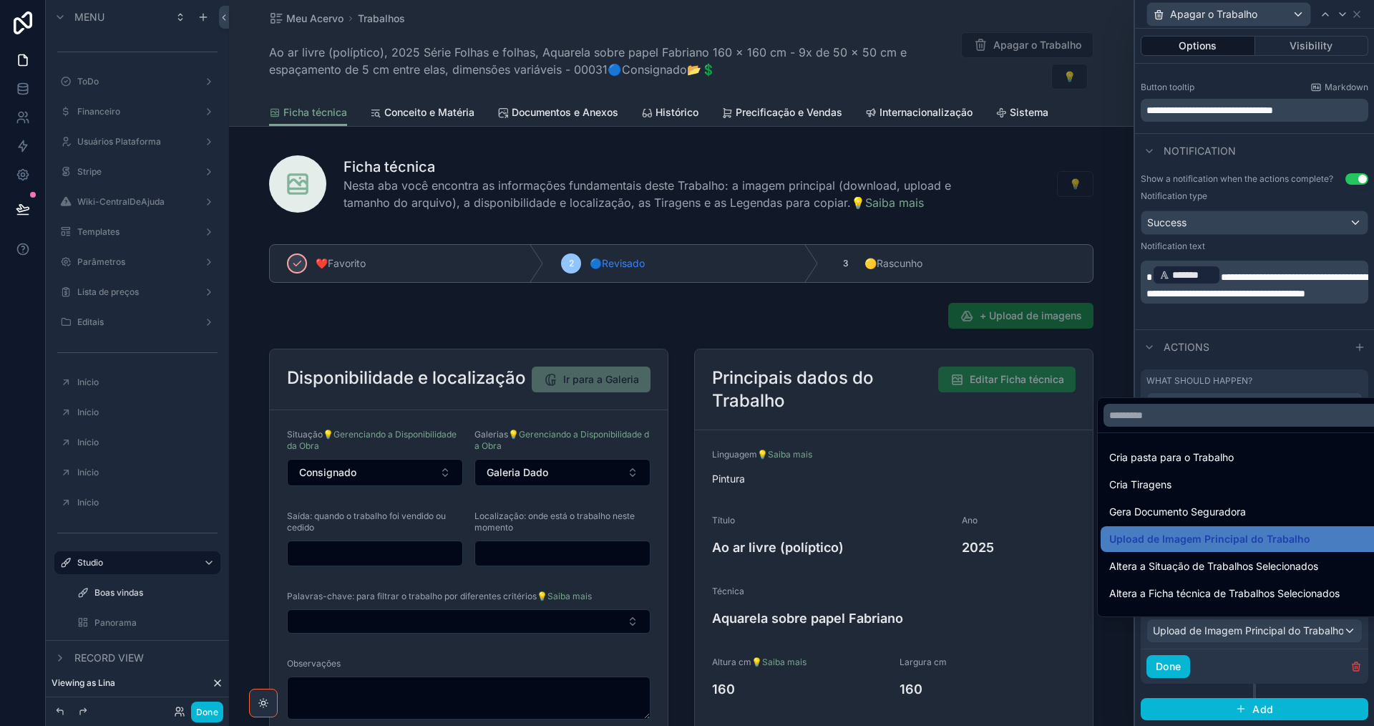
click at [1207, 629] on div at bounding box center [1254, 363] width 239 height 726
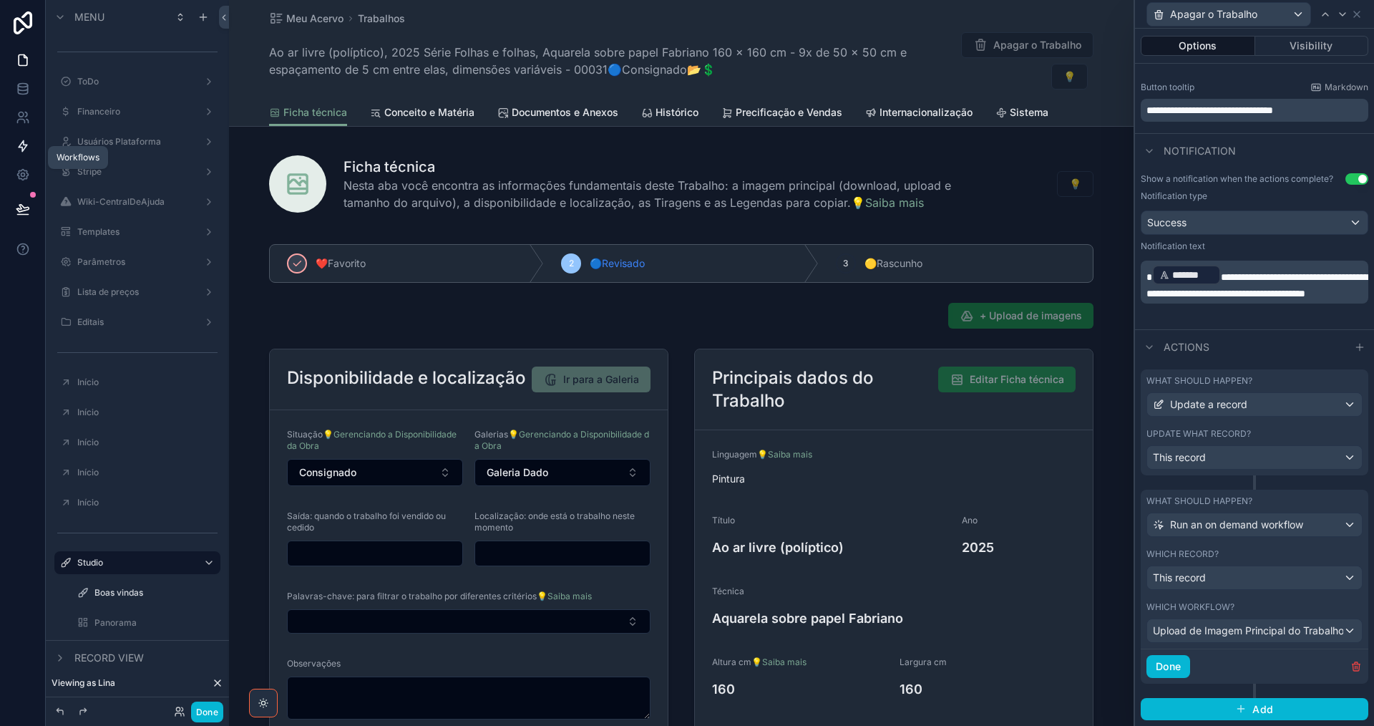
click at [23, 150] on icon at bounding box center [23, 146] width 9 height 11
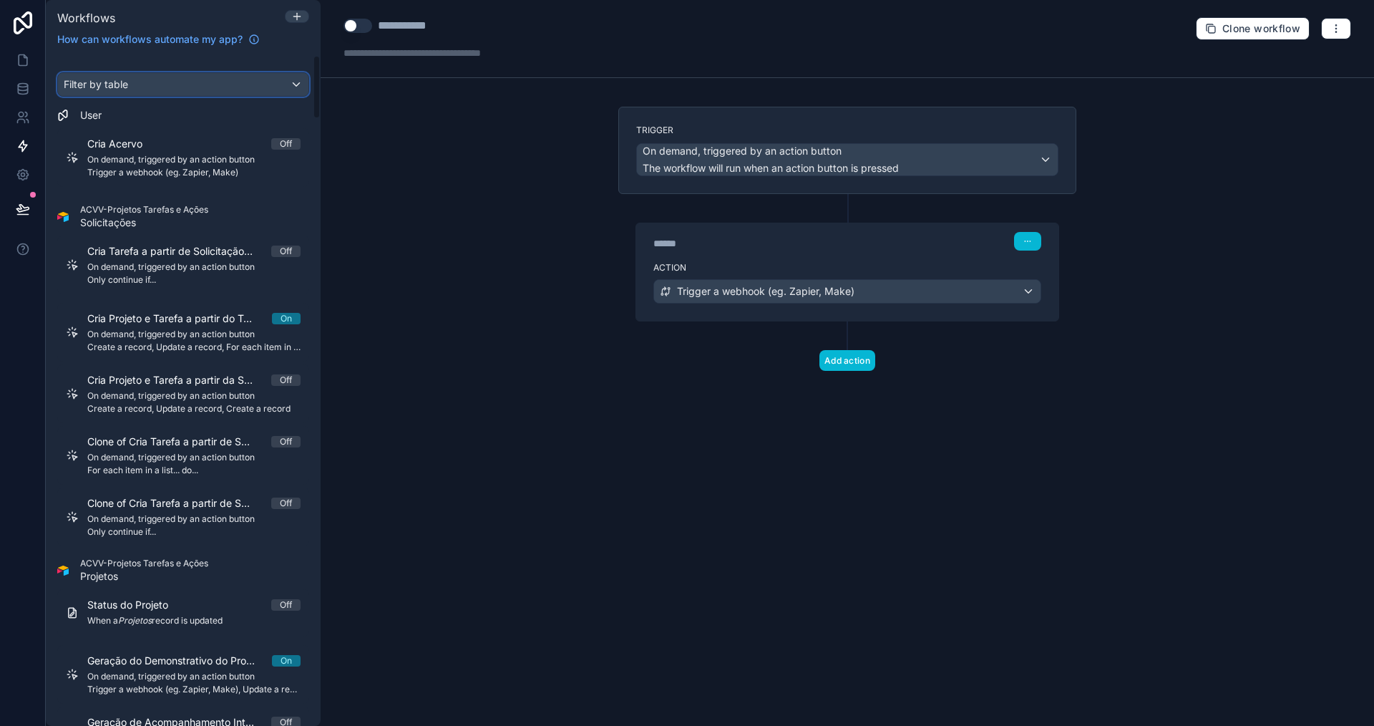
click at [137, 77] on div "Filter by table" at bounding box center [183, 84] width 251 height 23
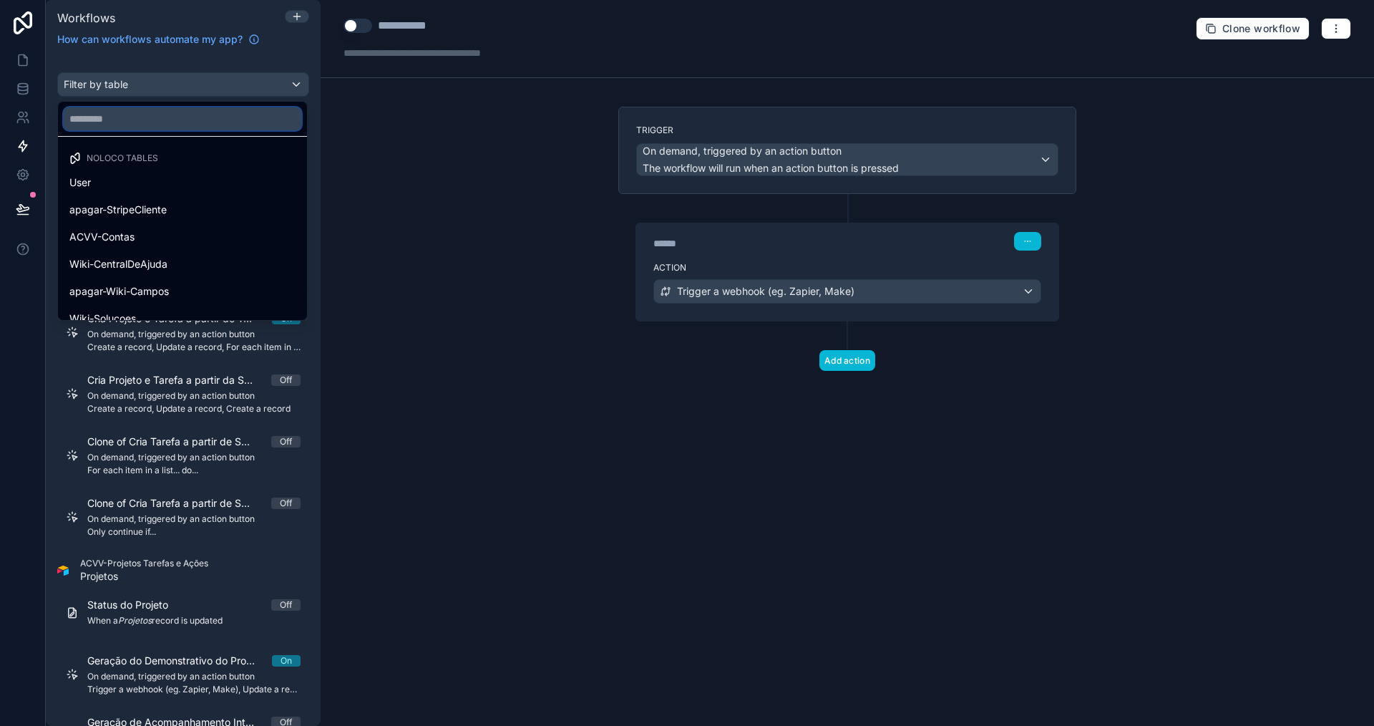
click at [145, 114] on input "text" at bounding box center [183, 118] width 238 height 23
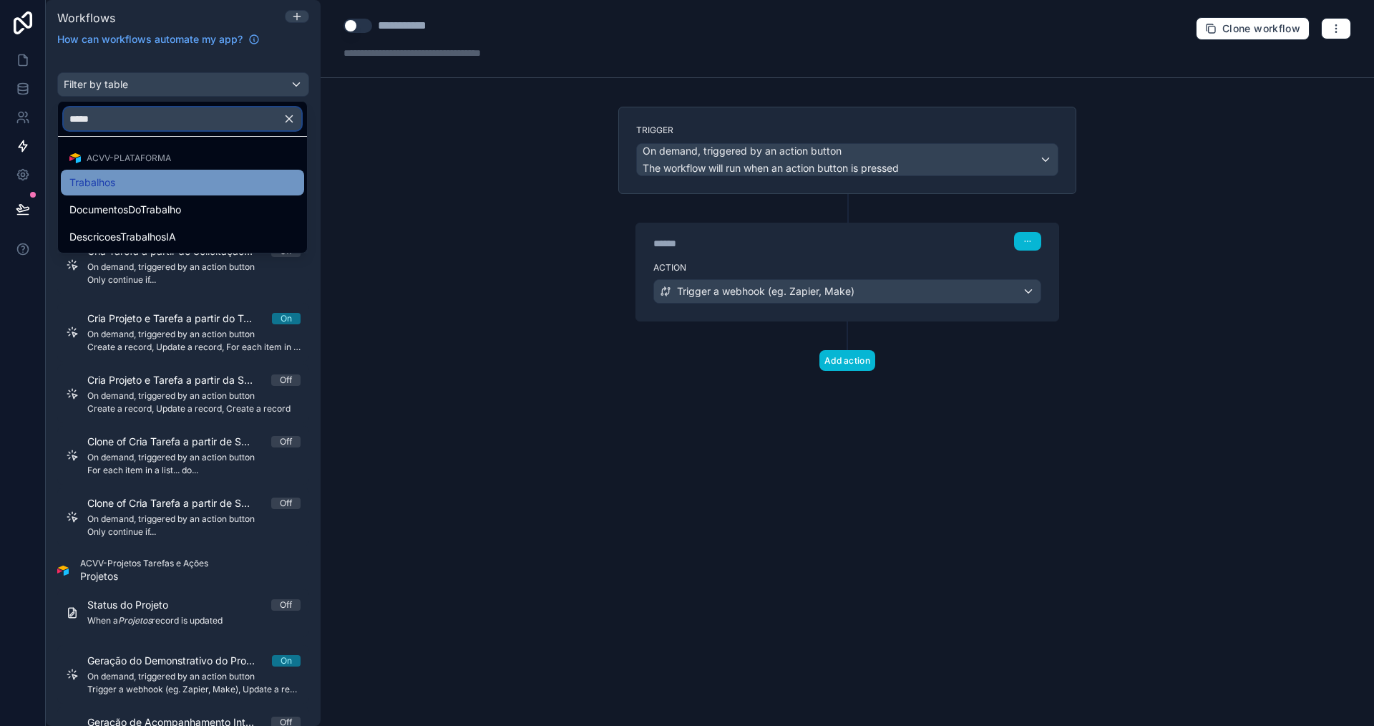
type input "*****"
click at [135, 180] on div "Trabalhos" at bounding box center [182, 182] width 226 height 17
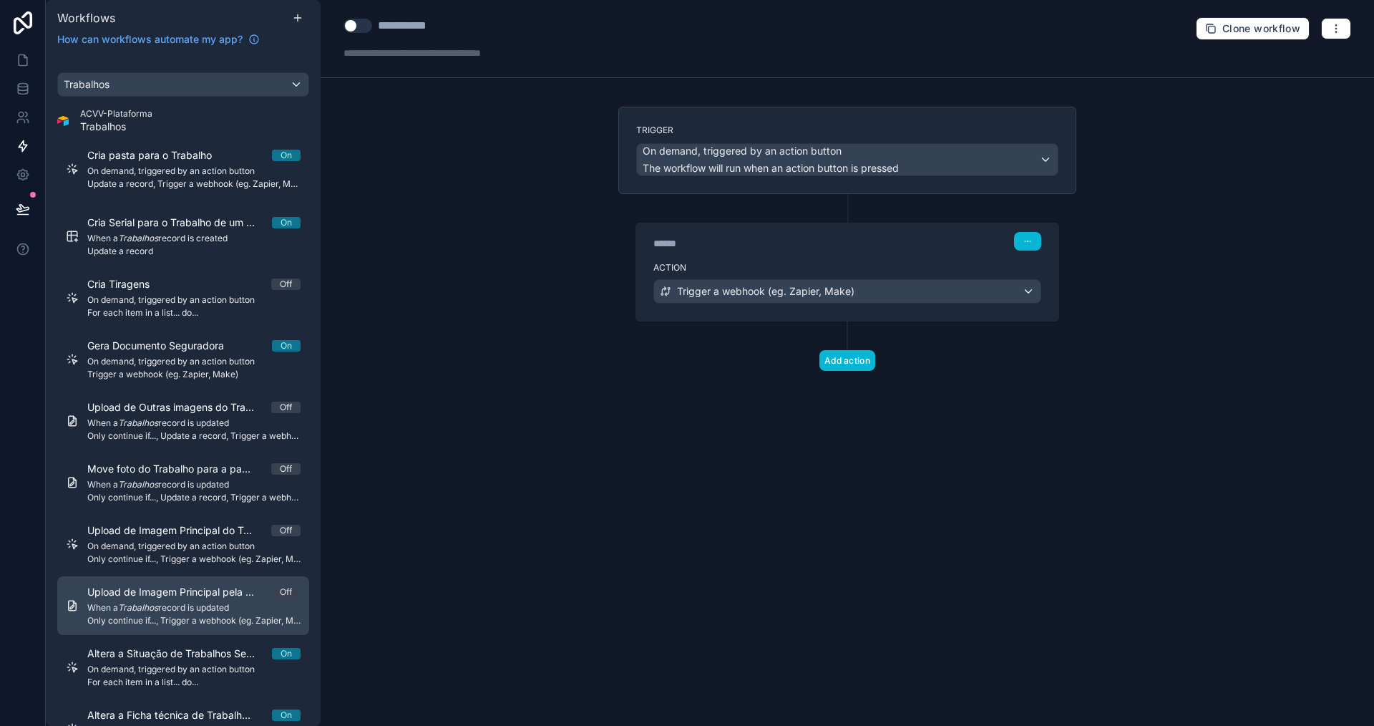
click at [209, 608] on span "When a Trabalhos record is updated" at bounding box center [193, 607] width 213 height 11
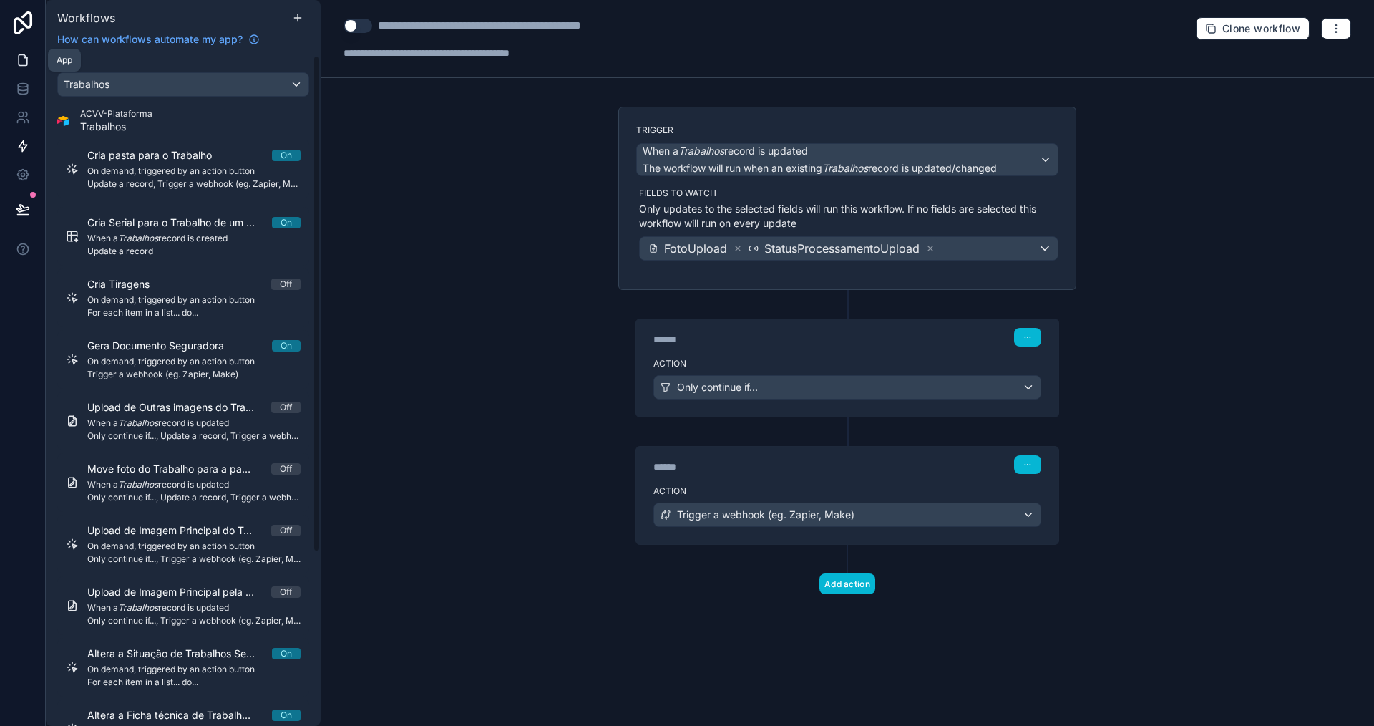
click at [16, 50] on link at bounding box center [22, 60] width 45 height 29
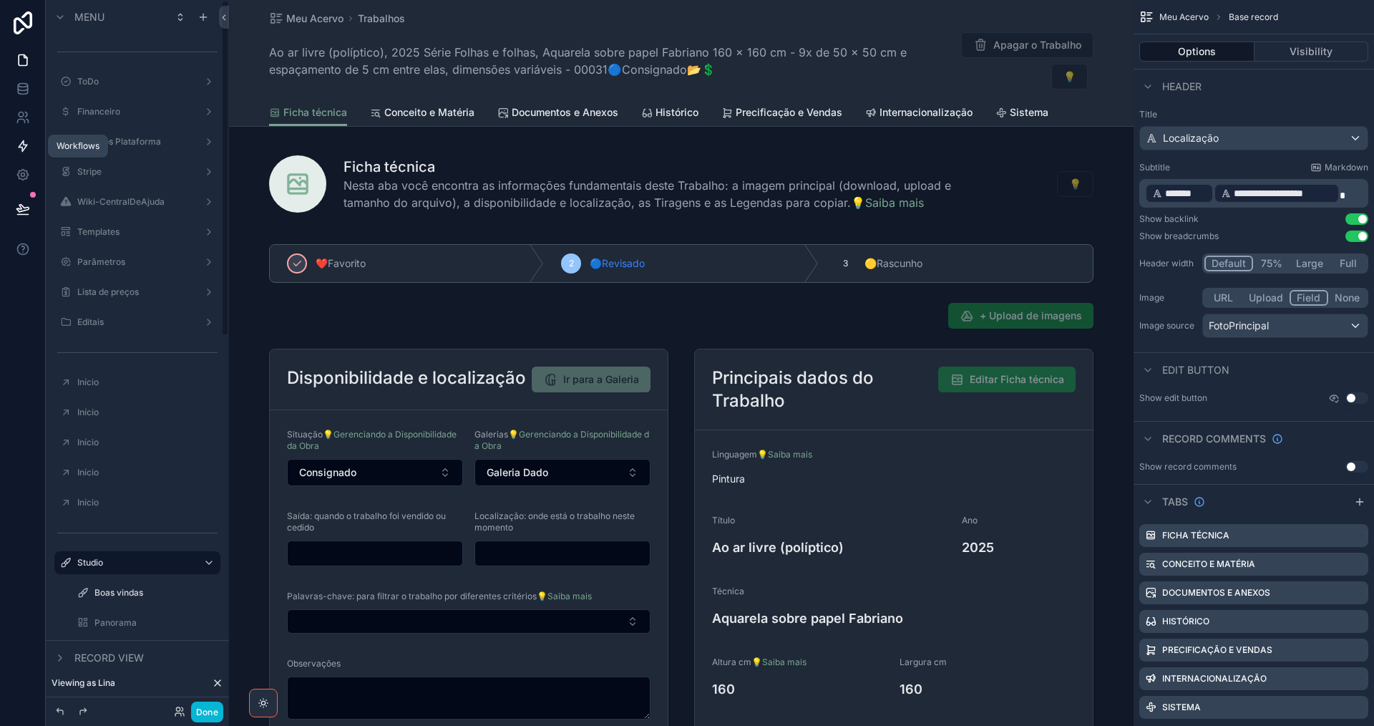
click at [19, 142] on icon at bounding box center [23, 146] width 14 height 14
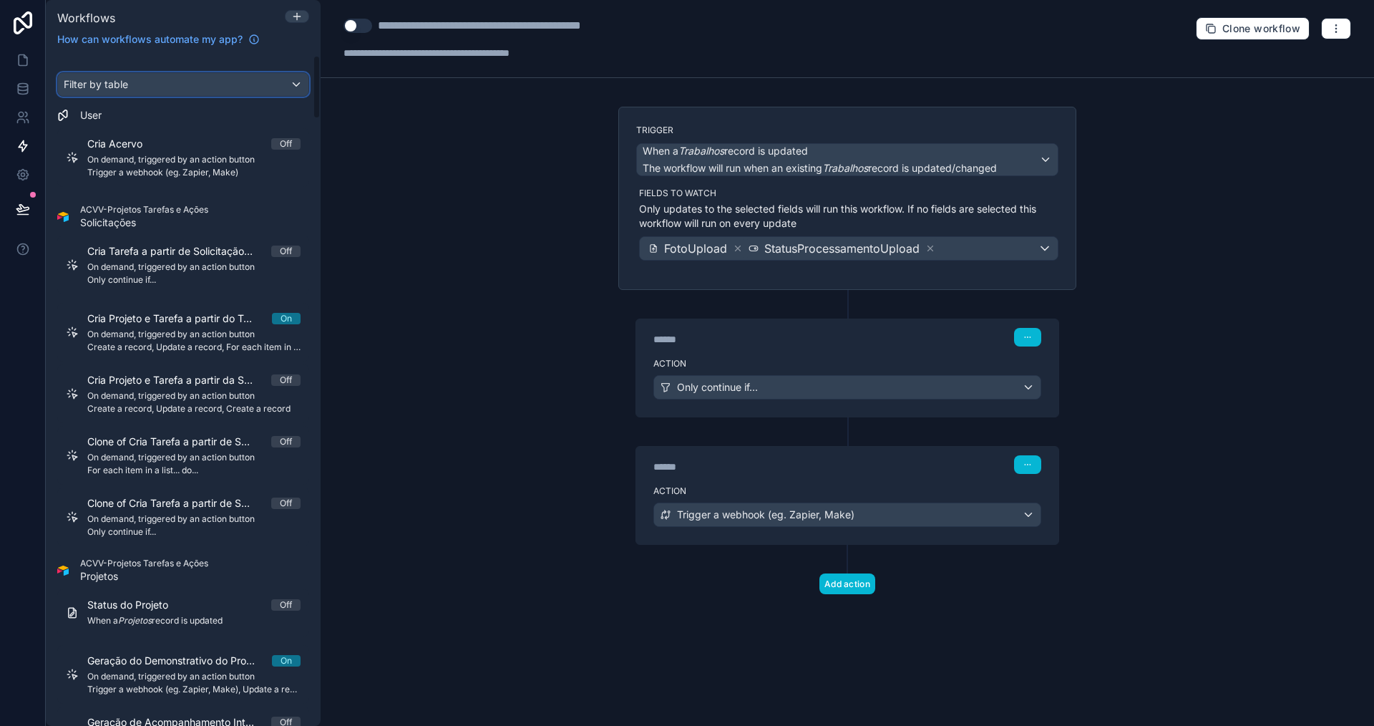
click at [109, 87] on span "Filter by table" at bounding box center [96, 84] width 64 height 12
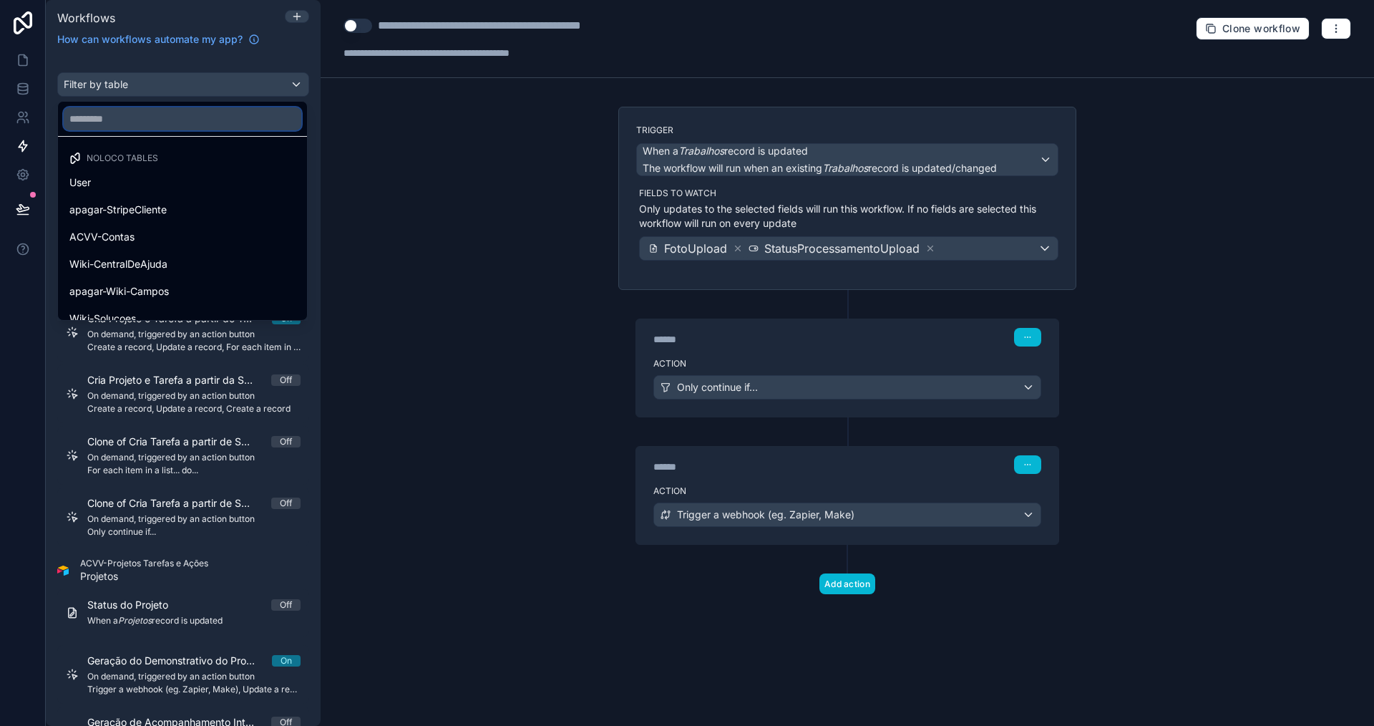
click at [127, 114] on input "text" at bounding box center [183, 118] width 238 height 23
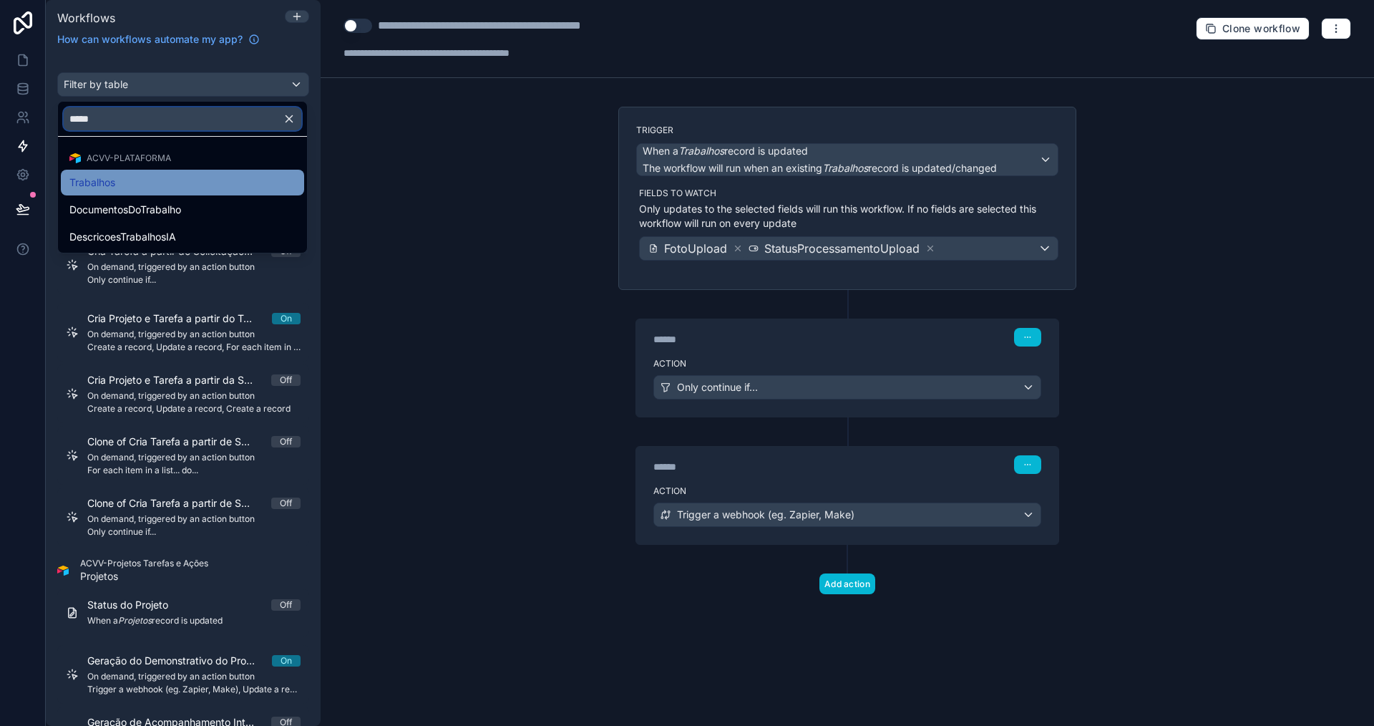
type input "*****"
click at [173, 181] on div "Trabalhos" at bounding box center [182, 182] width 226 height 17
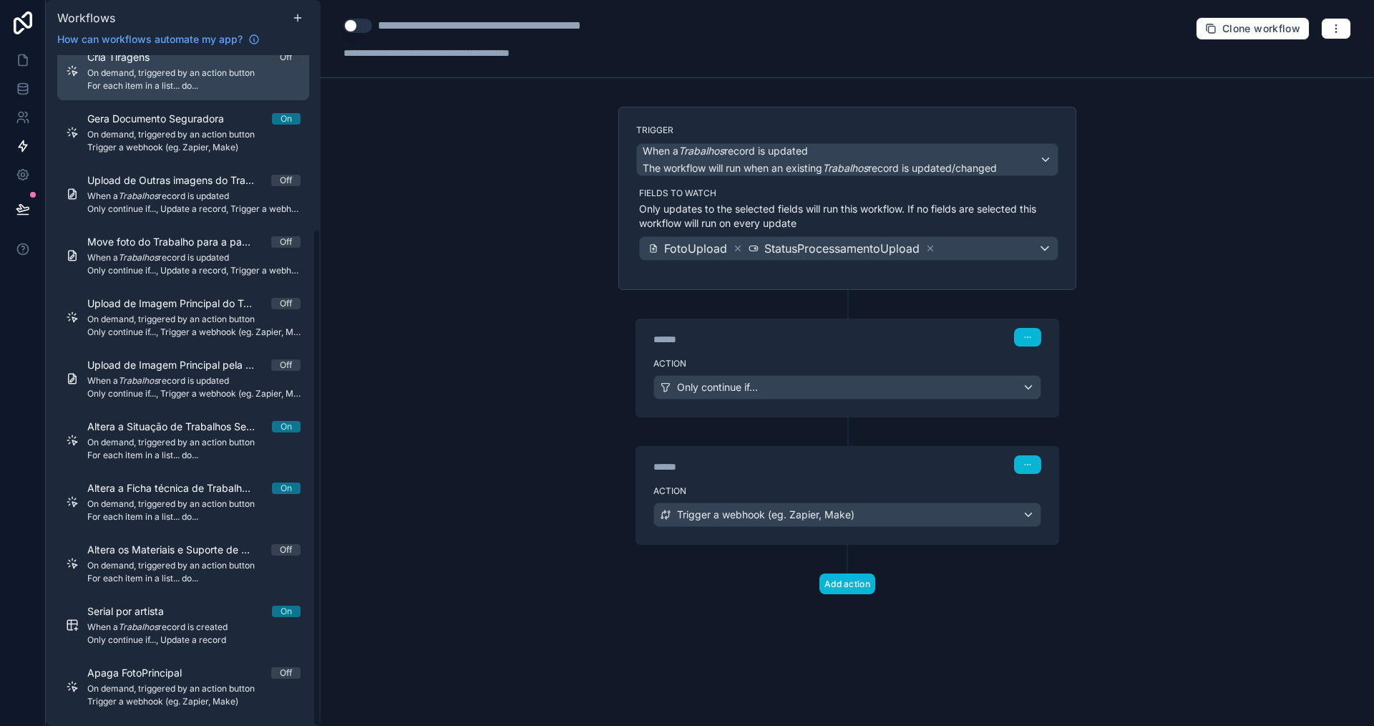
scroll to position [234, 0]
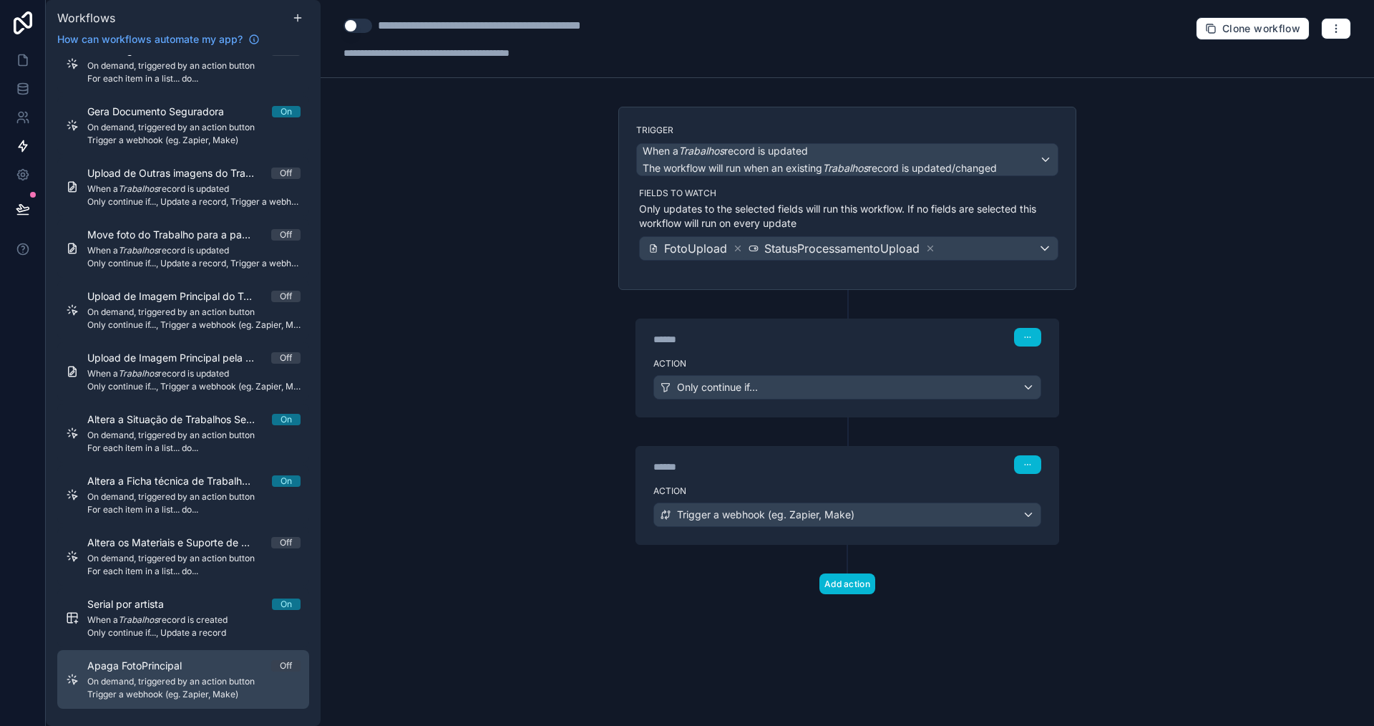
click at [165, 683] on span "On demand, triggered by an action button" at bounding box center [193, 681] width 213 height 11
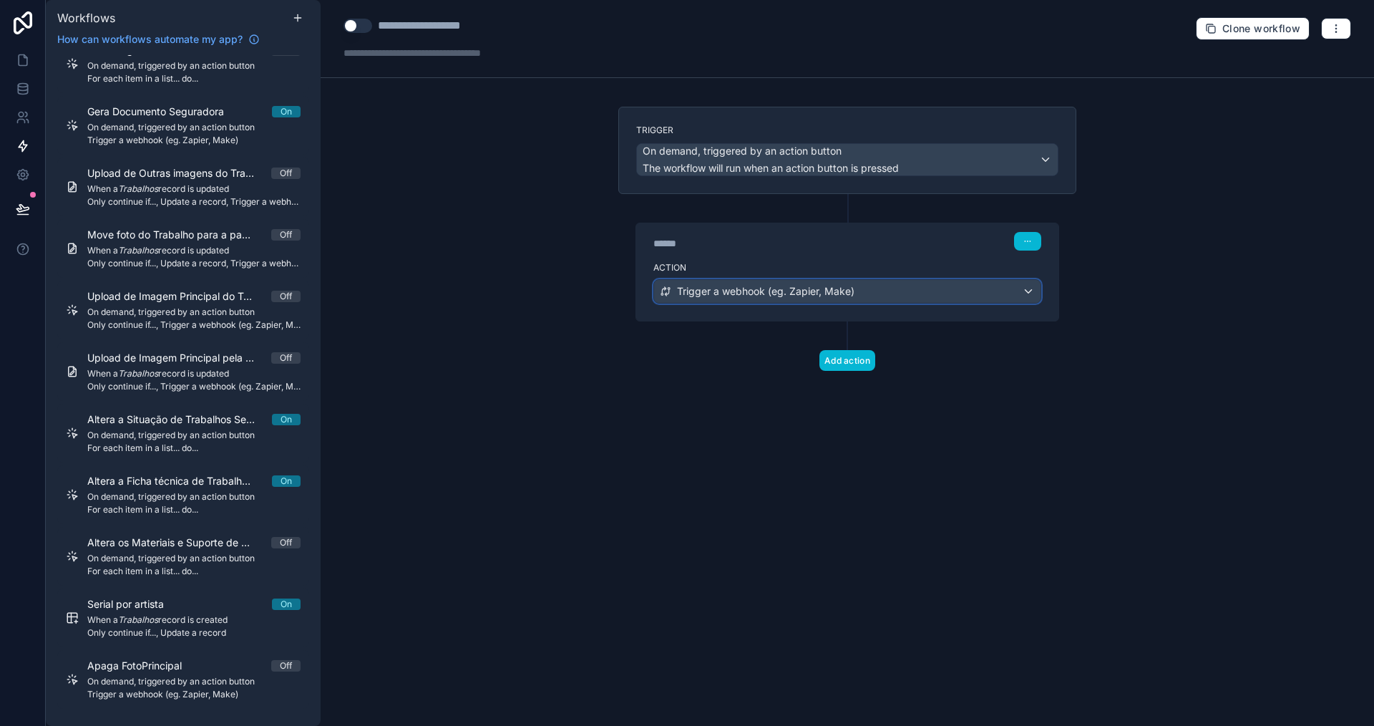
click at [808, 286] on span "Trigger a webhook (eg. Zapier, Make)" at bounding box center [766, 291] width 178 height 14
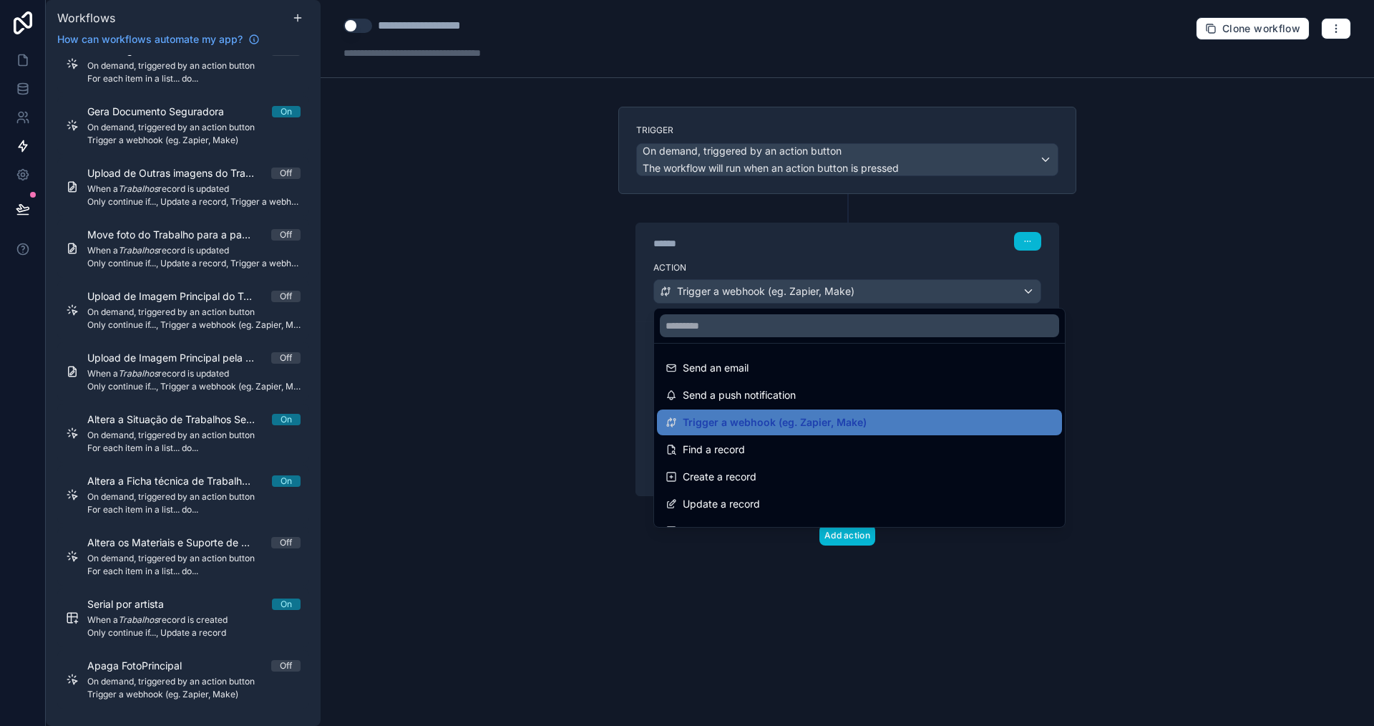
click at [808, 286] on div at bounding box center [687, 363] width 1374 height 726
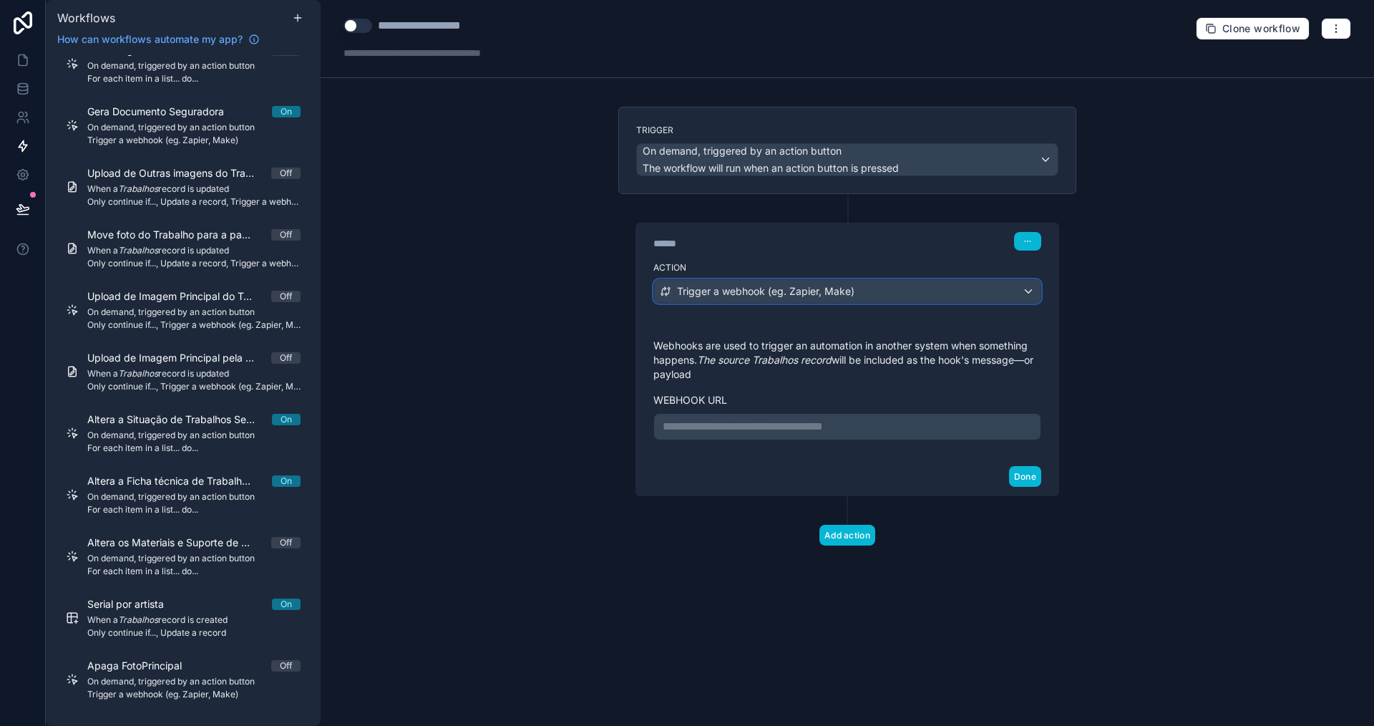
click at [813, 286] on span "Trigger a webhook (eg. Zapier, Make)" at bounding box center [766, 291] width 178 height 14
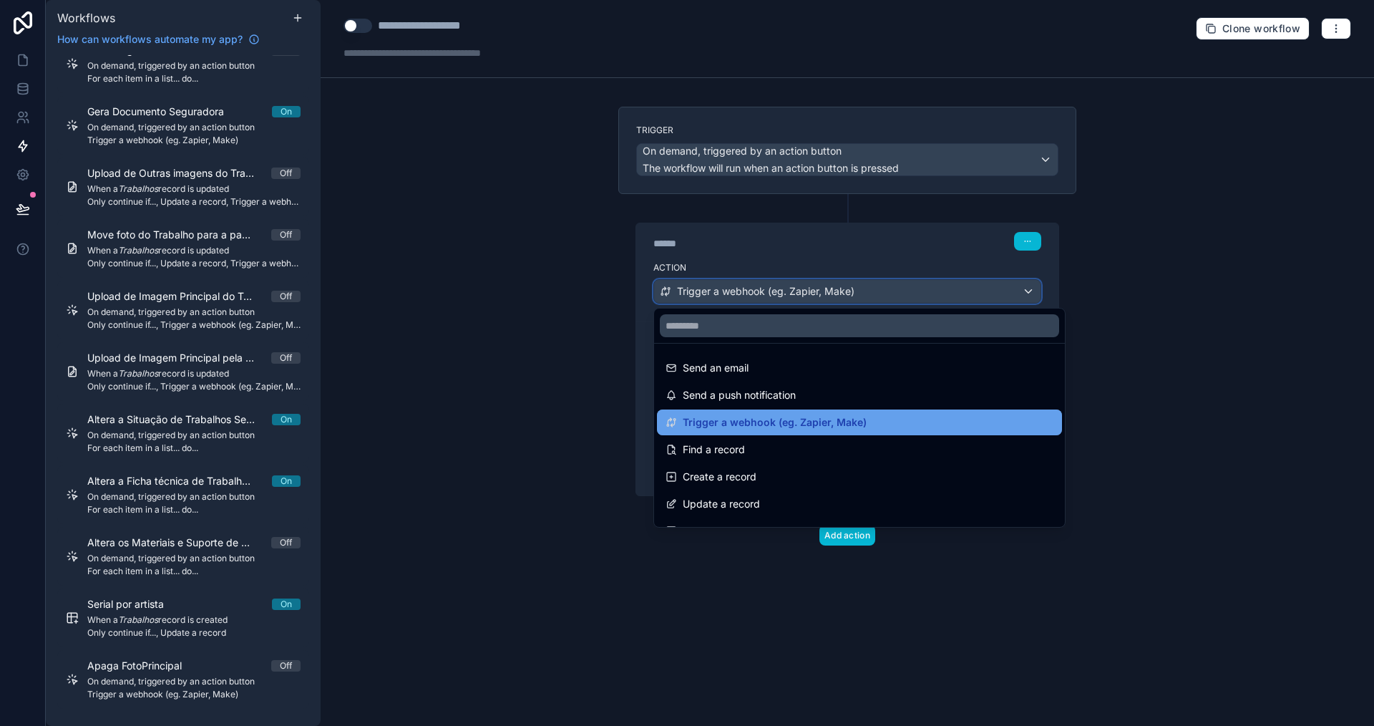
scroll to position [72, 0]
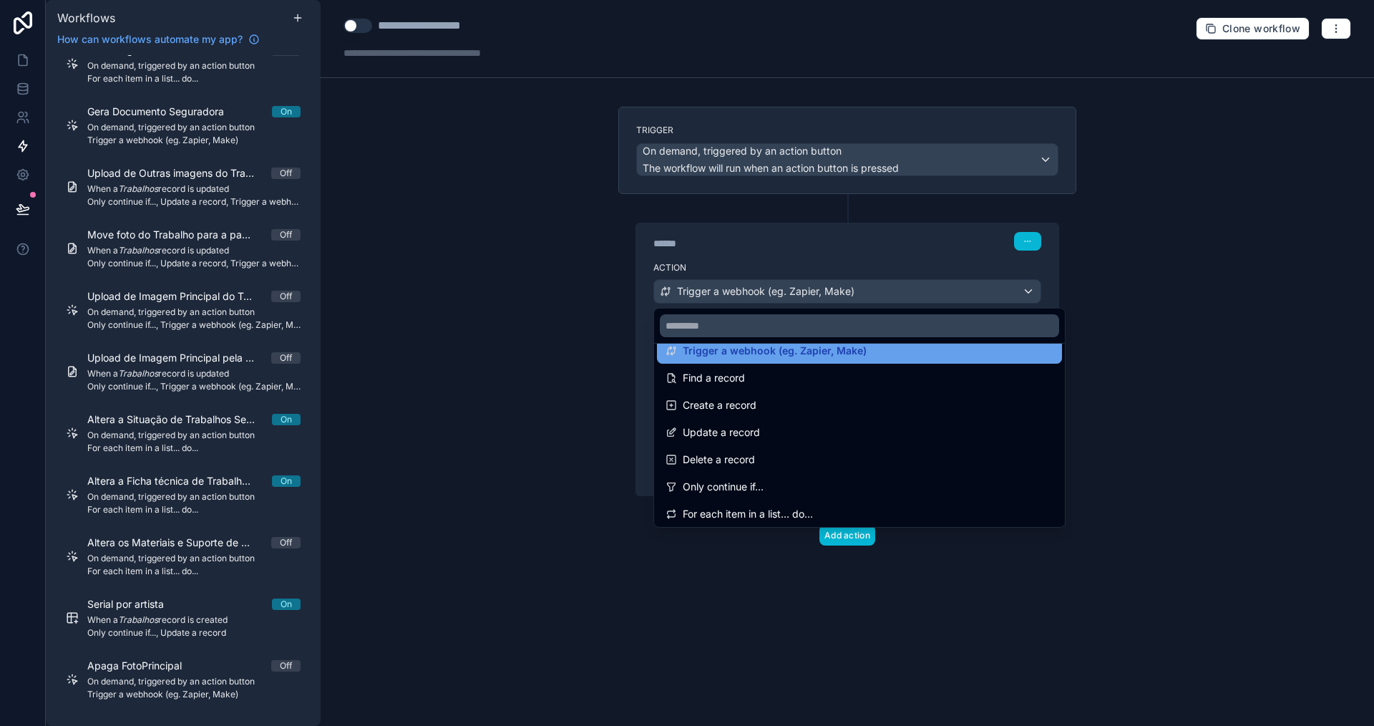
click at [811, 429] on div "Update a record" at bounding box center [860, 432] width 388 height 17
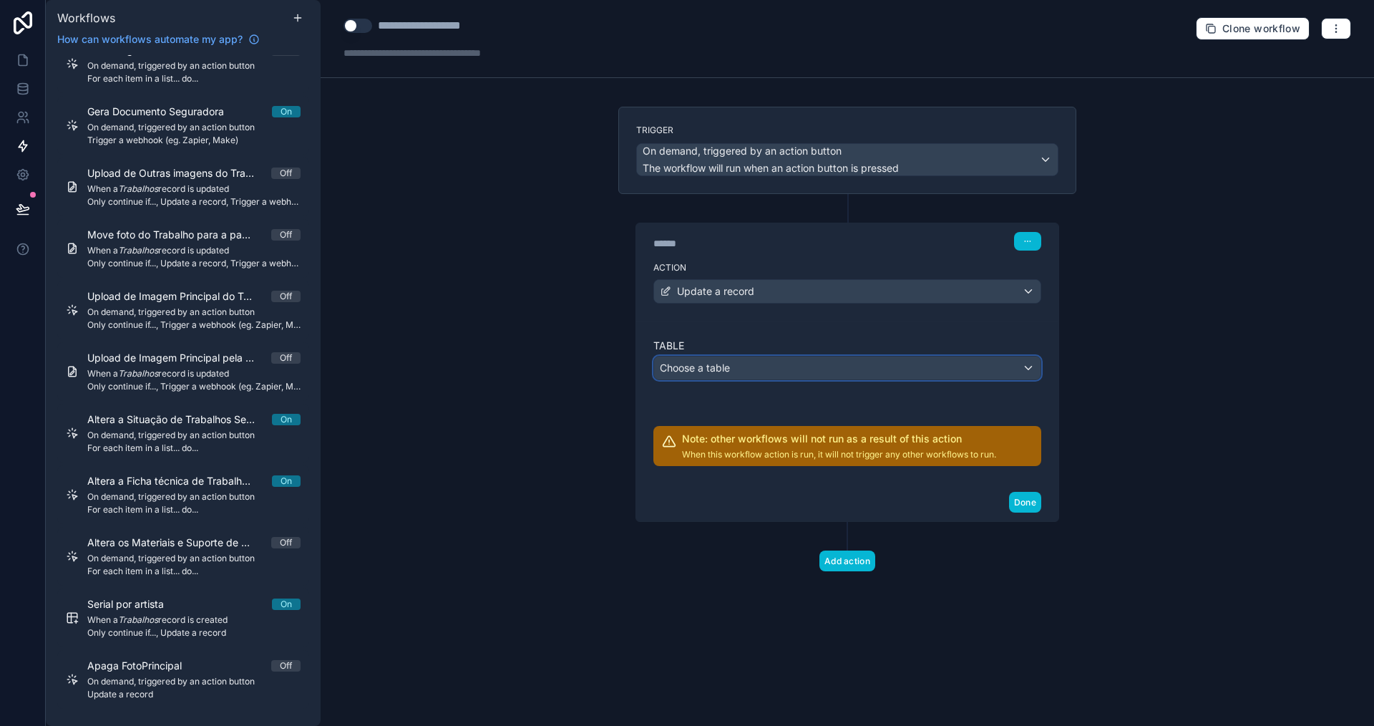
click at [789, 367] on div "Choose a table" at bounding box center [847, 368] width 387 height 23
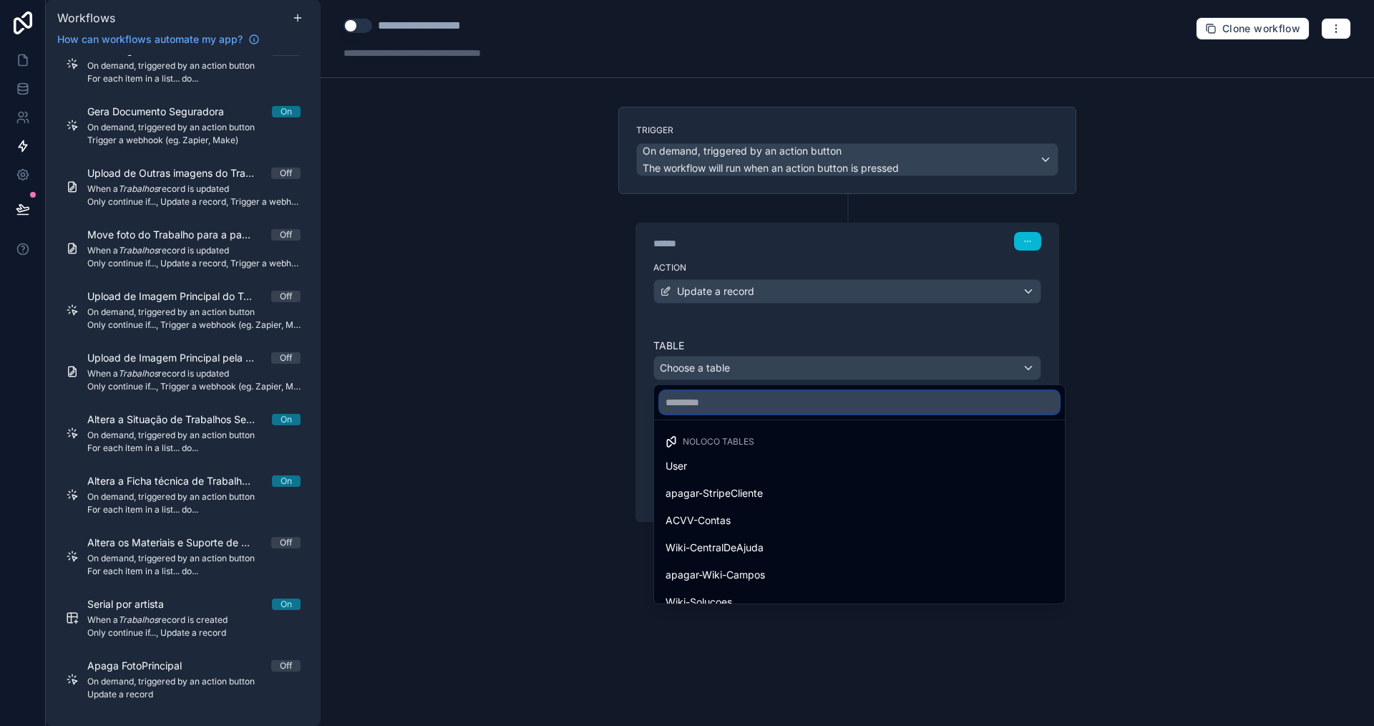
click at [790, 400] on input "text" at bounding box center [859, 402] width 399 height 23
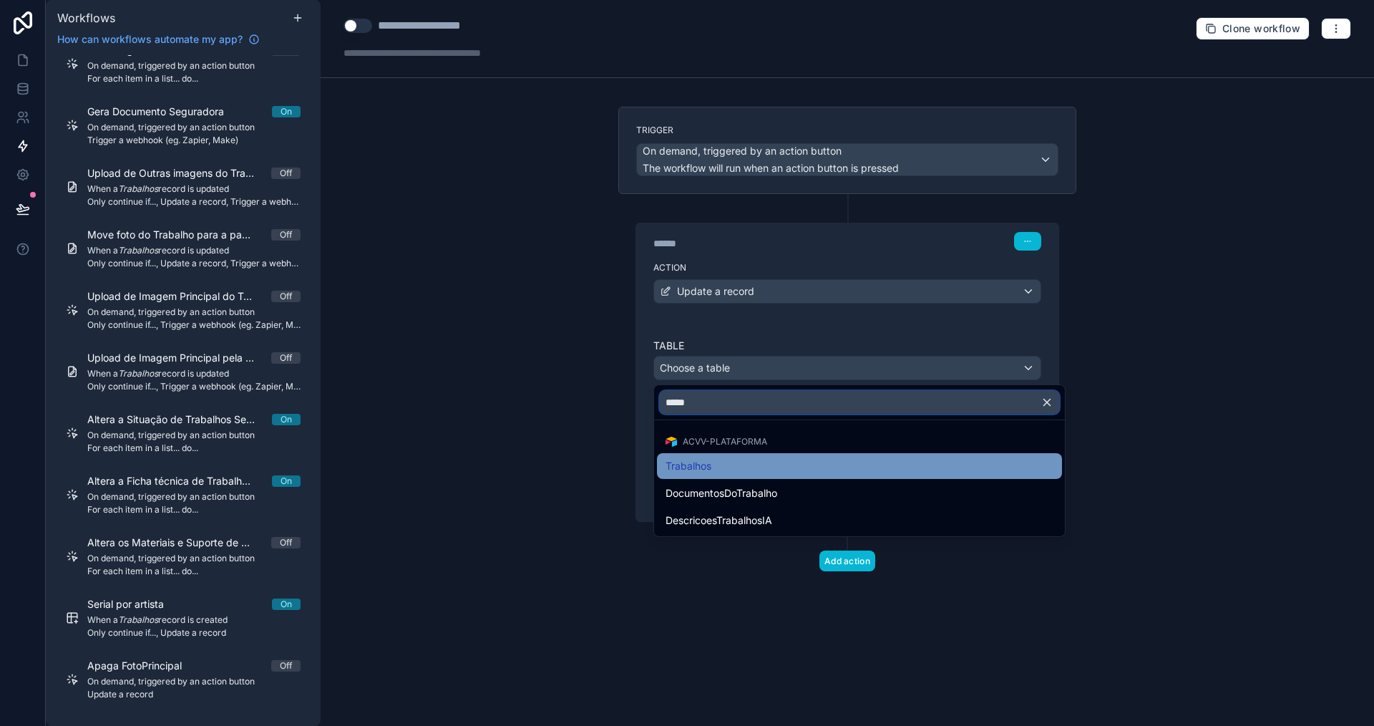
type input "*****"
click at [753, 471] on div "Trabalhos" at bounding box center [860, 465] width 388 height 17
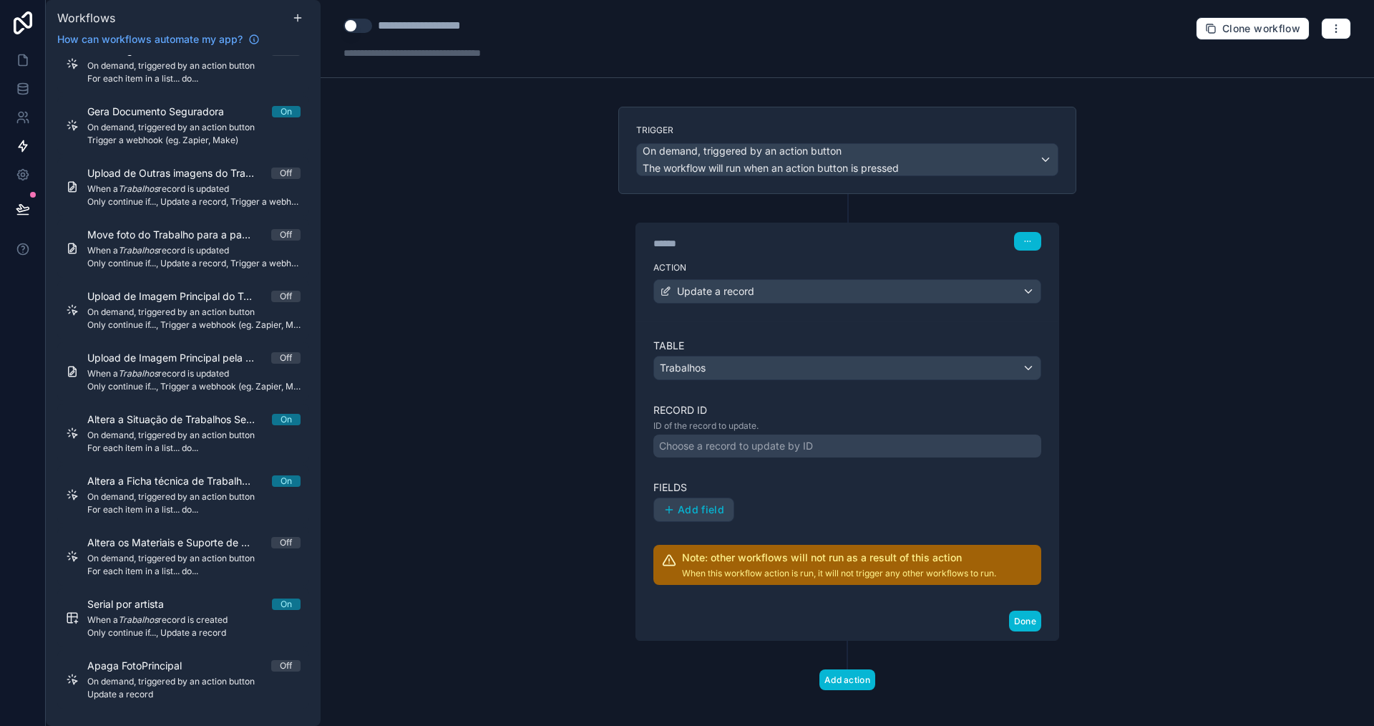
click at [803, 450] on div "Choose a record to update by ID" at bounding box center [736, 446] width 154 height 14
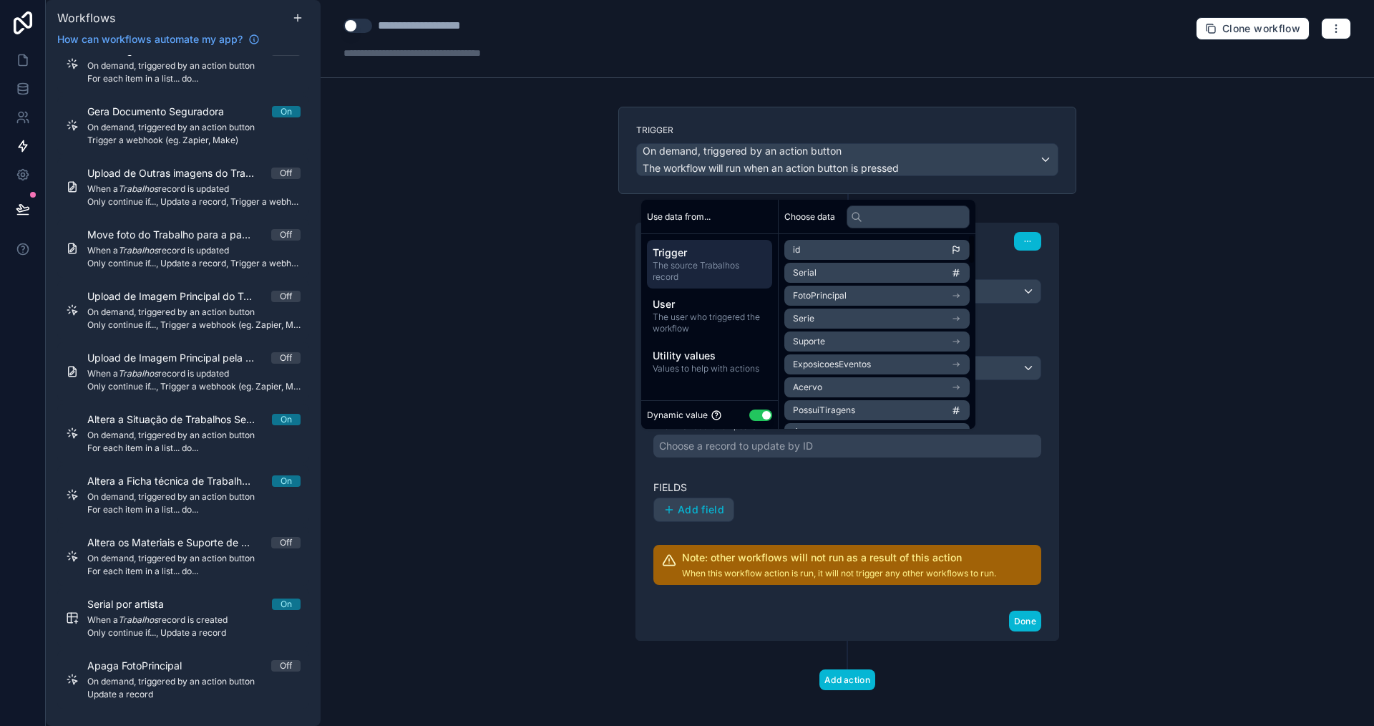
click at [820, 244] on li "id" at bounding box center [877, 250] width 185 height 20
click at [709, 507] on span "Add field" at bounding box center [701, 509] width 47 height 13
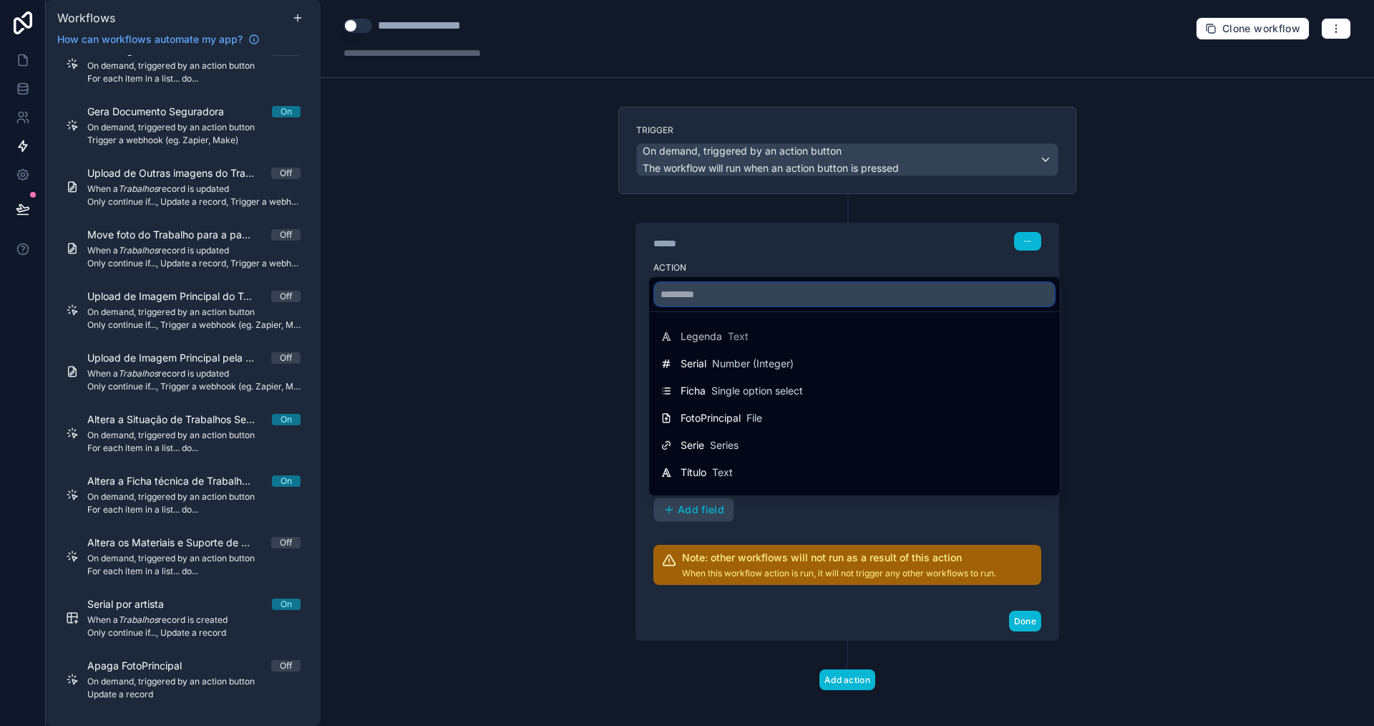
click at [790, 288] on input "text" at bounding box center [854, 294] width 399 height 23
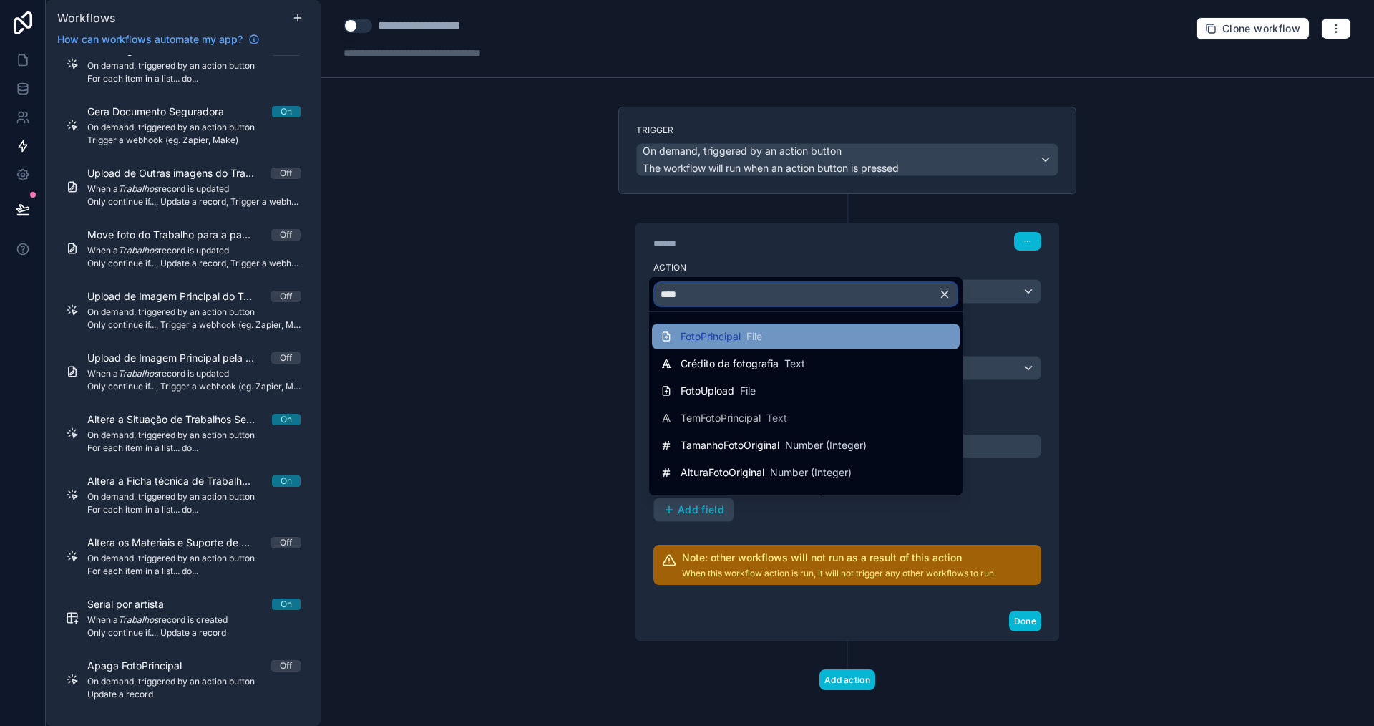
type input "****"
click at [787, 336] on div "FotoPrincipal File" at bounding box center [806, 336] width 291 height 17
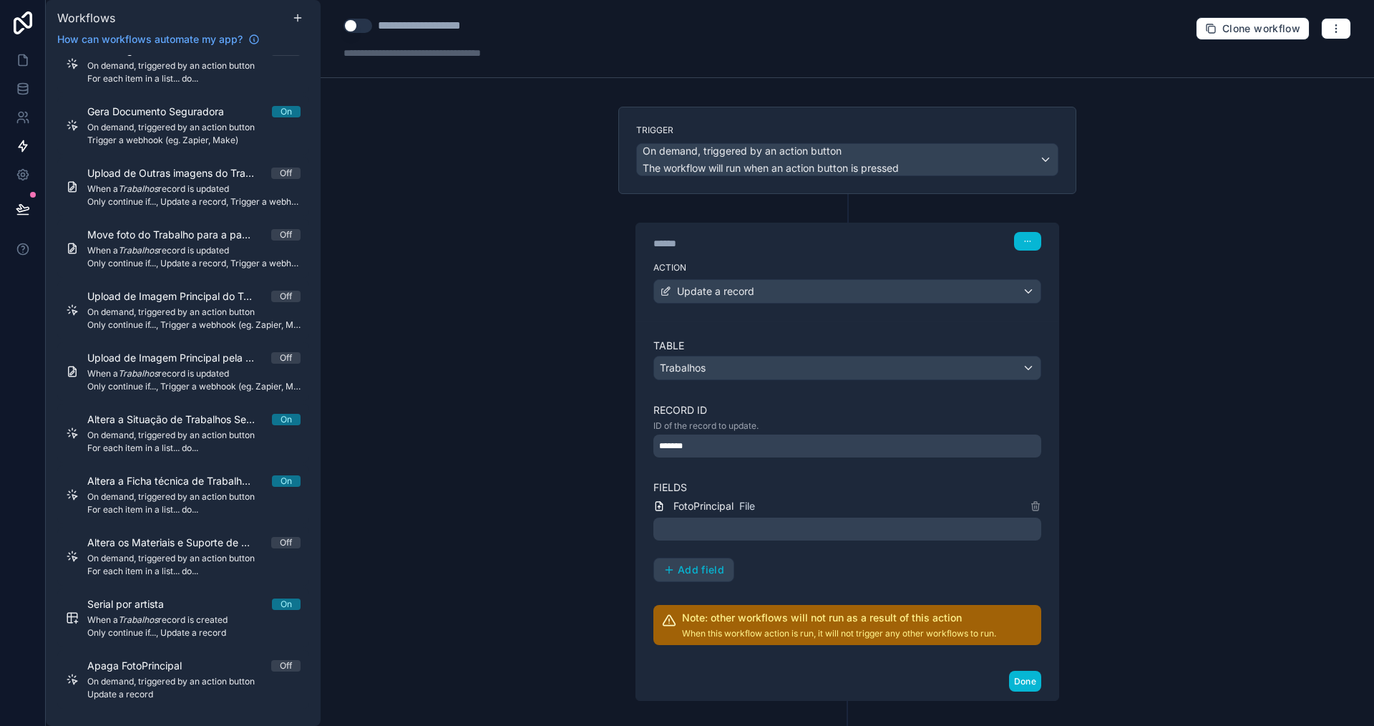
click at [808, 532] on div at bounding box center [848, 529] width 388 height 23
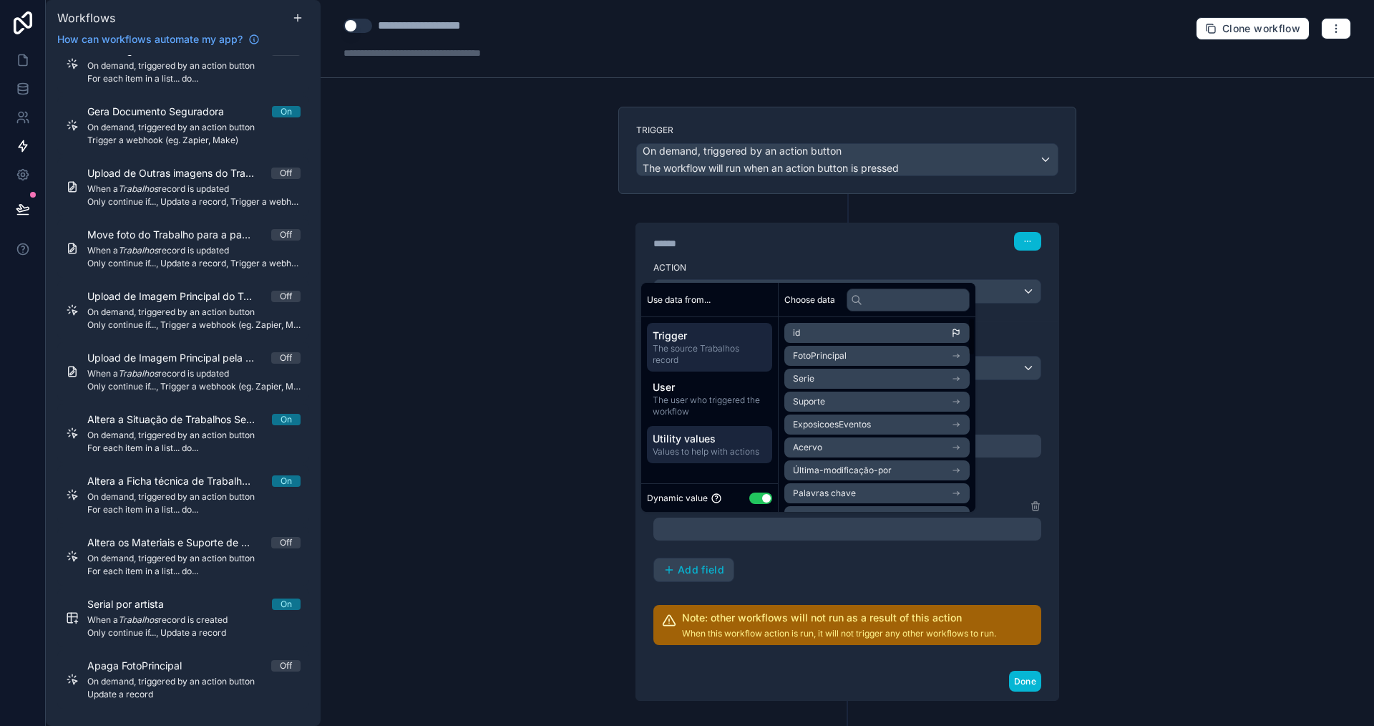
click at [734, 456] on span "Values to help with actions" at bounding box center [710, 451] width 114 height 11
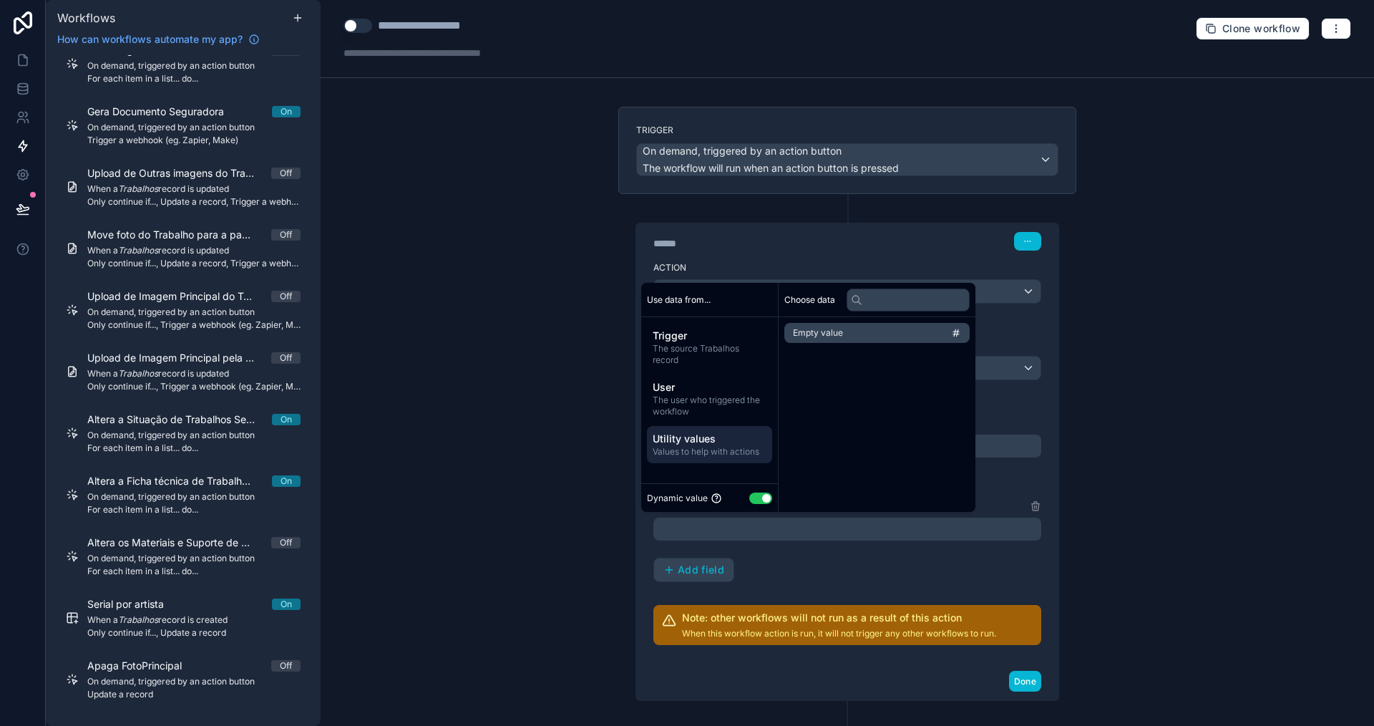
click at [865, 334] on li "Empty value" at bounding box center [877, 333] width 185 height 20
click at [678, 572] on span "Add field" at bounding box center [701, 569] width 47 height 13
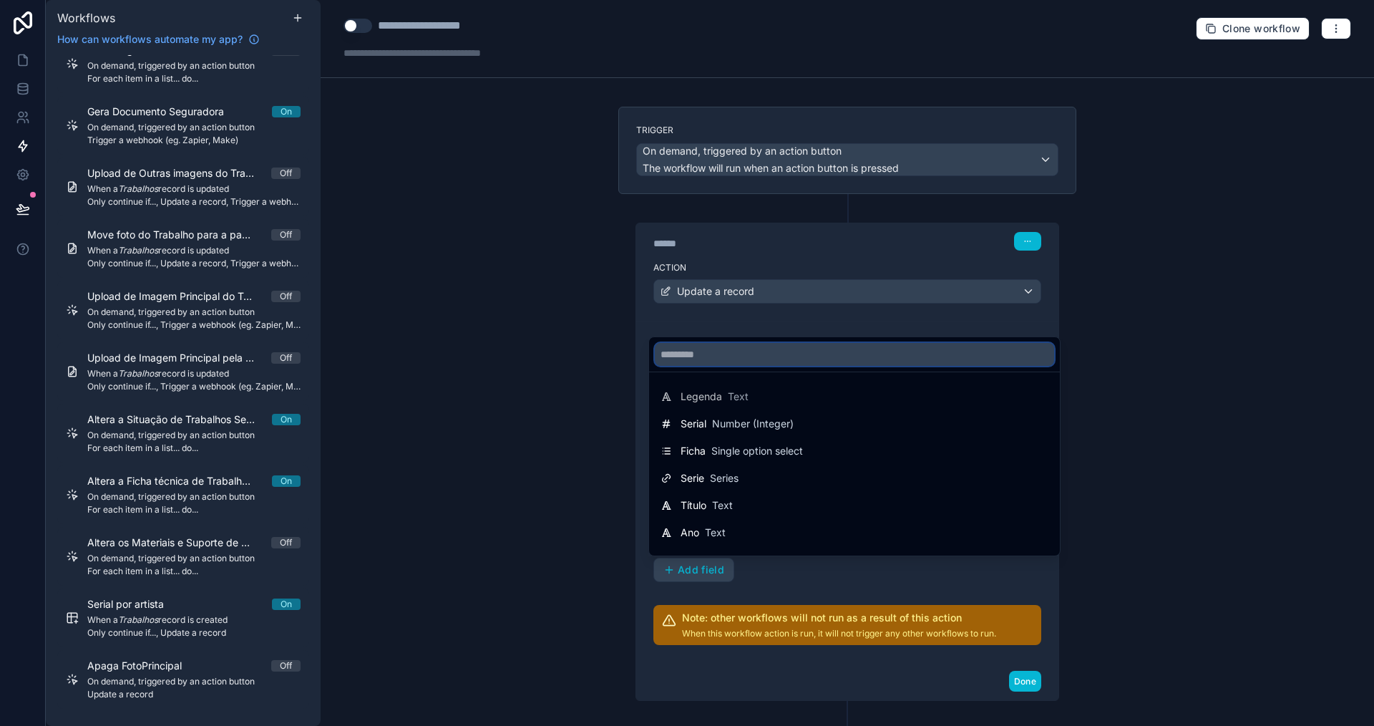
click at [718, 358] on input "text" at bounding box center [854, 354] width 399 height 23
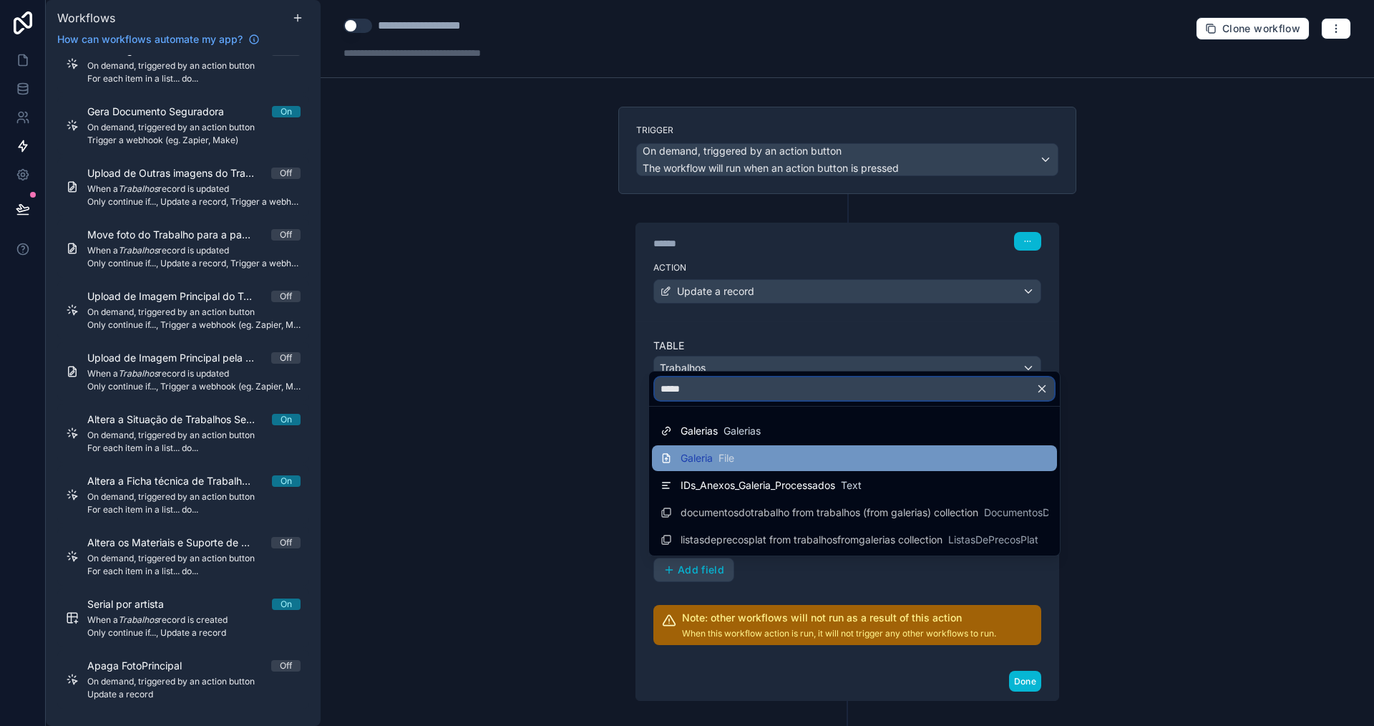
type input "*****"
click at [697, 453] on span "Galeria" at bounding box center [697, 458] width 32 height 14
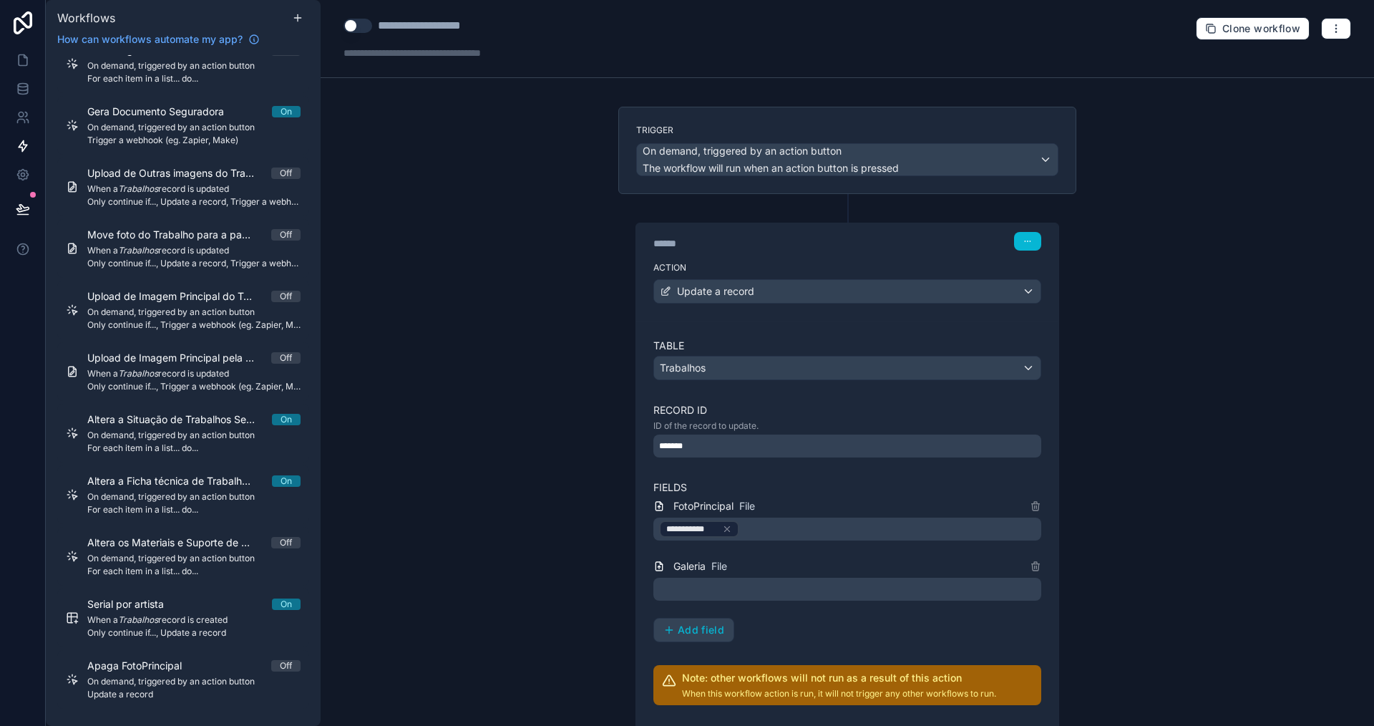
click at [682, 589] on div at bounding box center [848, 589] width 388 height 23
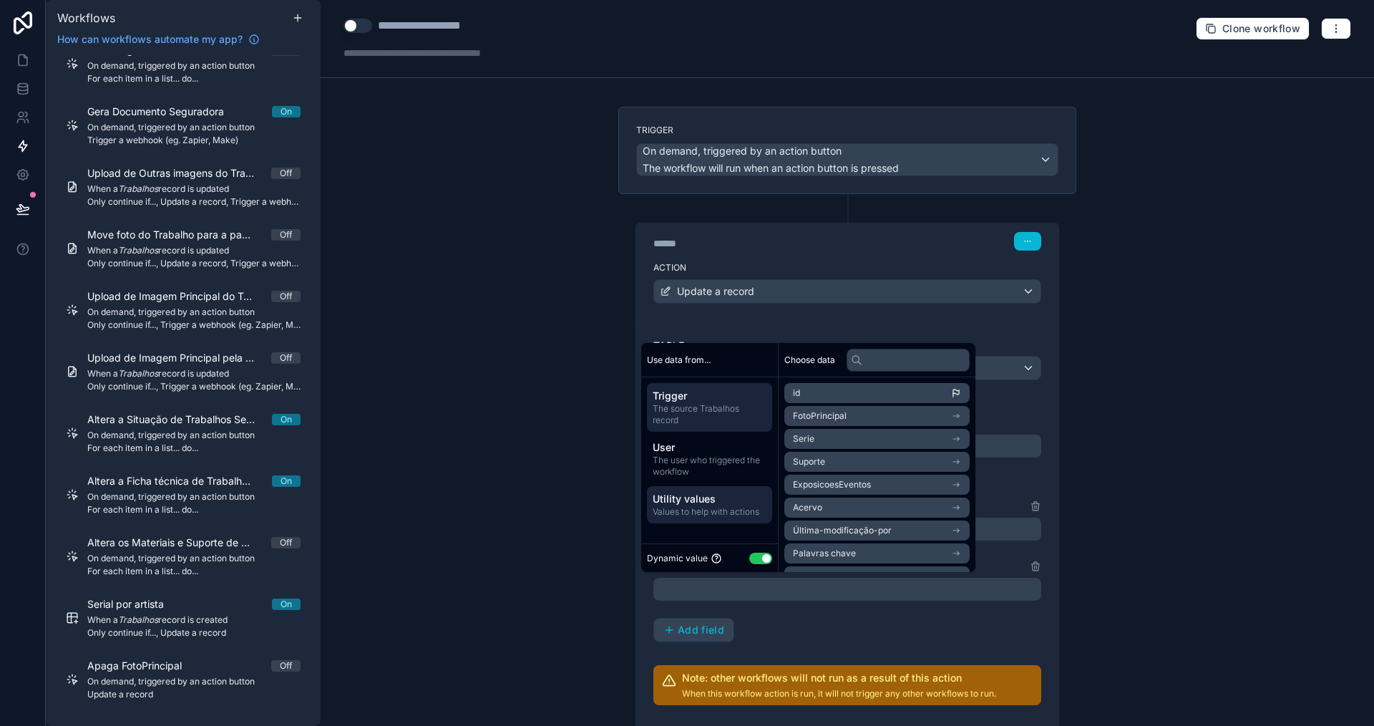
click at [719, 514] on span "Values to help with actions" at bounding box center [710, 511] width 114 height 11
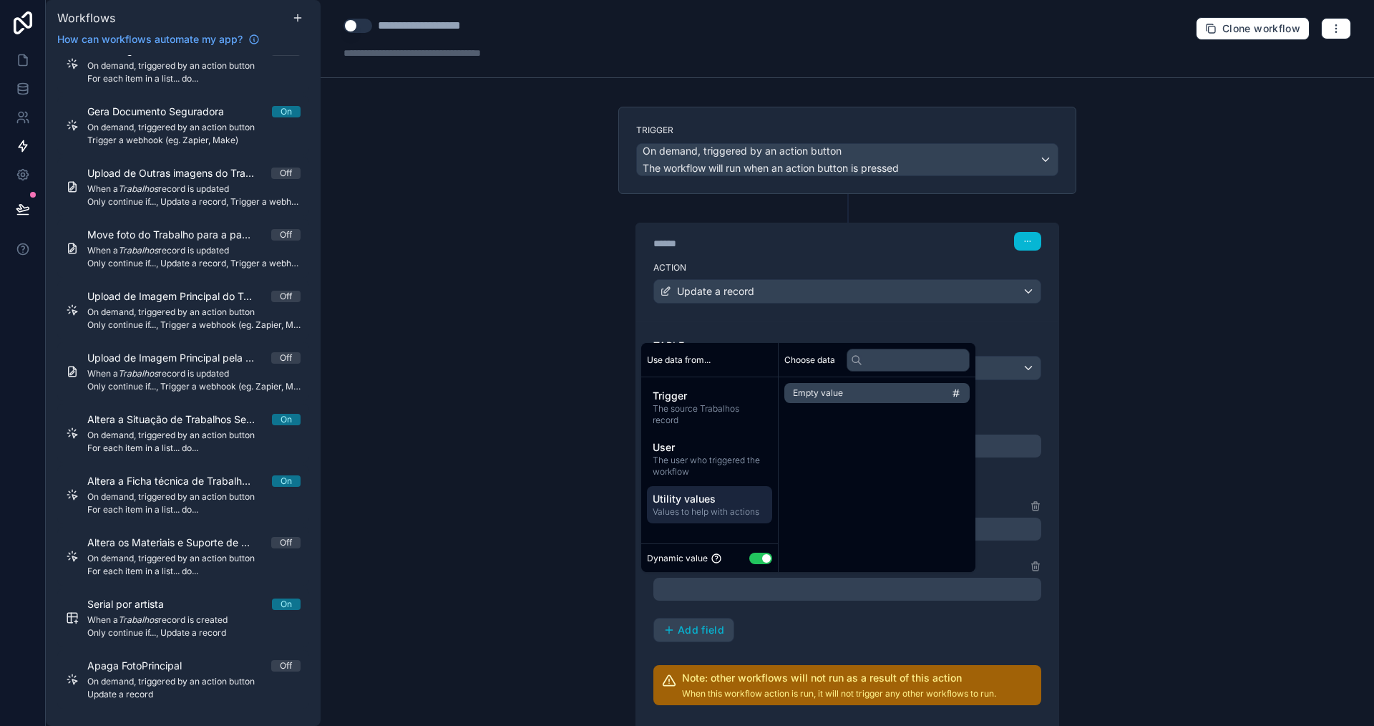
click at [841, 390] on span "Empty value" at bounding box center [818, 392] width 50 height 11
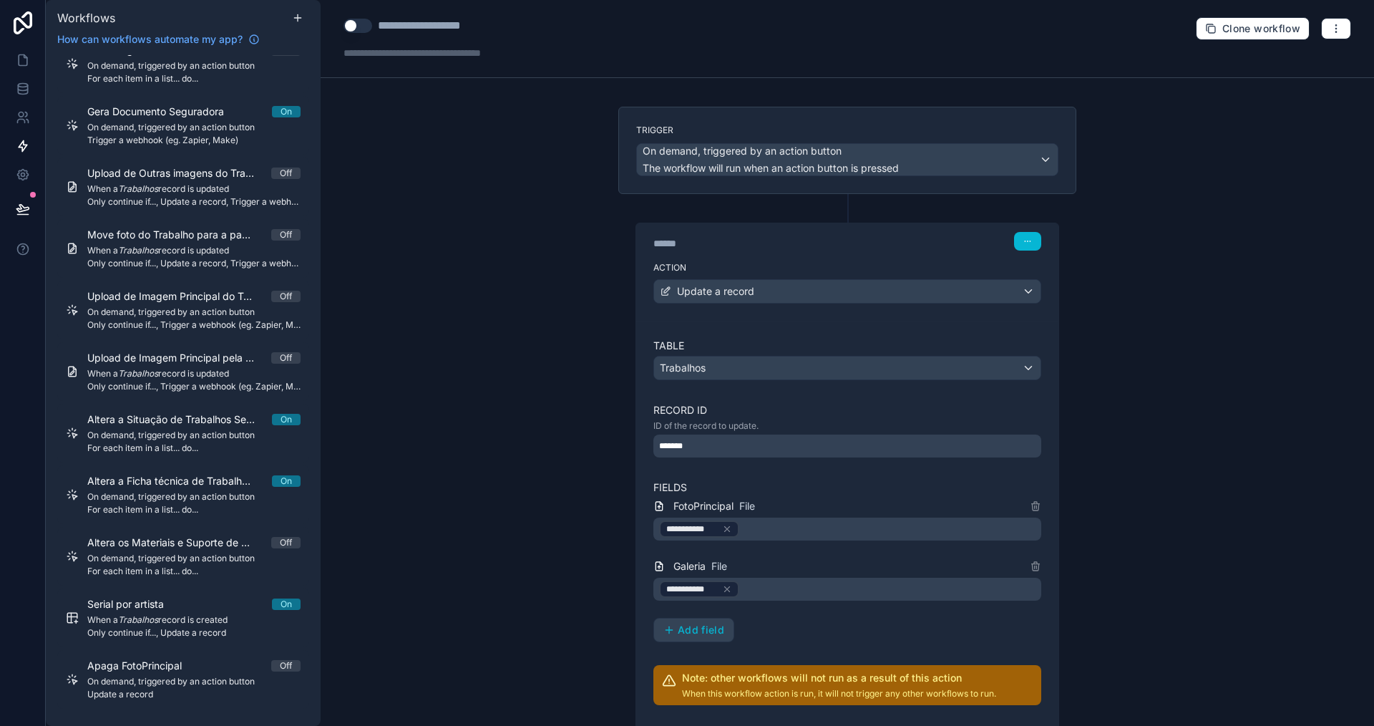
click at [1194, 505] on div "**********" at bounding box center [848, 363] width 1054 height 726
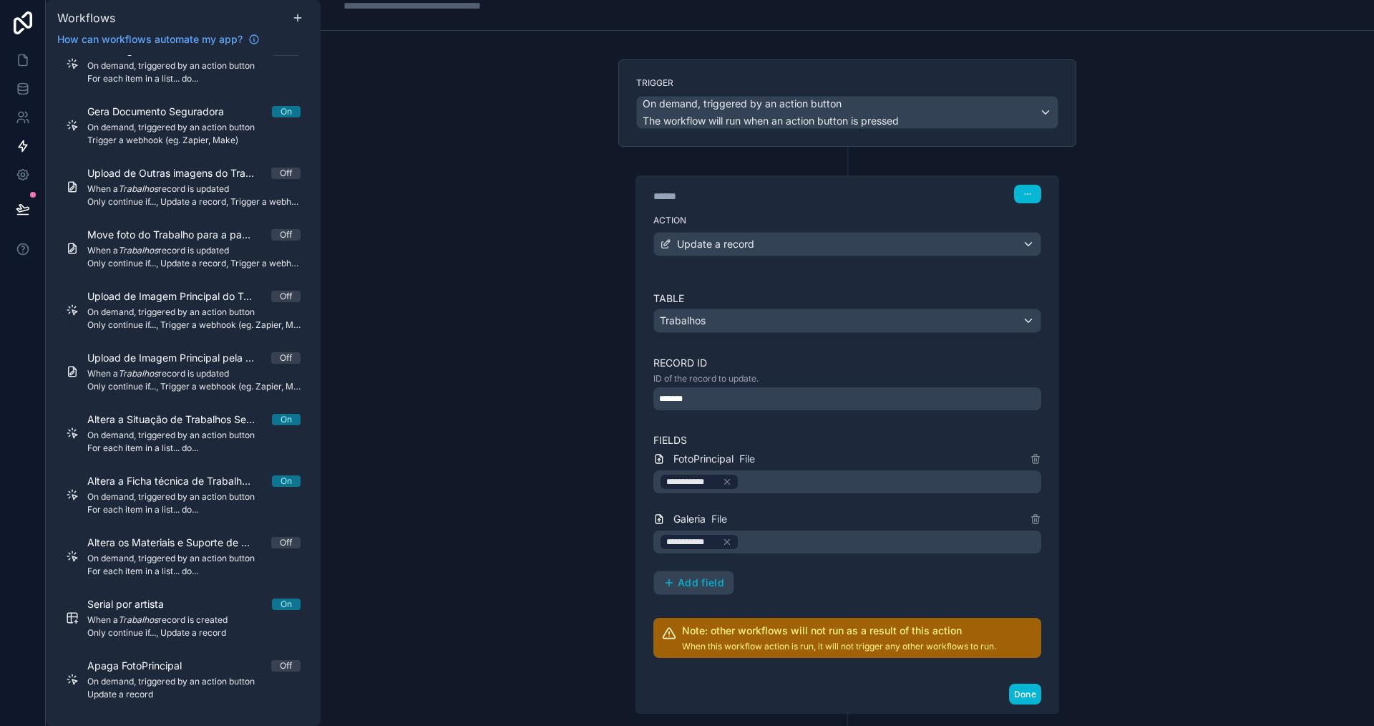
scroll to position [130, 0]
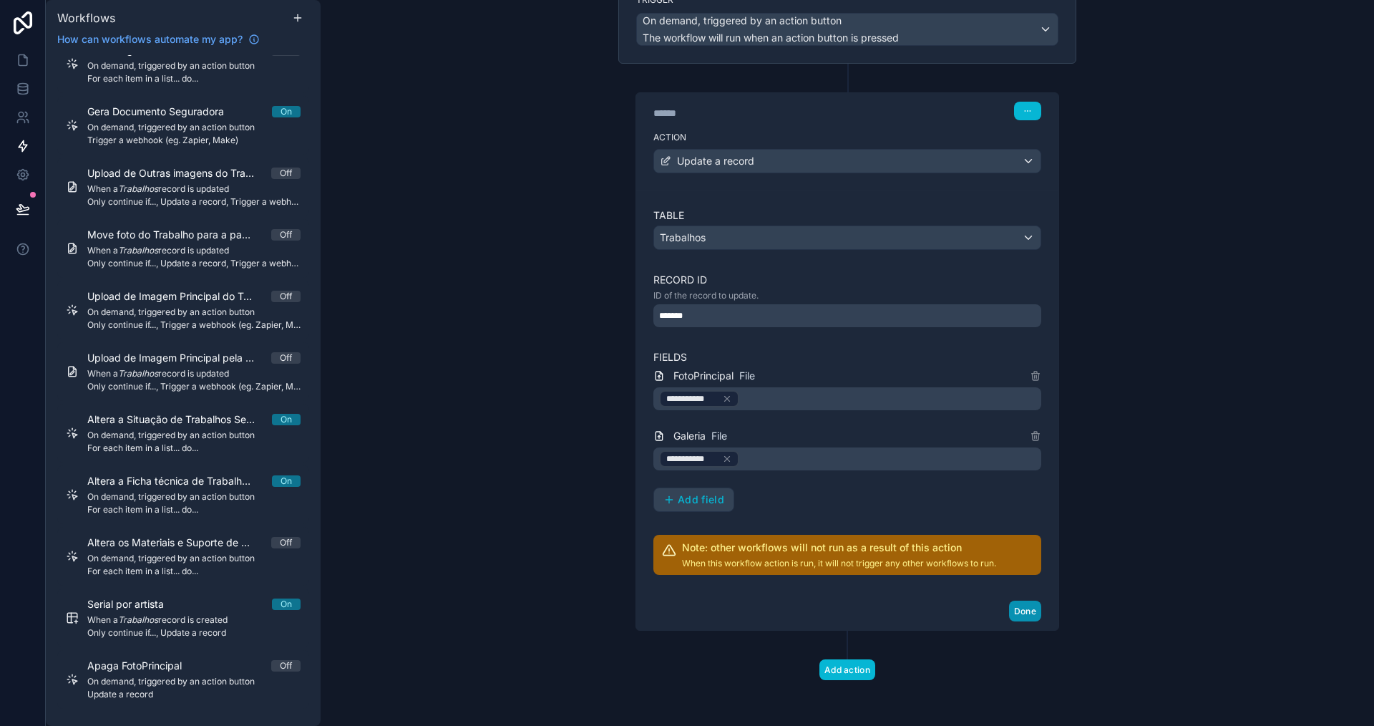
click at [1016, 608] on button "Done" at bounding box center [1025, 611] width 32 height 21
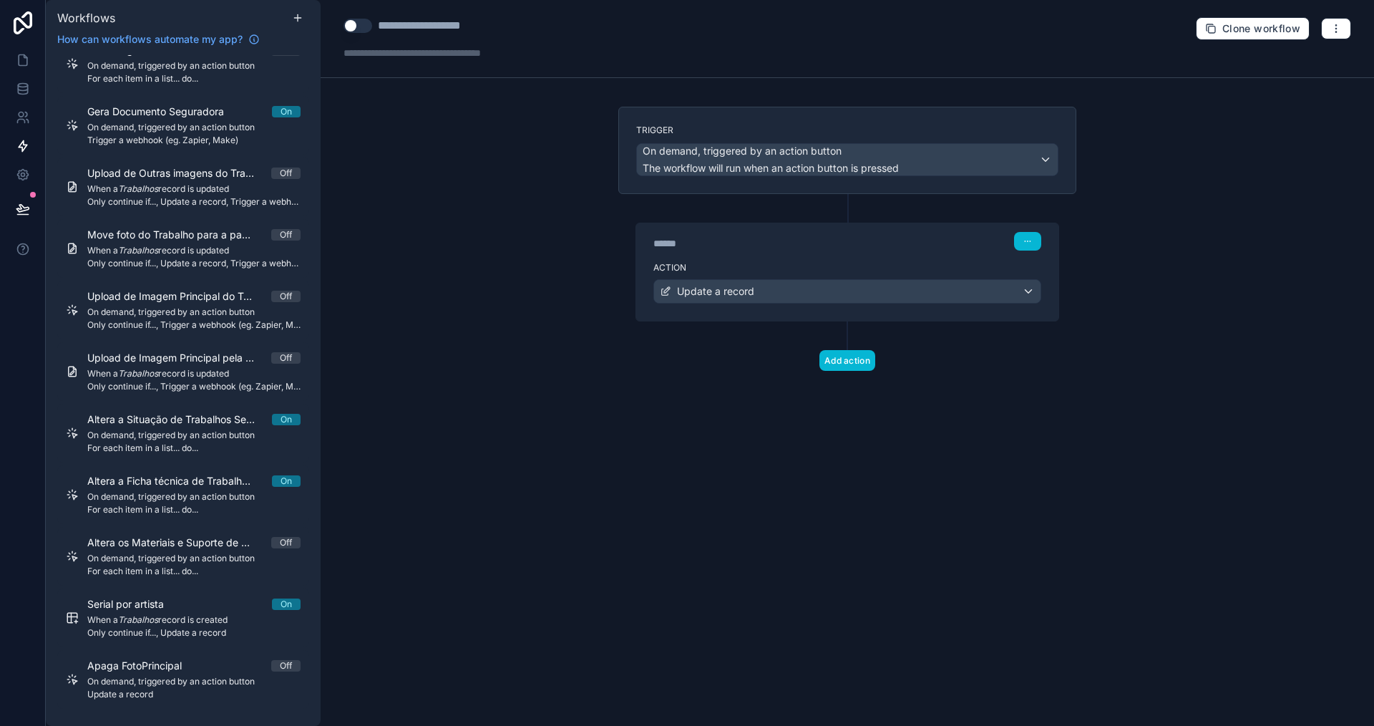
scroll to position [0, 0]
click at [362, 24] on button "Use setting" at bounding box center [358, 26] width 29 height 14
click at [486, 29] on div "**********" at bounding box center [438, 25] width 120 height 17
type div "**********"
click at [494, 135] on div "**********" at bounding box center [848, 363] width 1054 height 726
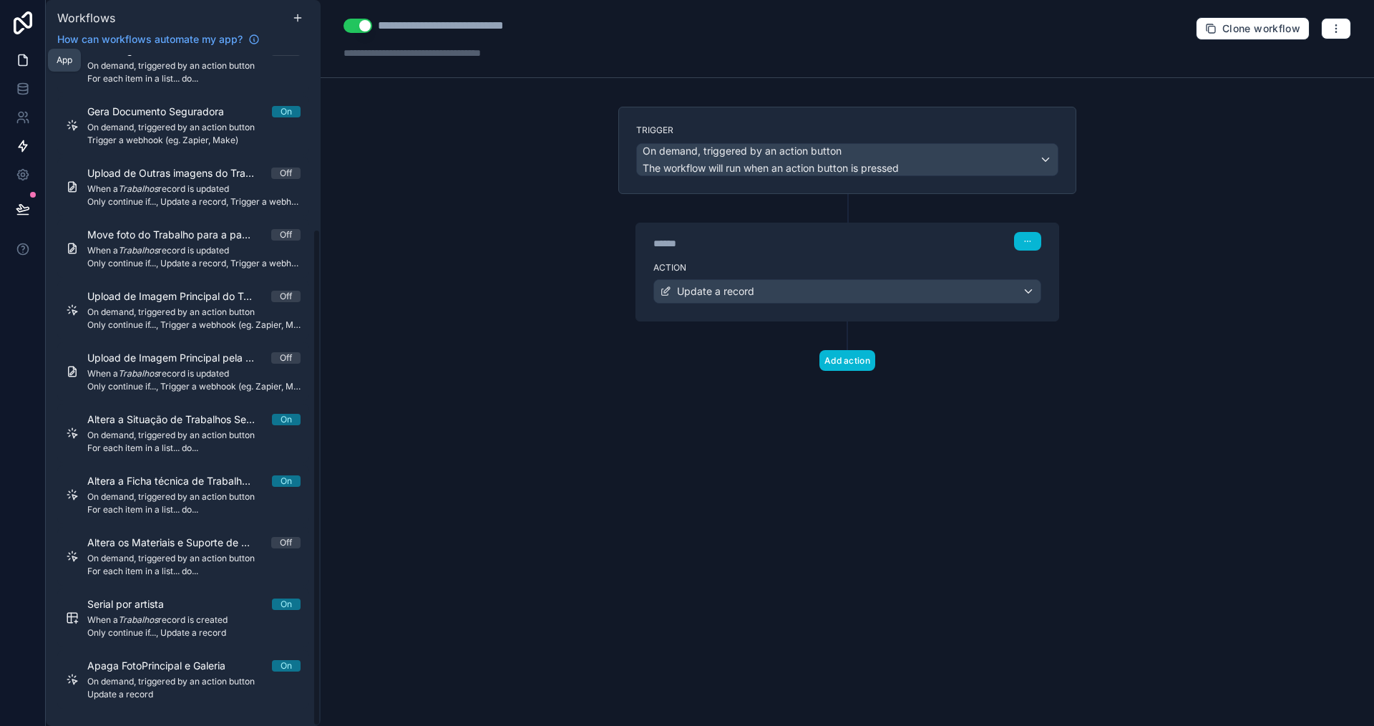
click at [6, 61] on link at bounding box center [22, 60] width 45 height 29
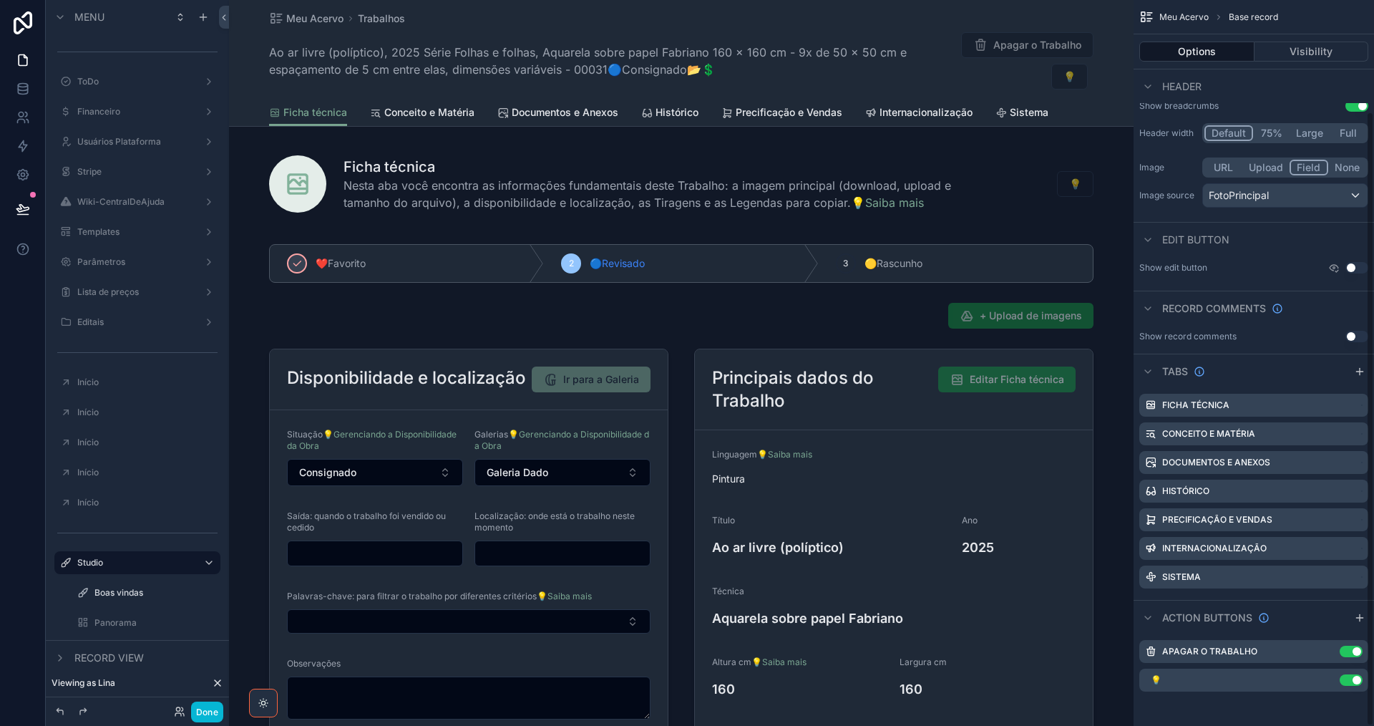
scroll to position [130, 0]
click at [1330, 649] on icon "scrollable content" at bounding box center [1328, 651] width 11 height 11
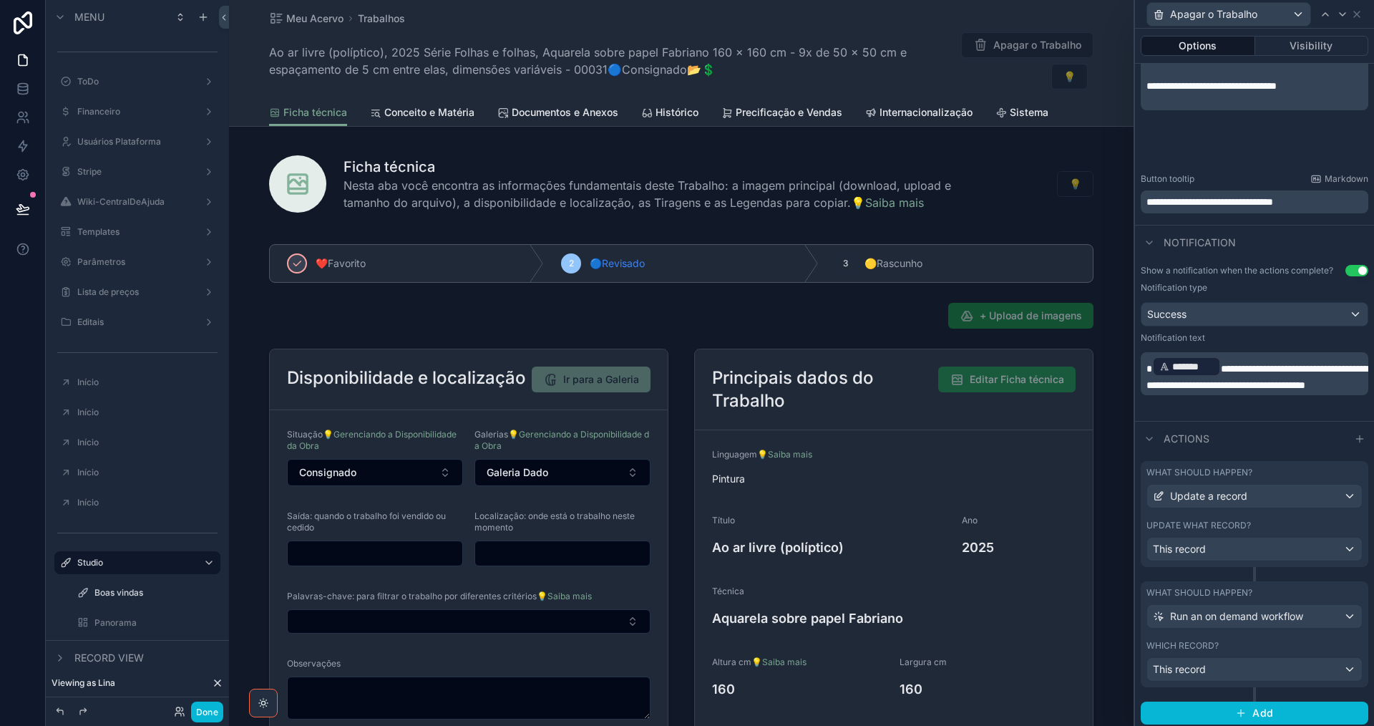
scroll to position [520, 0]
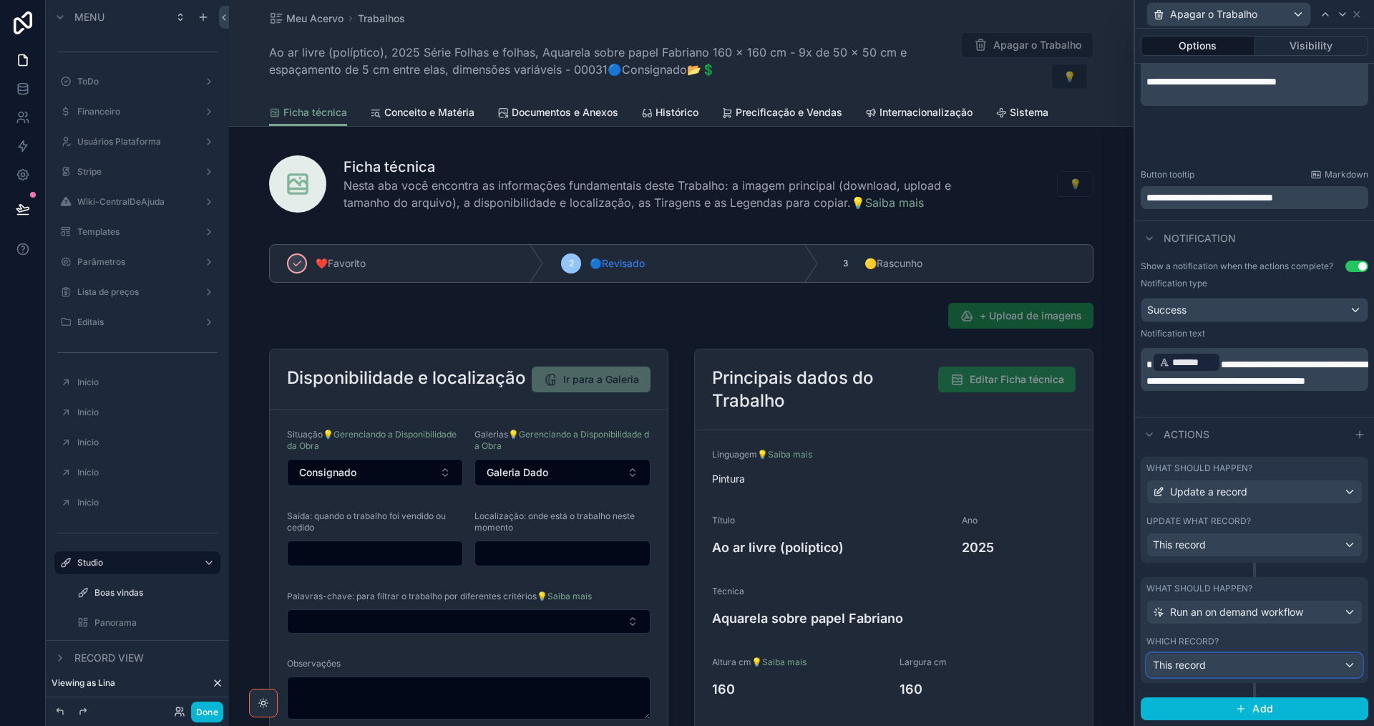
click at [1243, 662] on div "This record" at bounding box center [1255, 665] width 215 height 23
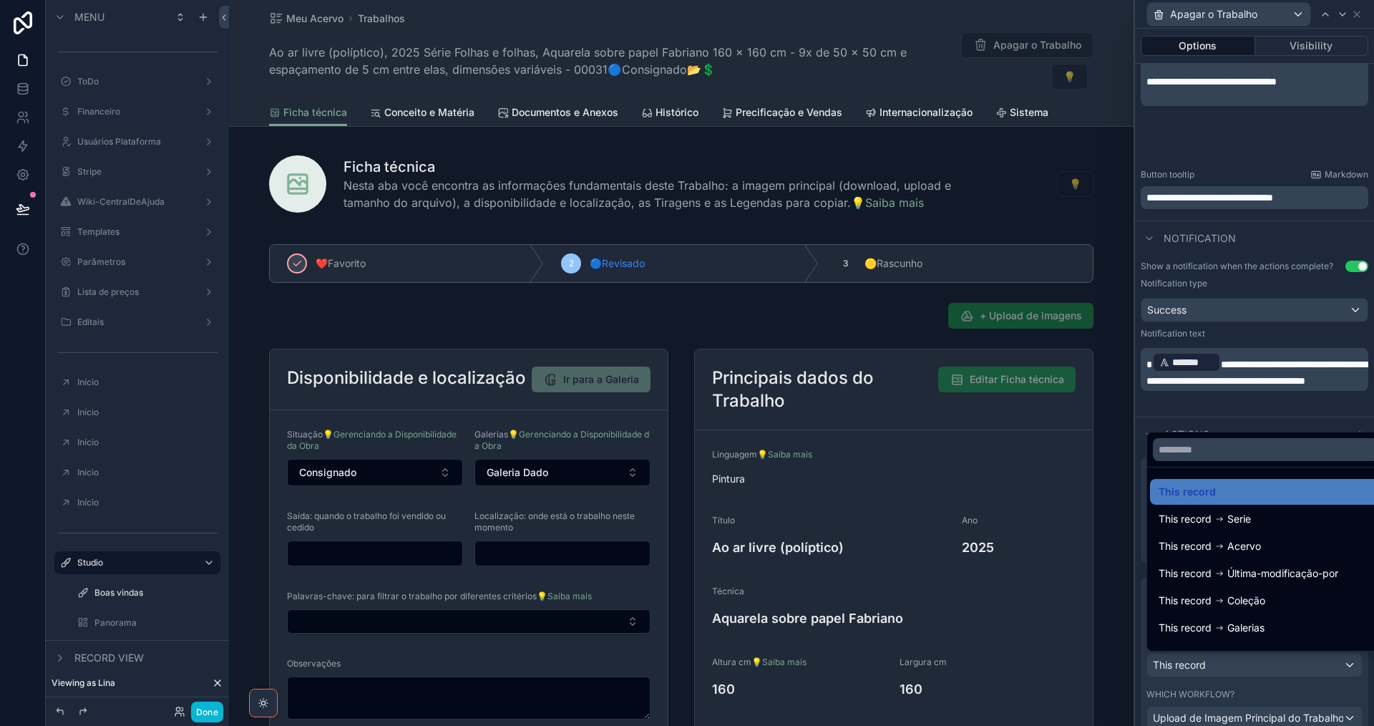
click at [1243, 662] on div at bounding box center [1254, 363] width 239 height 726
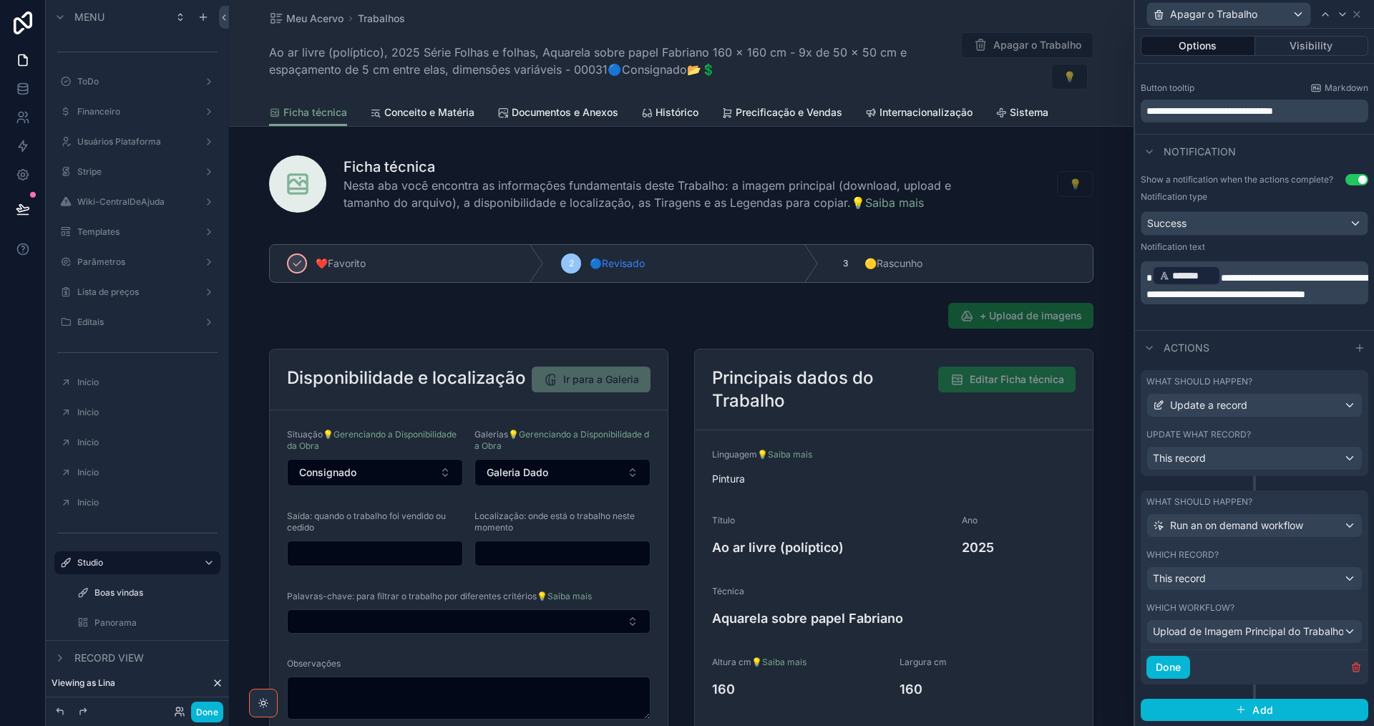
scroll to position [608, 0]
click at [1243, 637] on span "Upload de Imagem Principal do Trabalho" at bounding box center [1248, 631] width 190 height 14
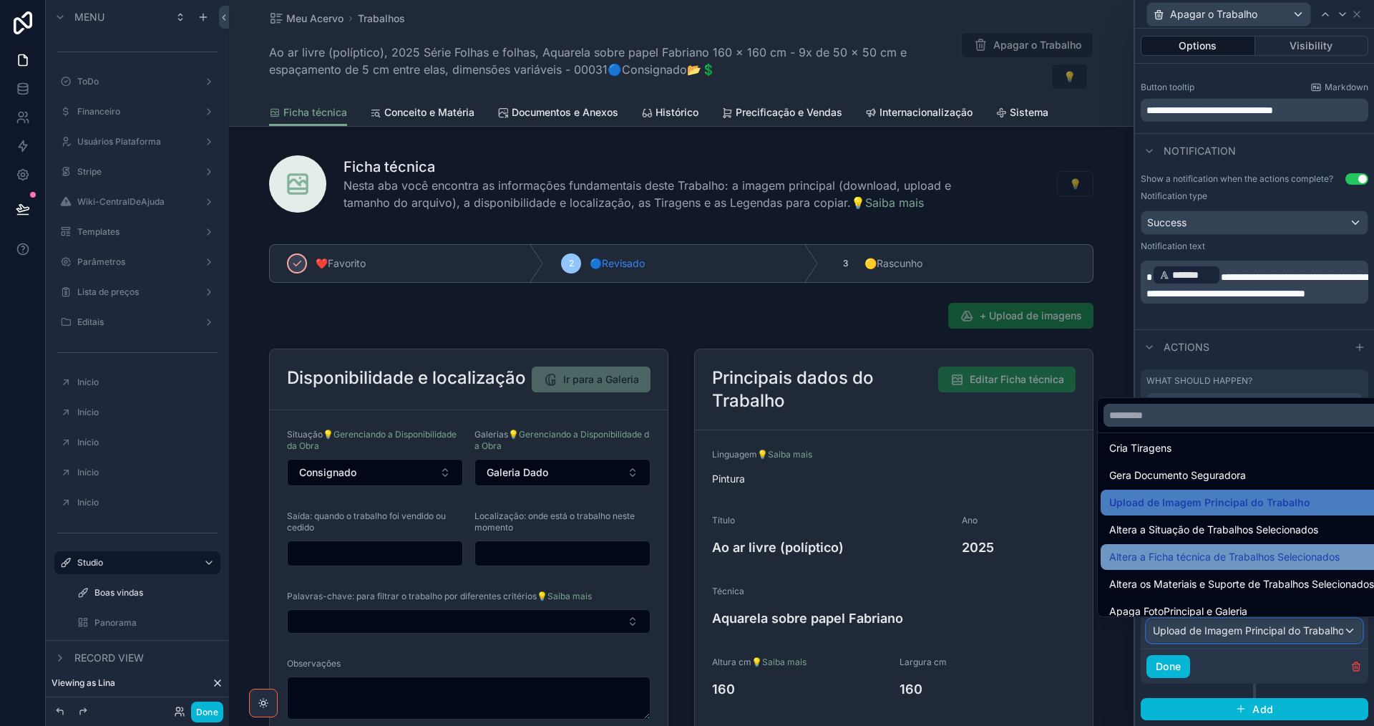
scroll to position [47, 0]
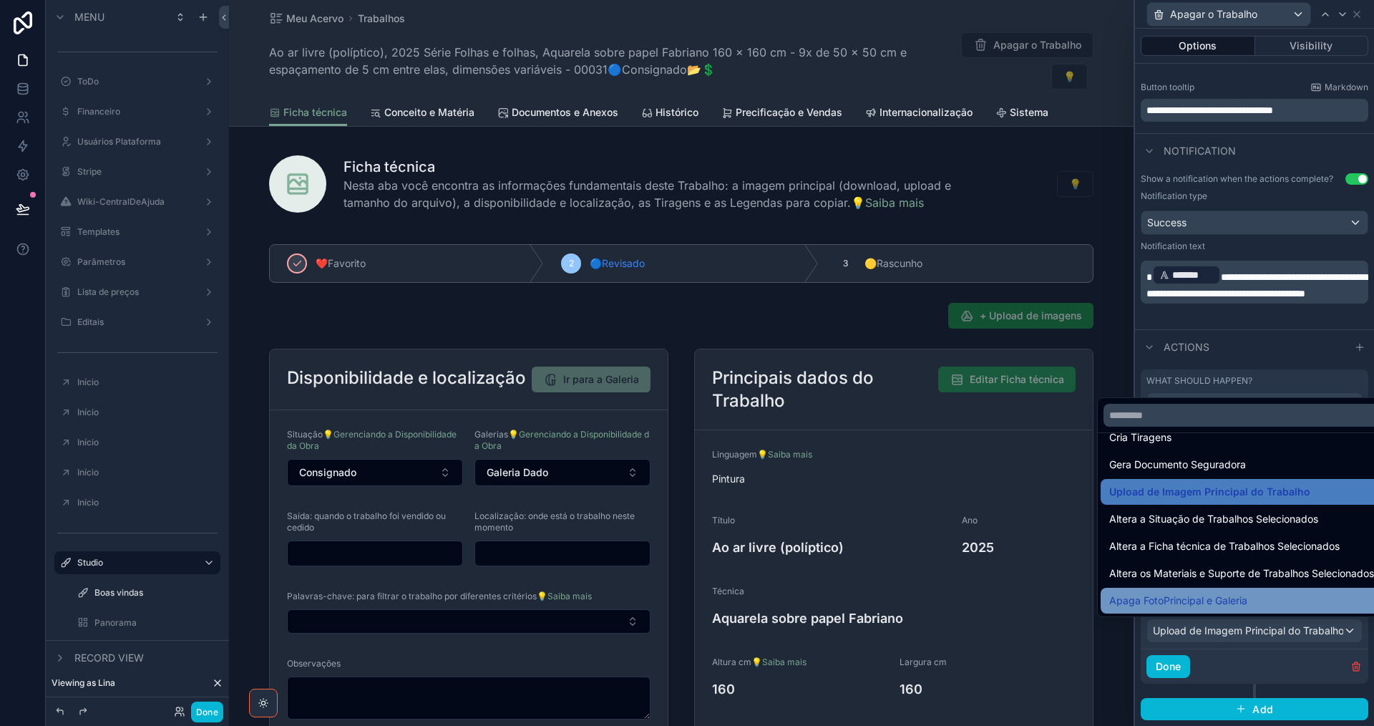
click at [1246, 606] on div "Apaga FotoPrincipal e Galeria" at bounding box center [1242, 600] width 265 height 17
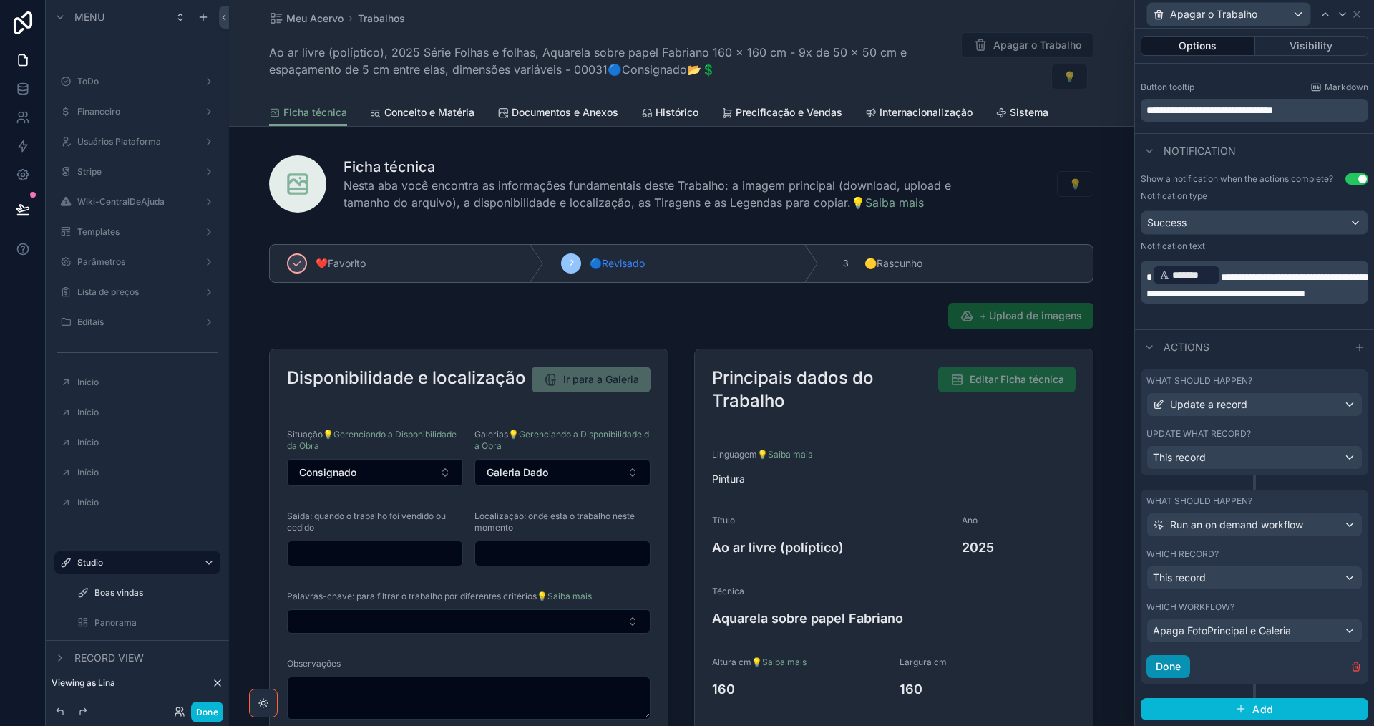
click at [1180, 667] on button "Done" at bounding box center [1169, 666] width 44 height 23
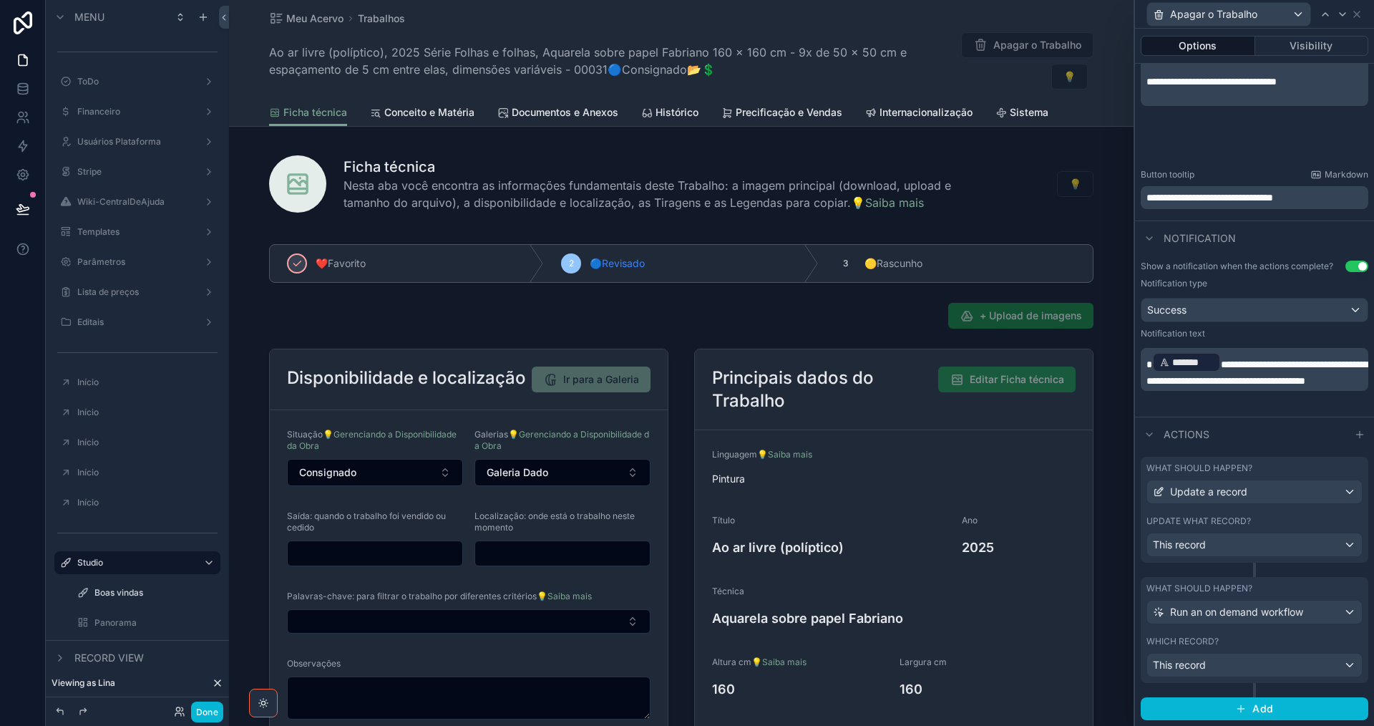
scroll to position [520, 0]
click at [210, 712] on button "Done" at bounding box center [207, 712] width 32 height 21
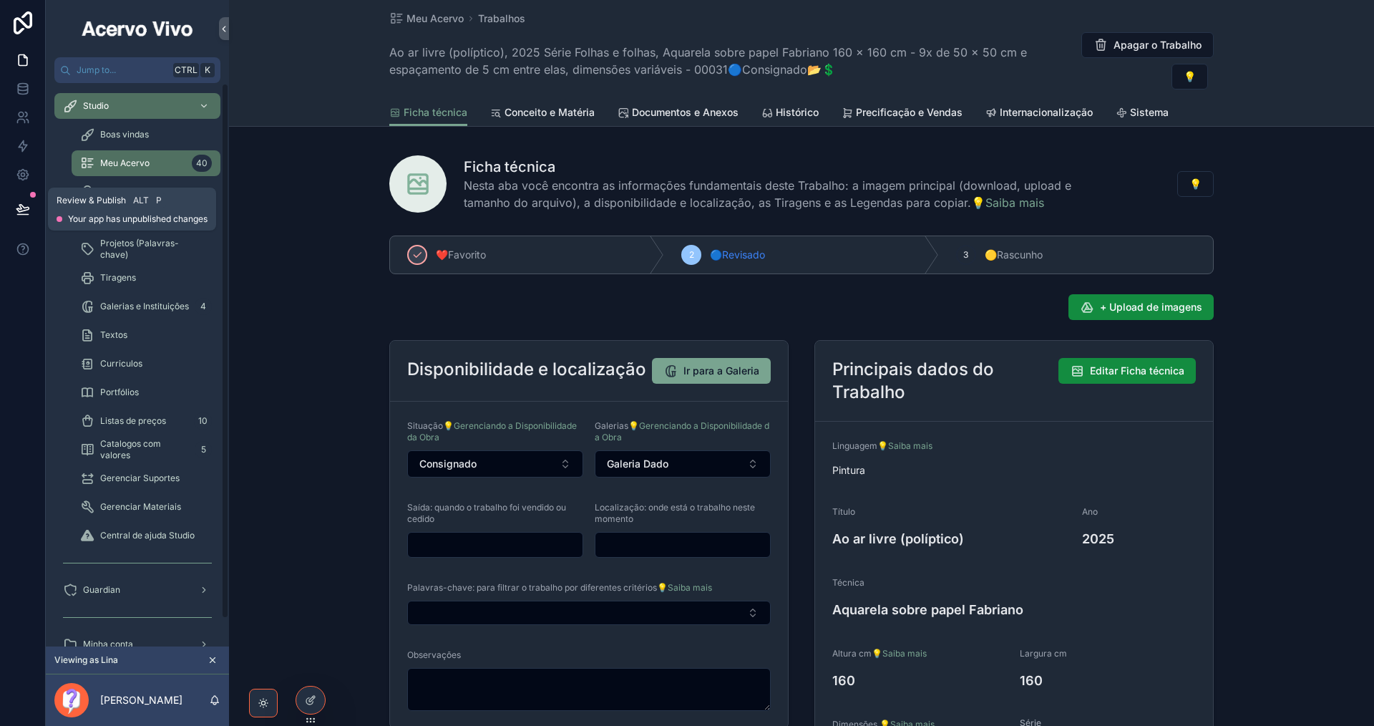
click at [16, 210] on icon at bounding box center [23, 209] width 14 height 14
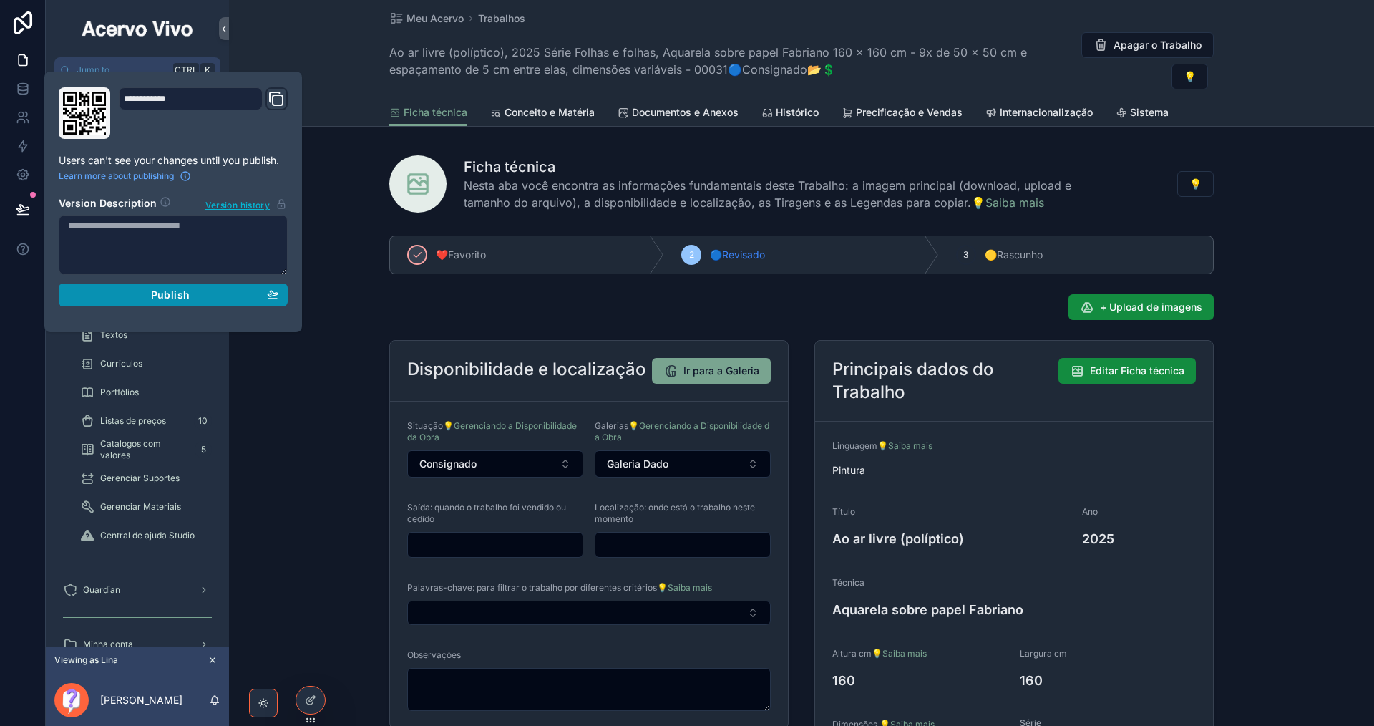
click at [228, 291] on div "Publish" at bounding box center [173, 294] width 210 height 13
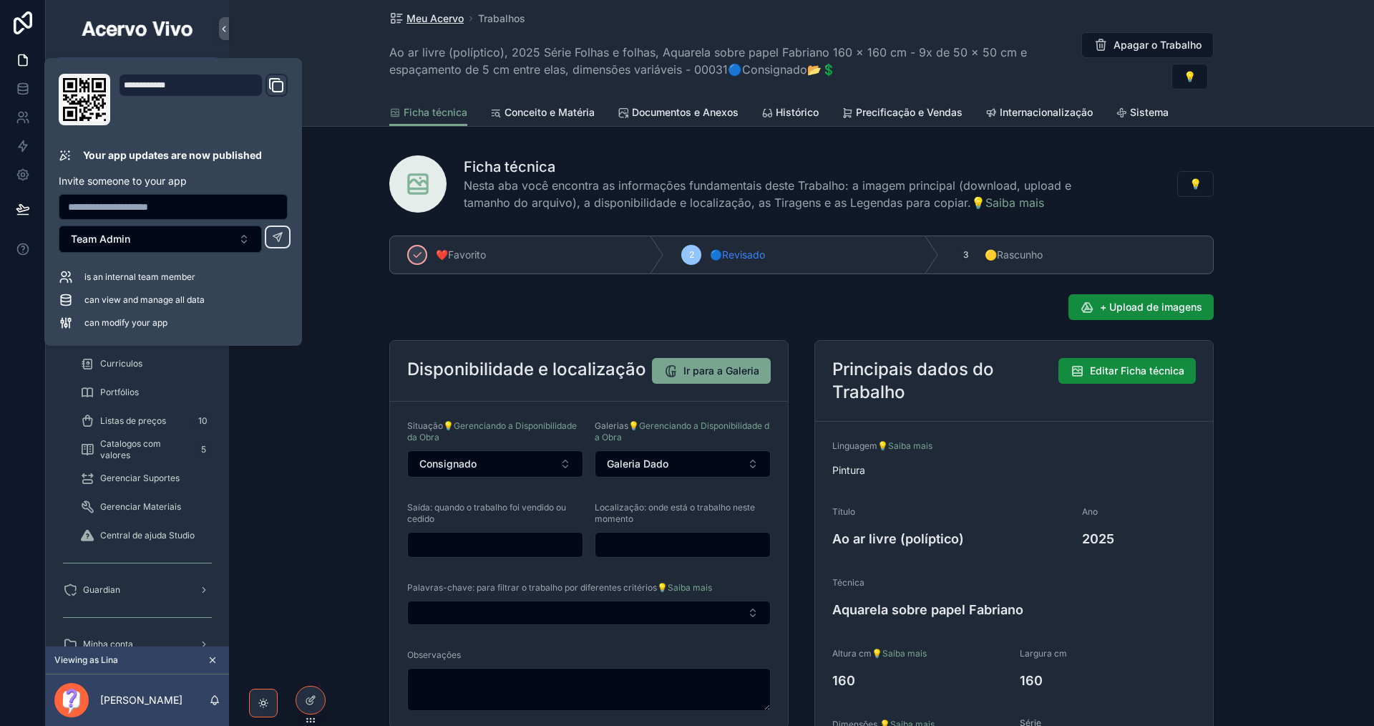
click at [431, 17] on span "Meu Acervo" at bounding box center [435, 18] width 57 height 14
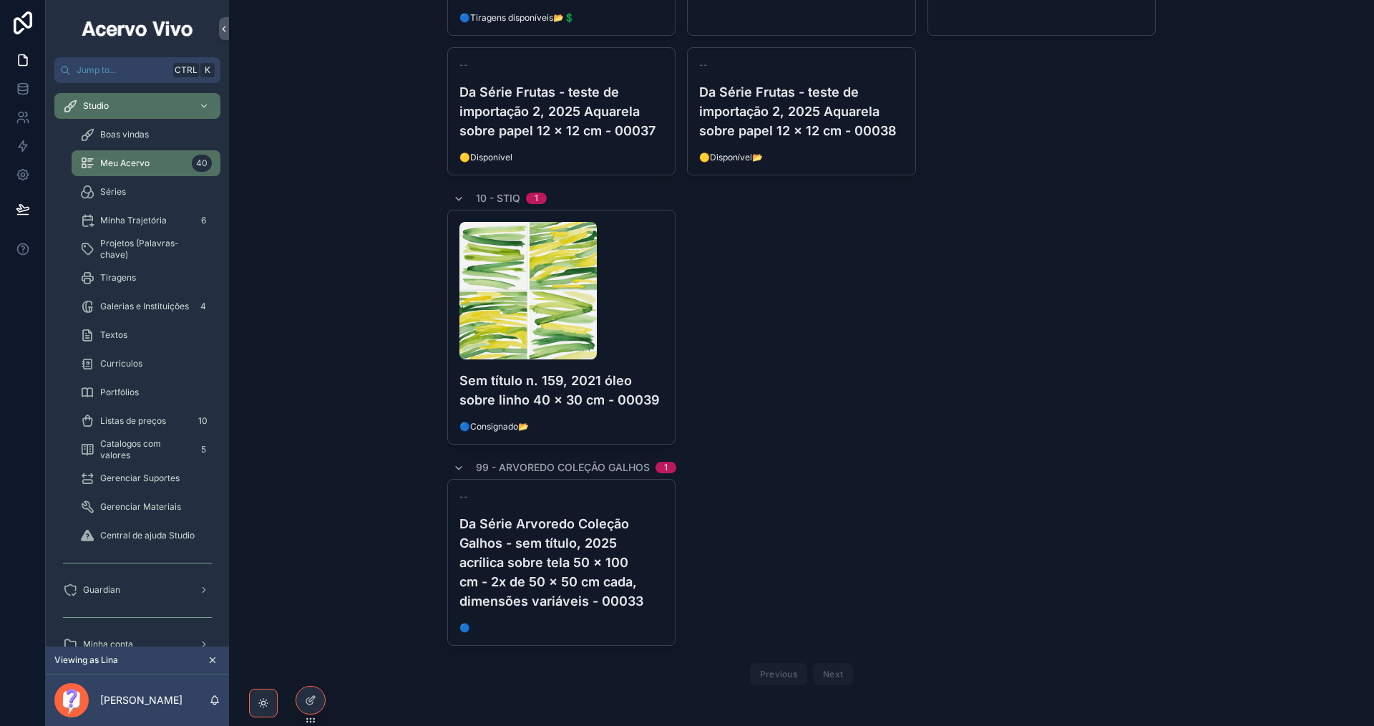
scroll to position [4256, 0]
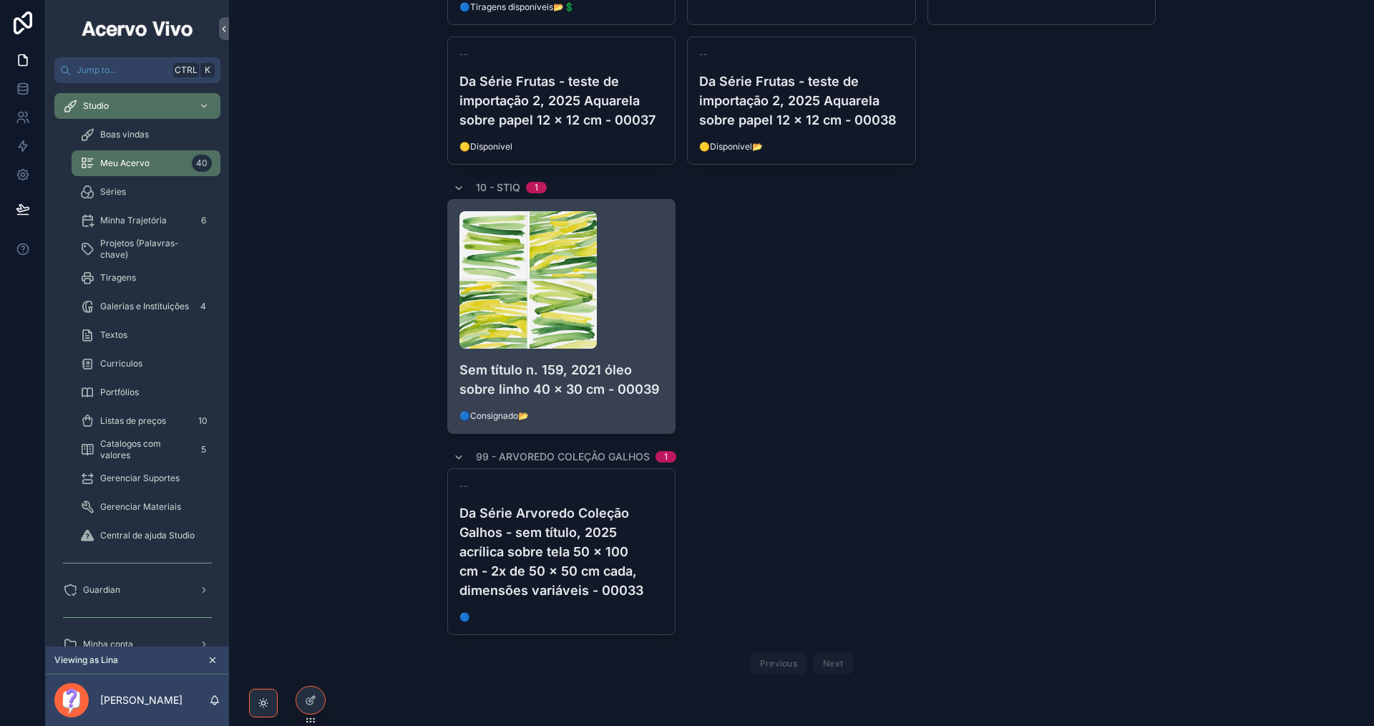
click at [648, 304] on div "scrollable content" at bounding box center [562, 279] width 205 height 137
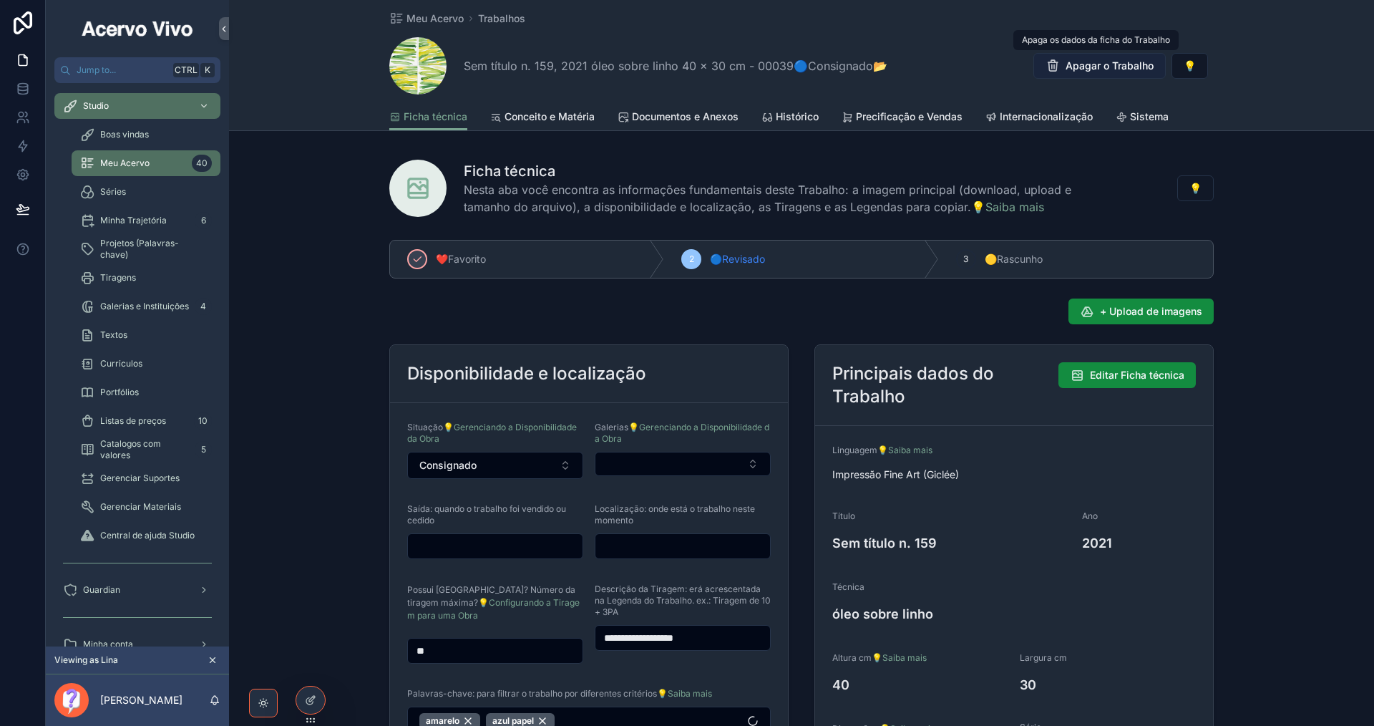
click at [1122, 67] on span "Apagar o Trabalho" at bounding box center [1110, 66] width 88 height 14
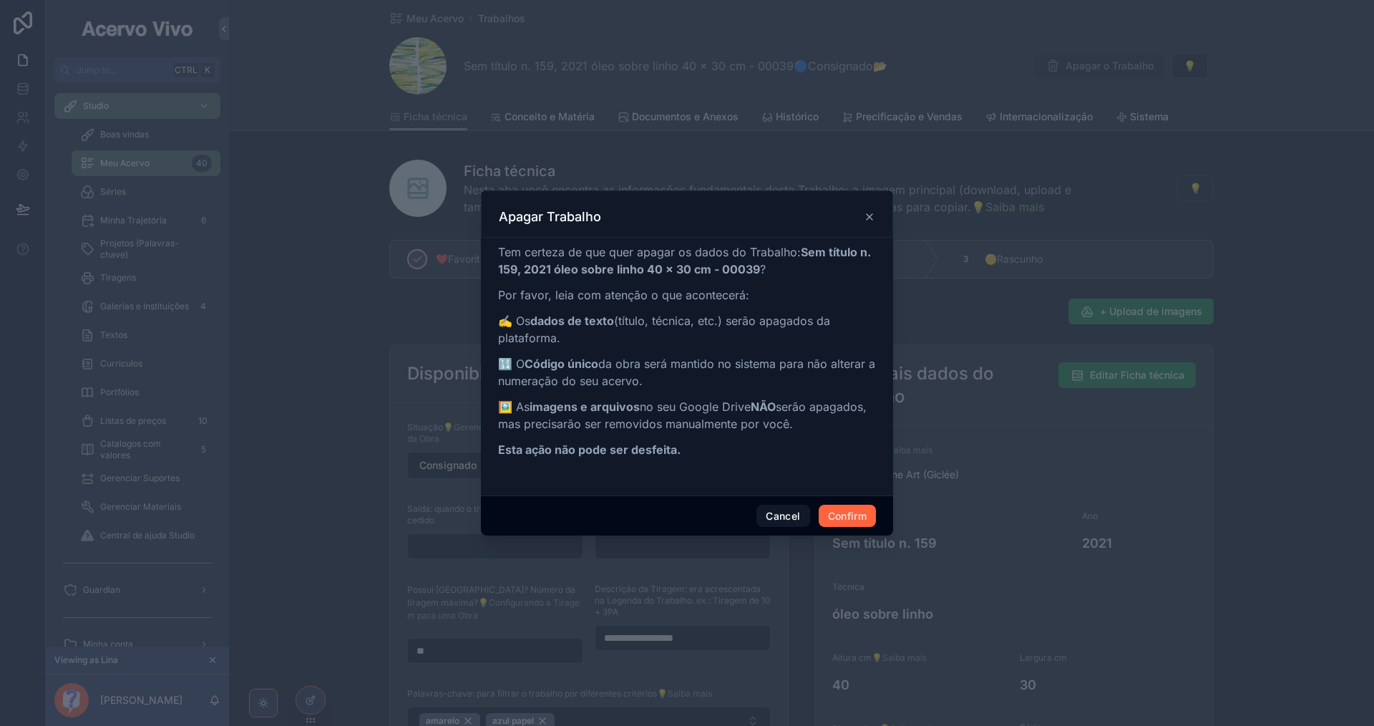
click at [844, 520] on button "Confirm" at bounding box center [847, 516] width 57 height 23
type input "*"
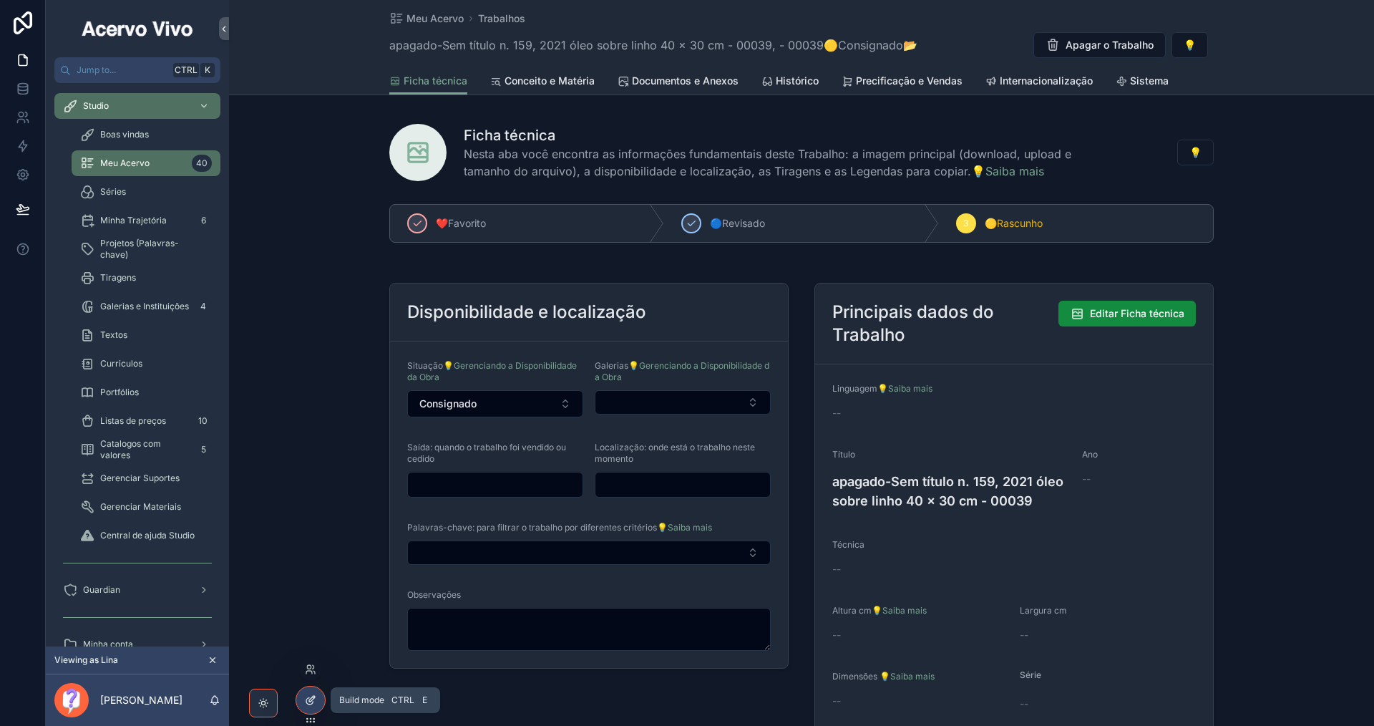
click at [311, 701] on icon at bounding box center [310, 699] width 11 height 11
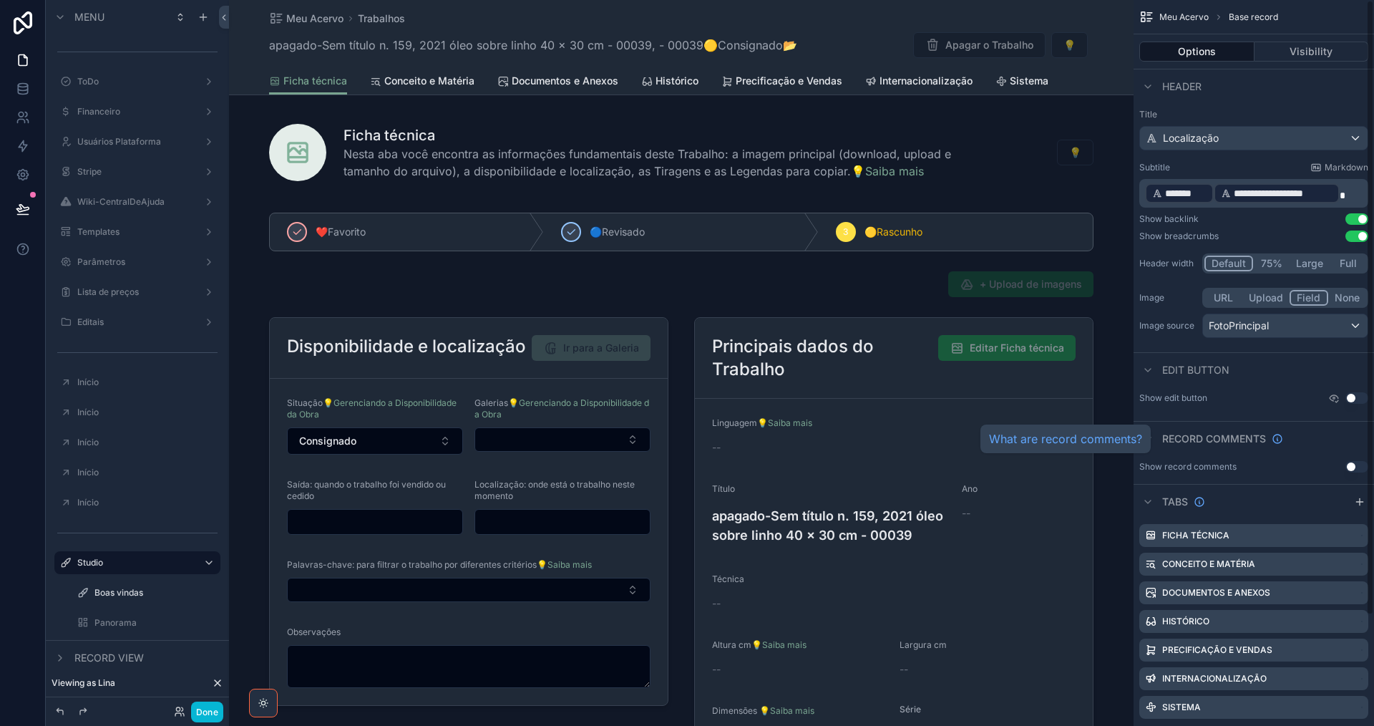
scroll to position [130, 0]
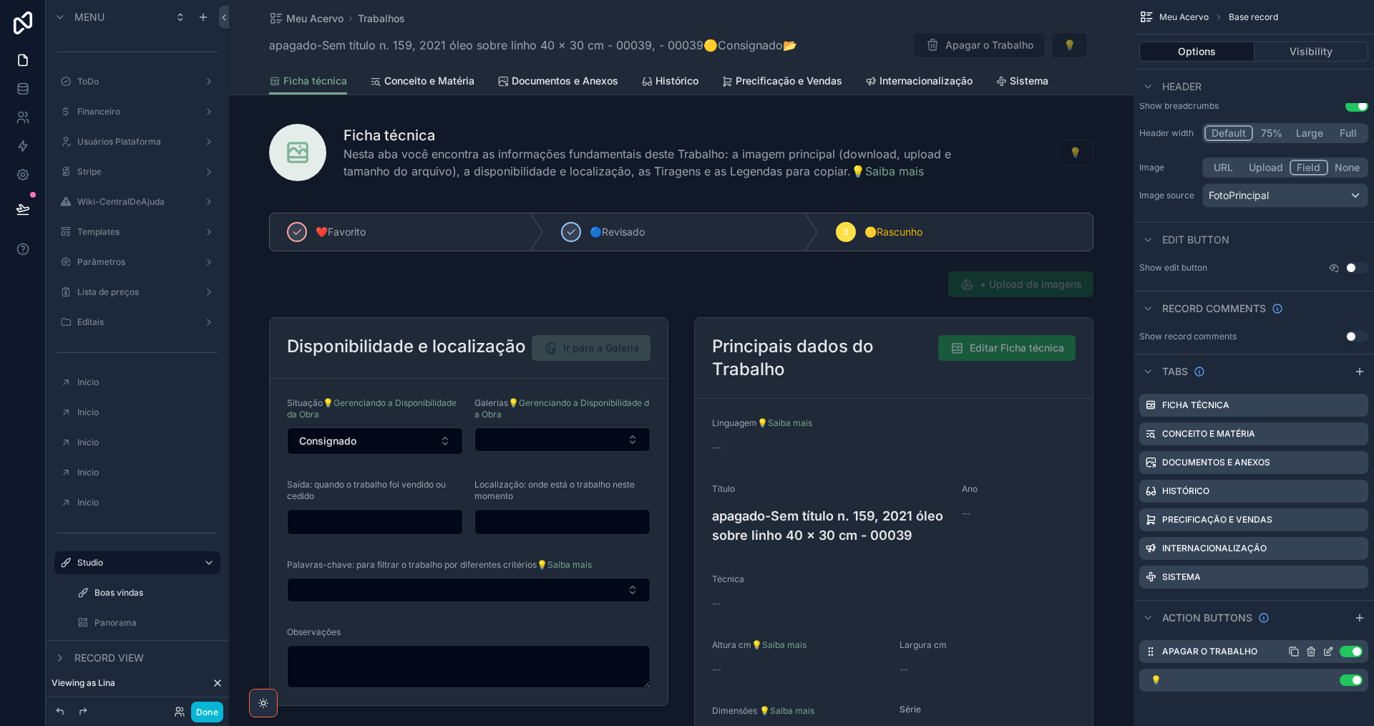
click at [1329, 654] on icon "scrollable content" at bounding box center [1328, 651] width 11 height 11
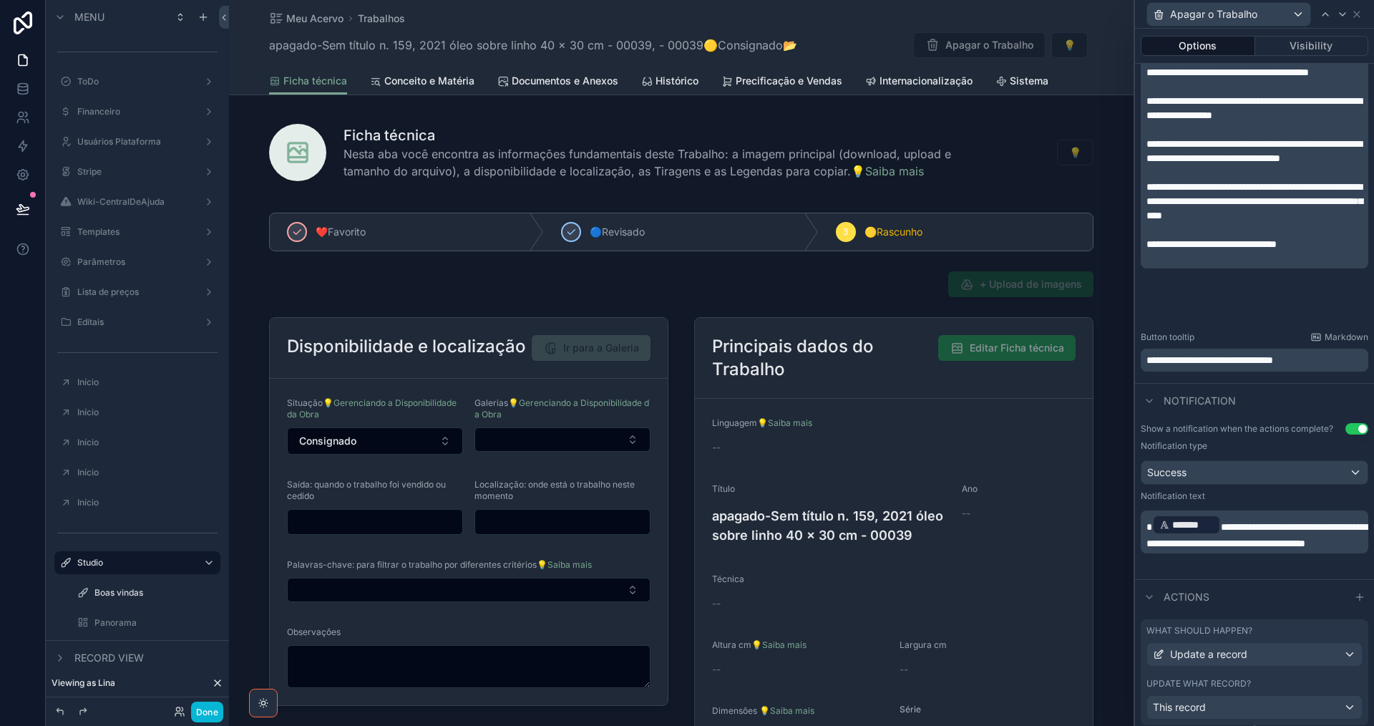
scroll to position [520, 0]
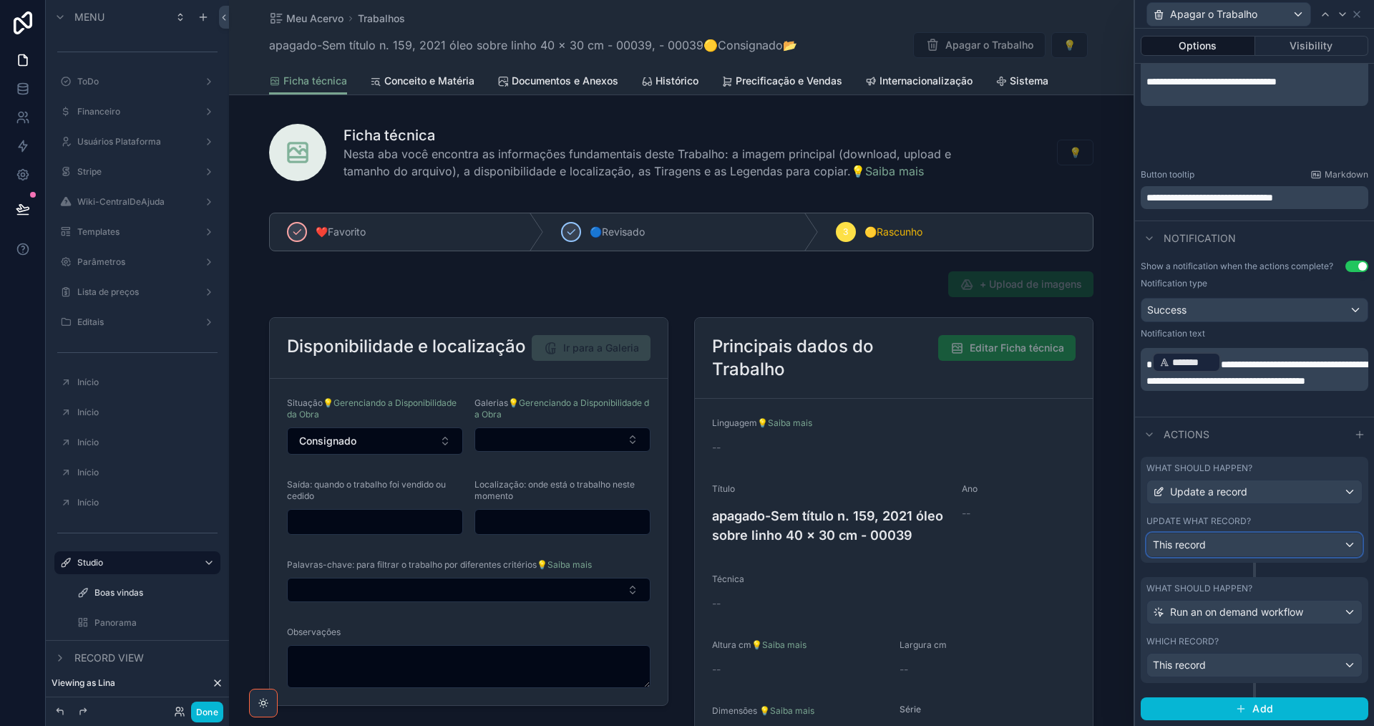
click at [1259, 549] on div "This record" at bounding box center [1255, 544] width 215 height 23
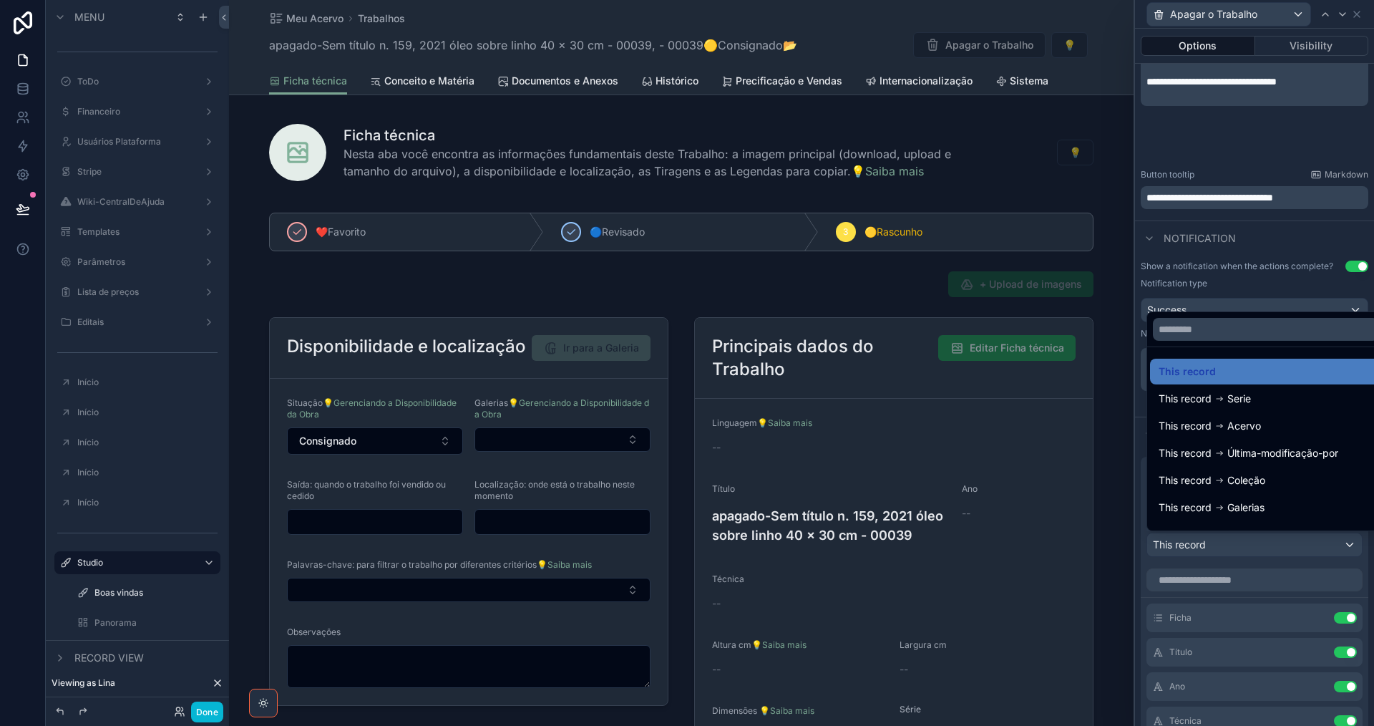
click at [1259, 549] on div at bounding box center [1254, 363] width 239 height 726
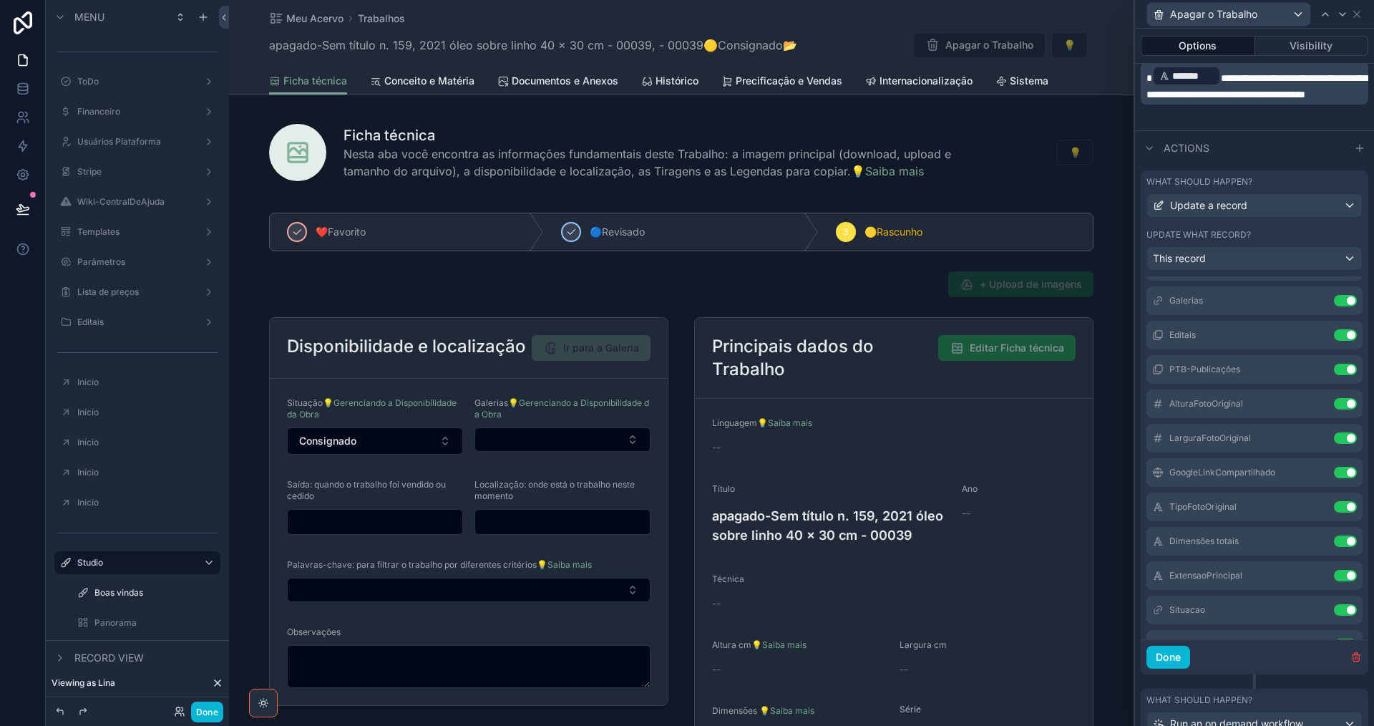
scroll to position [1305, 0]
click at [1311, 538] on icon at bounding box center [1316, 538] width 11 height 11
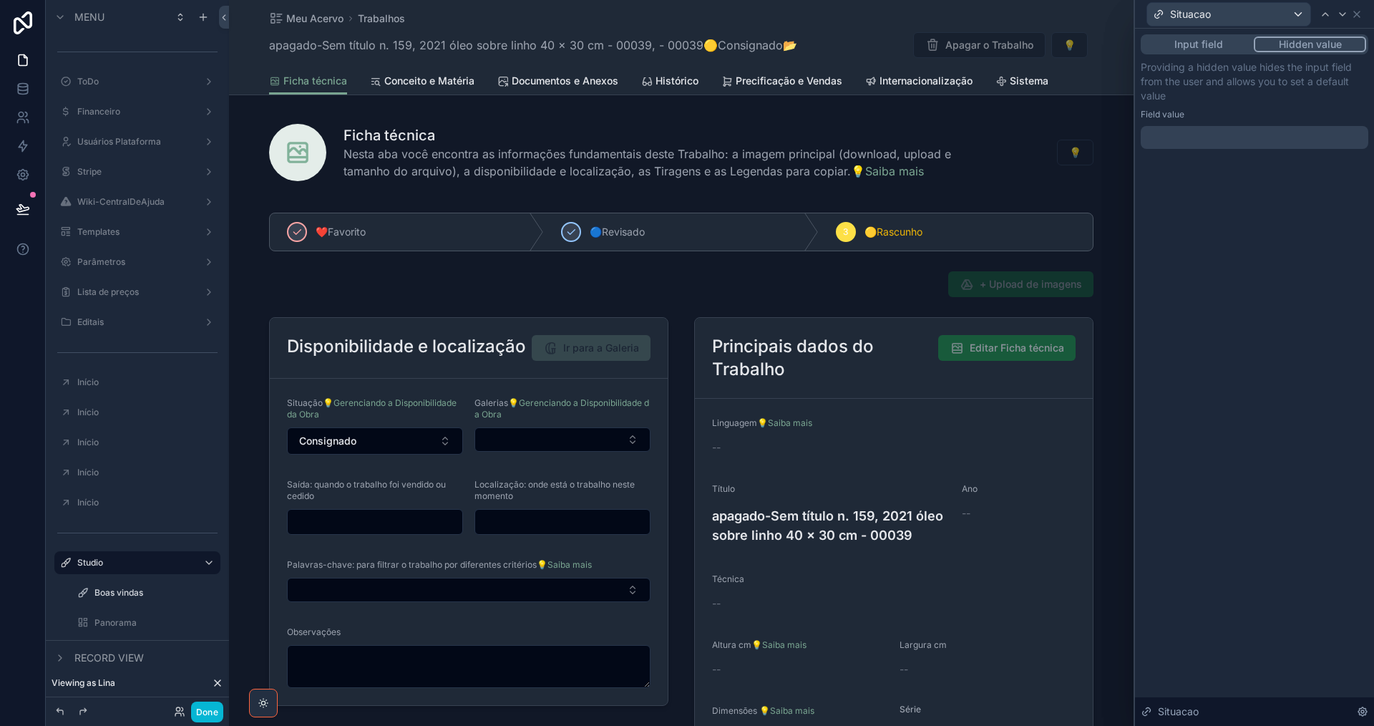
click at [1275, 136] on div at bounding box center [1255, 137] width 228 height 23
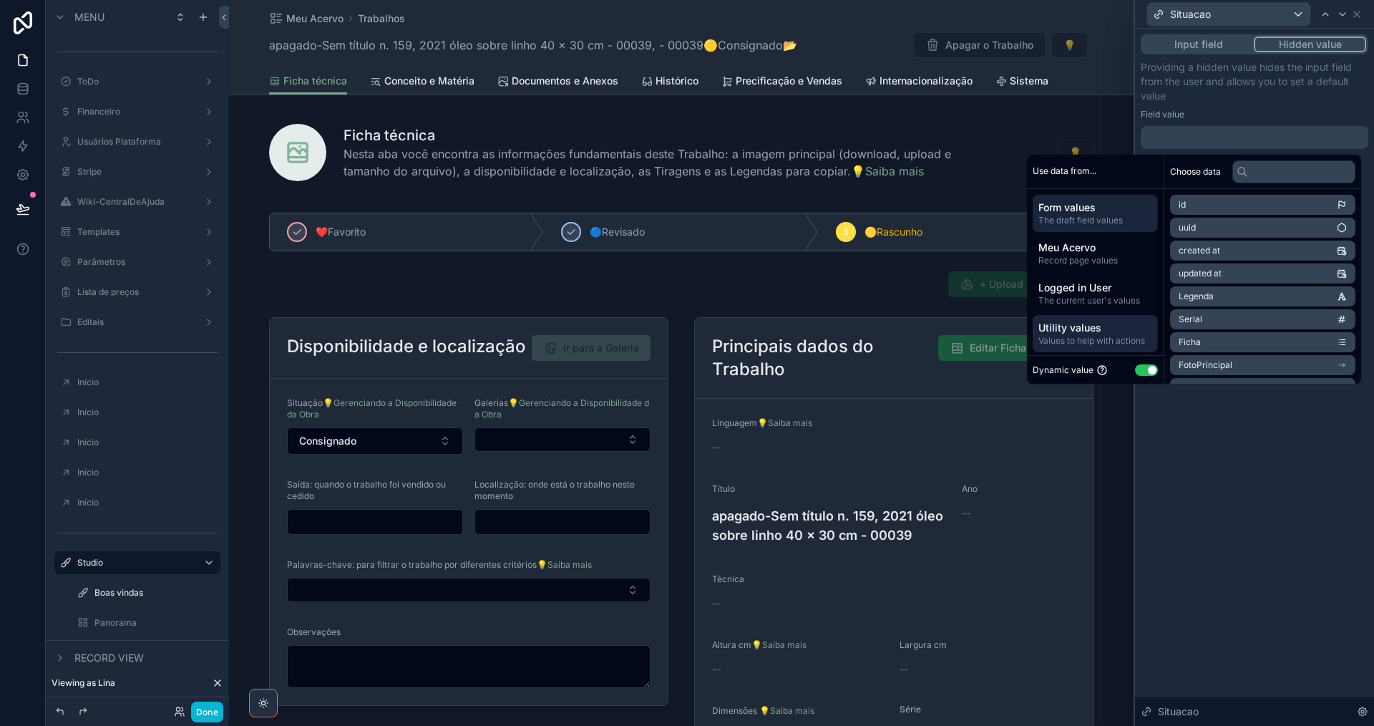
click at [1117, 341] on span "Values to help with actions" at bounding box center [1096, 340] width 114 height 11
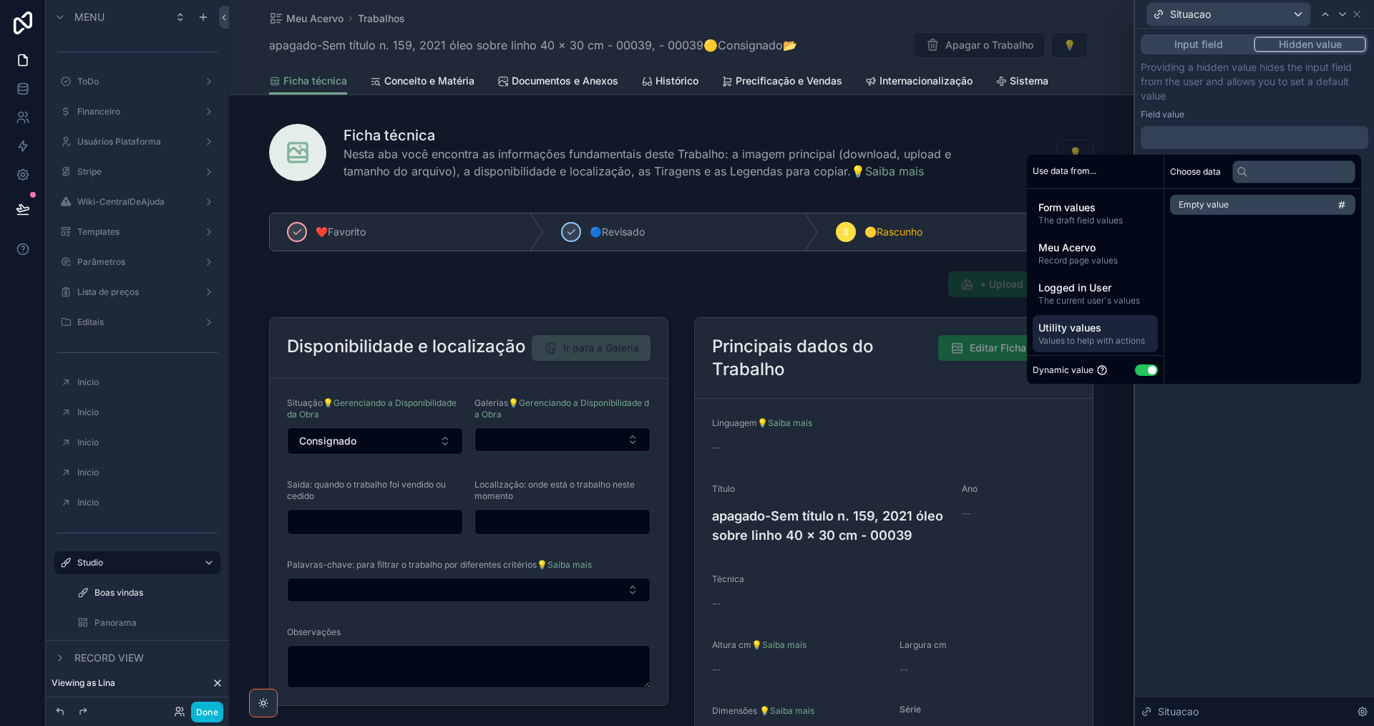
click at [1206, 208] on span "Empty value" at bounding box center [1204, 204] width 50 height 11
click at [1342, 16] on icon at bounding box center [1342, 14] width 11 height 11
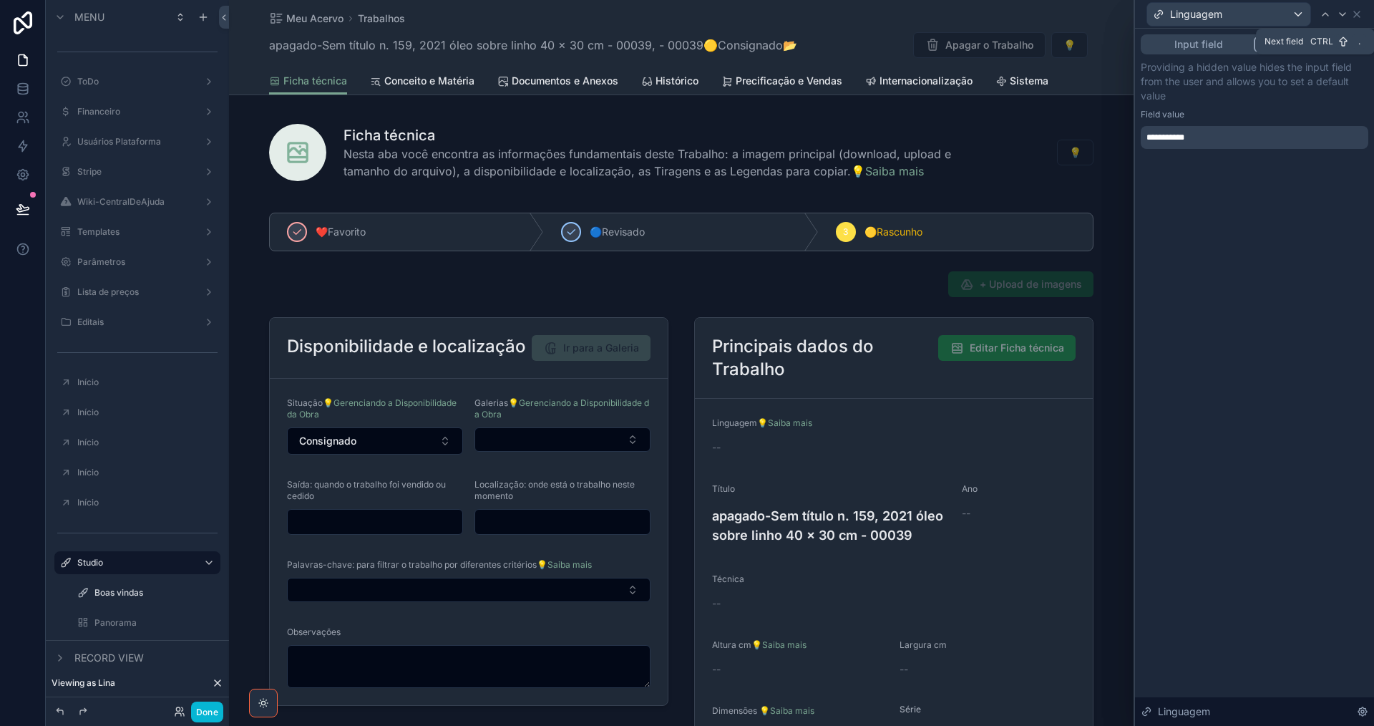
click at [1342, 16] on icon at bounding box center [1342, 14] width 11 height 11
click at [1324, 17] on icon at bounding box center [1325, 14] width 11 height 11
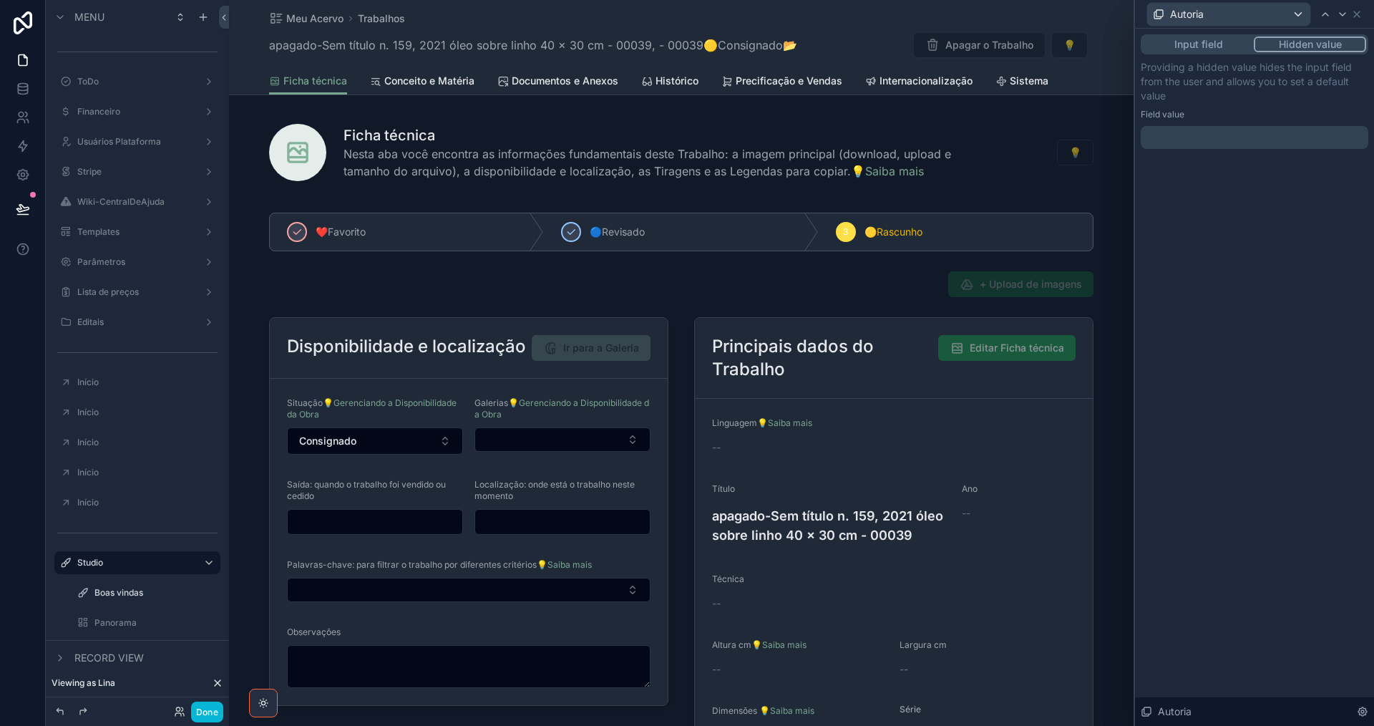
click at [1248, 138] on div at bounding box center [1255, 137] width 228 height 23
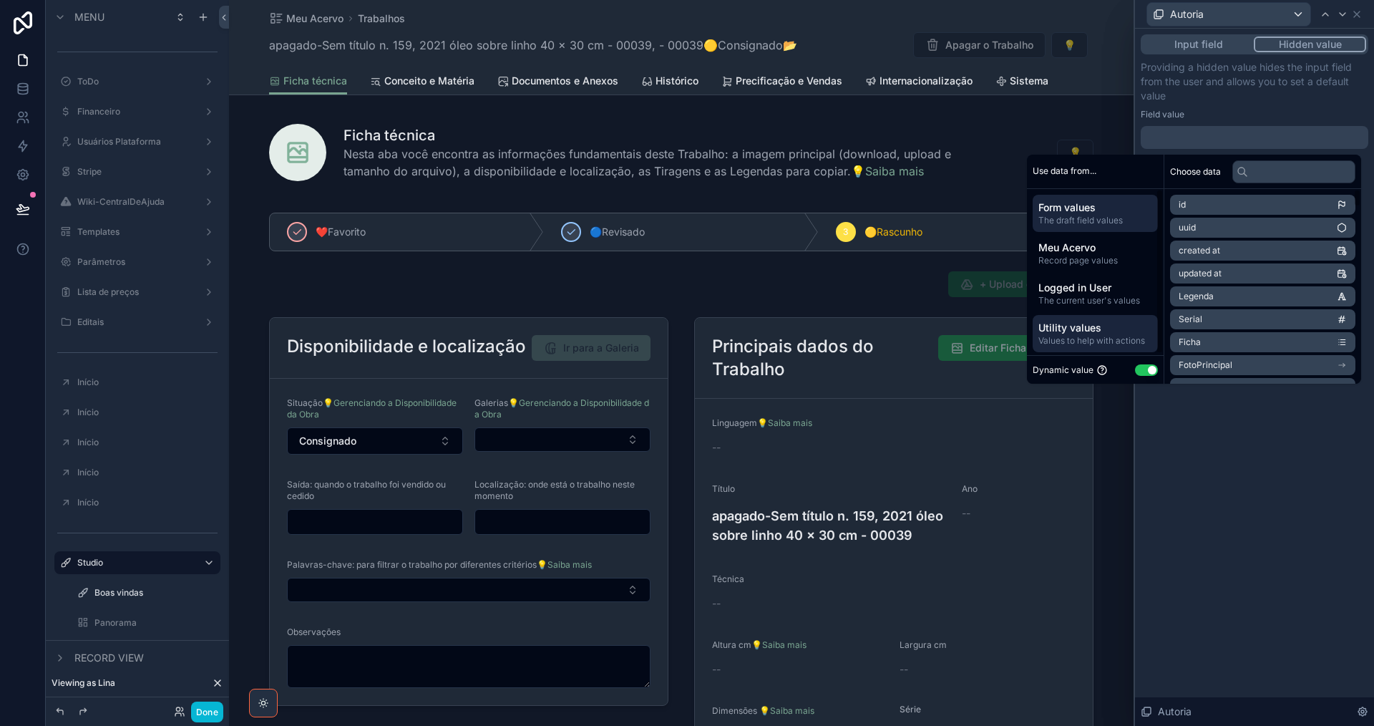
click at [1121, 329] on span "Utility values" at bounding box center [1096, 328] width 114 height 14
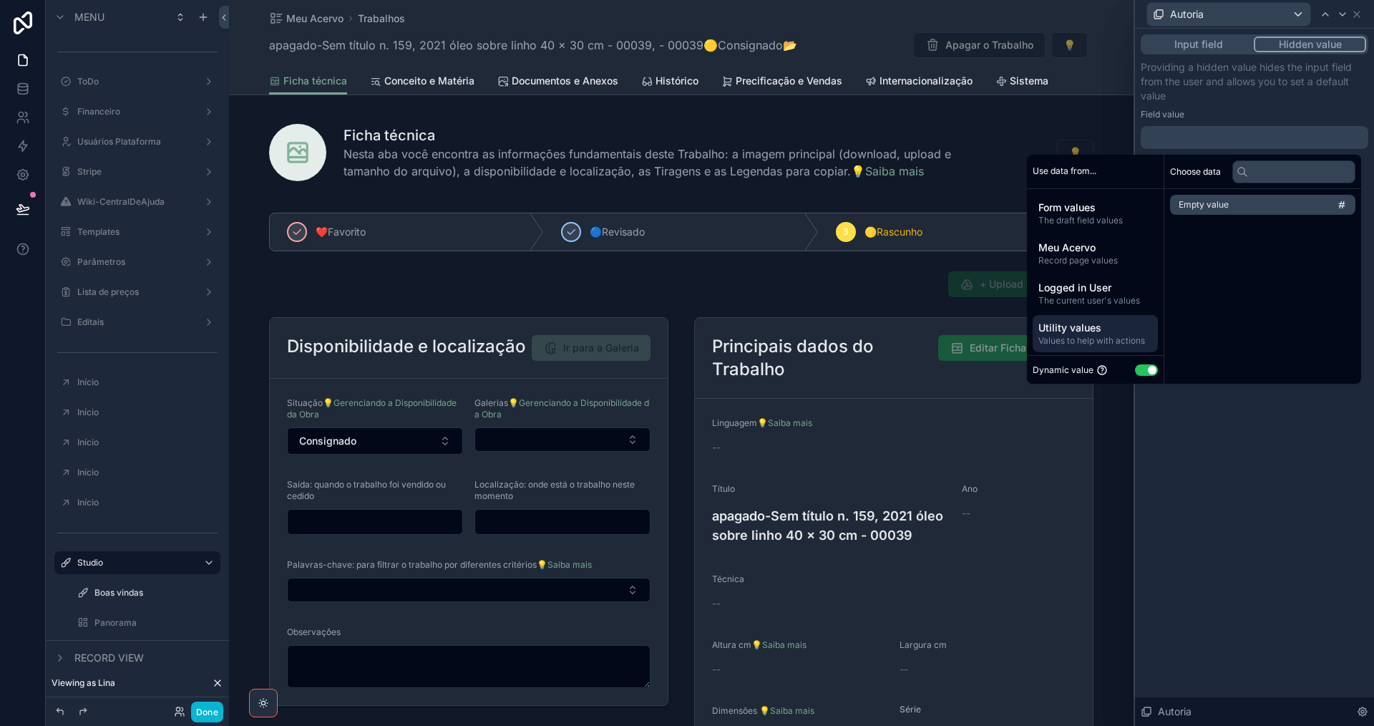
click at [1207, 205] on span "Empty value" at bounding box center [1204, 204] width 50 height 11
click at [1344, 11] on icon at bounding box center [1342, 14] width 11 height 11
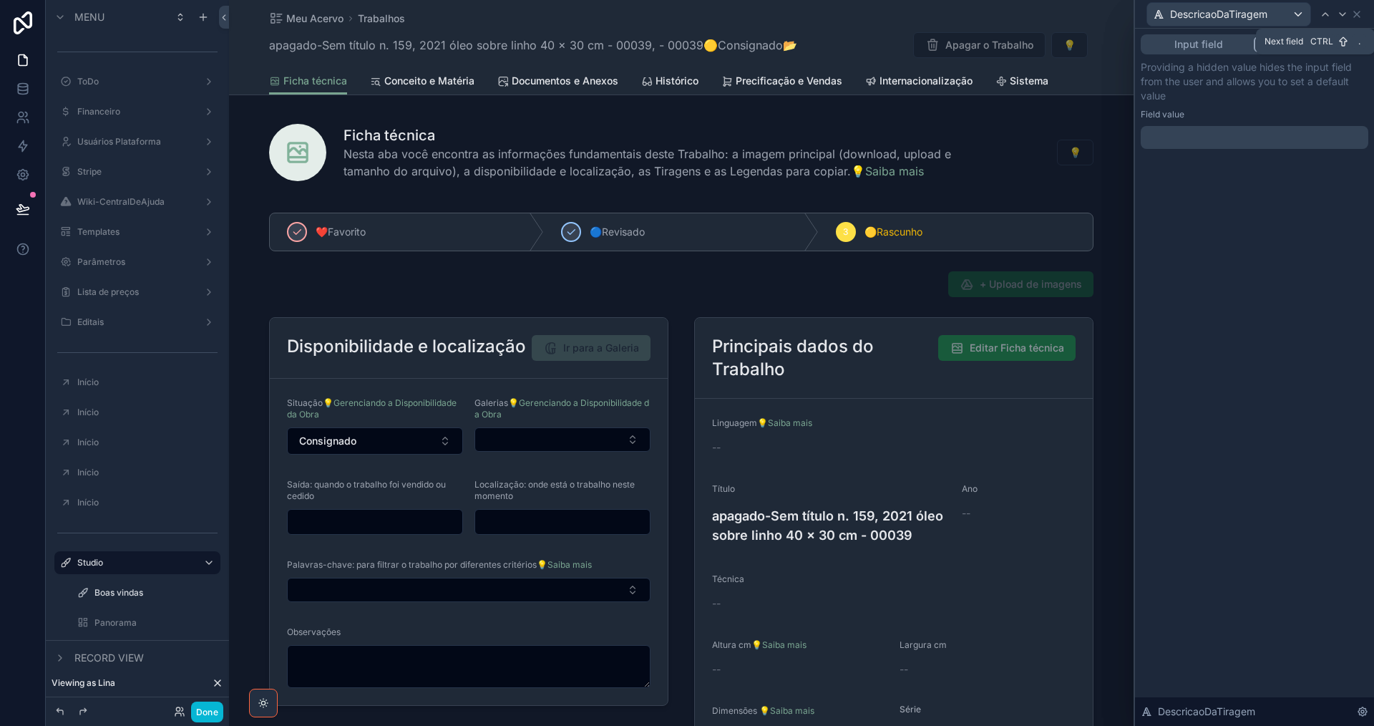
click at [1344, 11] on icon at bounding box center [1342, 14] width 11 height 11
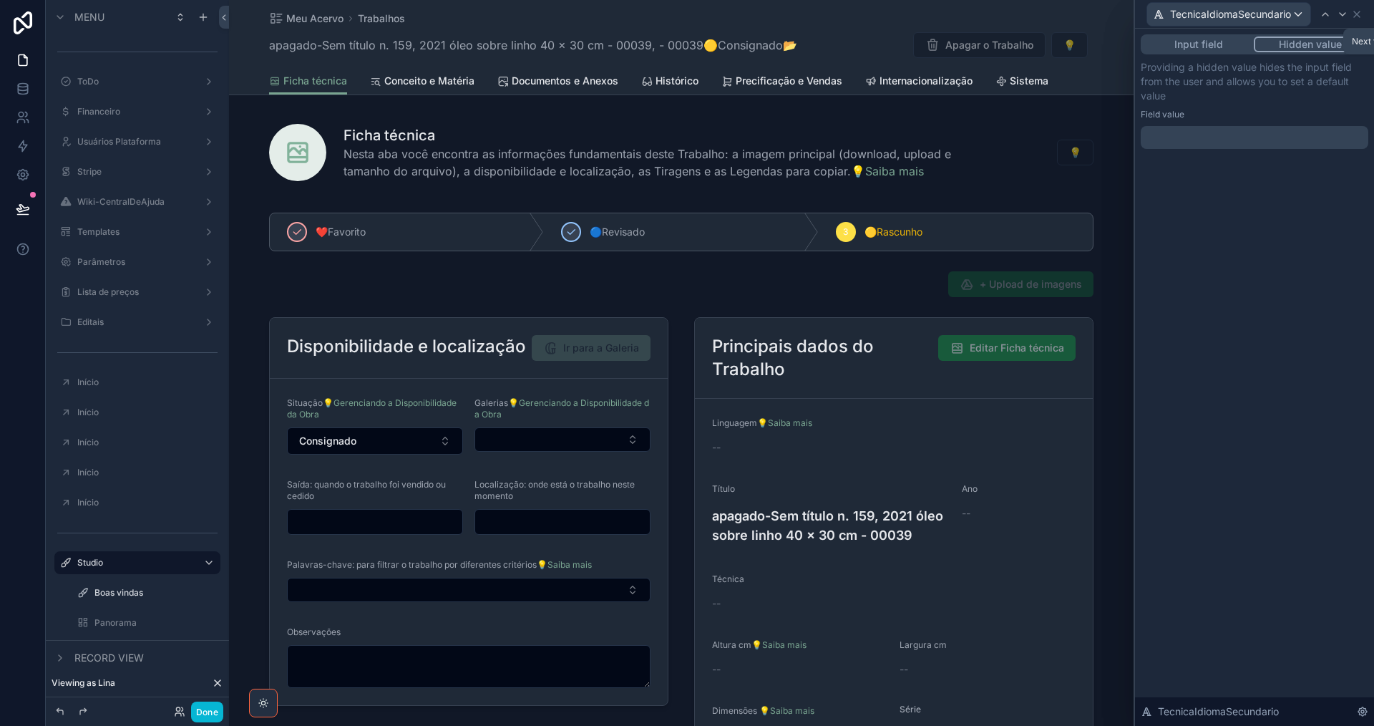
click at [1344, 11] on icon at bounding box center [1342, 14] width 11 height 11
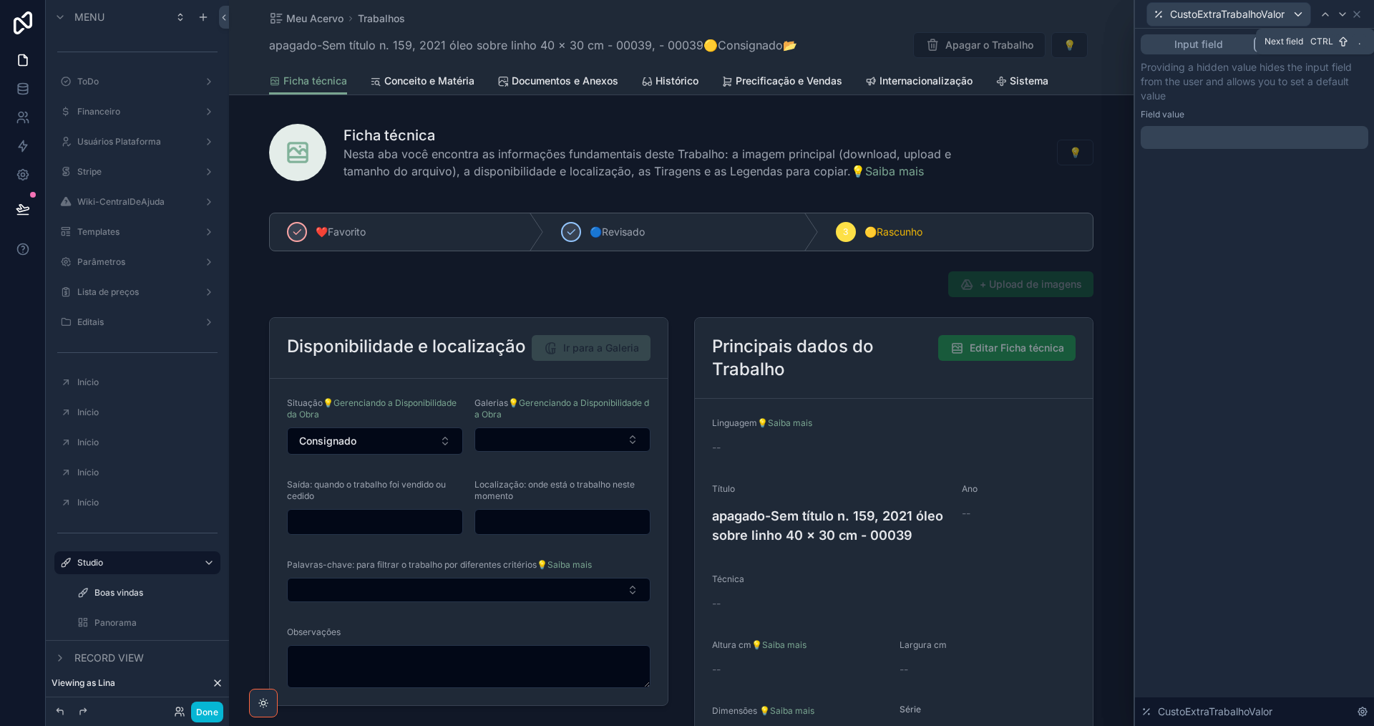
click at [1344, 11] on icon at bounding box center [1342, 14] width 11 height 11
click at [1344, 11] on div at bounding box center [1350, 14] width 17 height 17
click at [1344, 11] on icon at bounding box center [1342, 14] width 11 height 11
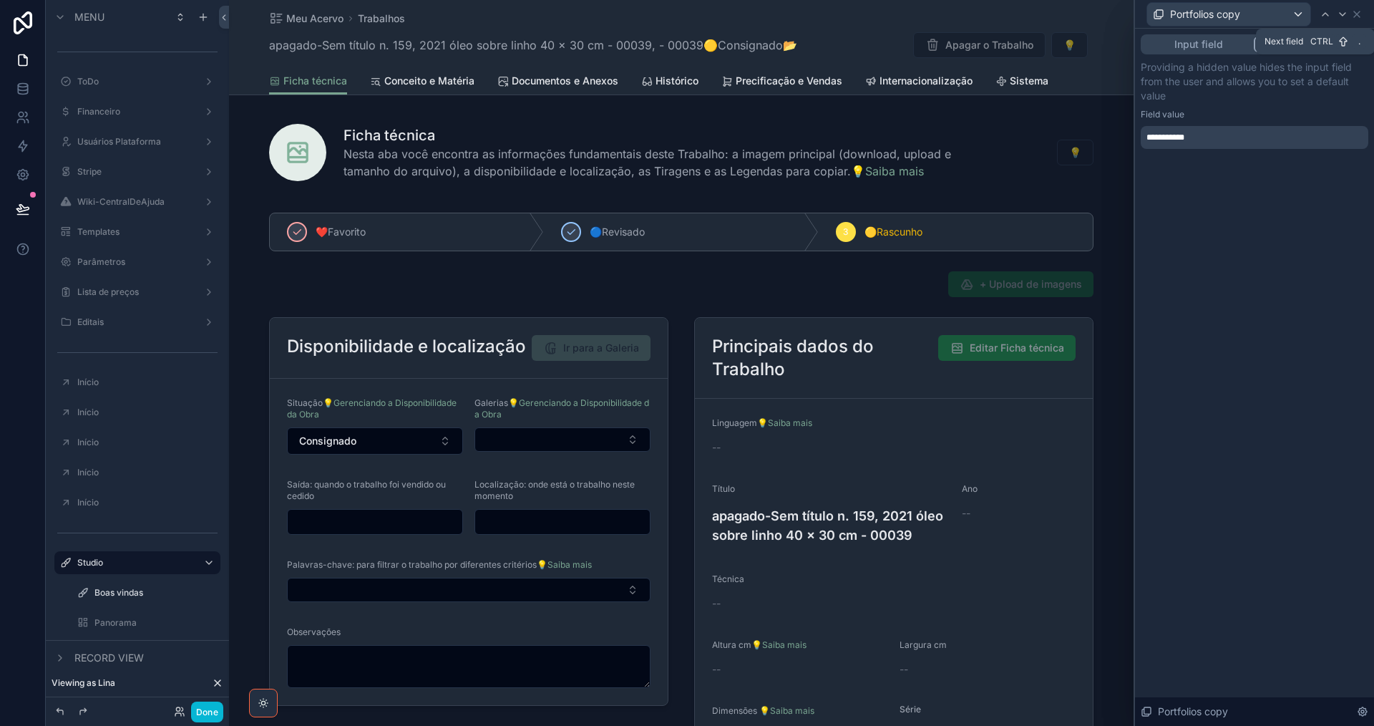
click at [1344, 11] on icon at bounding box center [1342, 14] width 11 height 11
click at [1344, 11] on div at bounding box center [1350, 14] width 17 height 17
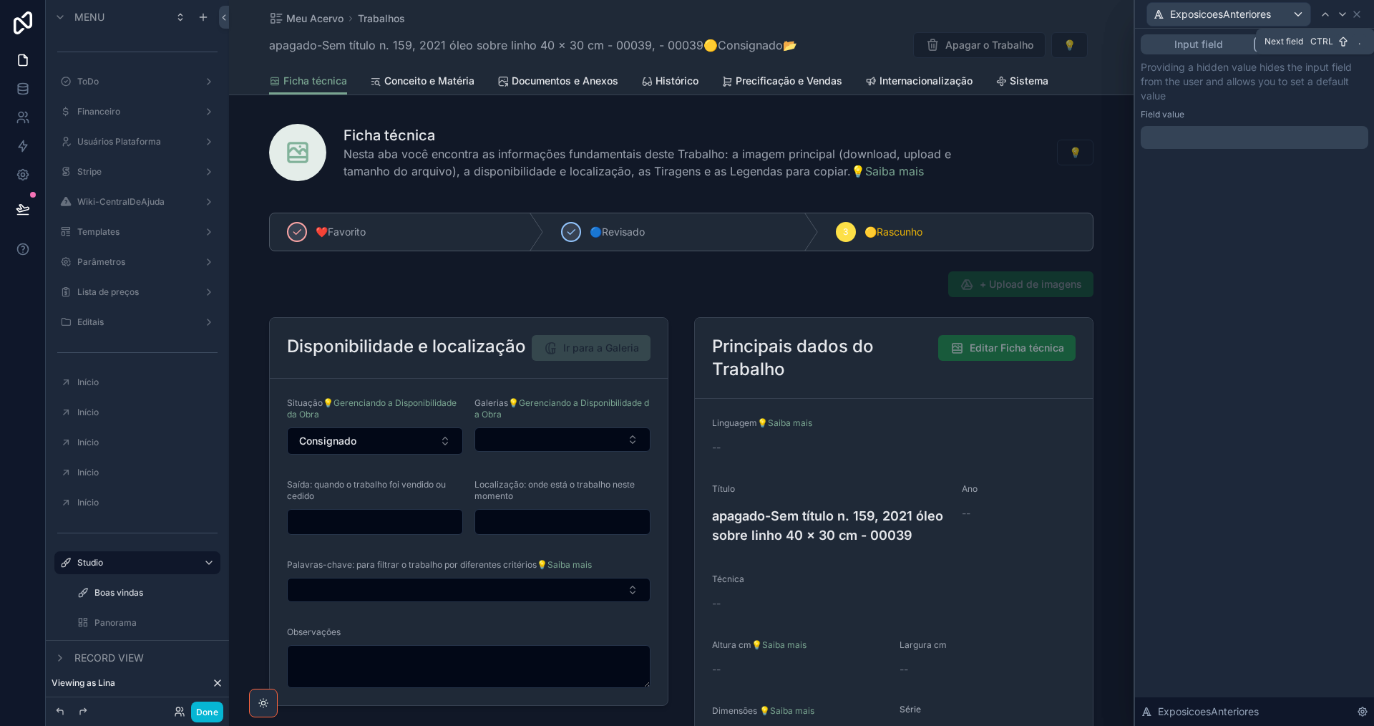
click at [1344, 11] on icon at bounding box center [1342, 14] width 11 height 11
click at [1344, 11] on div at bounding box center [1350, 14] width 17 height 17
click at [1344, 11] on icon at bounding box center [1342, 14] width 11 height 11
click at [1327, 14] on icon at bounding box center [1332, 14] width 11 height 11
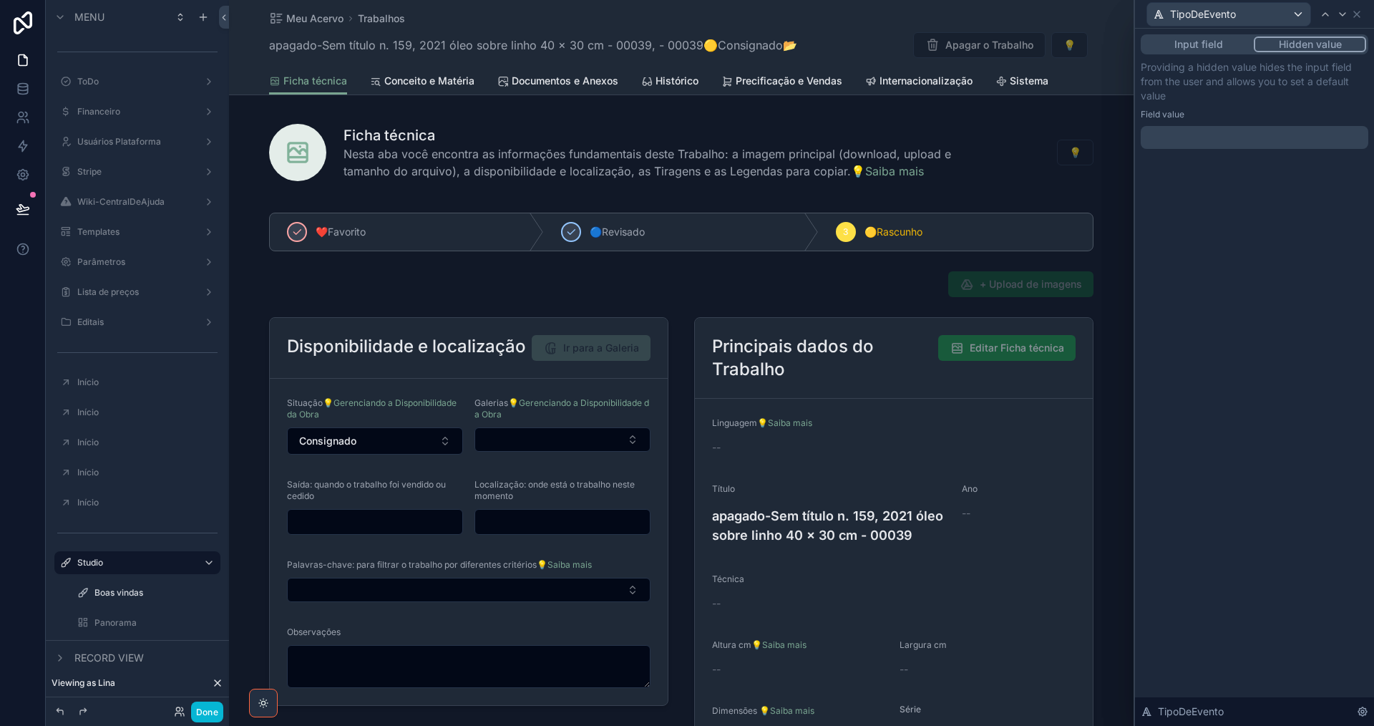
click at [1183, 135] on p "﻿" at bounding box center [1256, 137] width 219 height 14
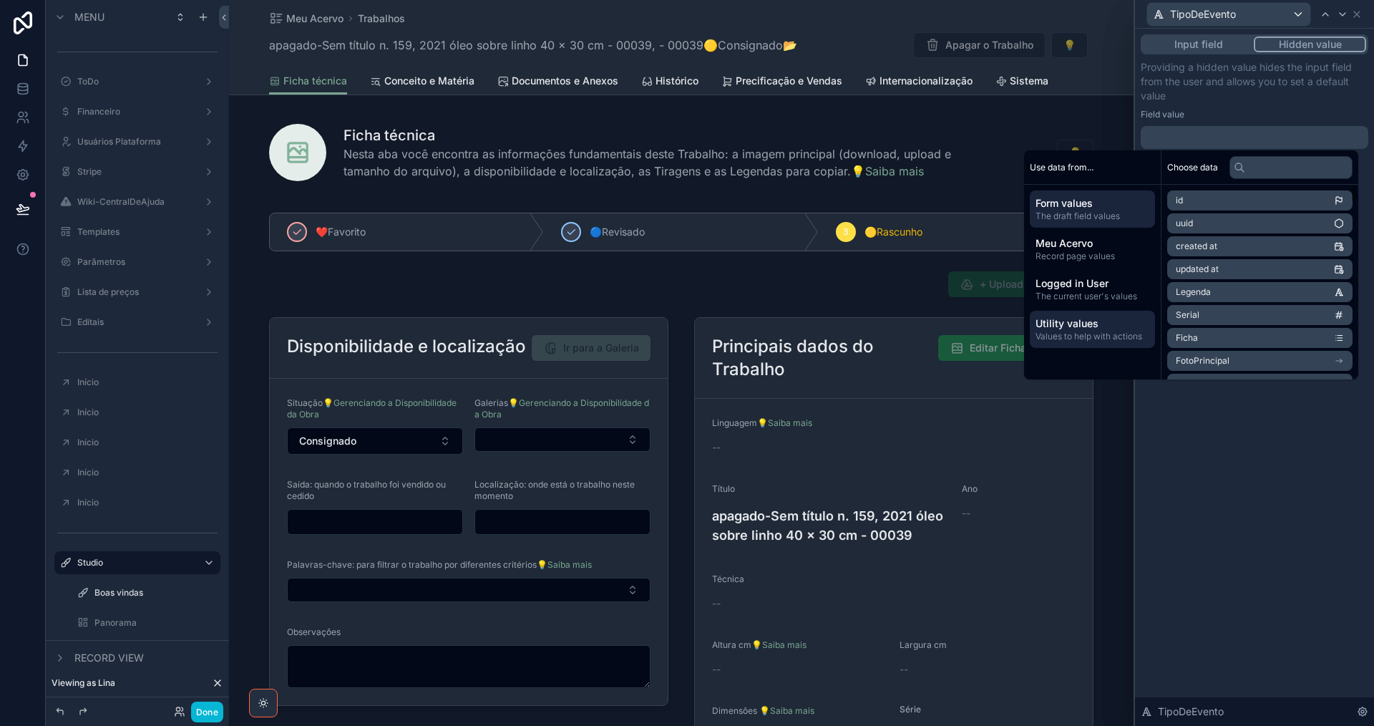
click at [1112, 339] on span "Values to help with actions" at bounding box center [1093, 336] width 114 height 11
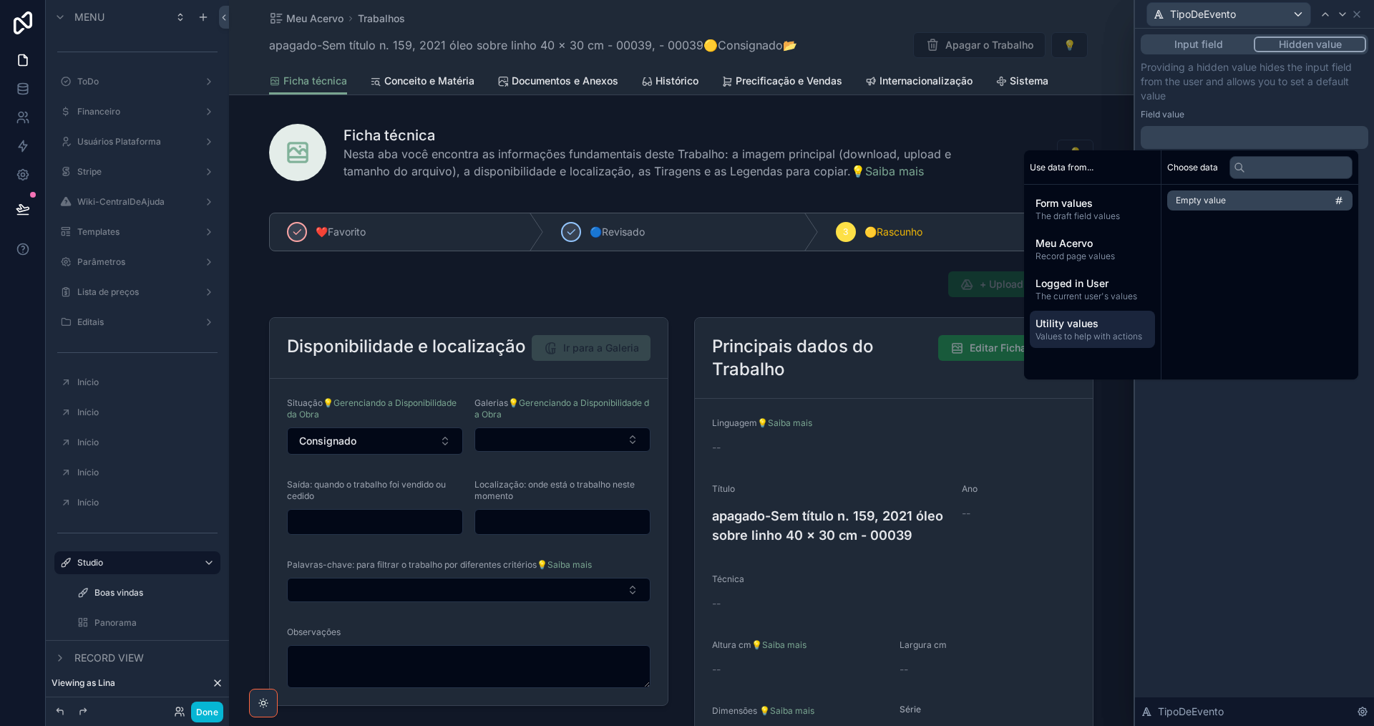
click at [1242, 193] on li "Empty value" at bounding box center [1260, 200] width 185 height 20
click at [1340, 9] on icon at bounding box center [1342, 14] width 11 height 11
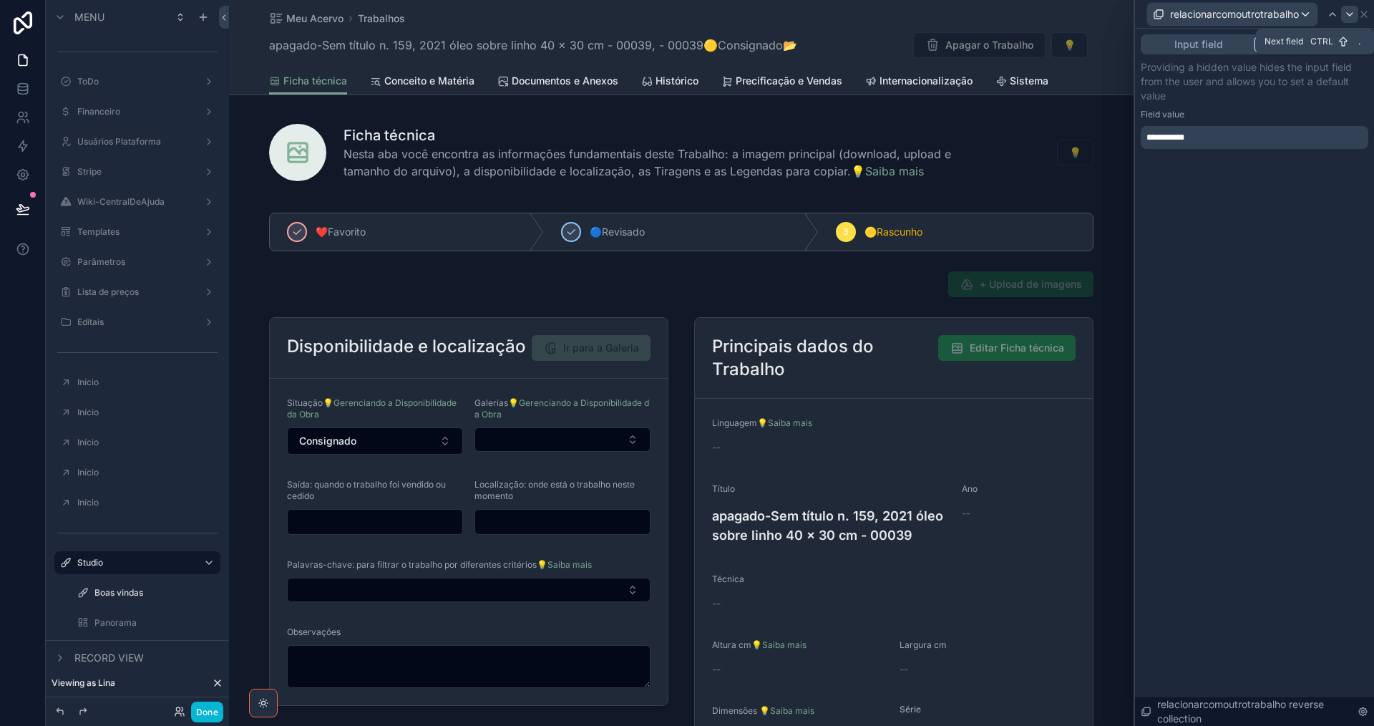
click at [1346, 14] on icon at bounding box center [1349, 14] width 11 height 11
click at [1346, 14] on icon at bounding box center [1342, 14] width 11 height 11
click at [1346, 14] on icon at bounding box center [1349, 14] width 11 height 11
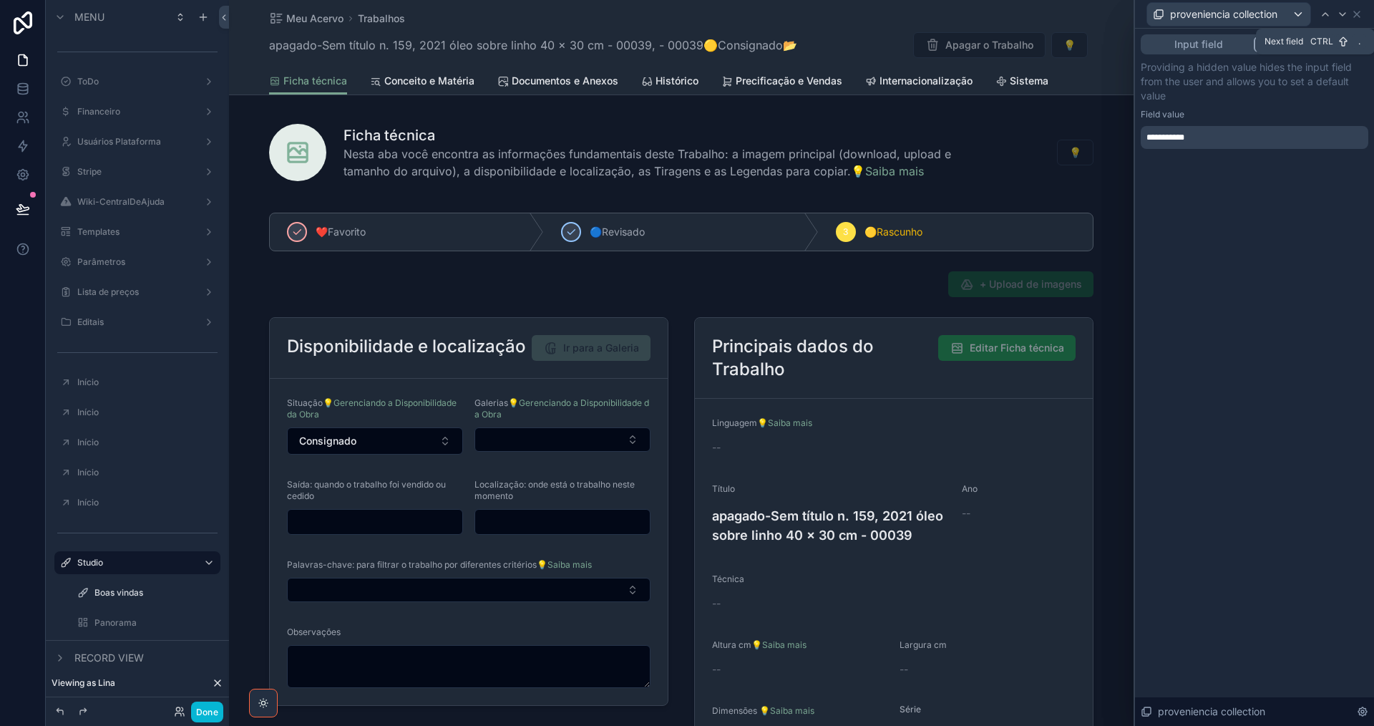
click at [1346, 14] on icon at bounding box center [1342, 14] width 11 height 11
click at [1346, 14] on icon at bounding box center [1349, 14] width 11 height 11
click at [1346, 14] on icon at bounding box center [1342, 14] width 11 height 11
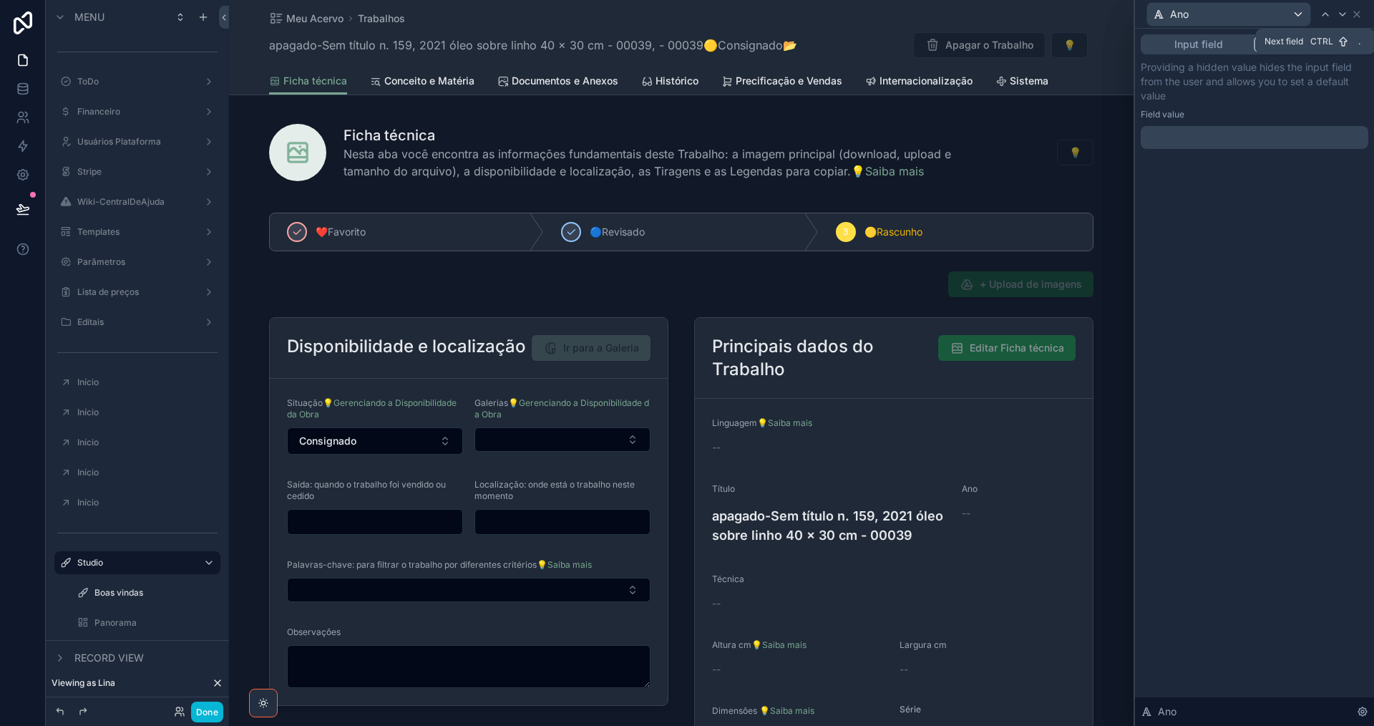
click at [1346, 14] on icon at bounding box center [1342, 14] width 11 height 11
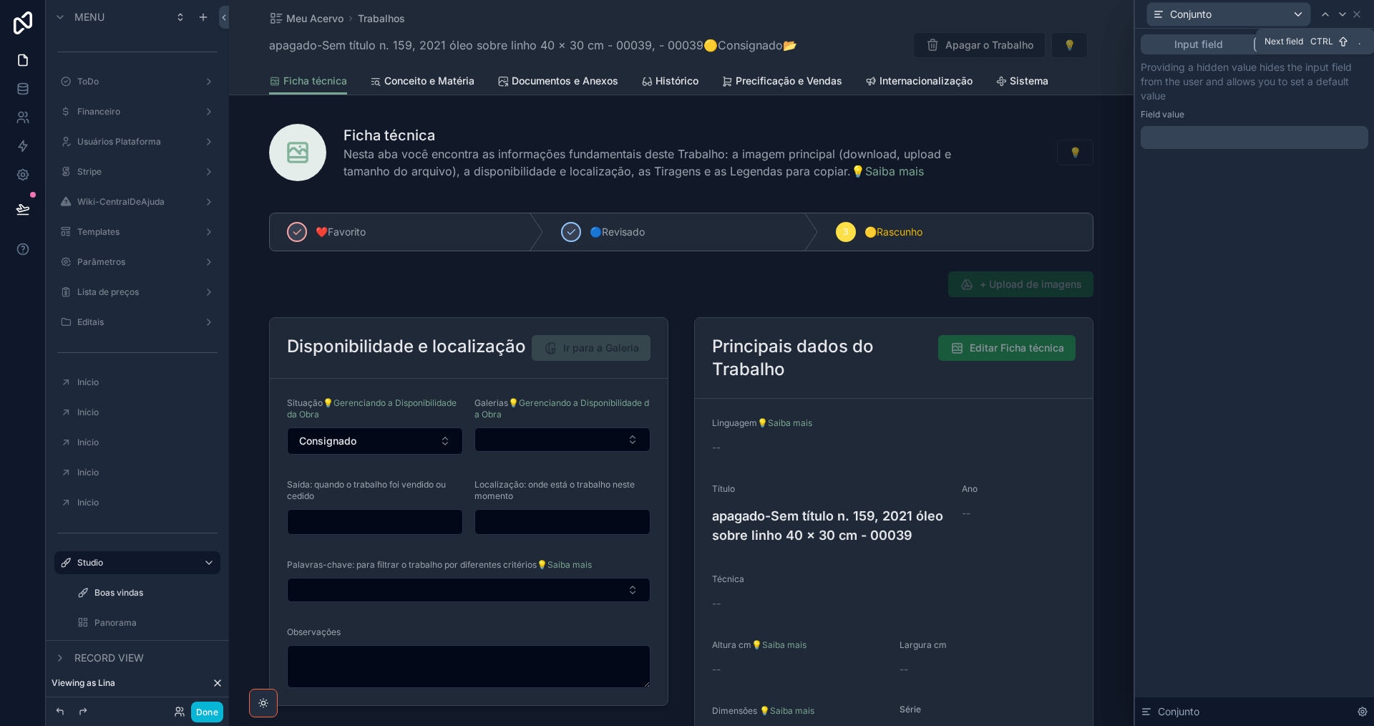
click at [1346, 14] on icon at bounding box center [1342, 14] width 11 height 11
click at [1343, 14] on icon at bounding box center [1342, 14] width 11 height 11
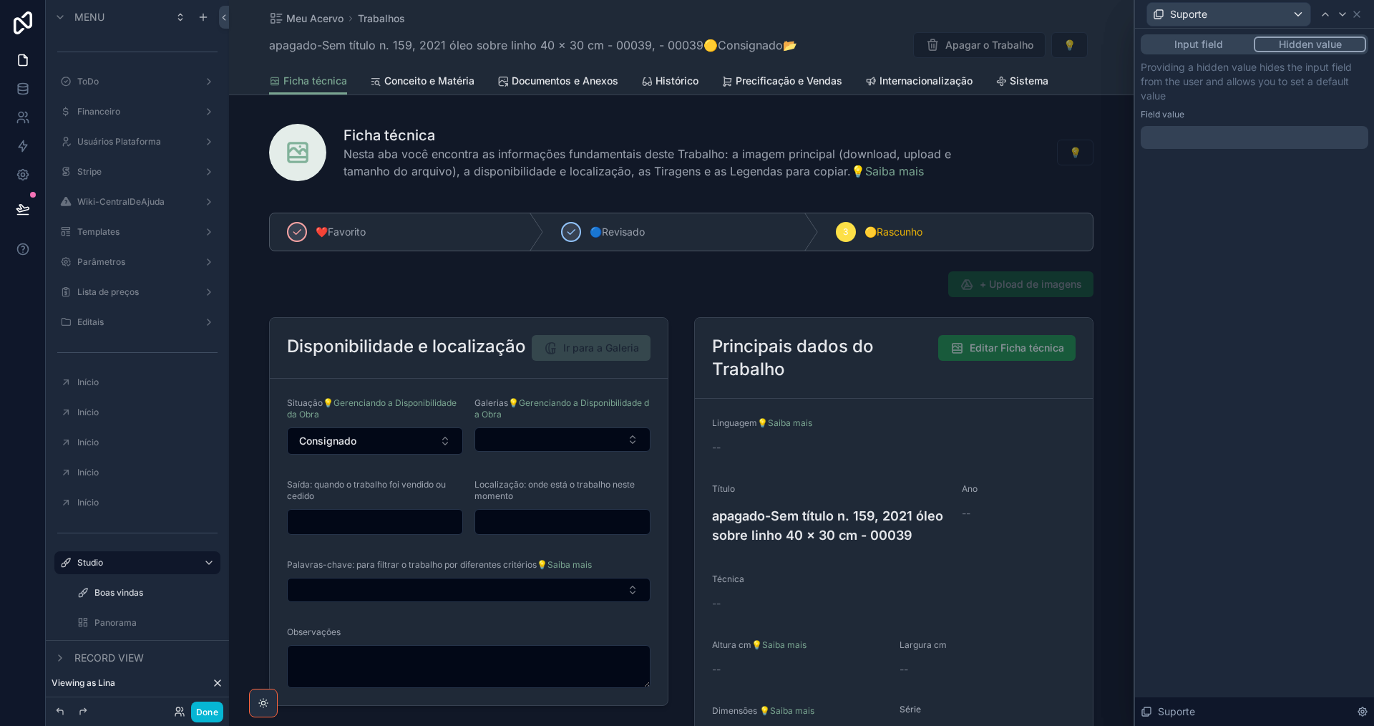
click at [1235, 134] on div at bounding box center [1255, 137] width 228 height 23
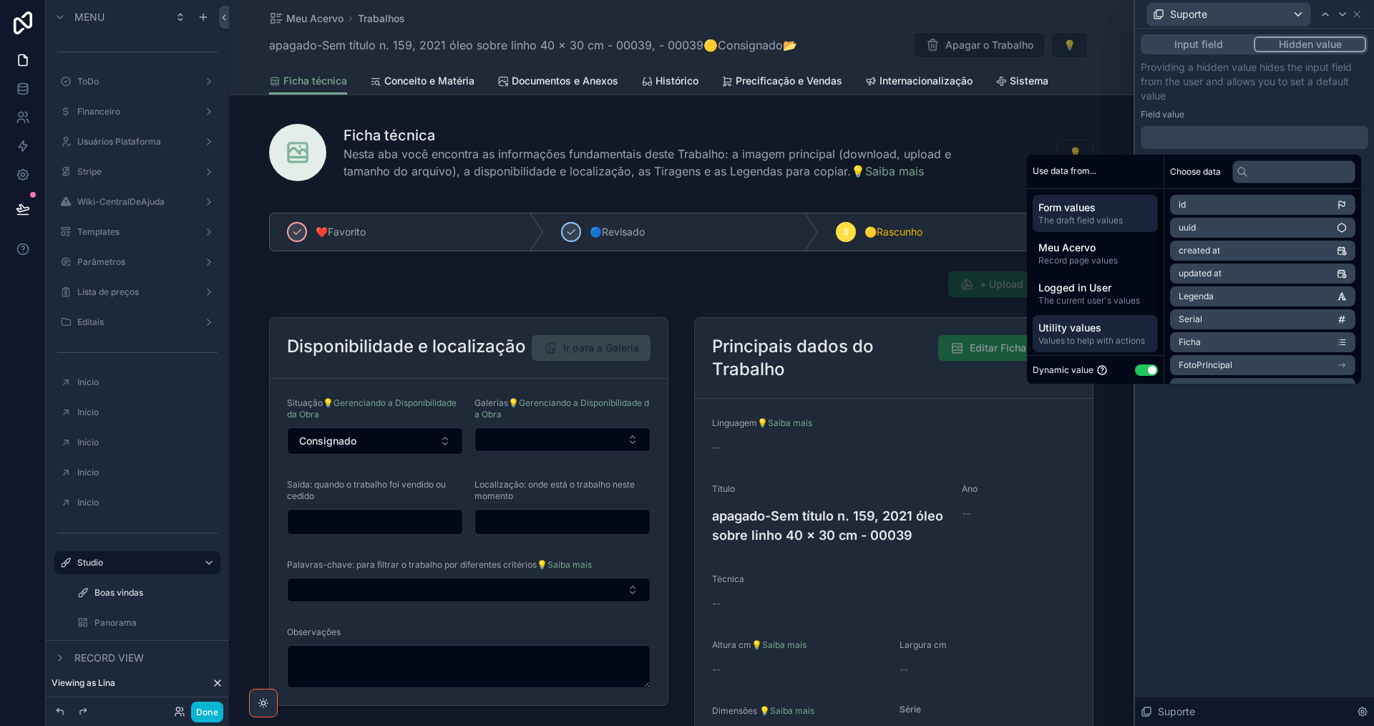
click at [1110, 335] on span "Values to help with actions" at bounding box center [1096, 340] width 114 height 11
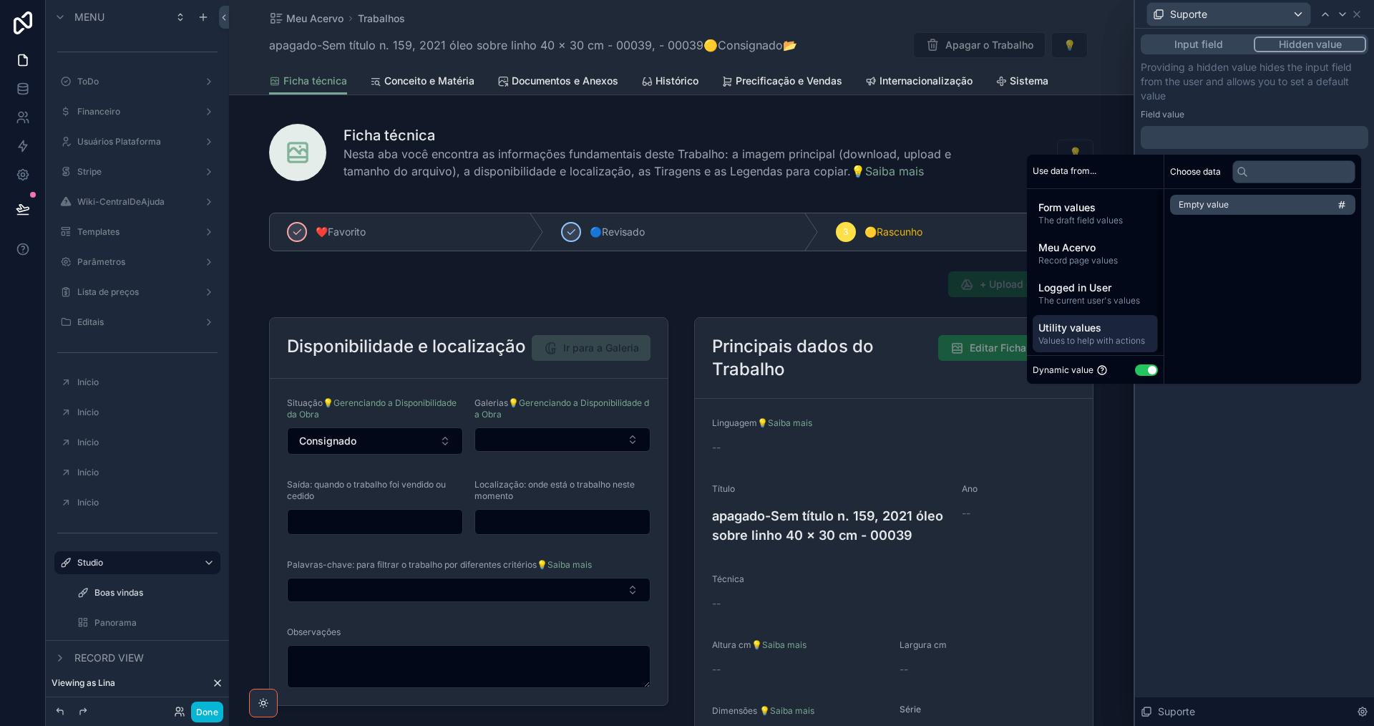
click at [1204, 200] on span "Empty value" at bounding box center [1204, 204] width 50 height 11
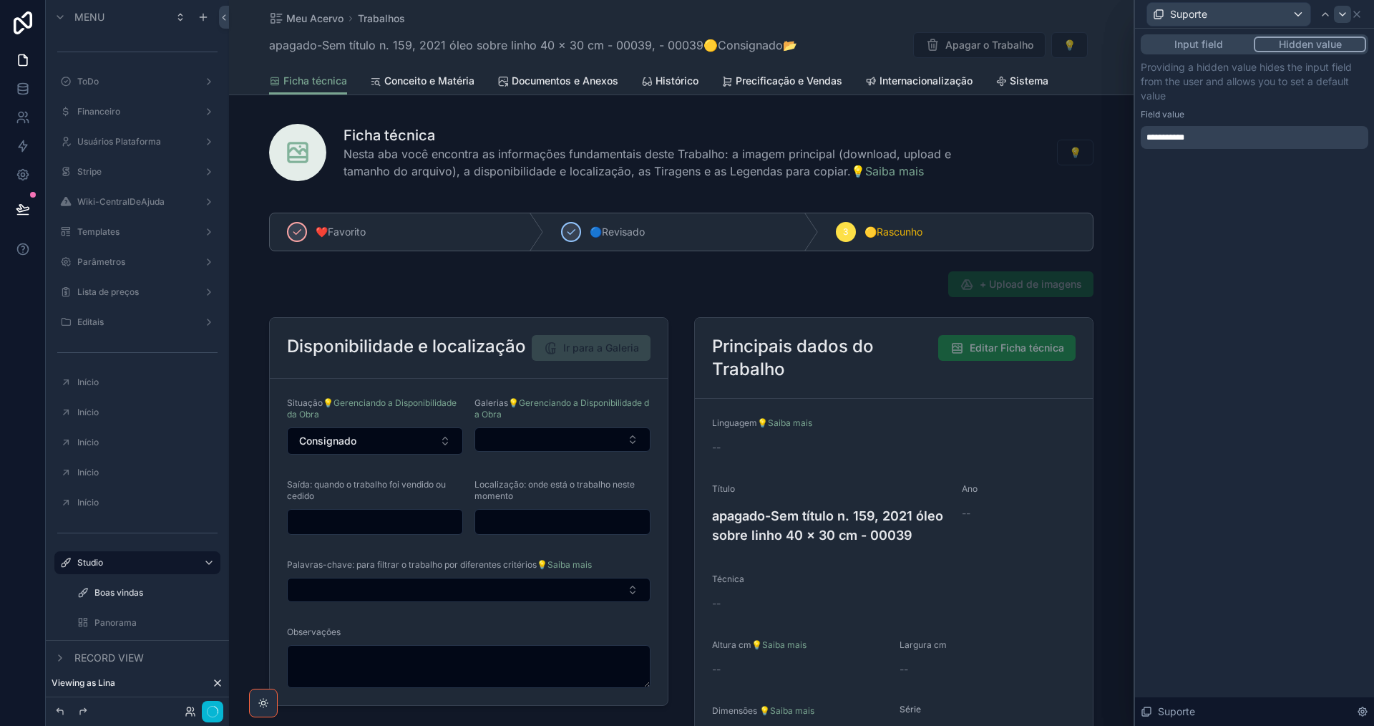
click at [1344, 13] on icon at bounding box center [1342, 14] width 11 height 11
click at [1342, 14] on icon at bounding box center [1343, 14] width 6 height 3
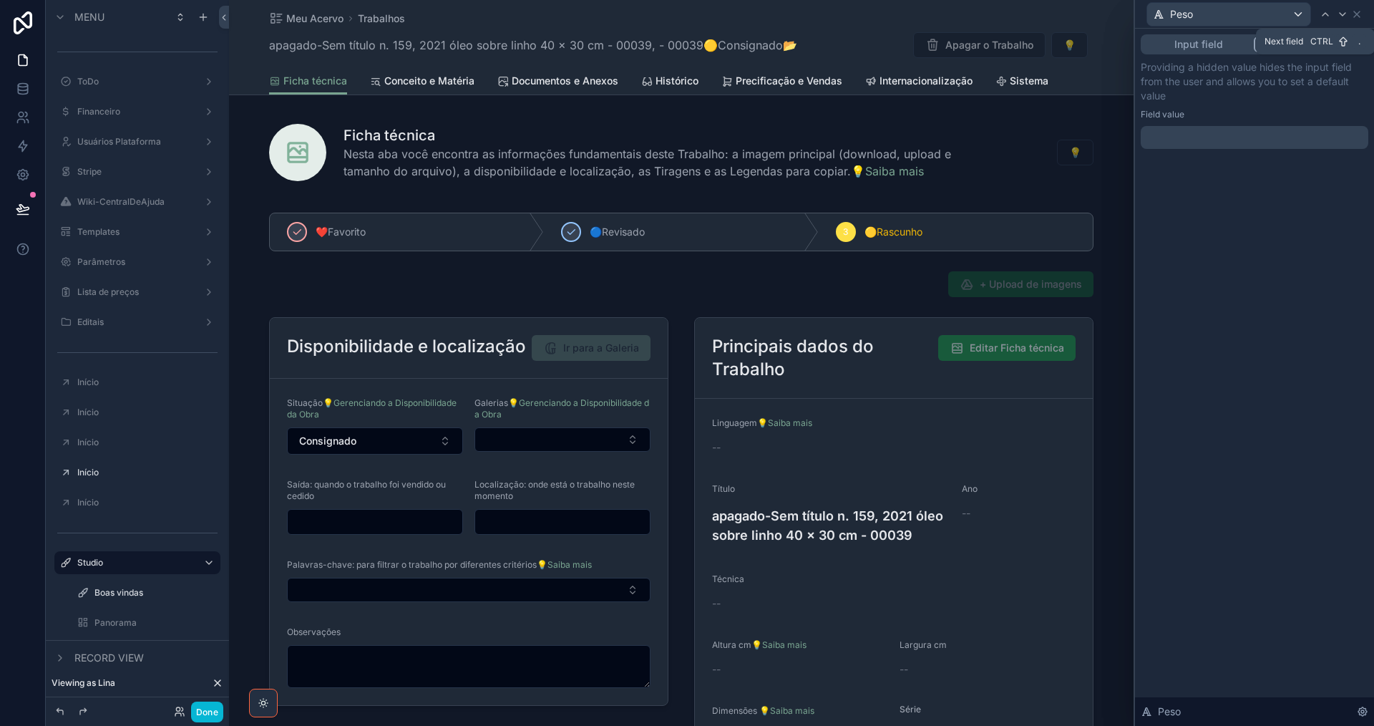
click at [1342, 14] on icon at bounding box center [1343, 14] width 6 height 3
click at [1221, 131] on div at bounding box center [1255, 137] width 228 height 23
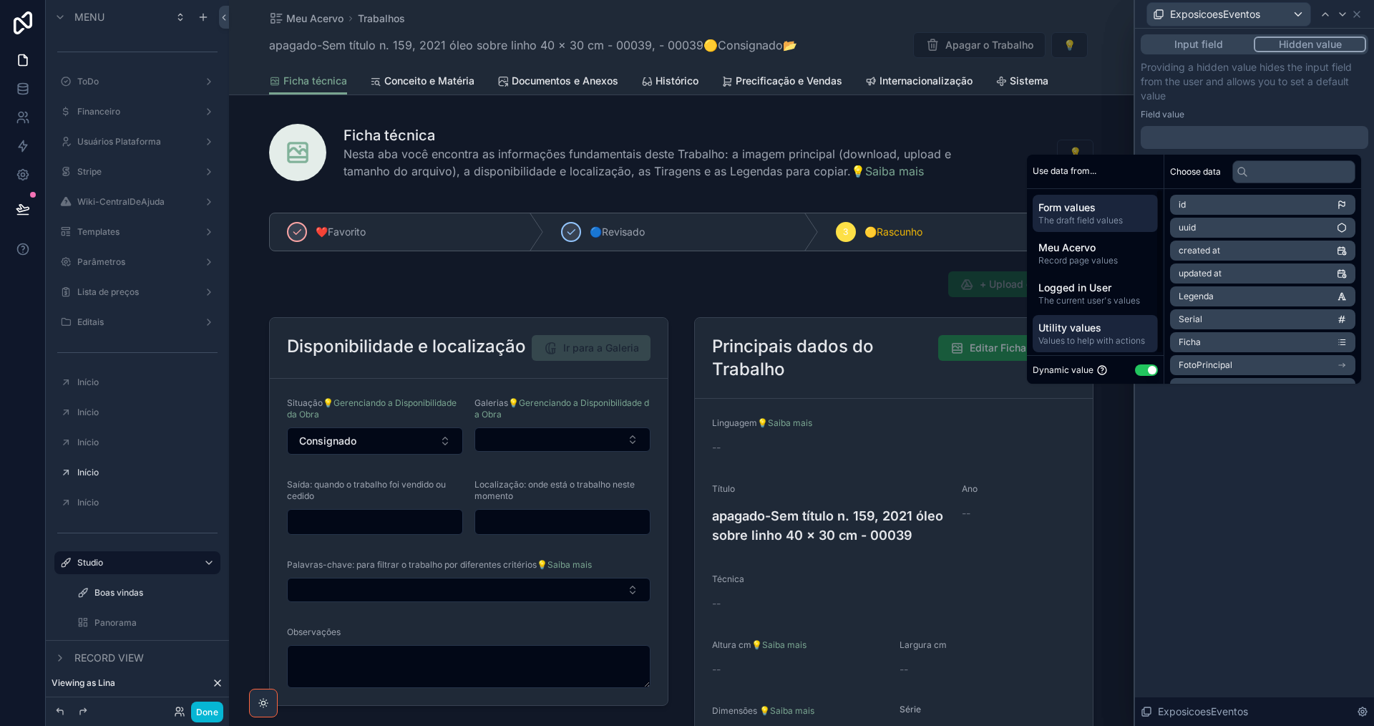
click at [1100, 321] on span "Utility values" at bounding box center [1096, 328] width 114 height 14
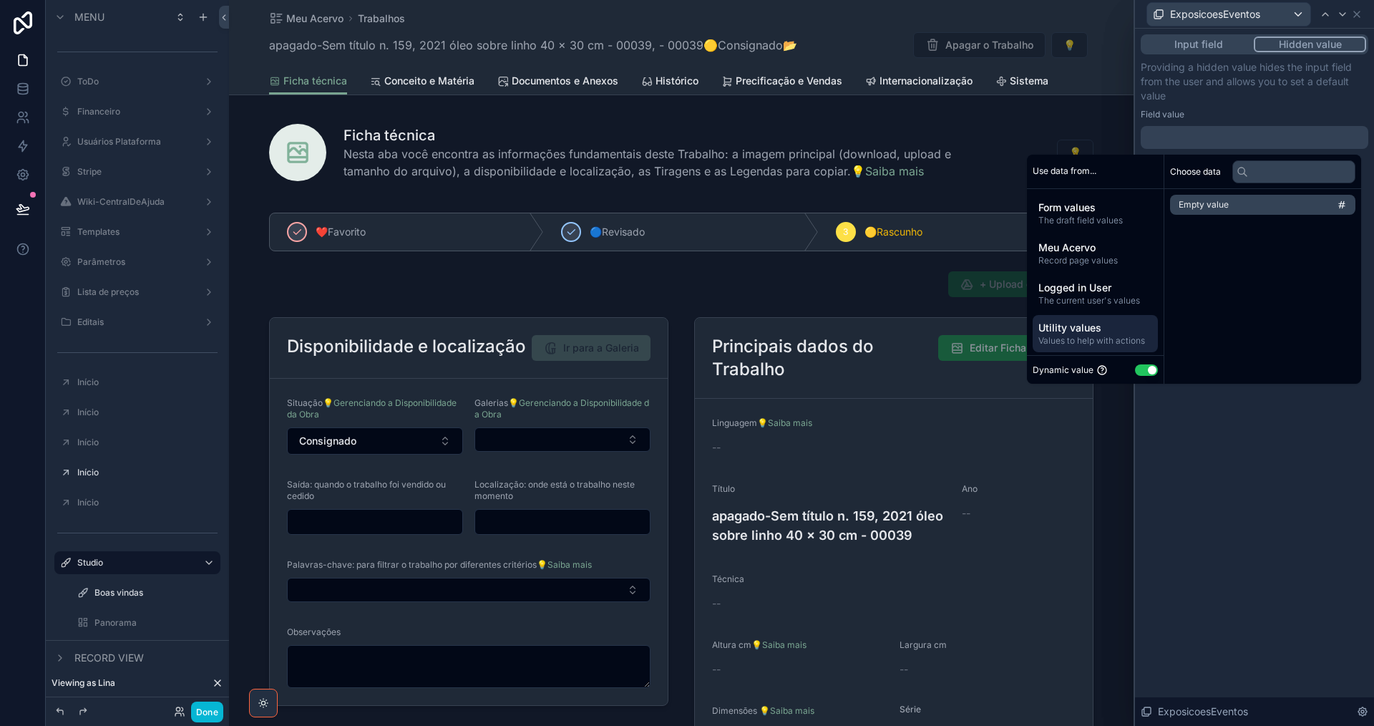
click at [1211, 198] on li "Empty value" at bounding box center [1262, 205] width 185 height 20
click at [1346, 11] on icon at bounding box center [1342, 14] width 11 height 11
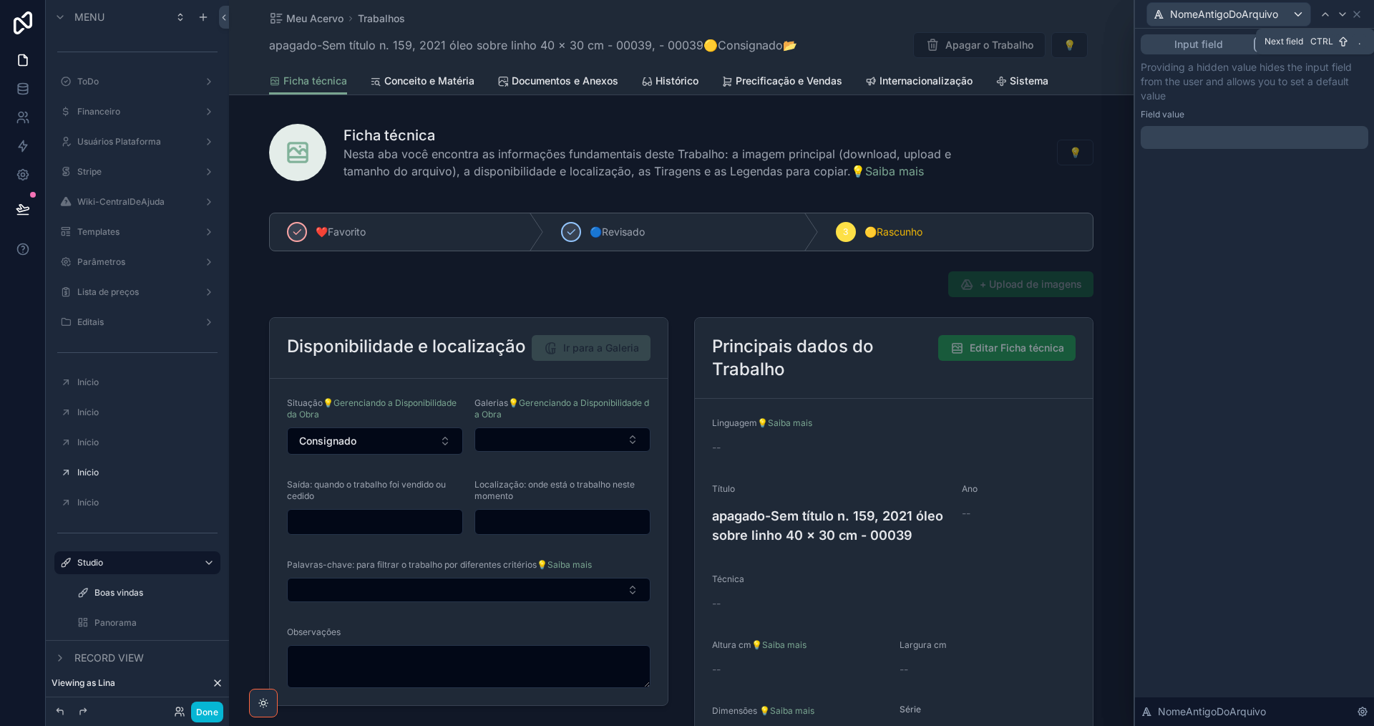
click at [1346, 11] on icon at bounding box center [1342, 14] width 11 height 11
click at [1346, 14] on icon at bounding box center [1342, 14] width 11 height 11
click at [1248, 137] on div at bounding box center [1255, 137] width 228 height 23
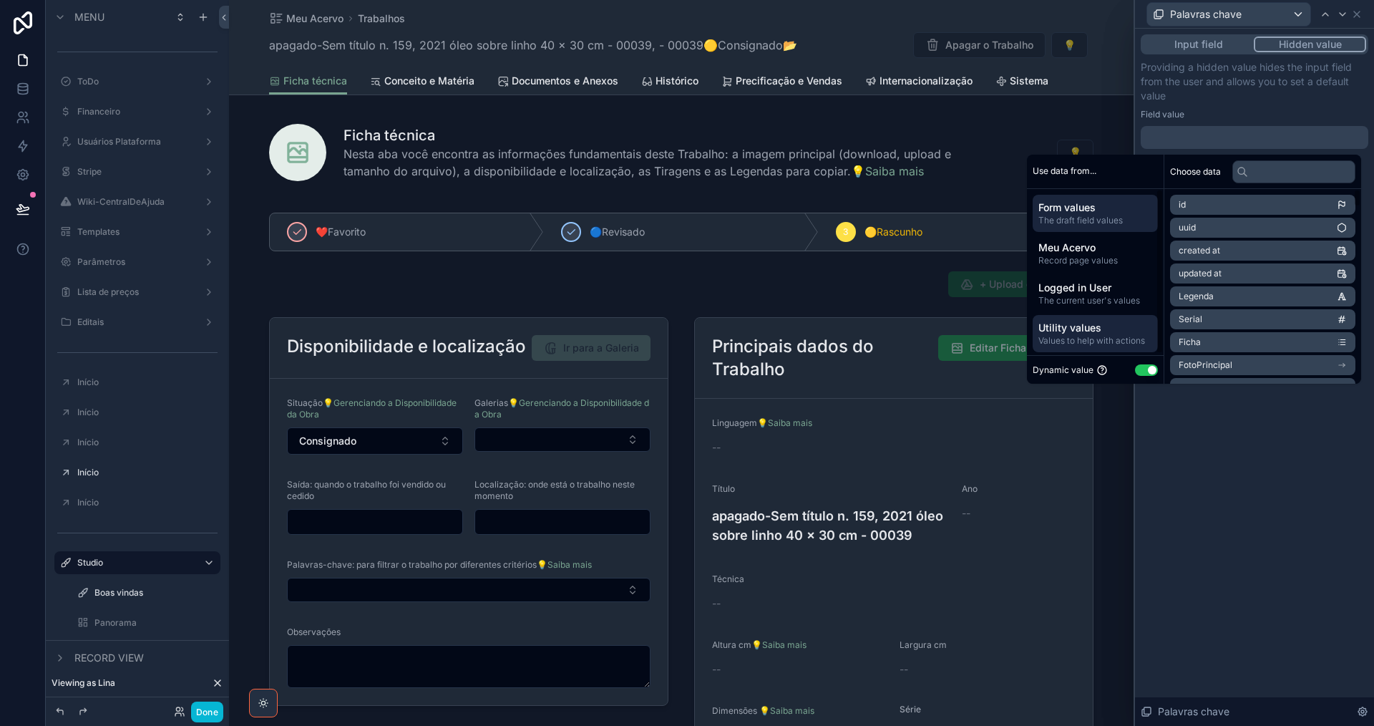
click at [1120, 334] on span "Utility values" at bounding box center [1096, 328] width 114 height 14
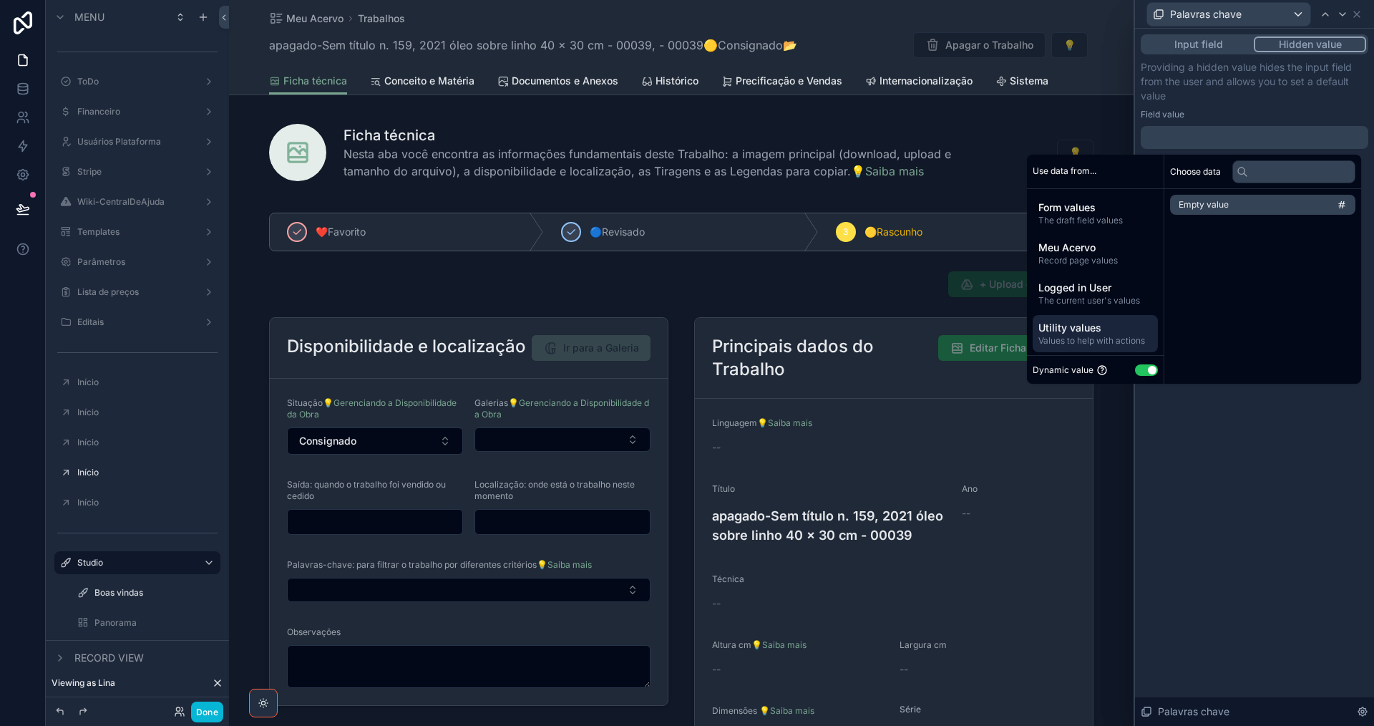
click at [1215, 189] on div "Empty value" at bounding box center [1263, 204] width 197 height 31
click at [1216, 203] on span "Empty value" at bounding box center [1204, 204] width 50 height 11
click at [1341, 14] on icon at bounding box center [1343, 14] width 6 height 3
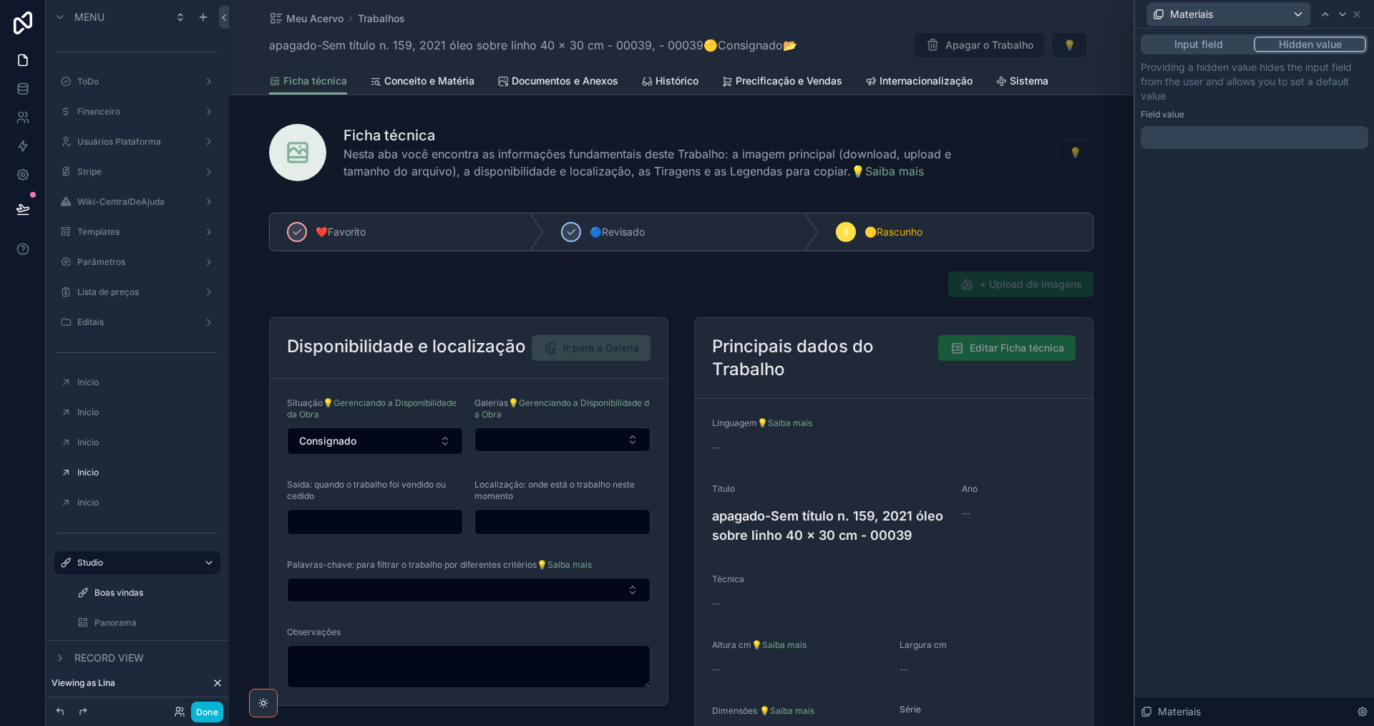
click at [1217, 140] on div at bounding box center [1255, 137] width 228 height 23
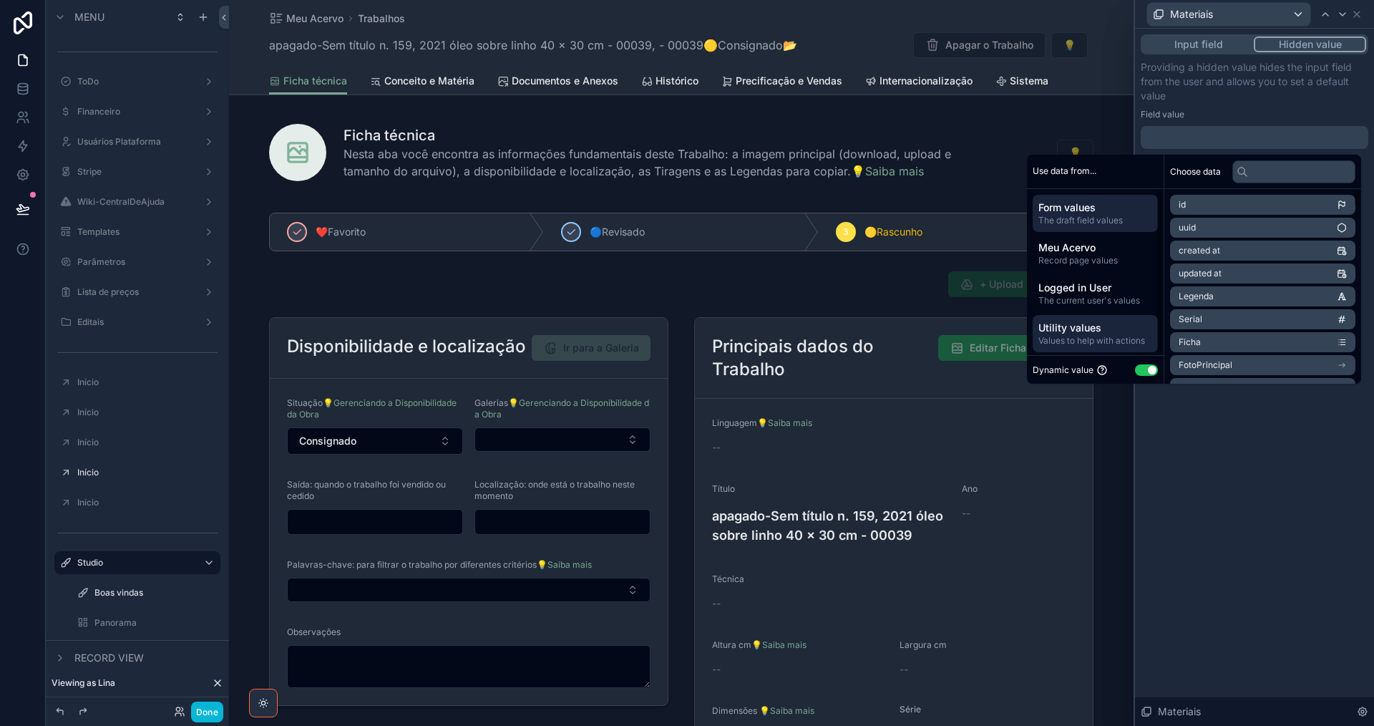
click at [1112, 345] on span "Values to help with actions" at bounding box center [1096, 340] width 114 height 11
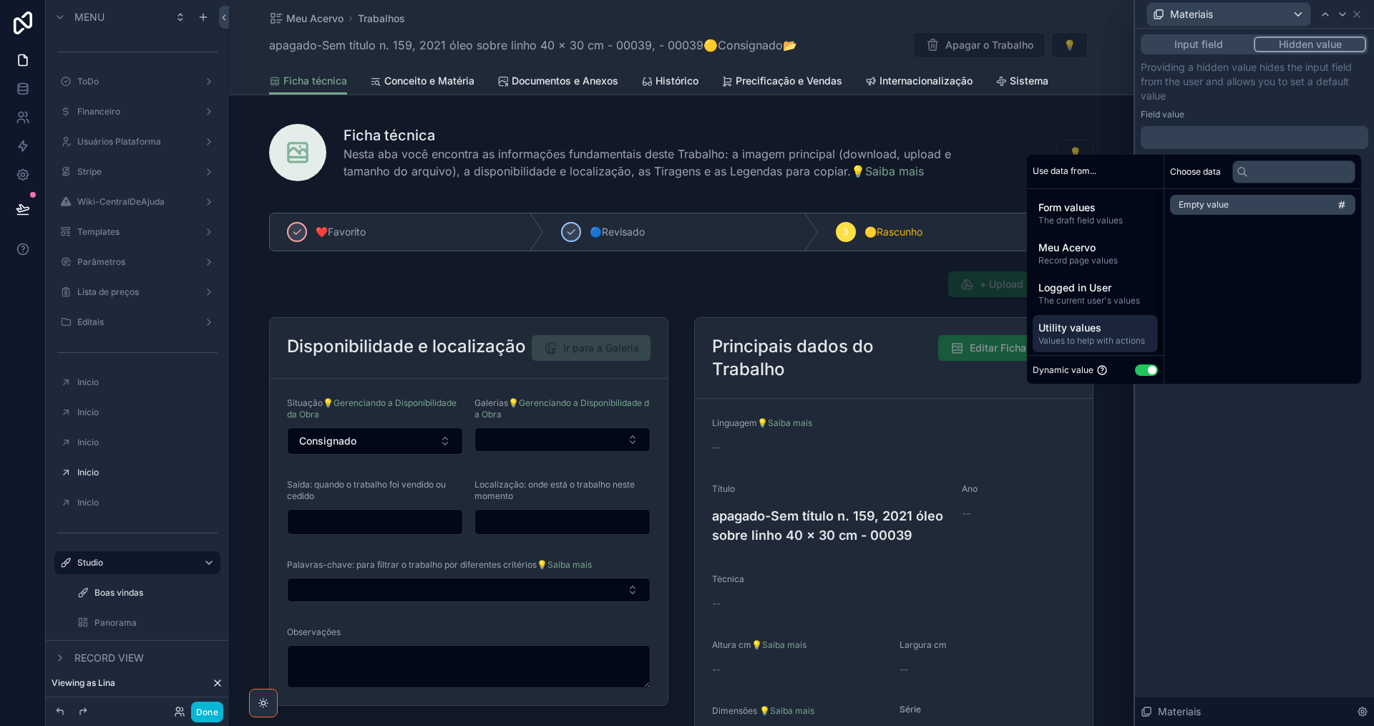
click at [1227, 205] on li "Empty value" at bounding box center [1262, 205] width 185 height 20
click at [1345, 11] on icon at bounding box center [1342, 14] width 11 height 11
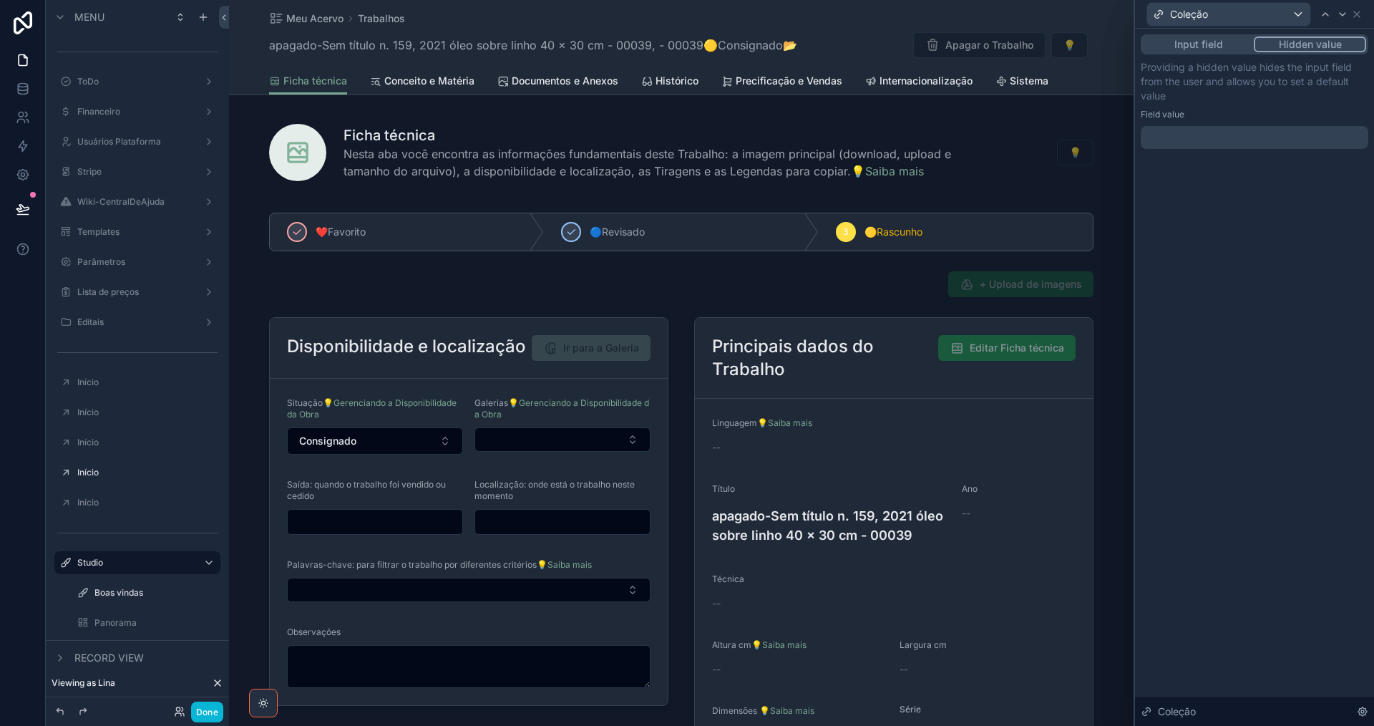
click at [1261, 138] on div at bounding box center [1255, 137] width 228 height 23
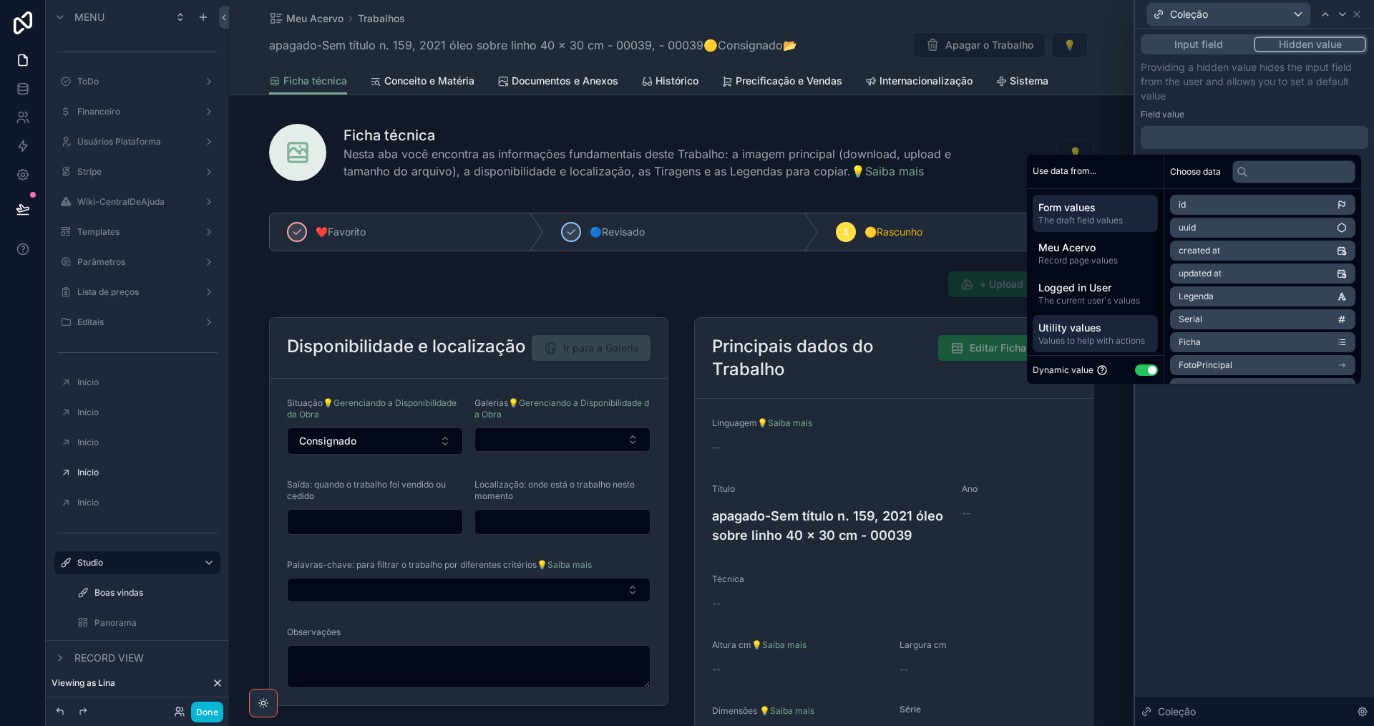
click at [1113, 331] on span "Utility values" at bounding box center [1096, 328] width 114 height 14
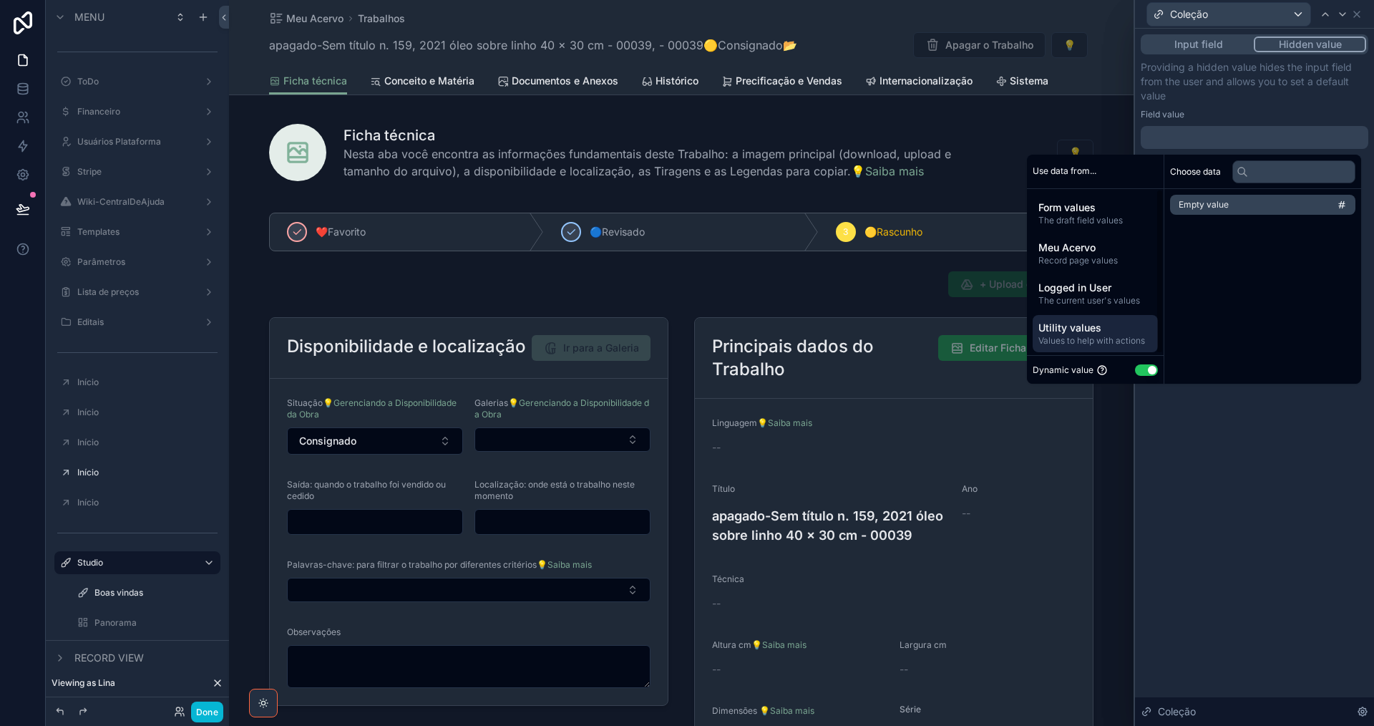
click at [1213, 208] on span "Empty value" at bounding box center [1204, 204] width 50 height 11
click at [1344, 11] on icon at bounding box center [1342, 14] width 11 height 11
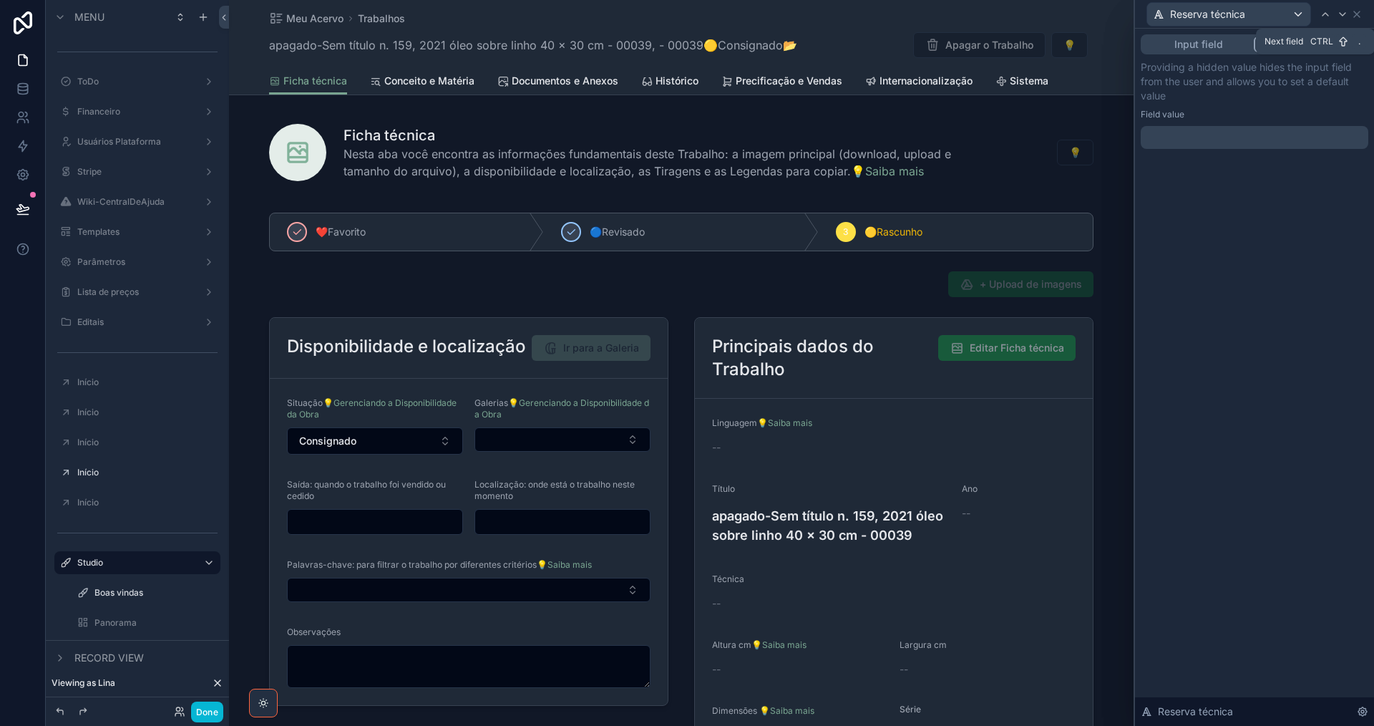
click at [1344, 11] on icon at bounding box center [1342, 14] width 11 height 11
click at [1344, 11] on icon at bounding box center [1349, 14] width 11 height 11
click at [1344, 11] on icon at bounding box center [1342, 14] width 11 height 11
click at [1362, 9] on icon at bounding box center [1357, 14] width 11 height 11
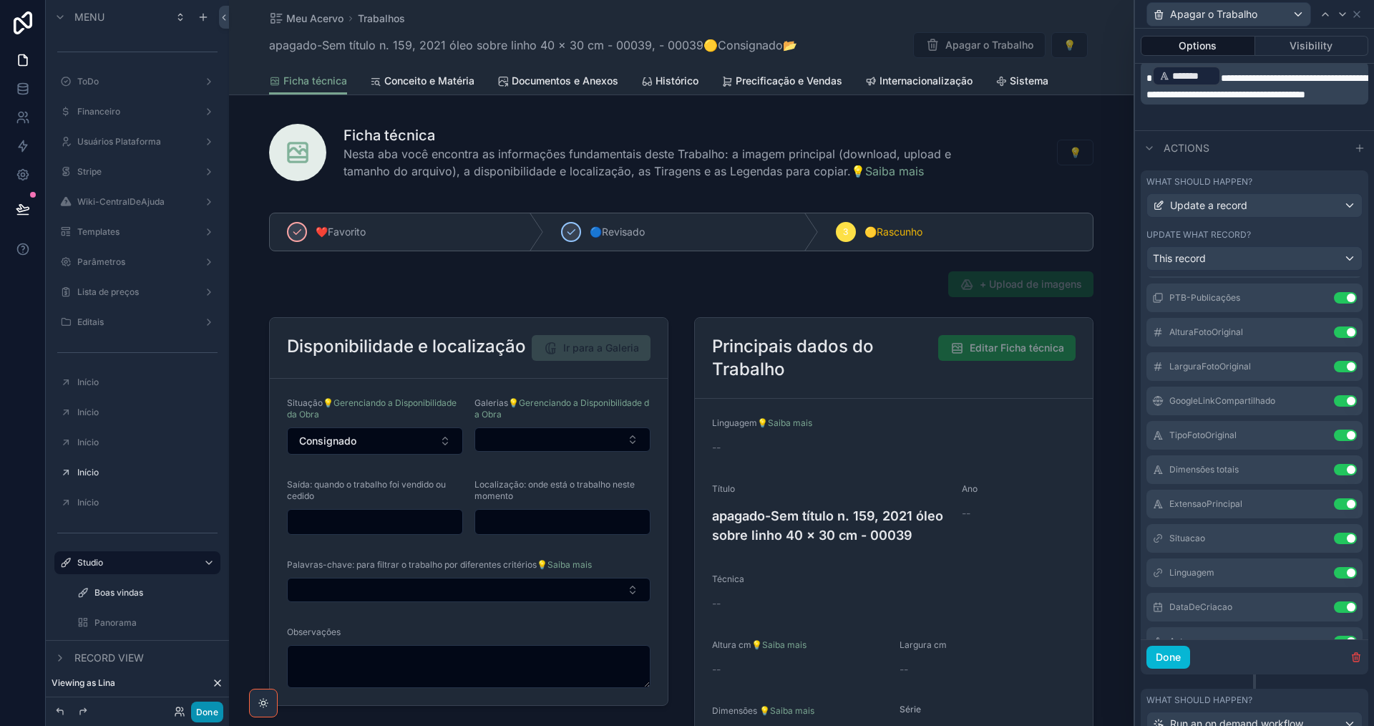
click at [215, 709] on button "Done" at bounding box center [207, 712] width 32 height 21
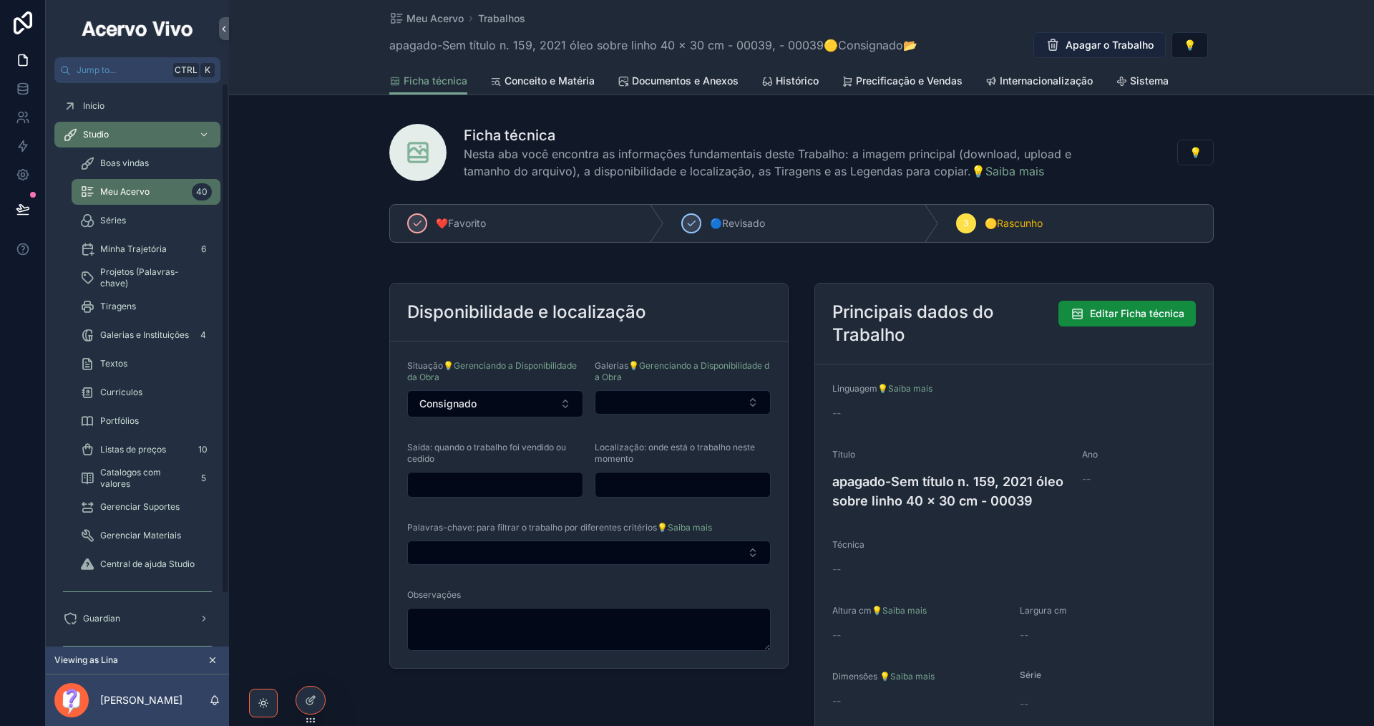
click at [1082, 44] on span "Apagar o Trabalho" at bounding box center [1110, 45] width 88 height 14
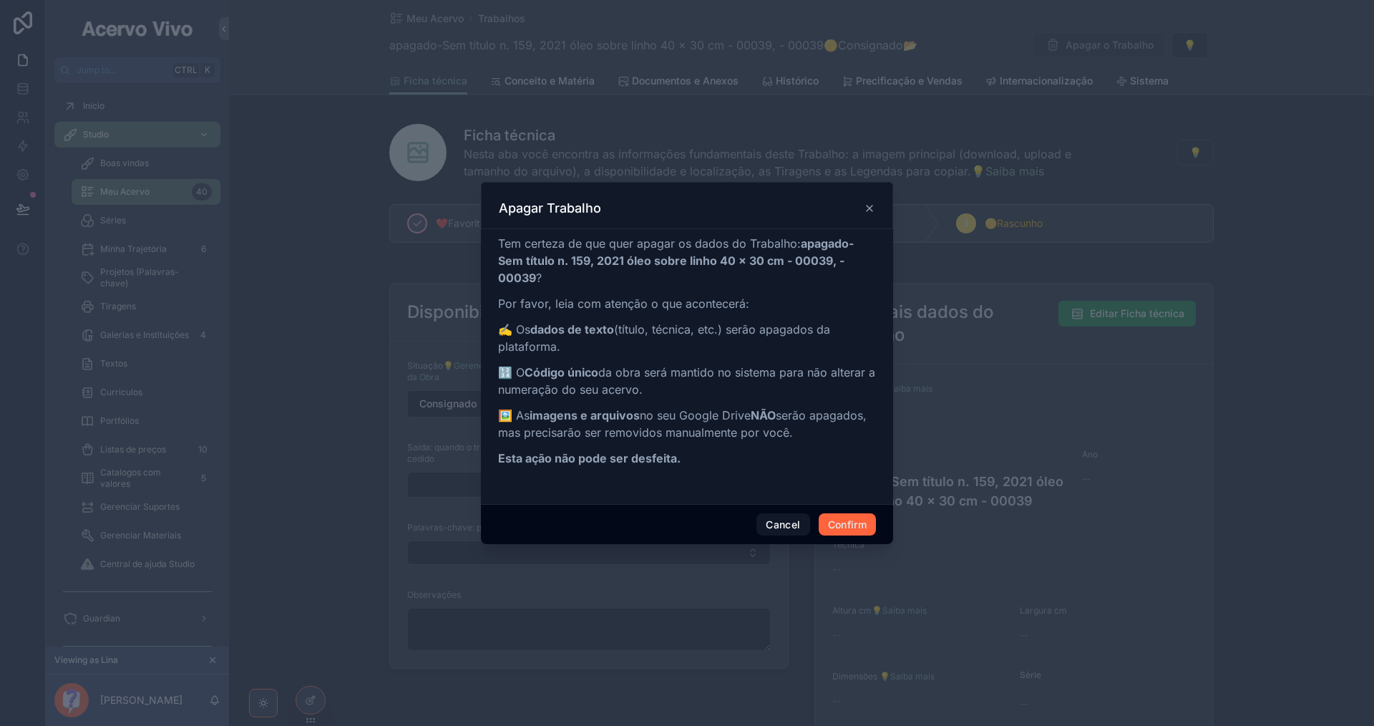
drag, startPoint x: 839, startPoint y: 518, endPoint x: 853, endPoint y: 513, distance: 15.2
click at [840, 518] on button "Confirm" at bounding box center [847, 524] width 57 height 23
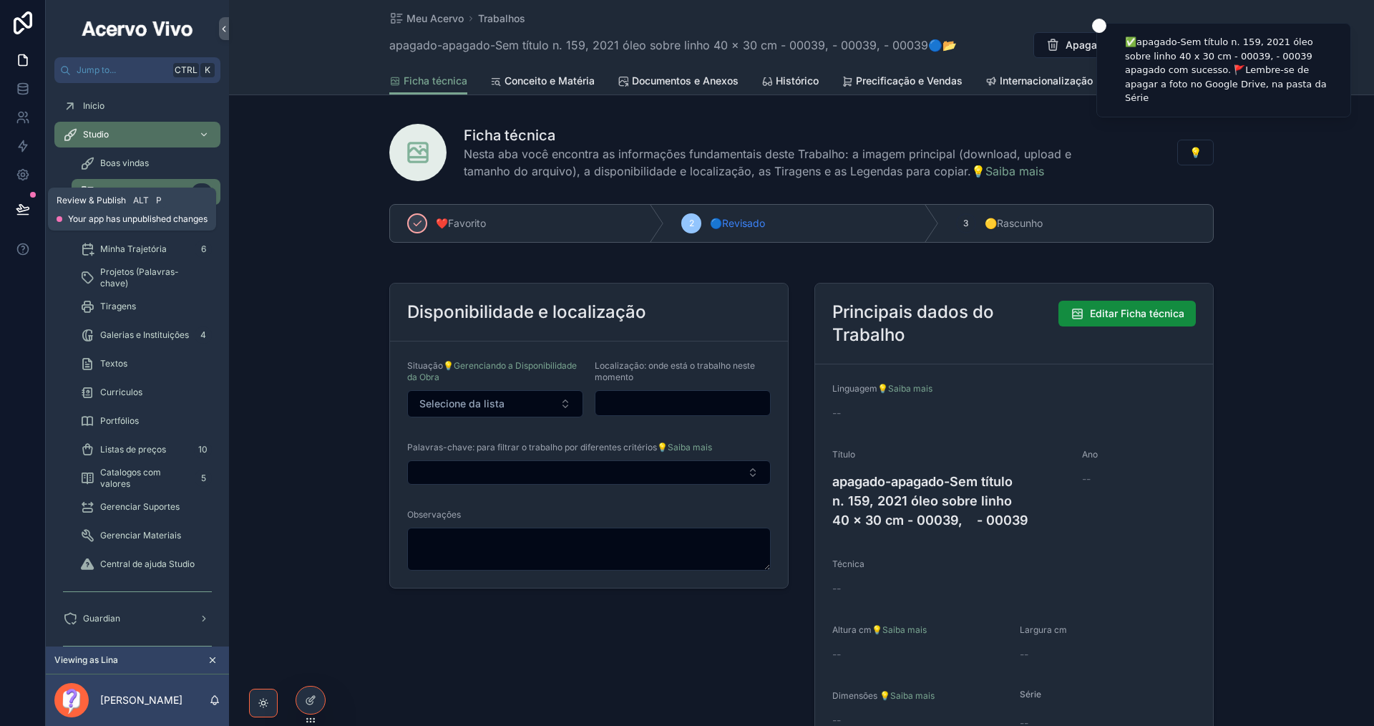
click at [12, 207] on button at bounding box center [22, 209] width 31 height 40
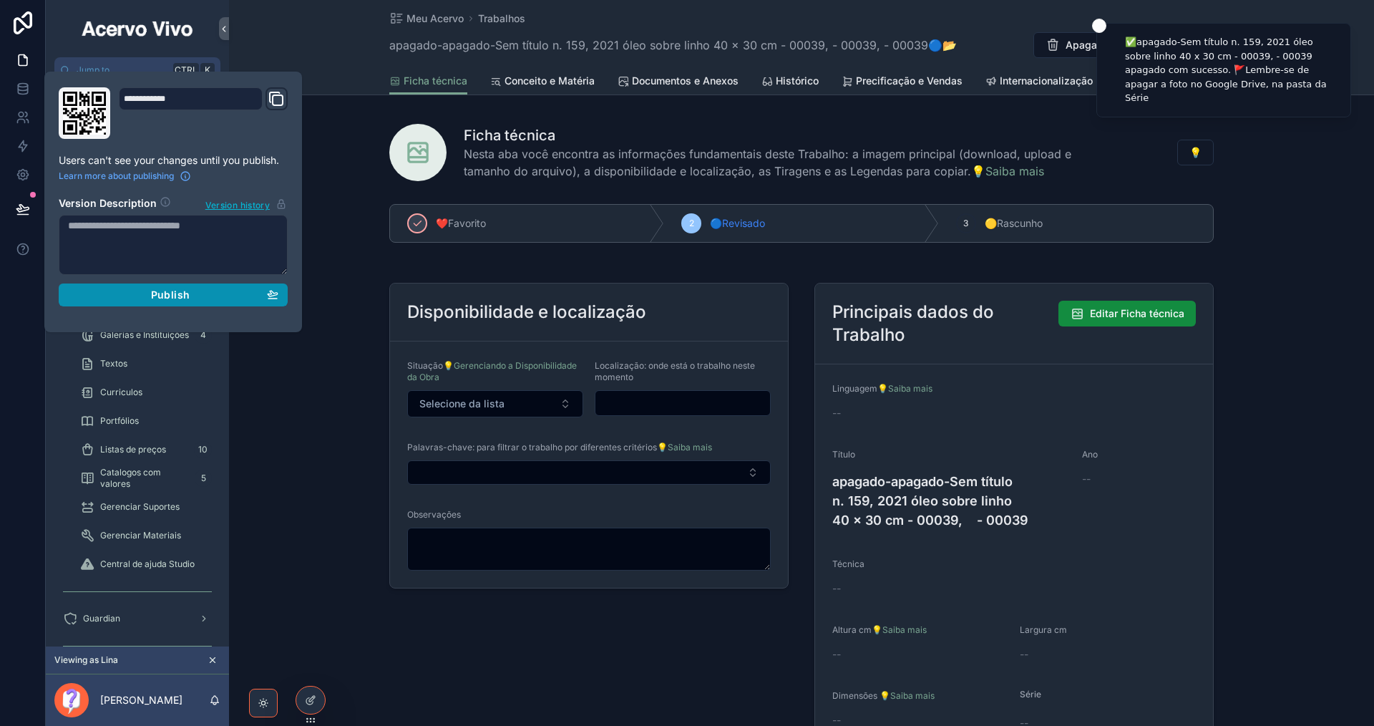
click at [228, 292] on div "Publish" at bounding box center [173, 294] width 210 height 13
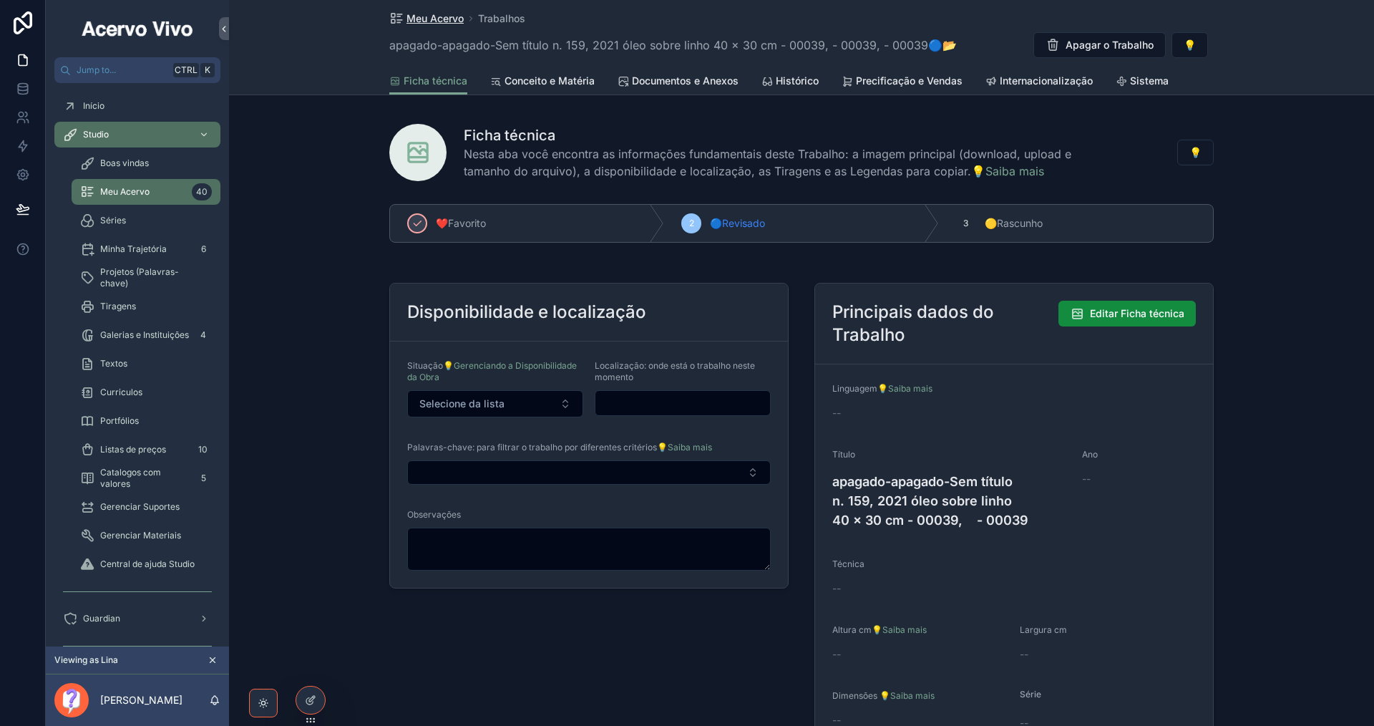
click at [440, 15] on span "Meu Acervo" at bounding box center [435, 18] width 57 height 14
